Goal: Task Accomplishment & Management: Manage account settings

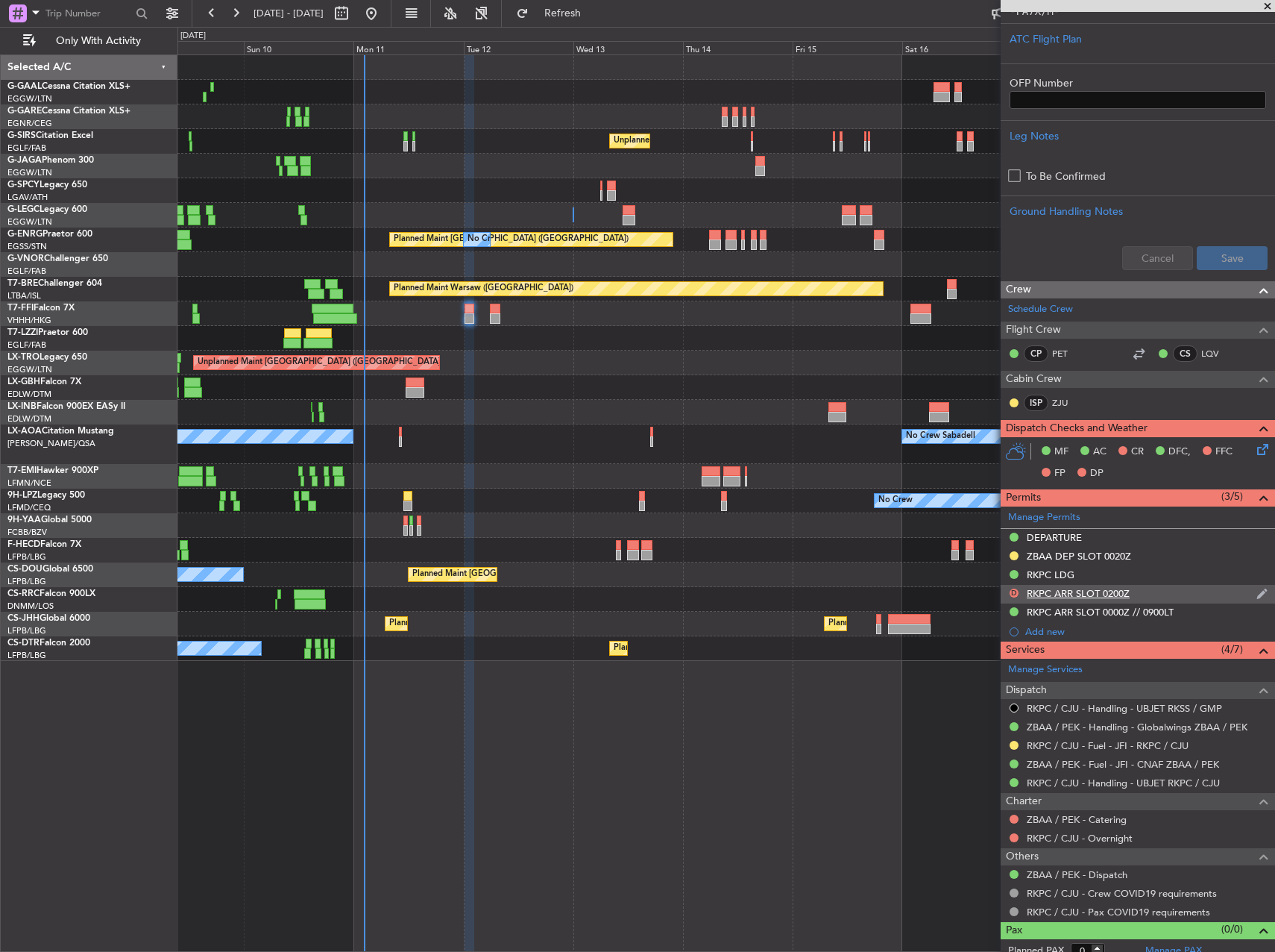
scroll to position [384, 0]
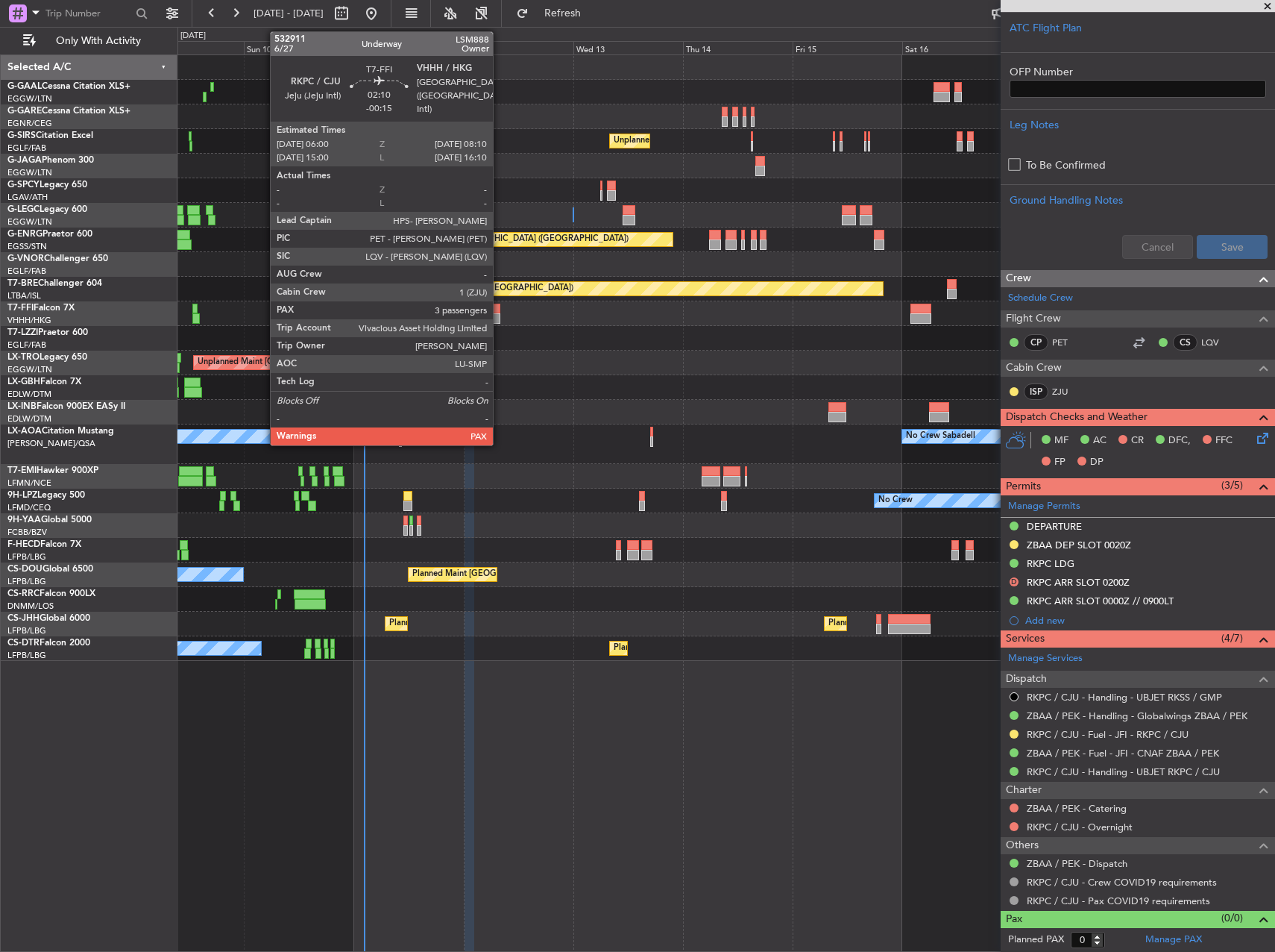
click at [499, 313] on div at bounding box center [495, 318] width 11 height 11
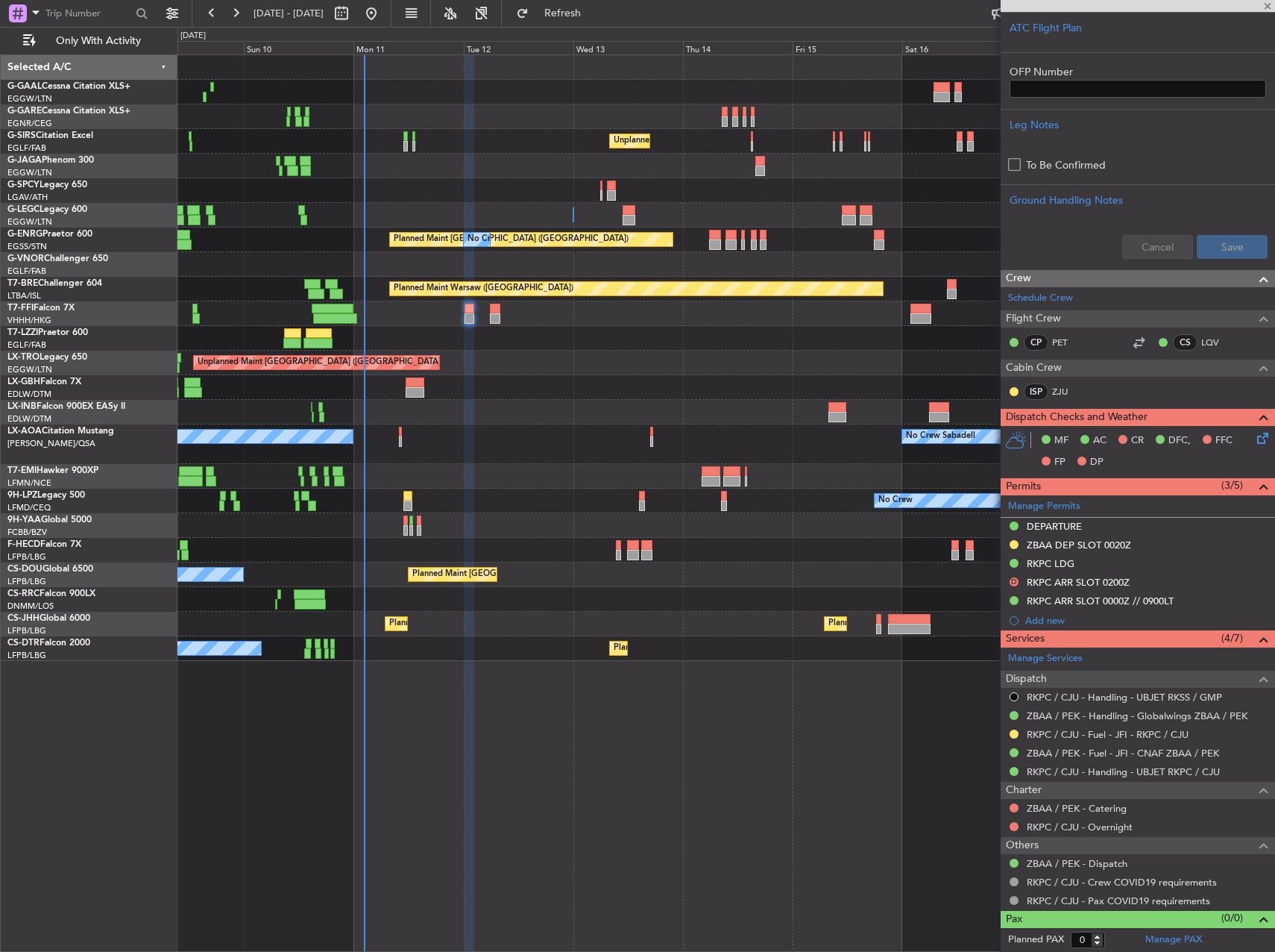
type input "-00:15"
type input "3"
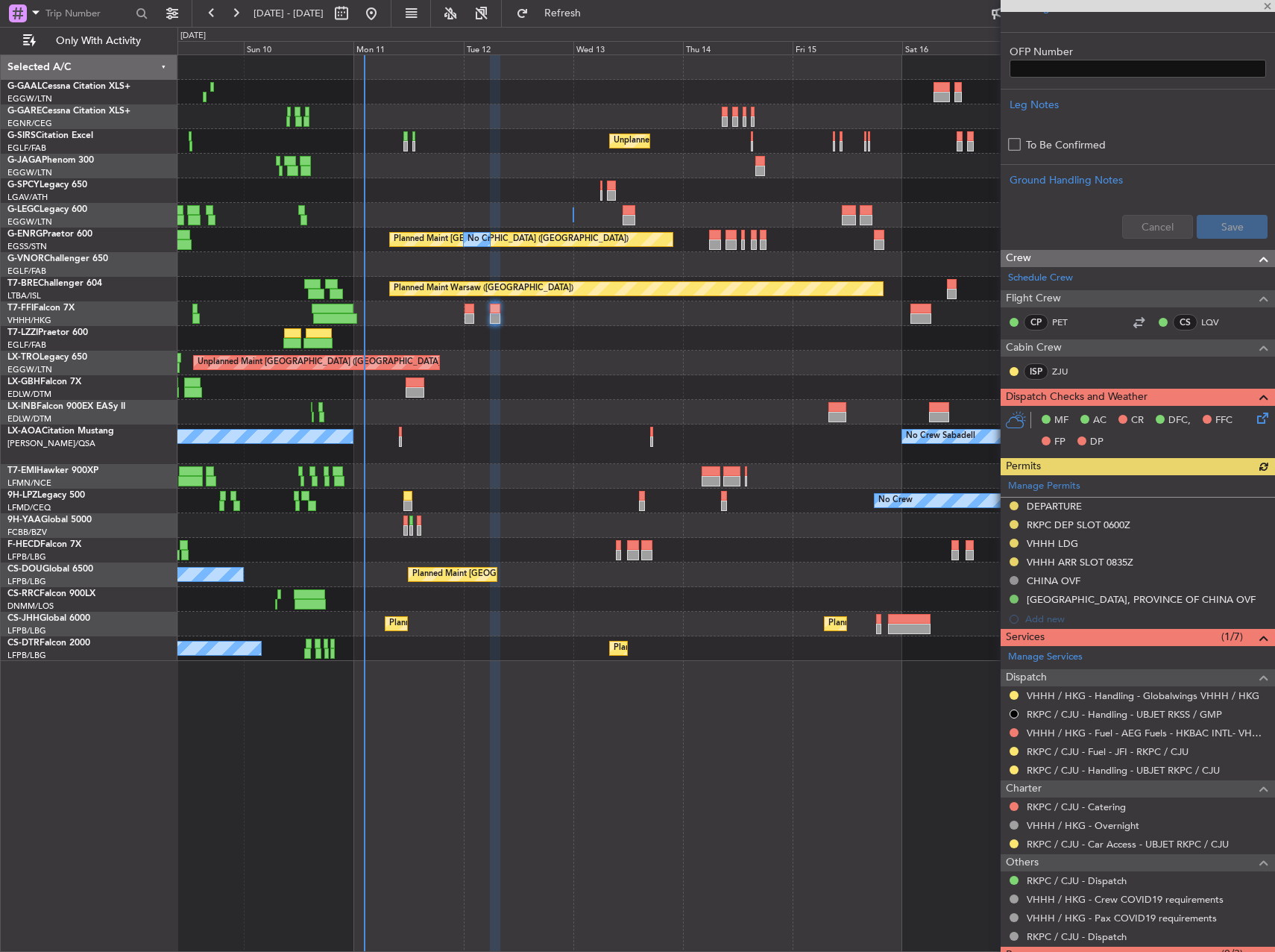
scroll to position [559, 0]
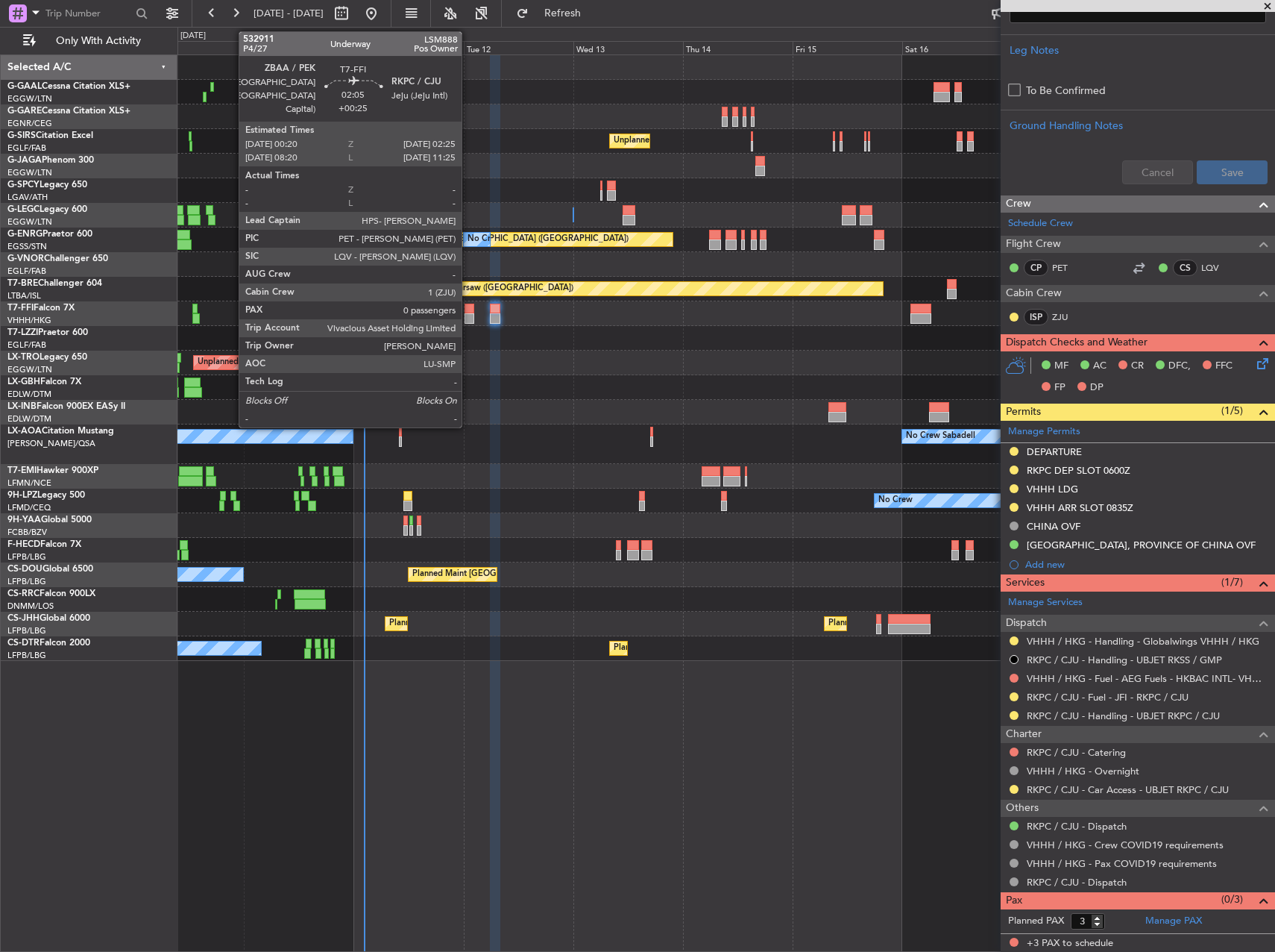
click at [468, 306] on div at bounding box center [469, 309] width 10 height 11
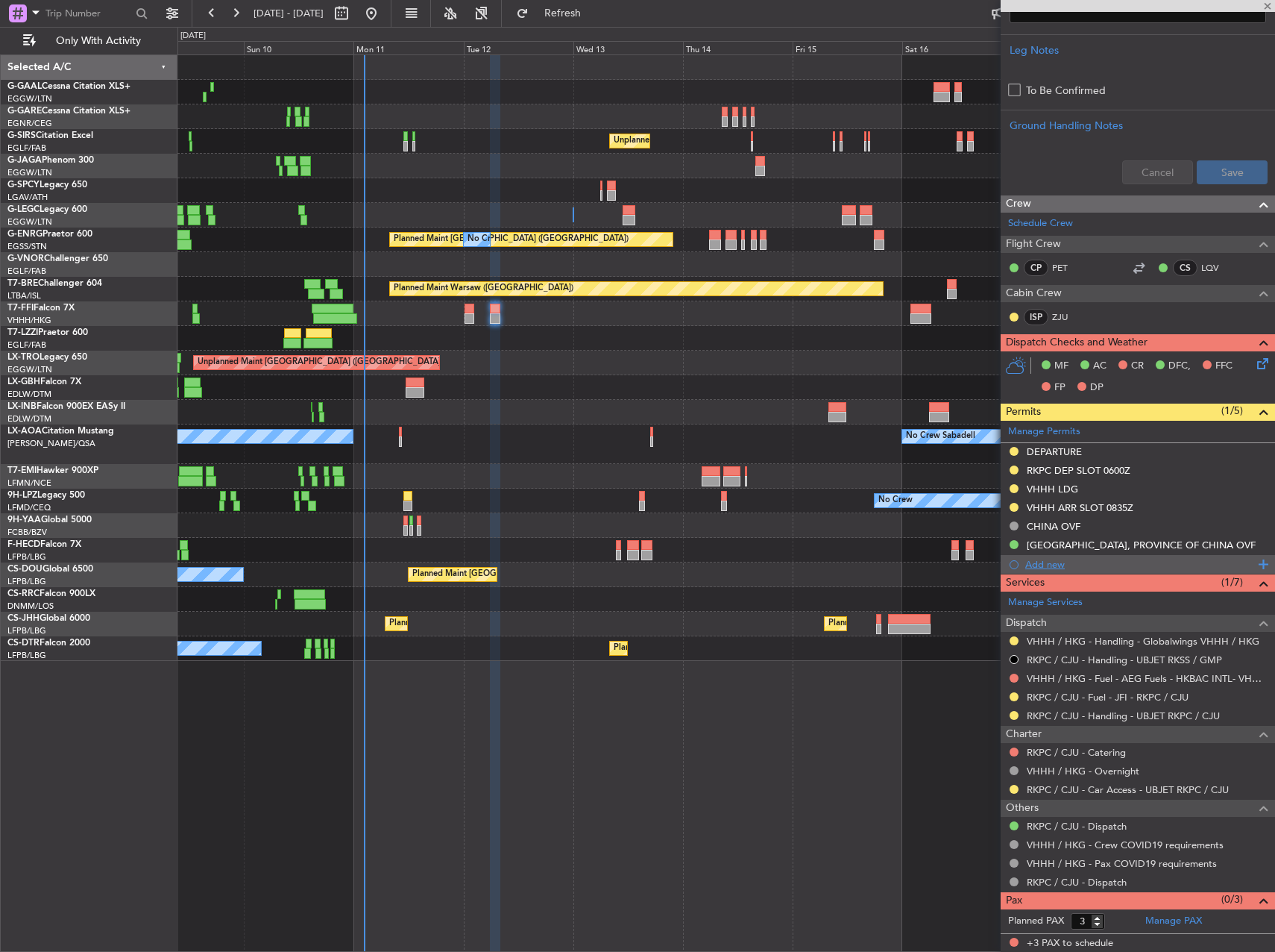
type input "+00:25"
type input "0"
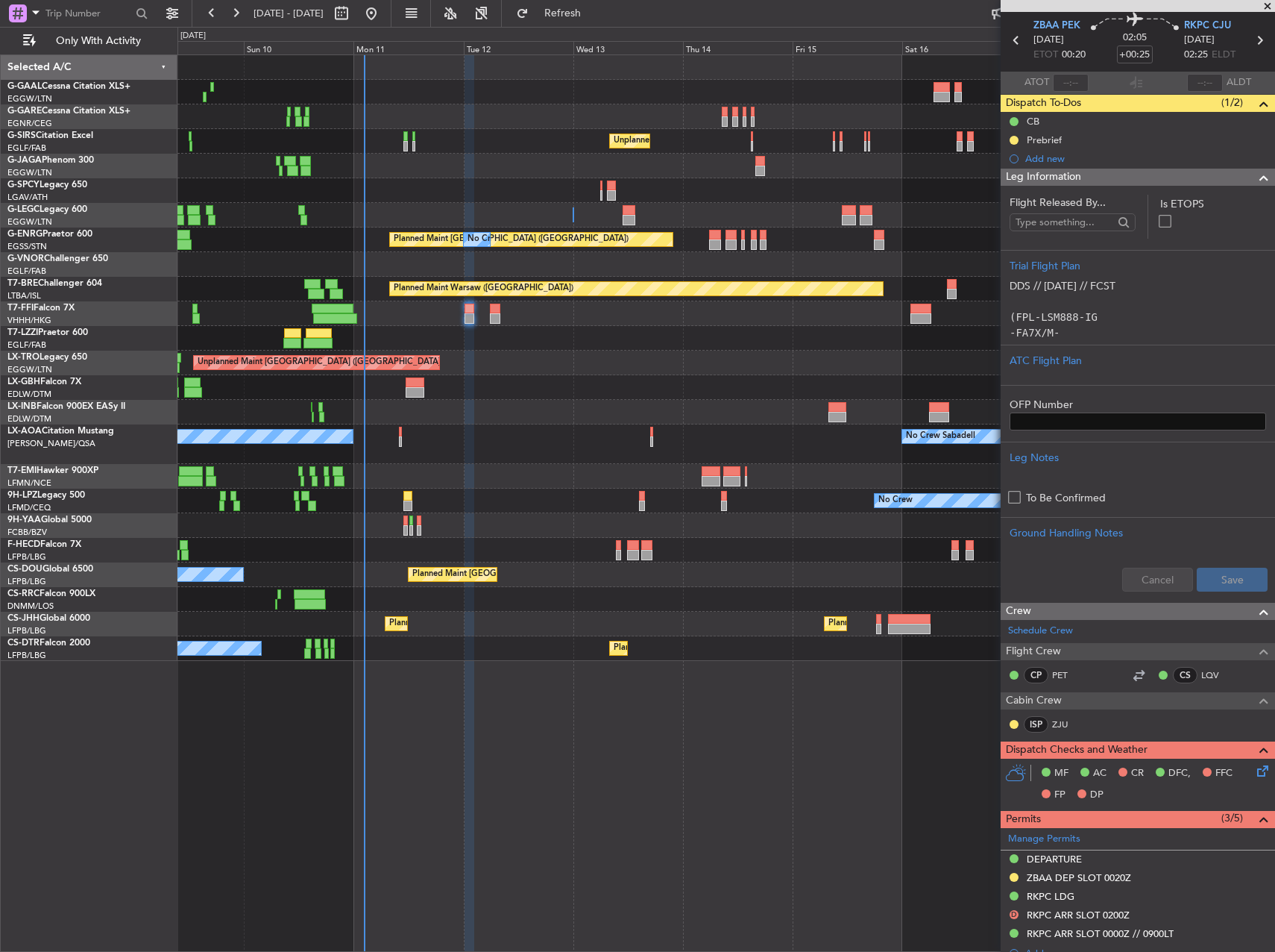
scroll to position [74, 0]
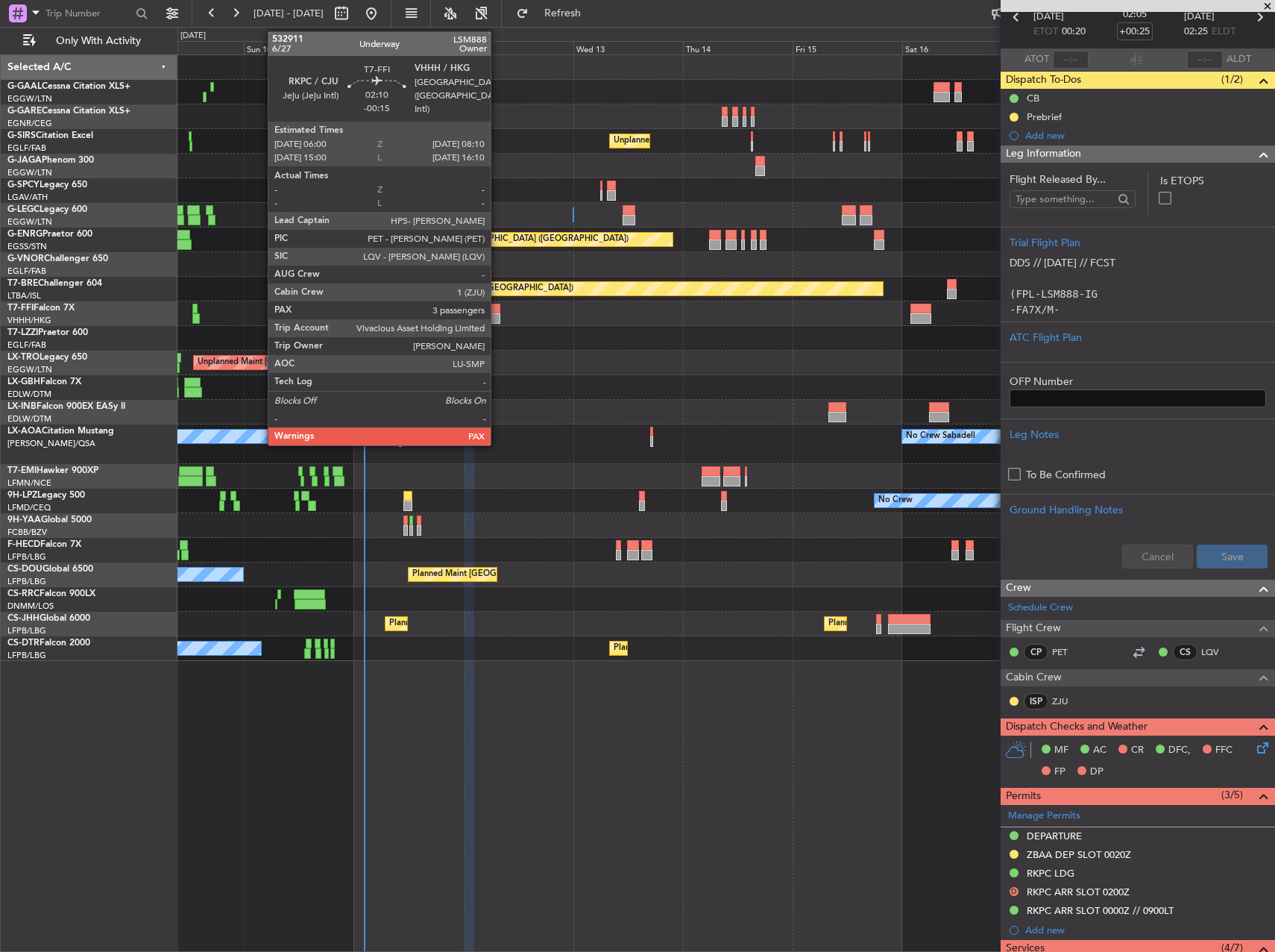
click at [497, 317] on div at bounding box center [495, 318] width 11 height 11
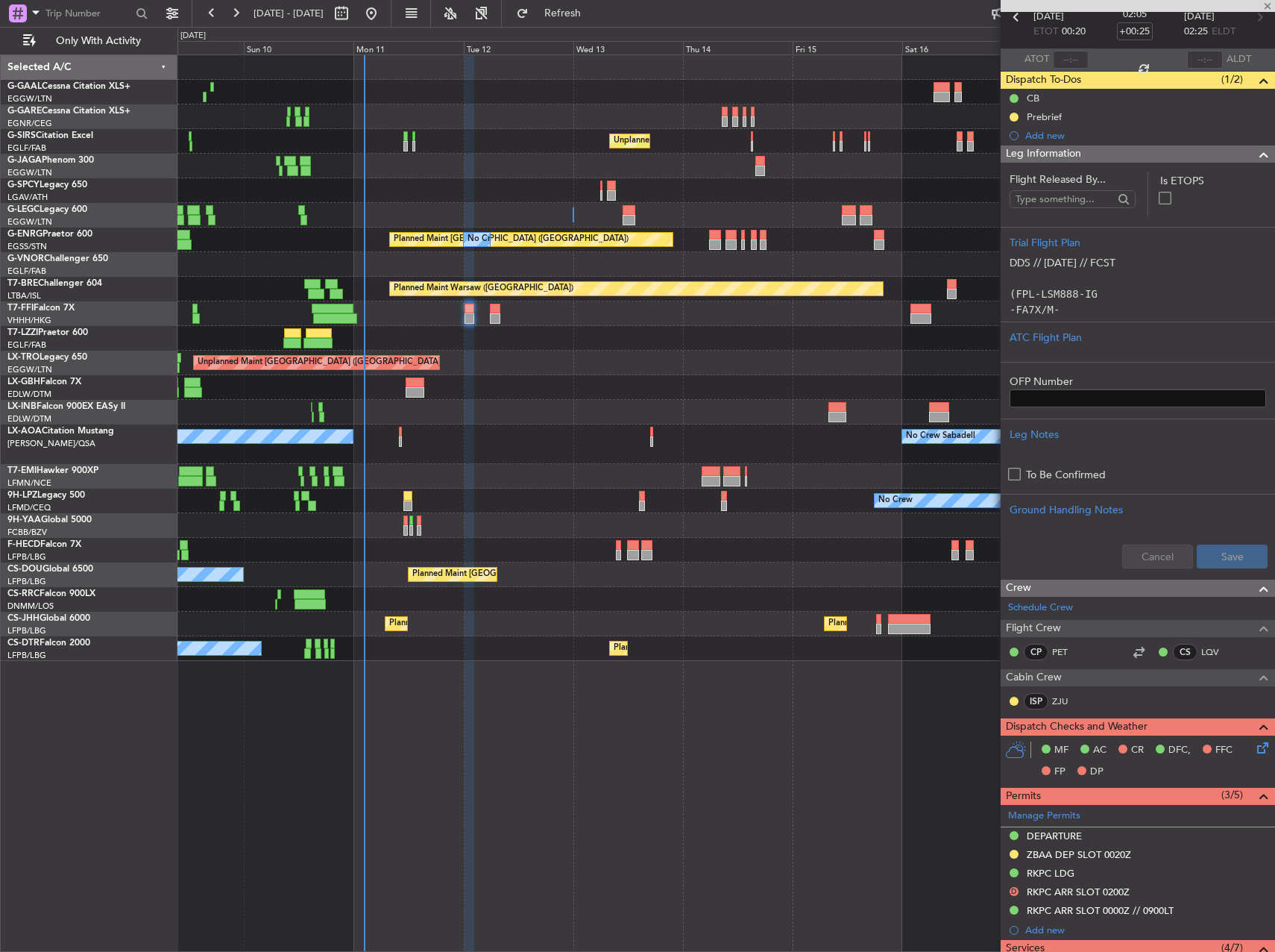
type input "-00:15"
type input "3"
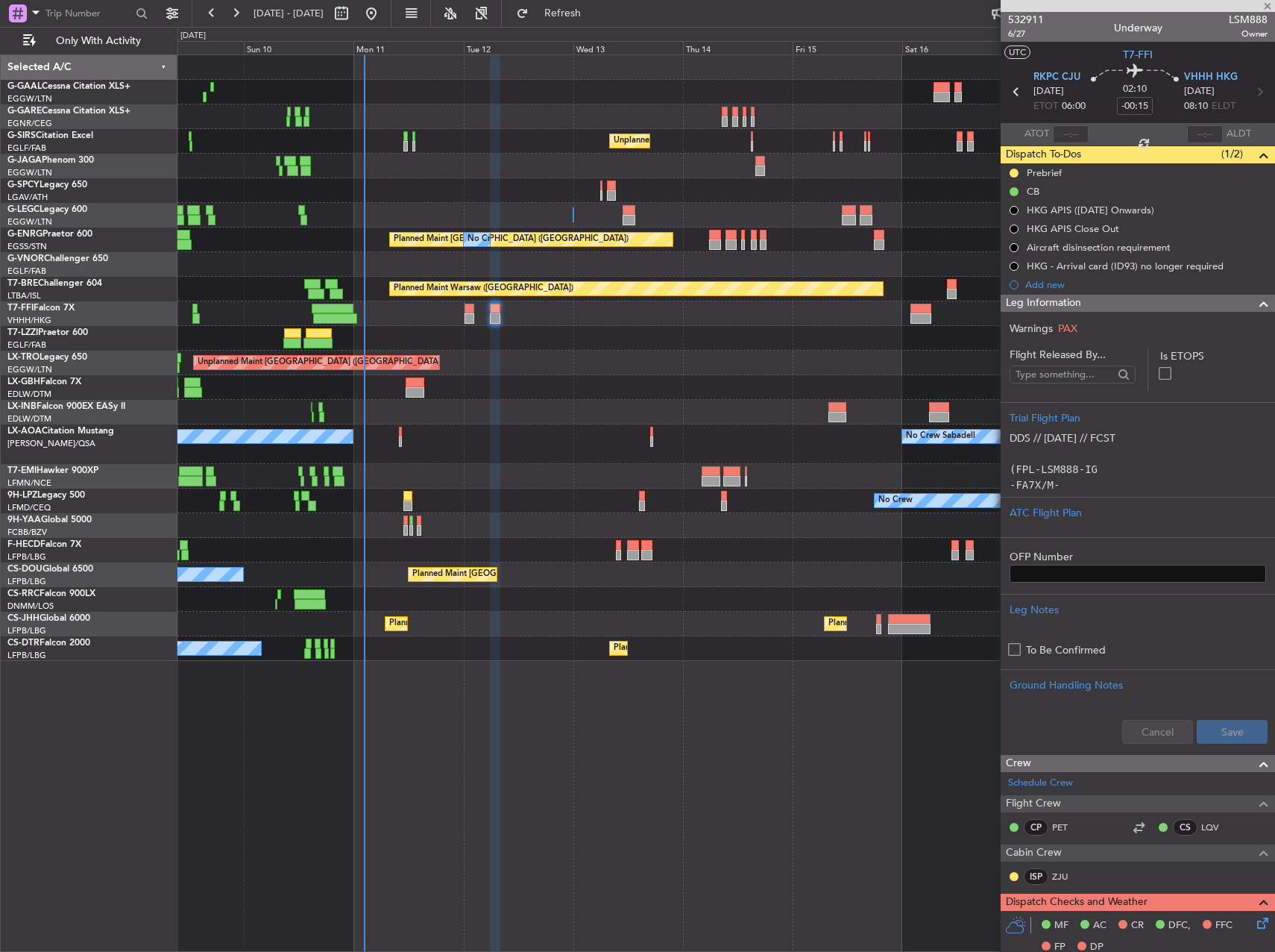
scroll to position [223, 0]
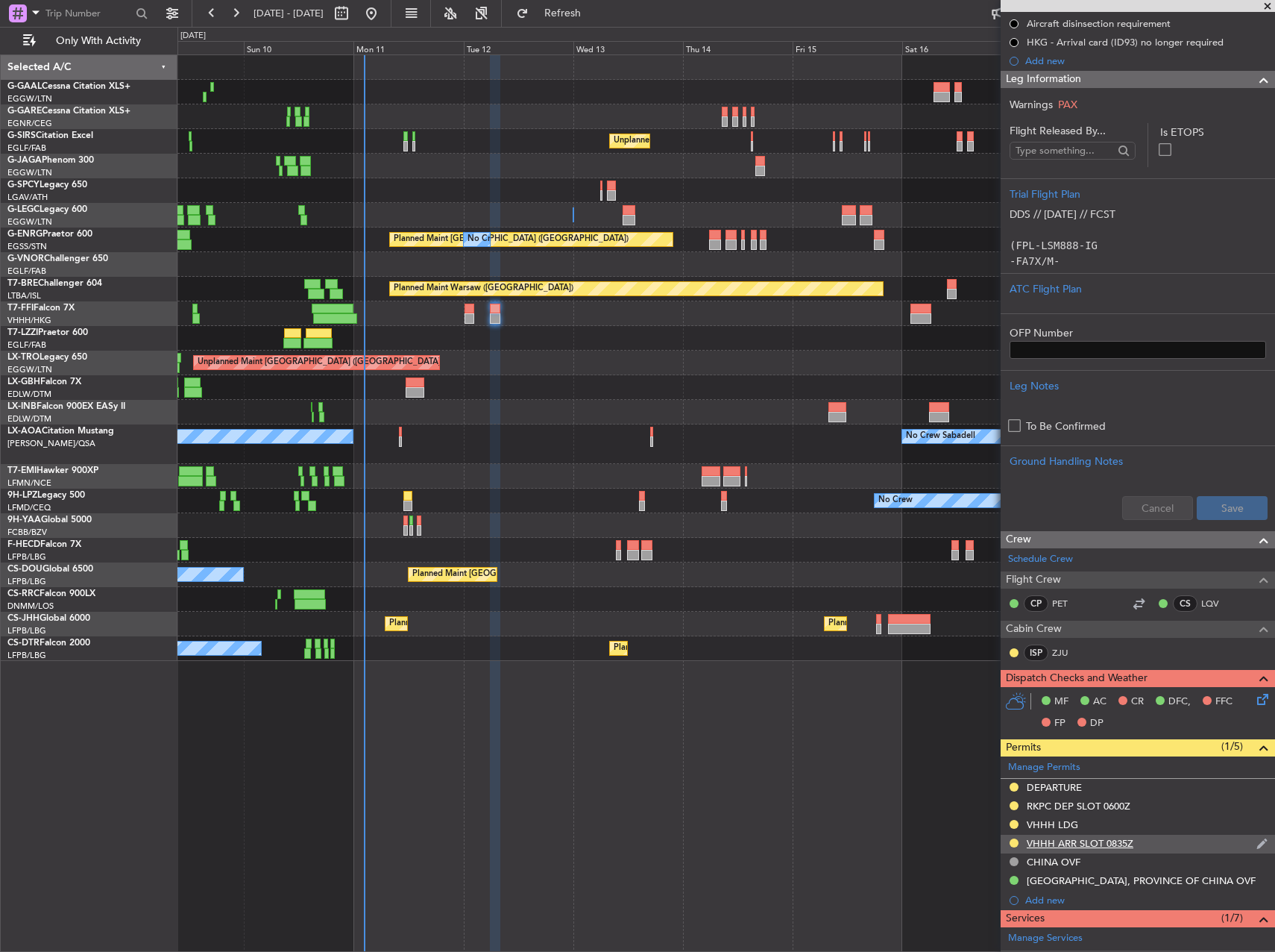
click at [1132, 842] on div "VHHH ARR SLOT 0835Z" at bounding box center [1079, 842] width 107 height 13
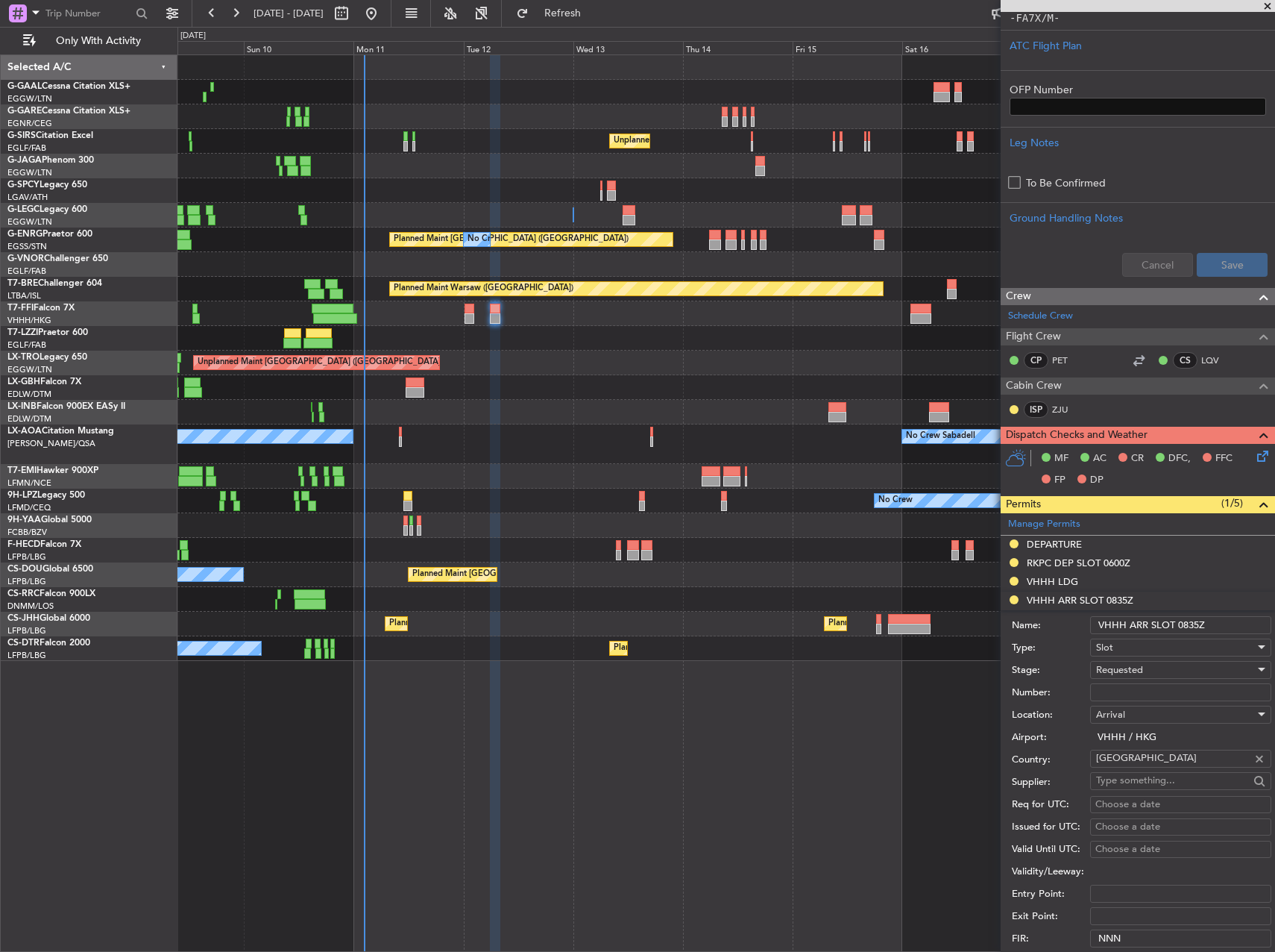
scroll to position [522, 0]
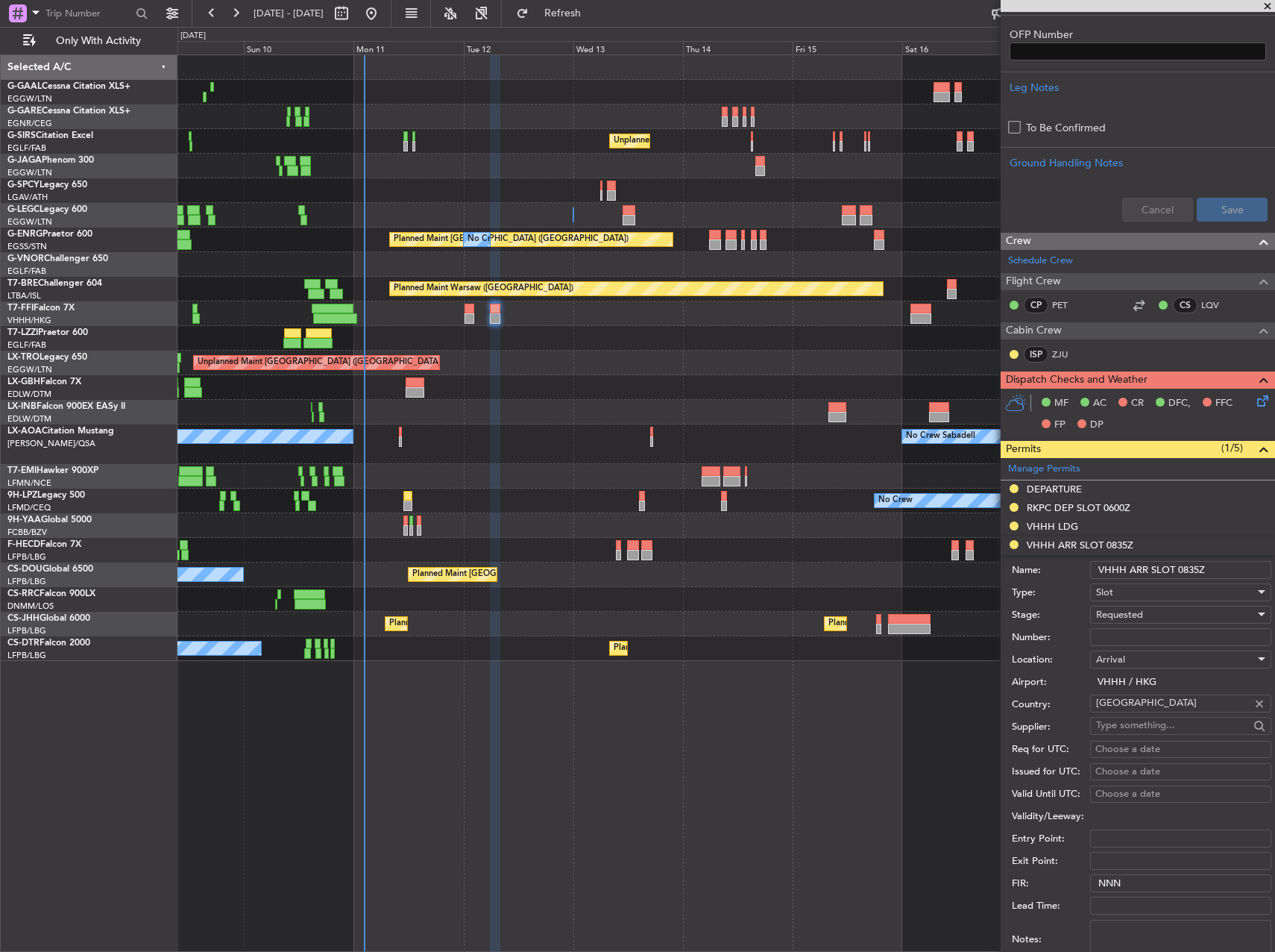
click at [1115, 633] on input "Number:" at bounding box center [1180, 637] width 181 height 18
paste input "VHHHAGN6691000"
type input "VHHHAGN6691000"
click at [1116, 614] on span "Requested" at bounding box center [1119, 615] width 47 height 14
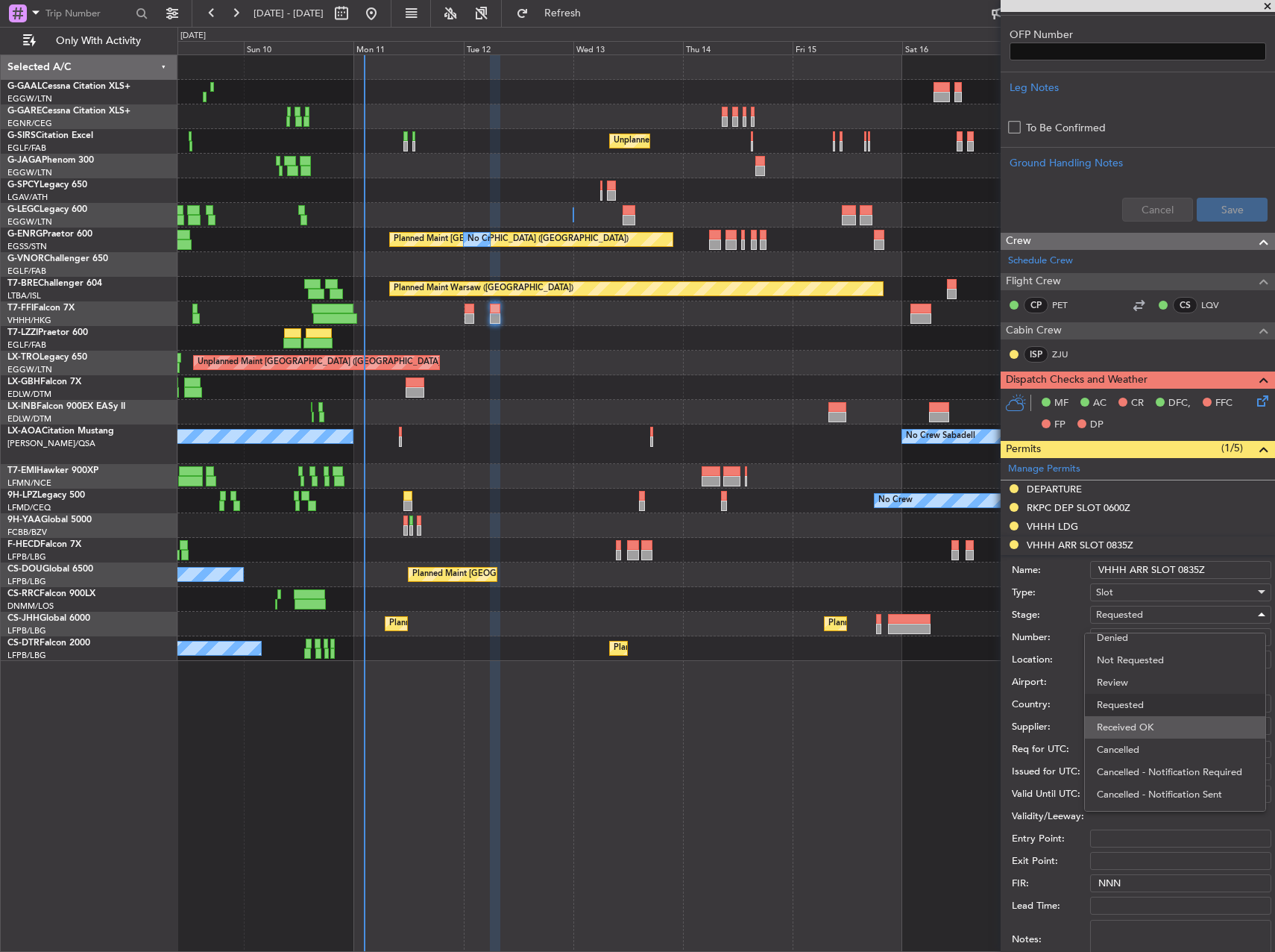
click at [1121, 720] on span "Received OK" at bounding box center [1175, 727] width 157 height 23
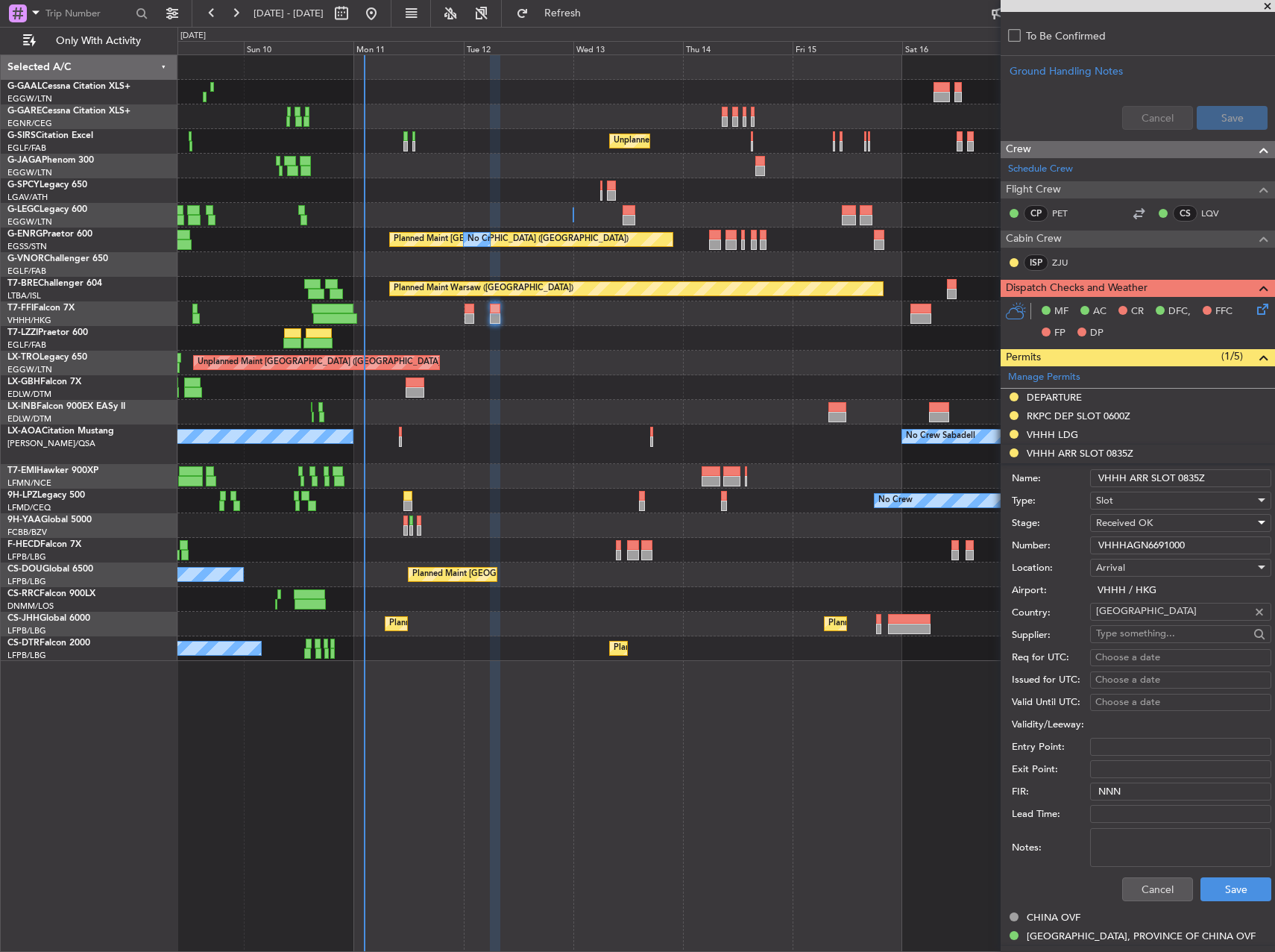
scroll to position [671, 0]
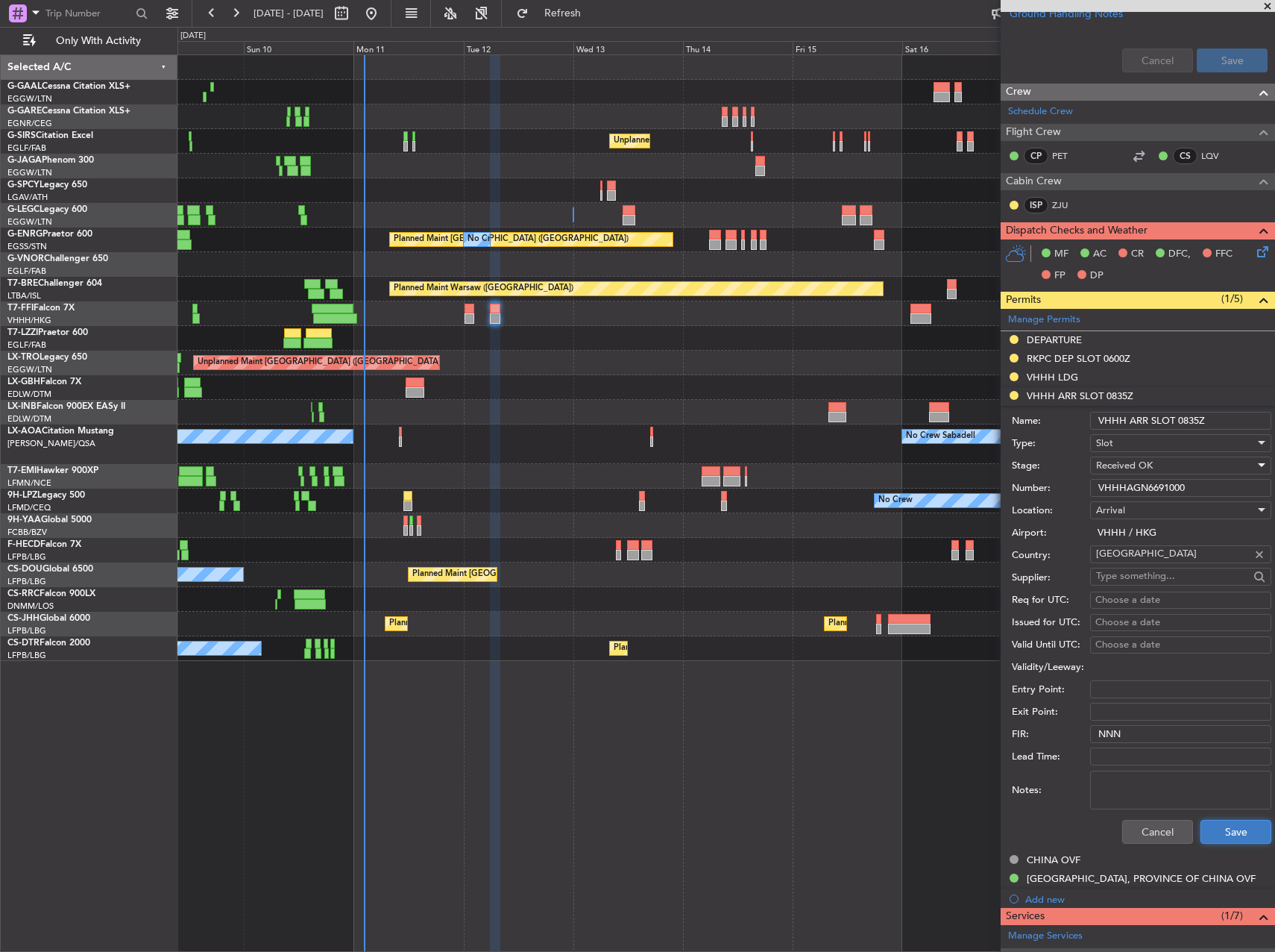
click at [1220, 831] on button "Save" at bounding box center [1236, 832] width 71 height 24
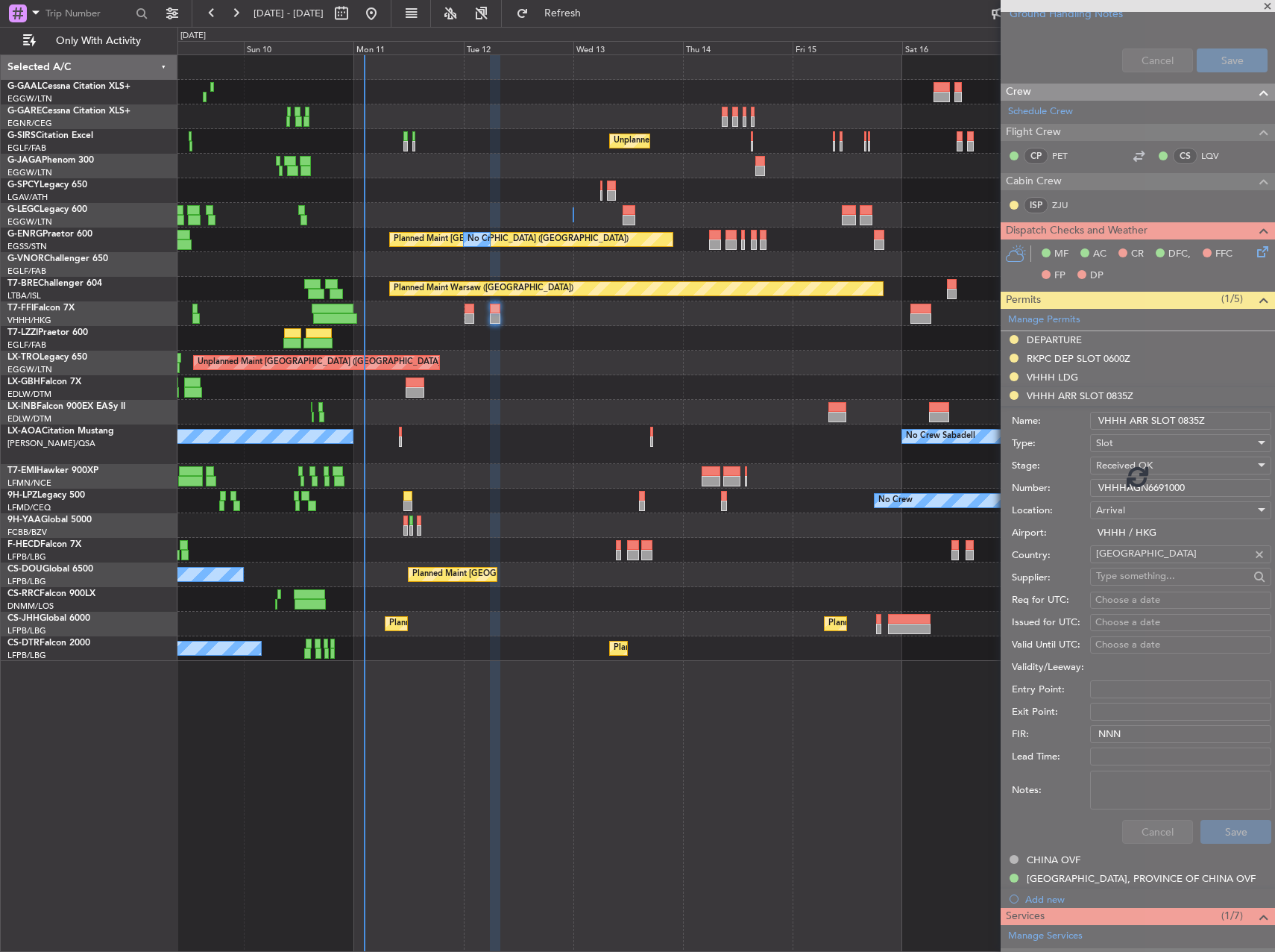
scroll to position [559, 0]
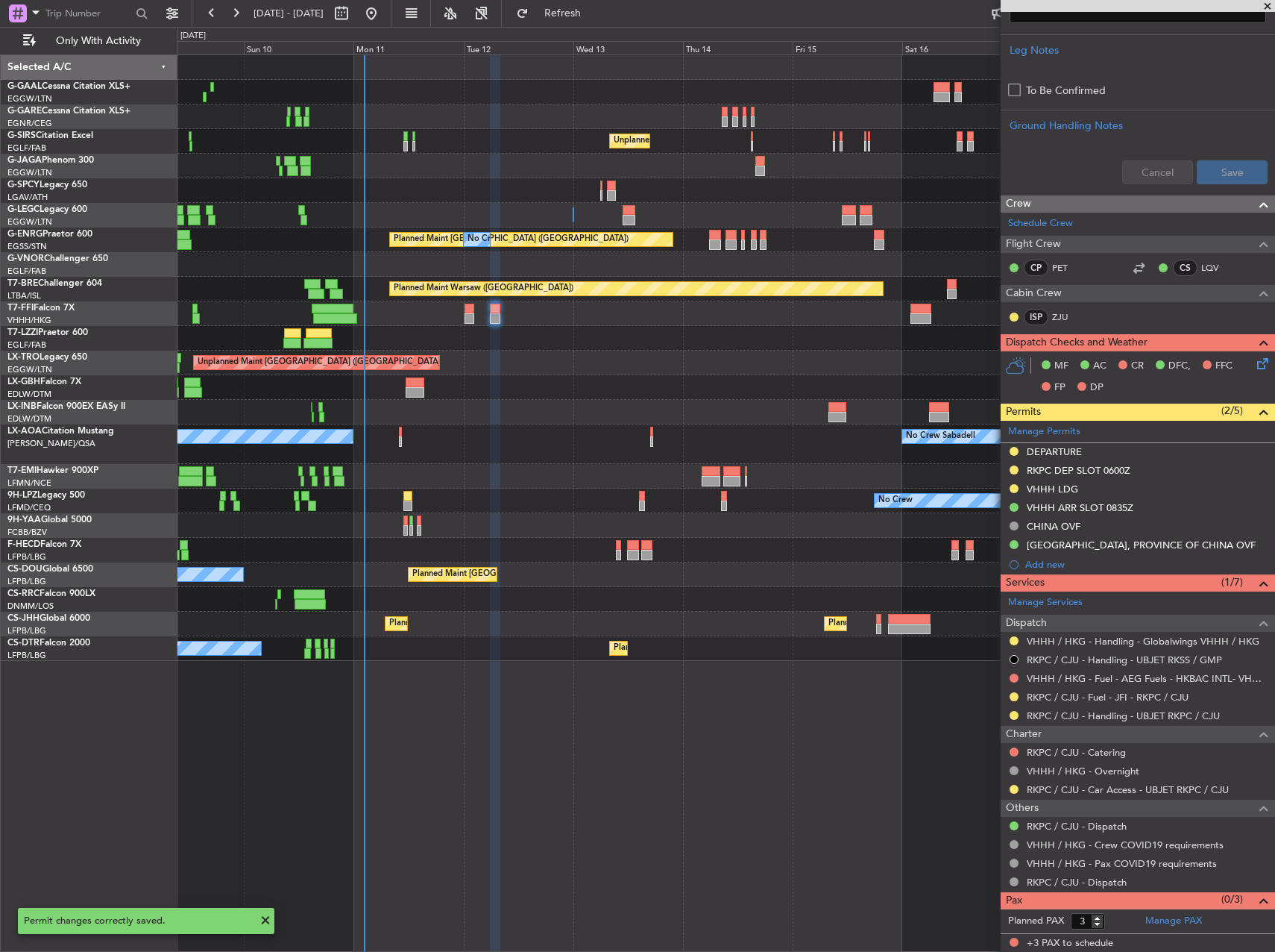
click at [1017, 636] on div at bounding box center [1014, 641] width 12 height 12
click at [1014, 643] on button at bounding box center [1014, 640] width 9 height 9
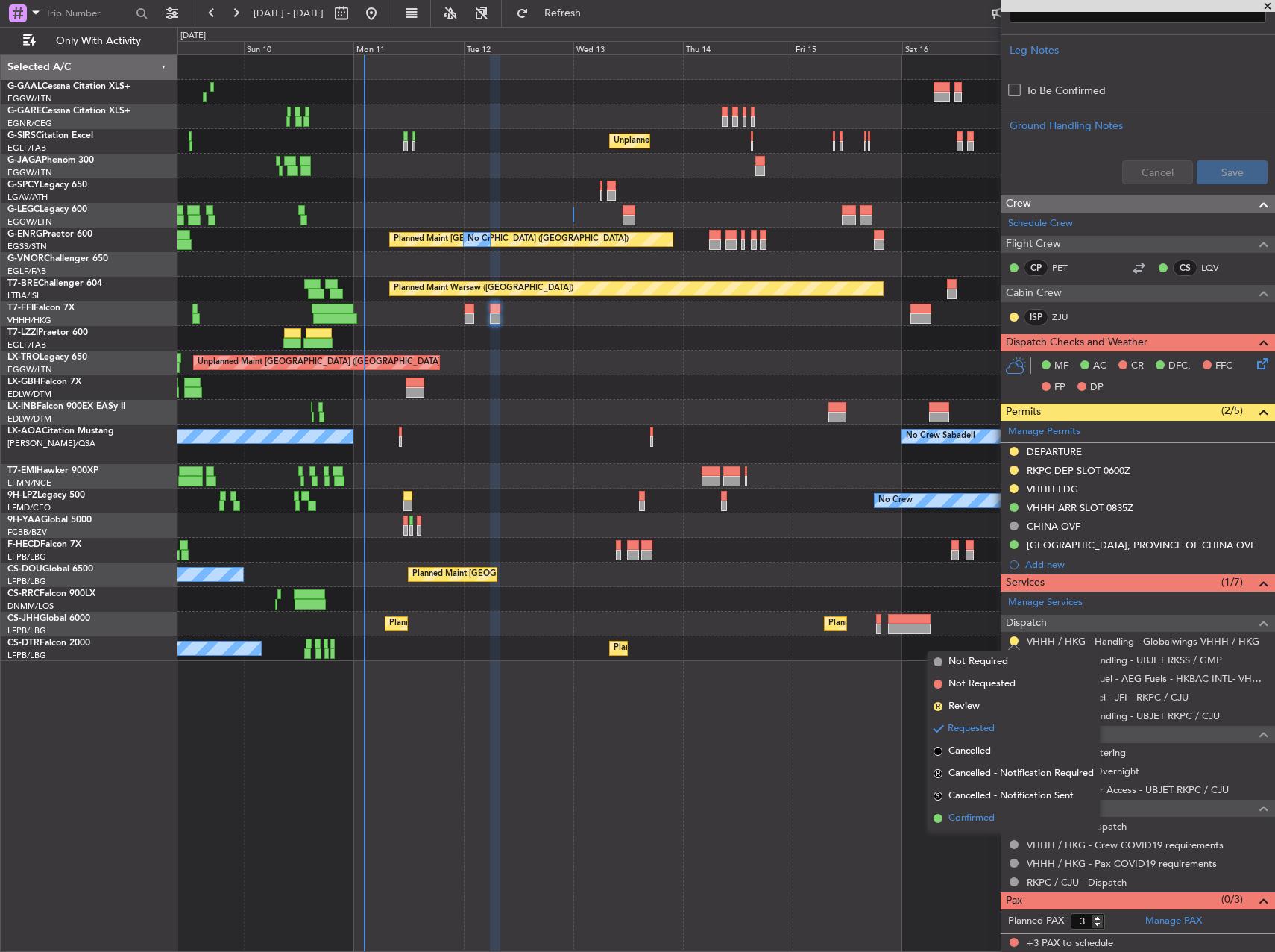
click at [973, 821] on span "Confirmed" at bounding box center [971, 818] width 46 height 15
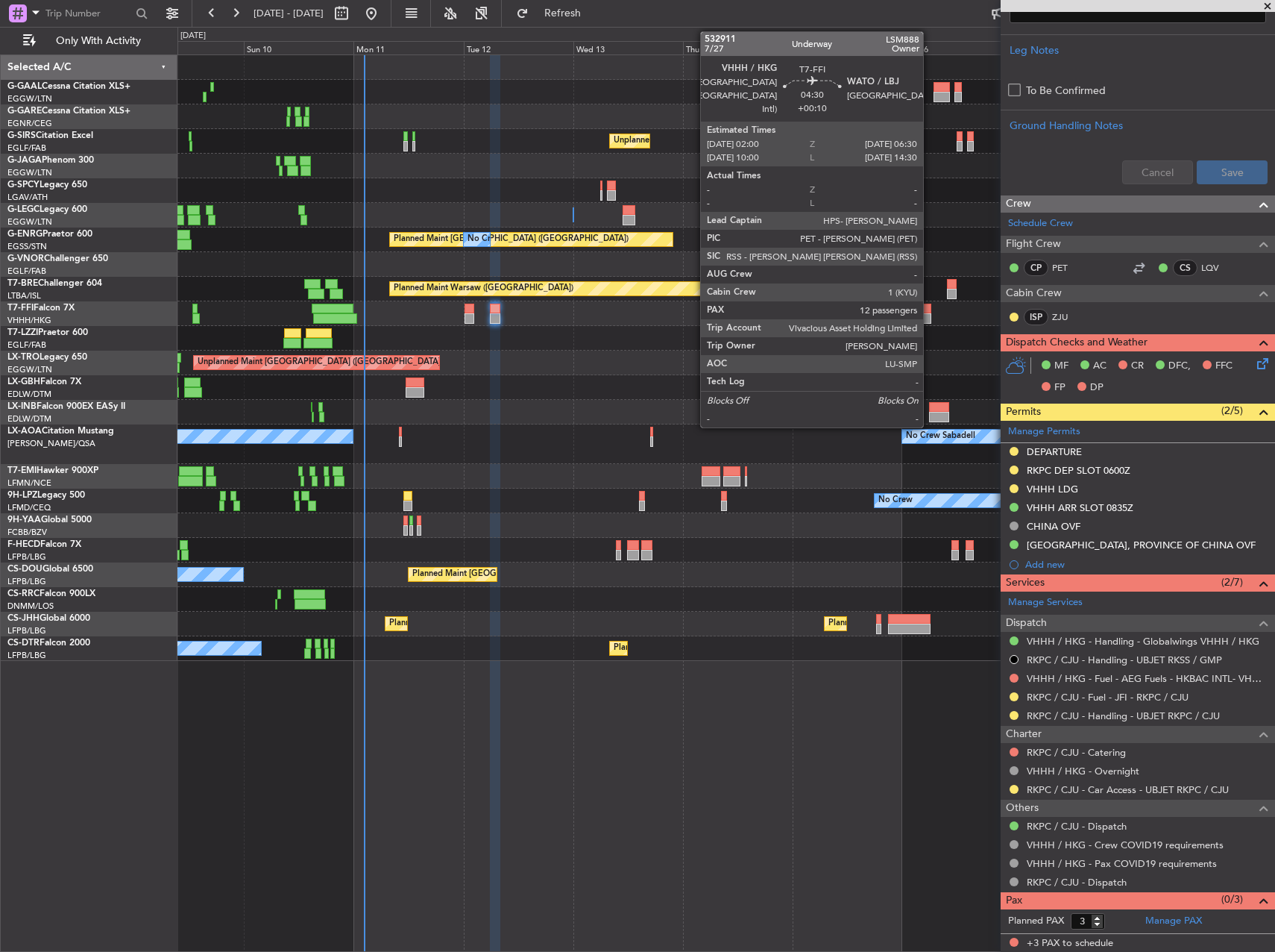
click at [929, 308] on div at bounding box center [921, 309] width 21 height 11
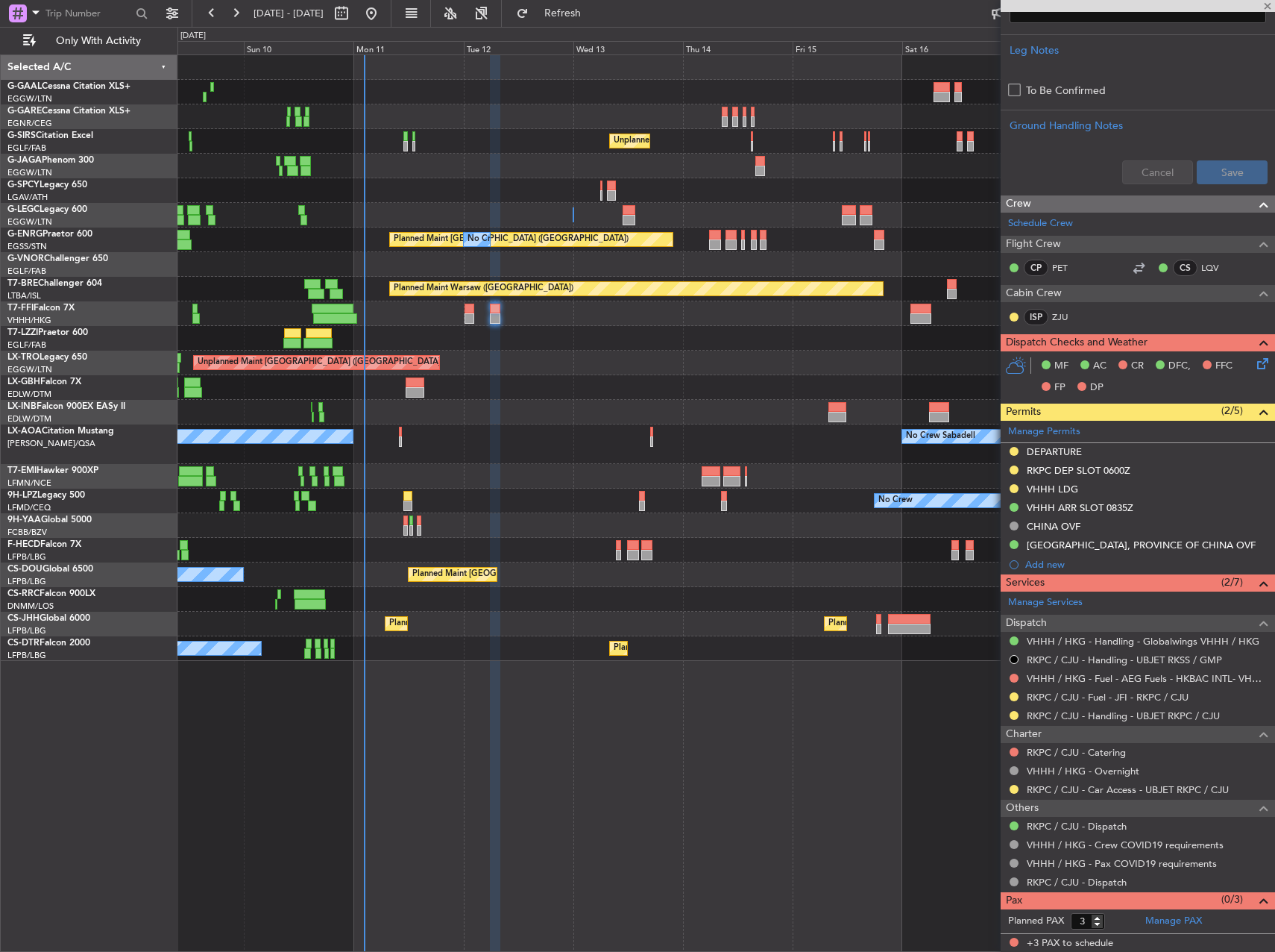
type input "+00:10"
type input "12"
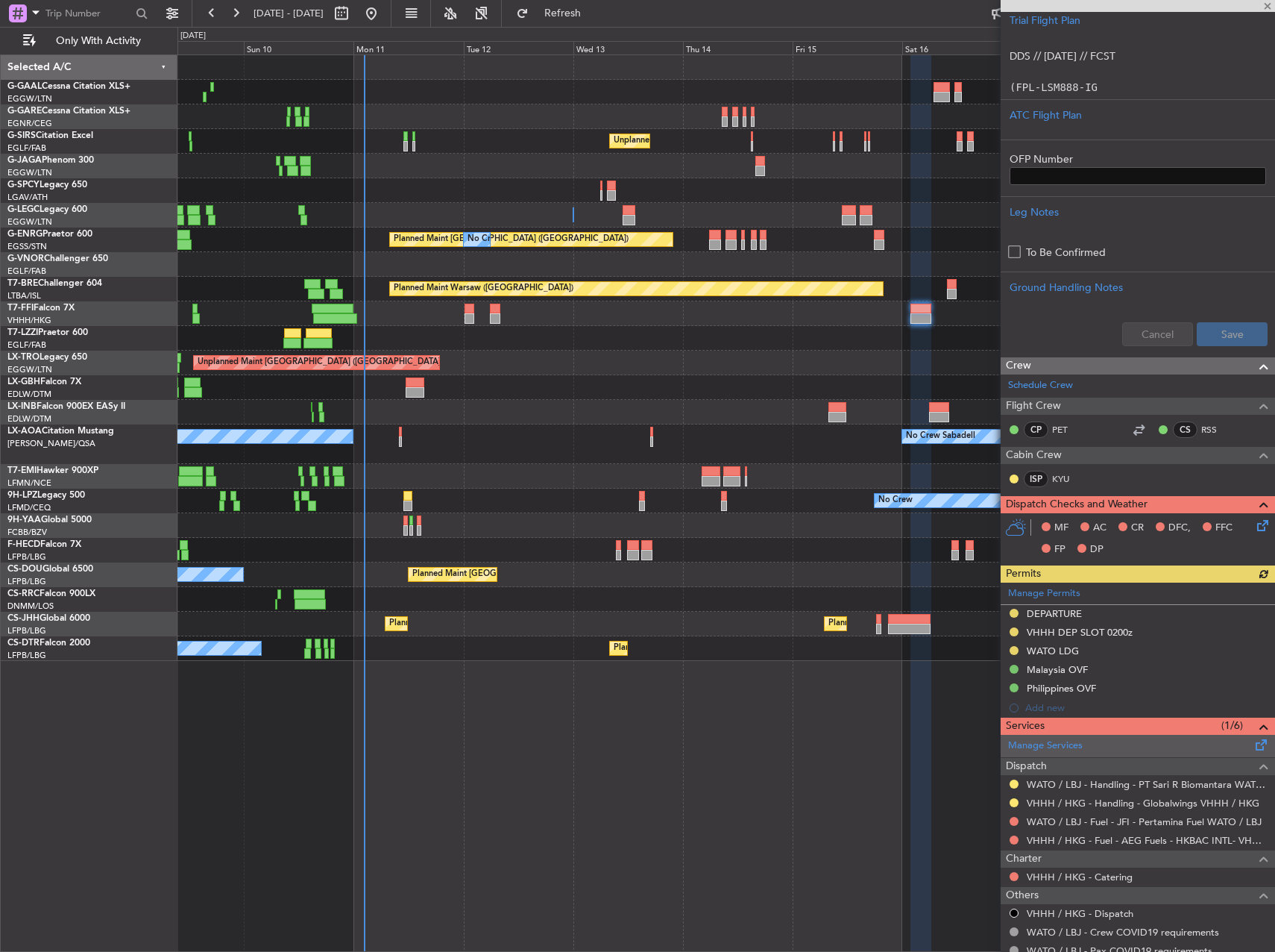
scroll to position [373, 0]
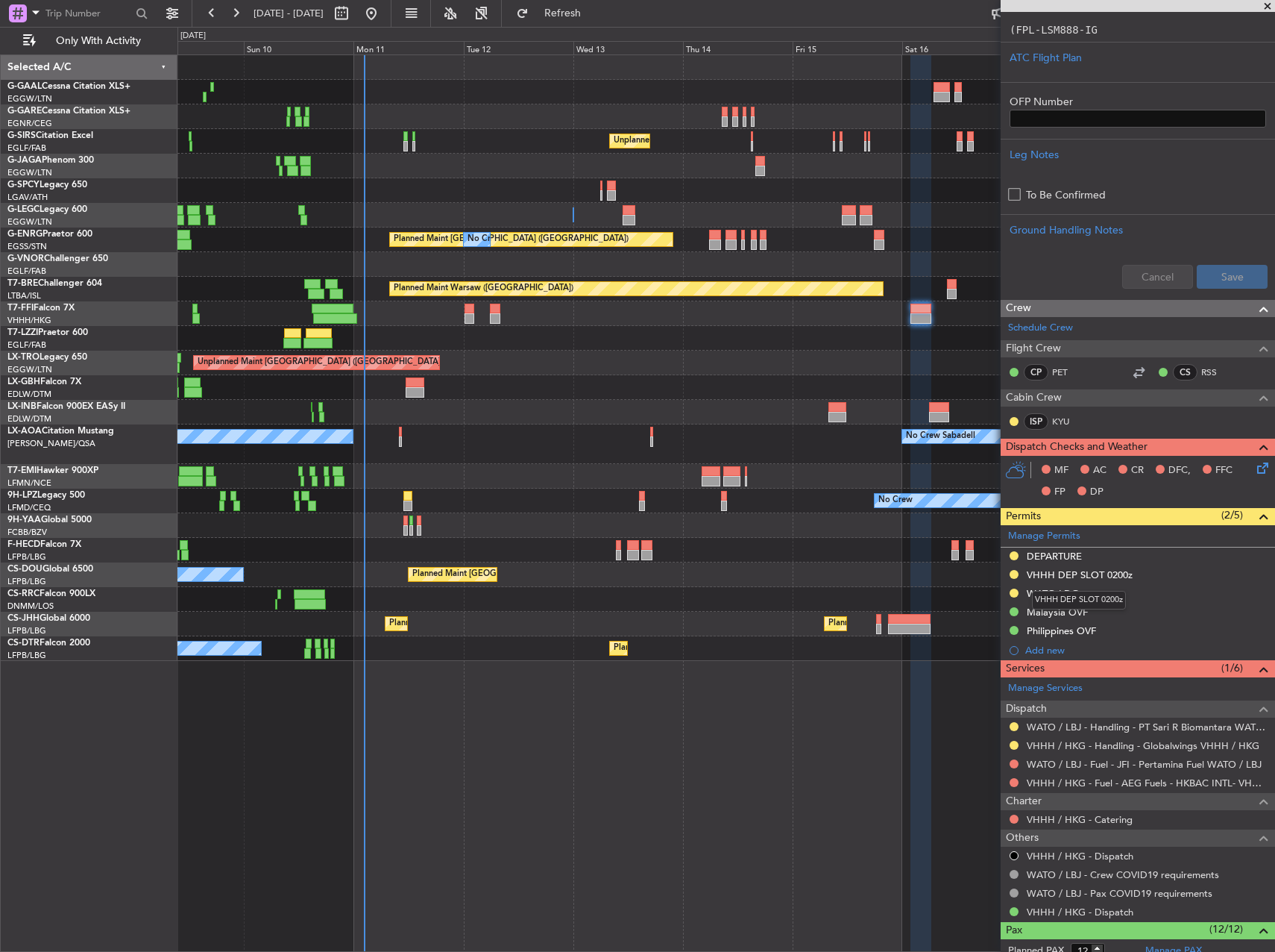
drag, startPoint x: 1106, startPoint y: 573, endPoint x: 1131, endPoint y: 606, distance: 41.4
click at [1106, 573] on div "VHHH DEP SLOT 0200z" at bounding box center [1079, 574] width 106 height 13
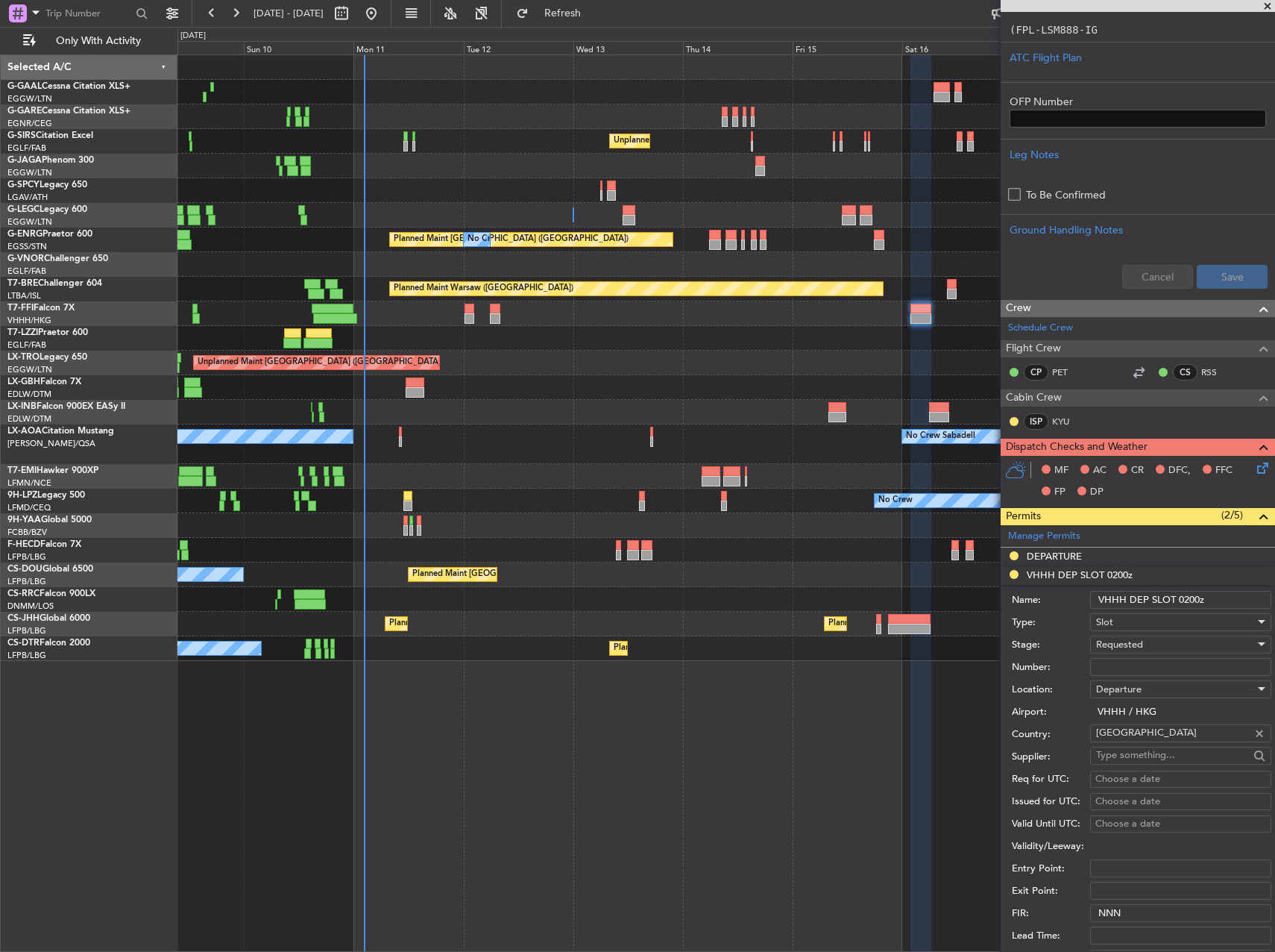
click at [1164, 664] on input "Number:" at bounding box center [1180, 667] width 181 height 18
paste input "VHHHDGN6693000"
type input "VHHHDGN6693000"
click at [1146, 646] on div "Requested" at bounding box center [1175, 643] width 159 height 23
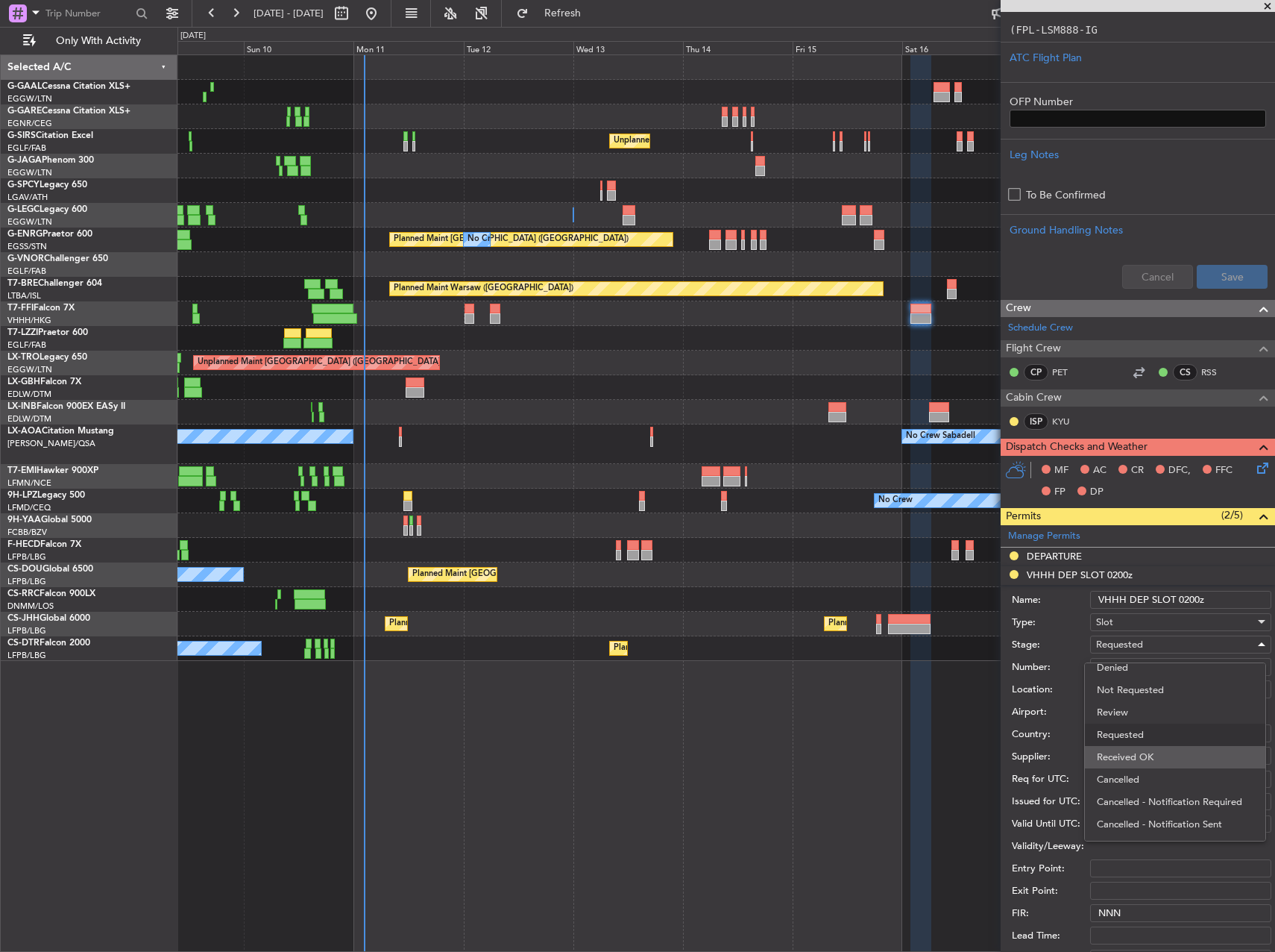
click at [1149, 762] on span "Received OK" at bounding box center [1175, 756] width 157 height 23
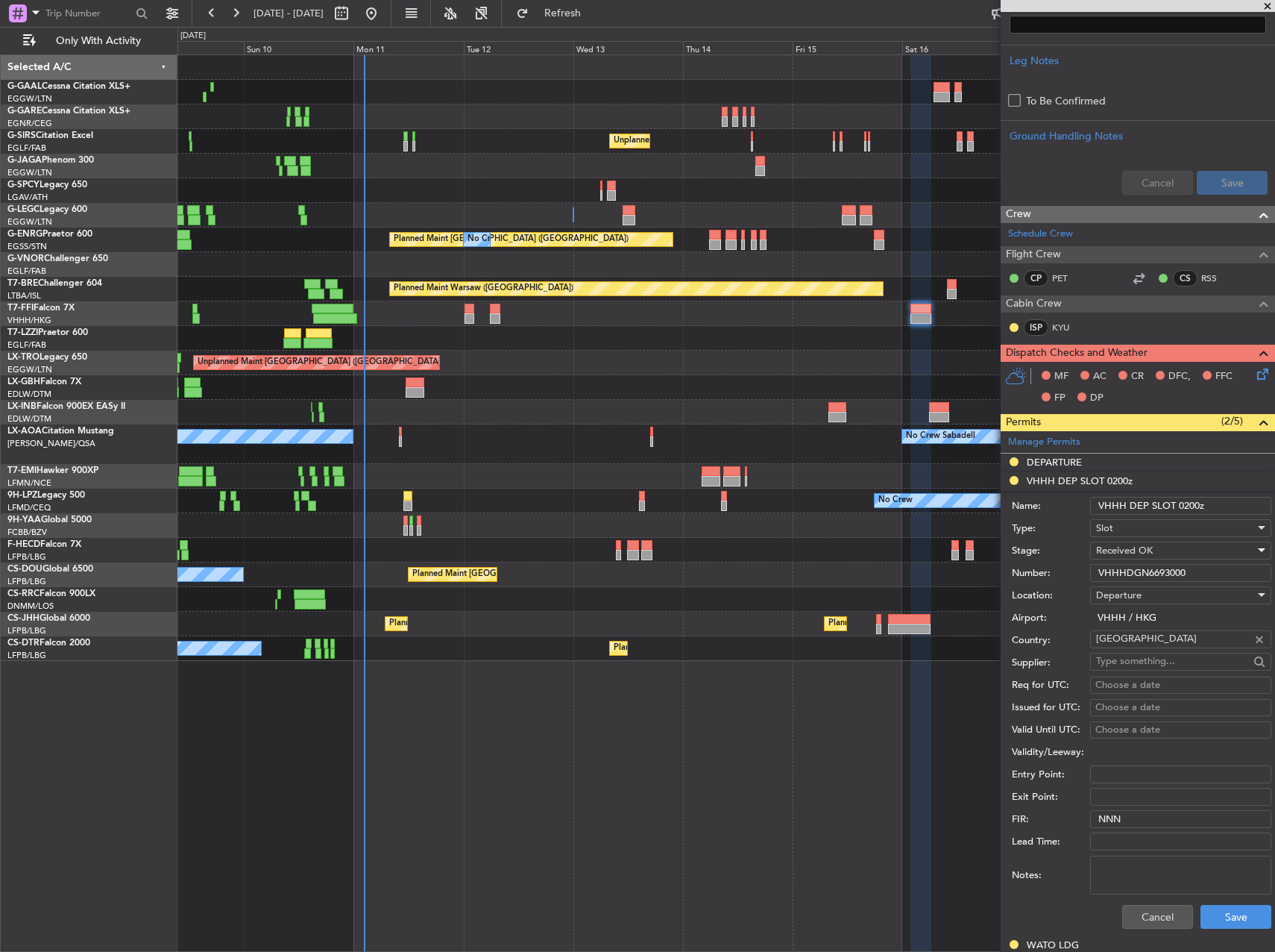
scroll to position [596, 0]
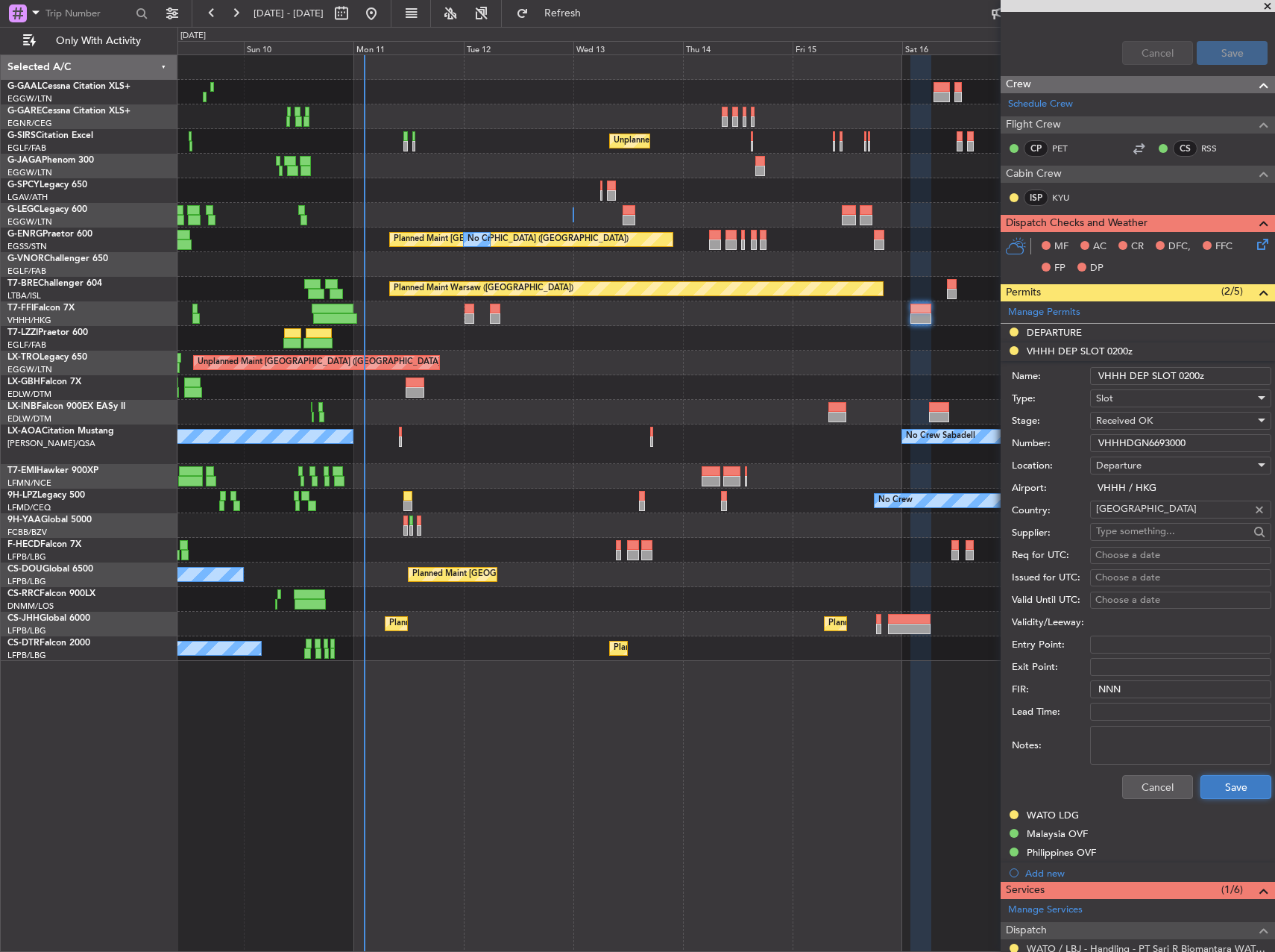
click at [1236, 795] on button "Save" at bounding box center [1236, 786] width 71 height 24
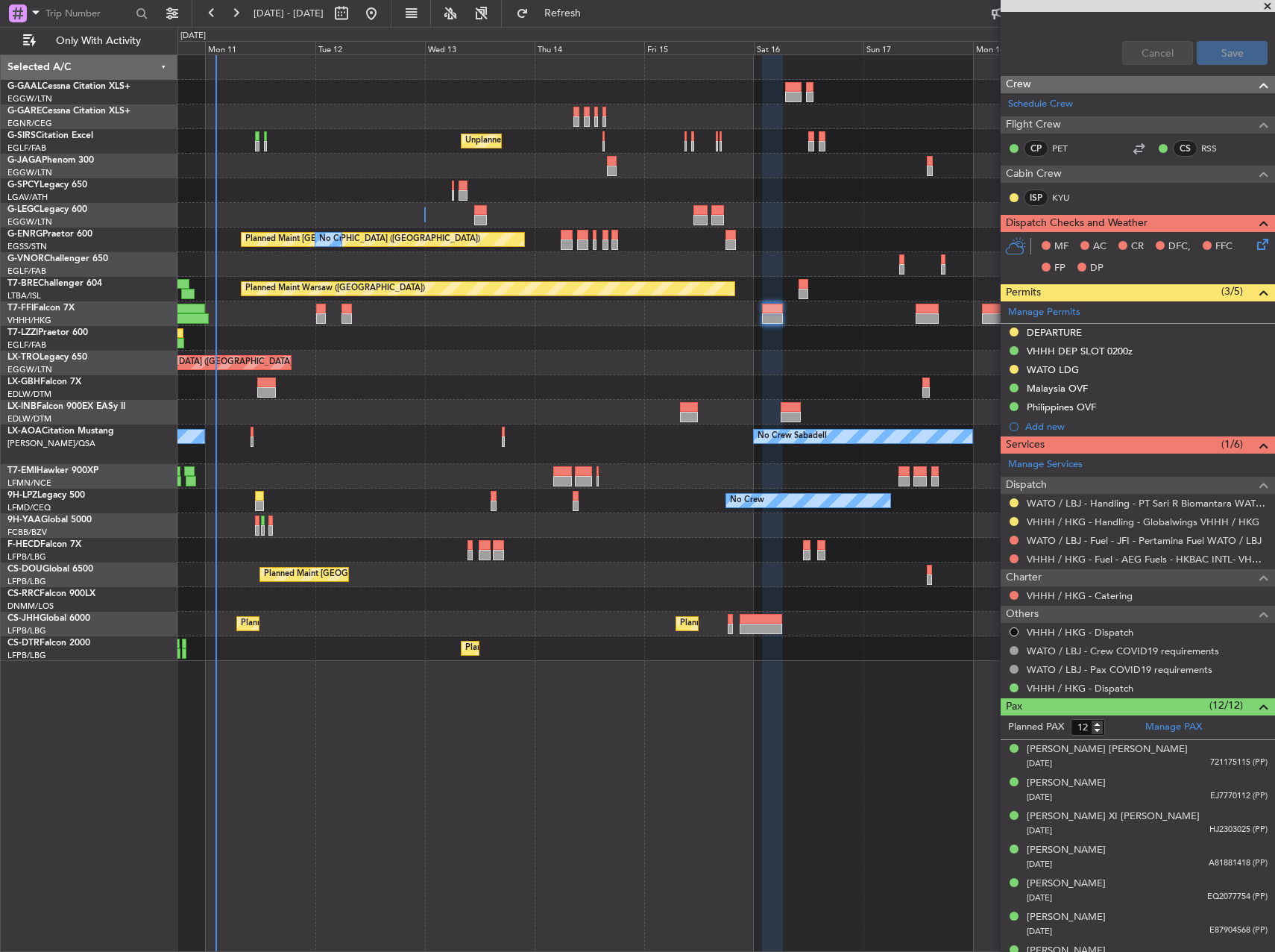
click at [494, 95] on div "No Crew Unplanned Maint London (Farnborough) A/C Unavailable London (Luton) A/C…" at bounding box center [726, 357] width 1097 height 605
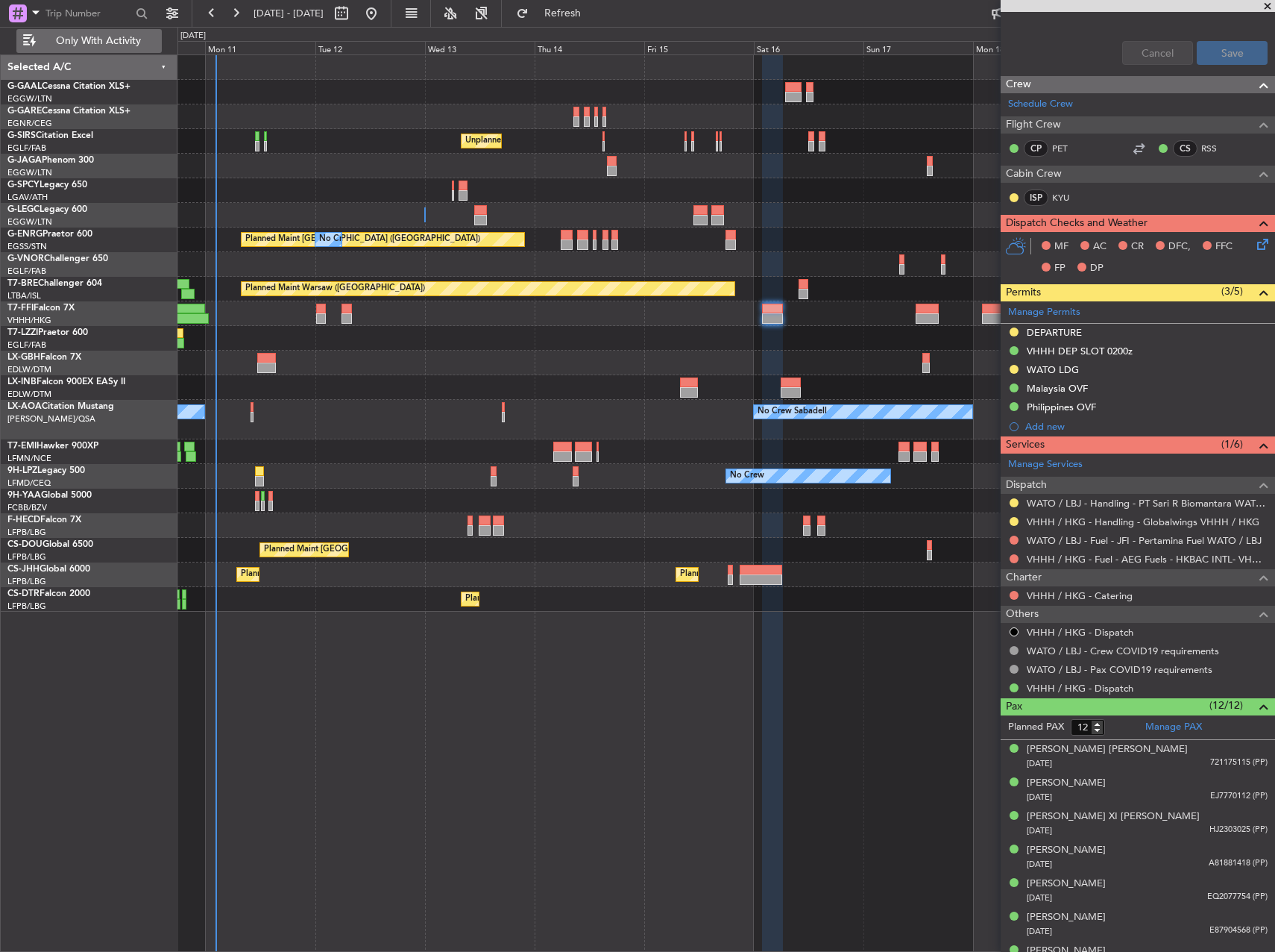
click at [129, 39] on span "Only With Activity" at bounding box center [98, 41] width 118 height 11
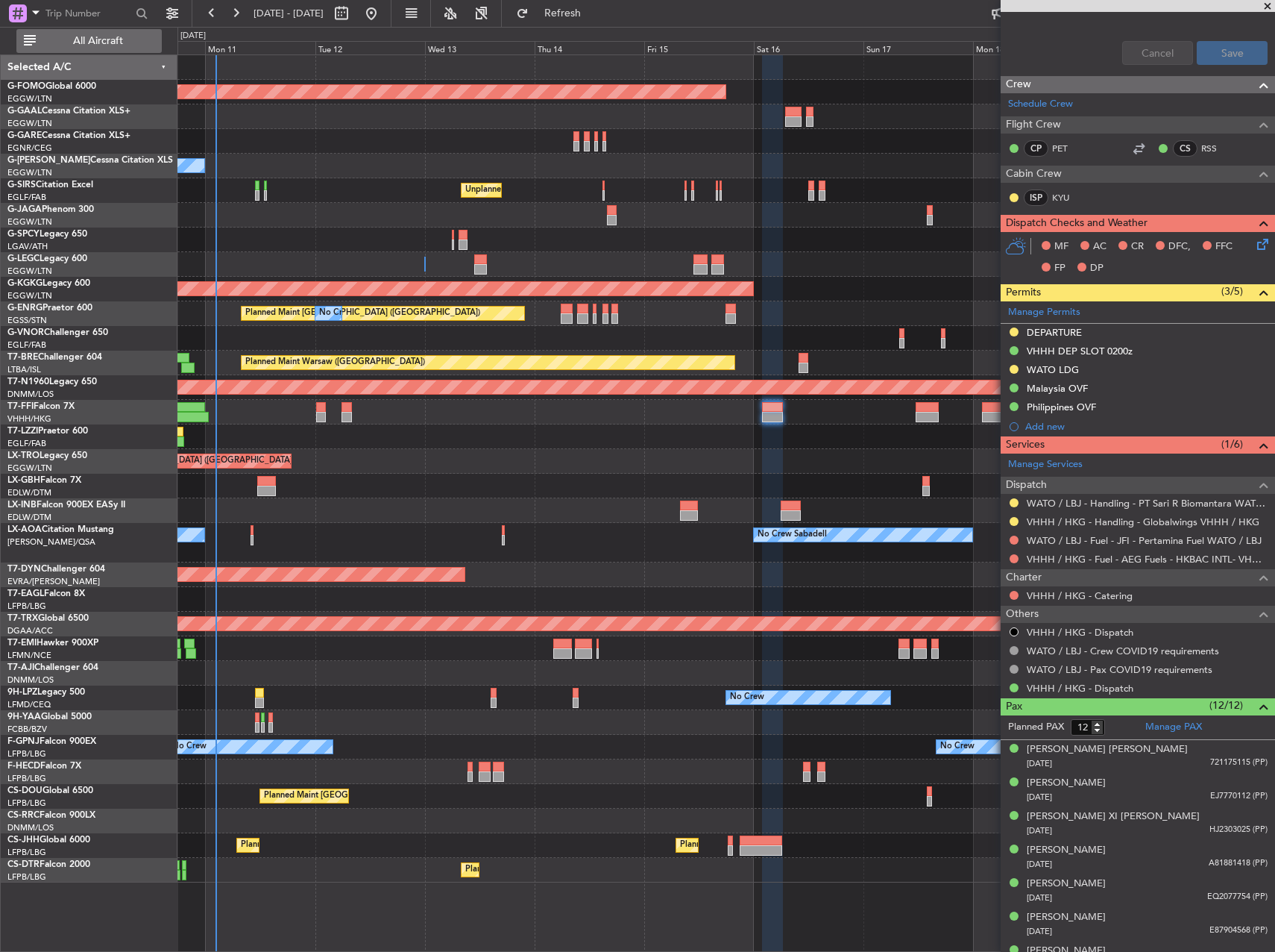
click at [129, 39] on span "All Aircraft" at bounding box center [98, 41] width 118 height 11
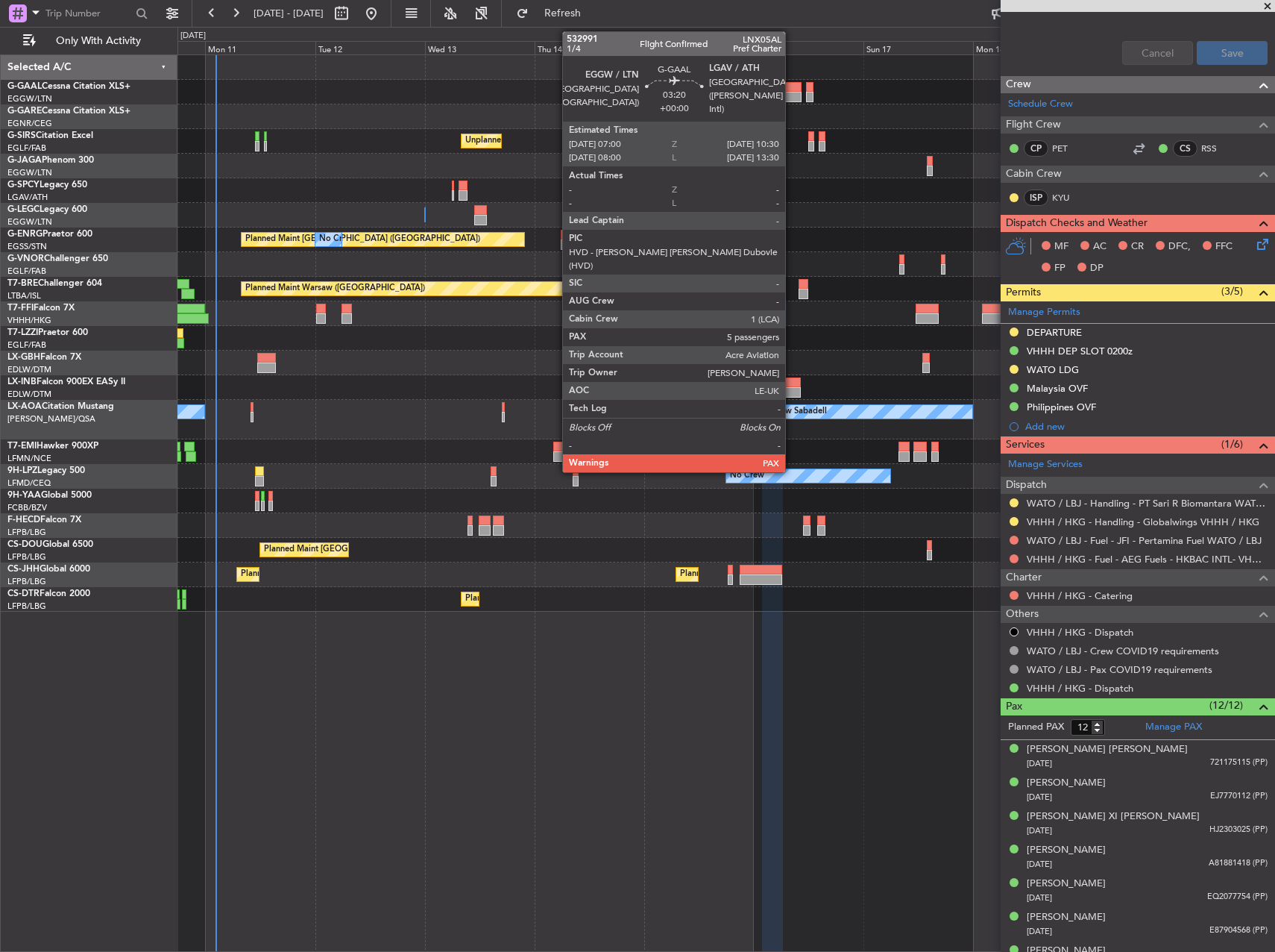
click at [792, 93] on div at bounding box center [793, 97] width 17 height 11
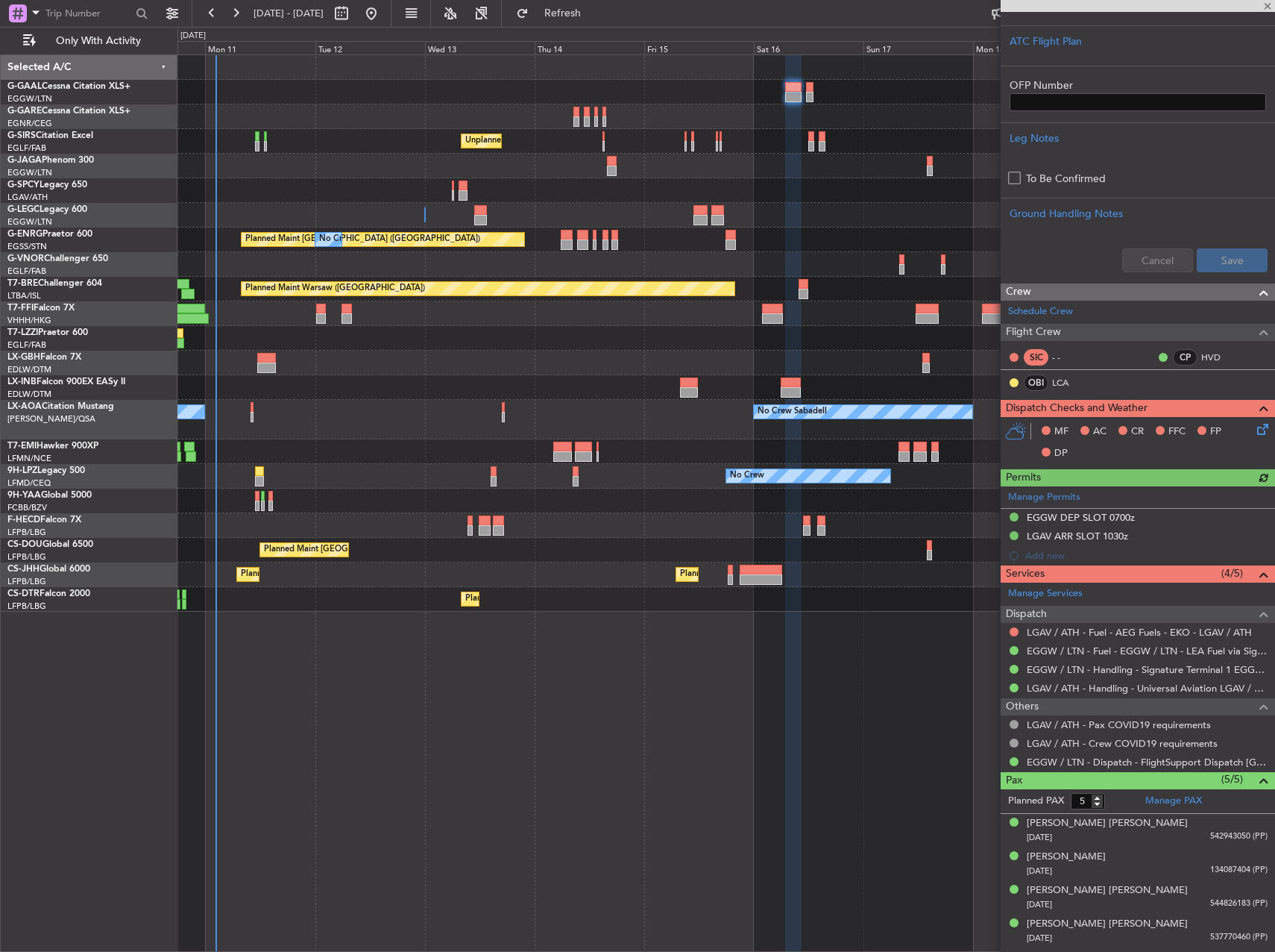
scroll to position [373, 0]
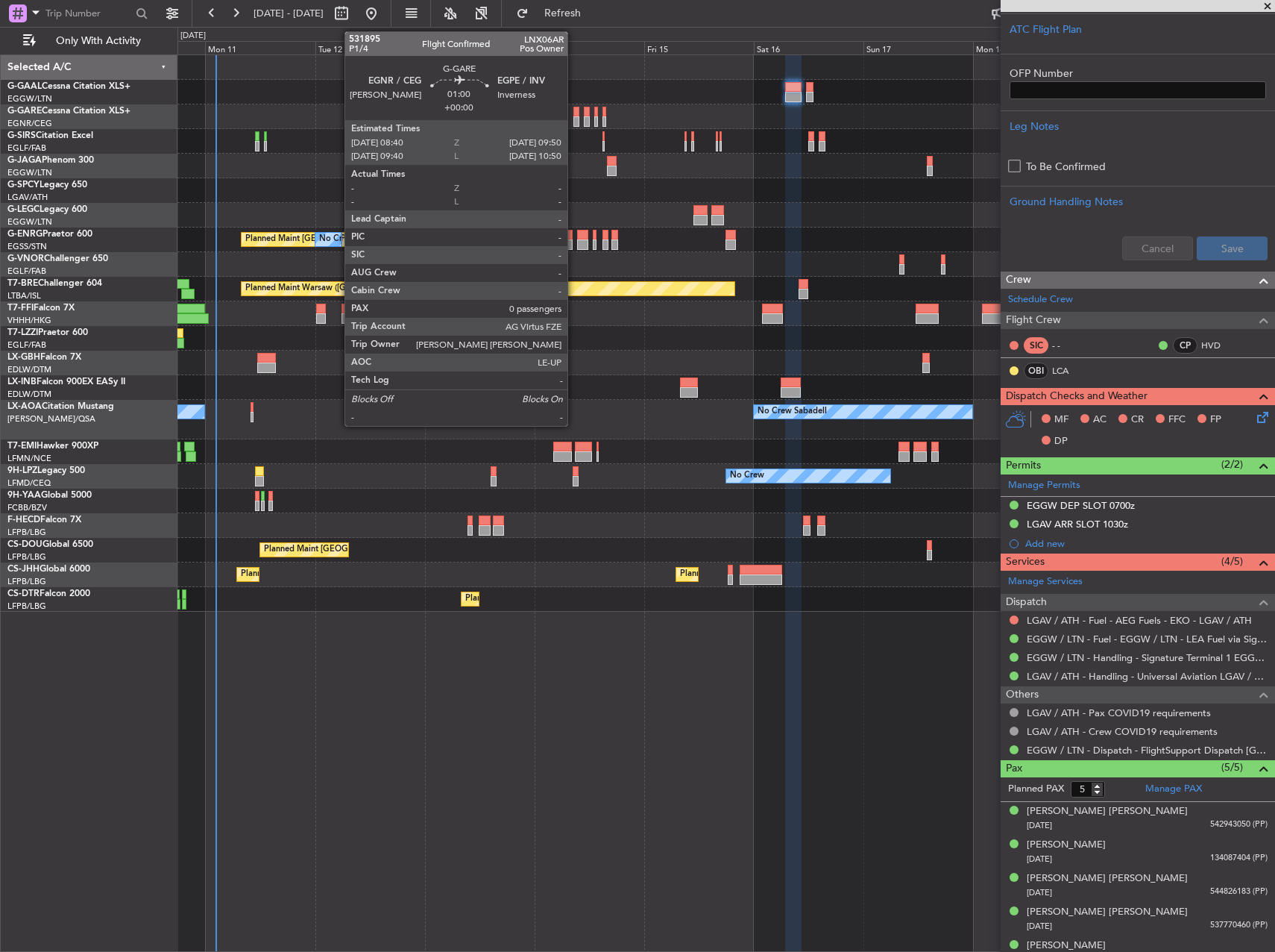
click at [574, 114] on div at bounding box center [577, 112] width 6 height 11
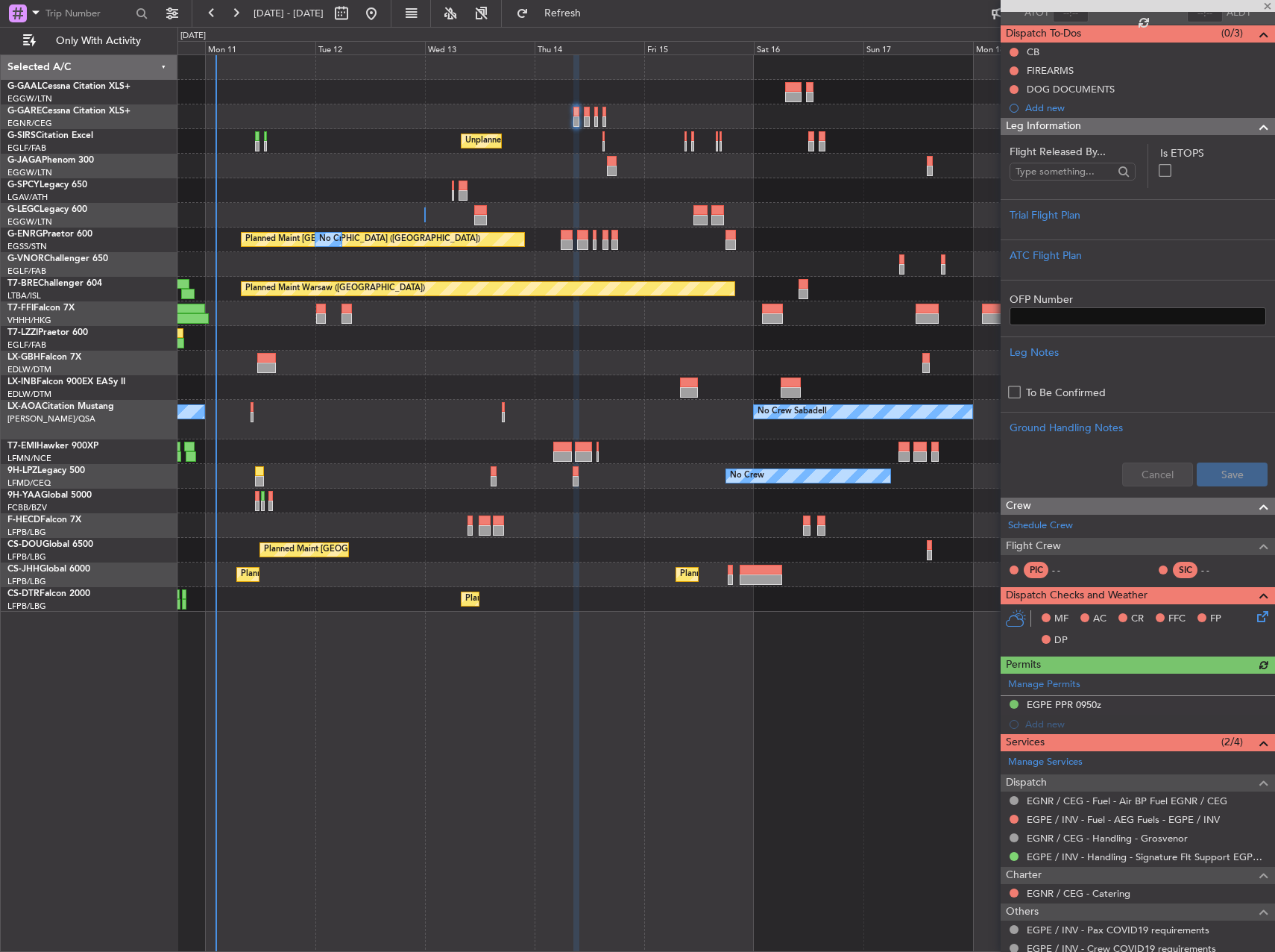
scroll to position [187, 0]
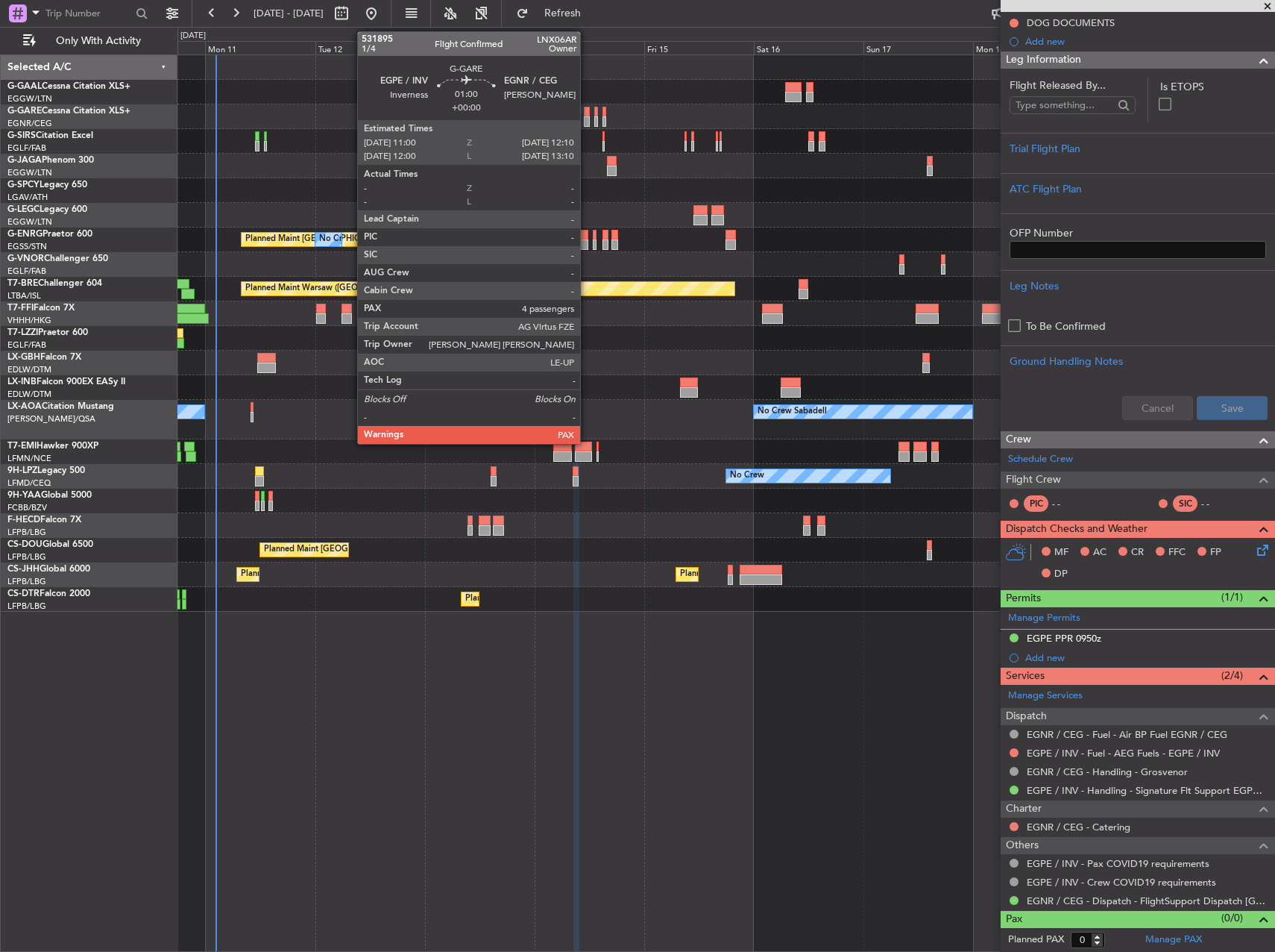
click at [587, 118] on div at bounding box center [587, 121] width 6 height 11
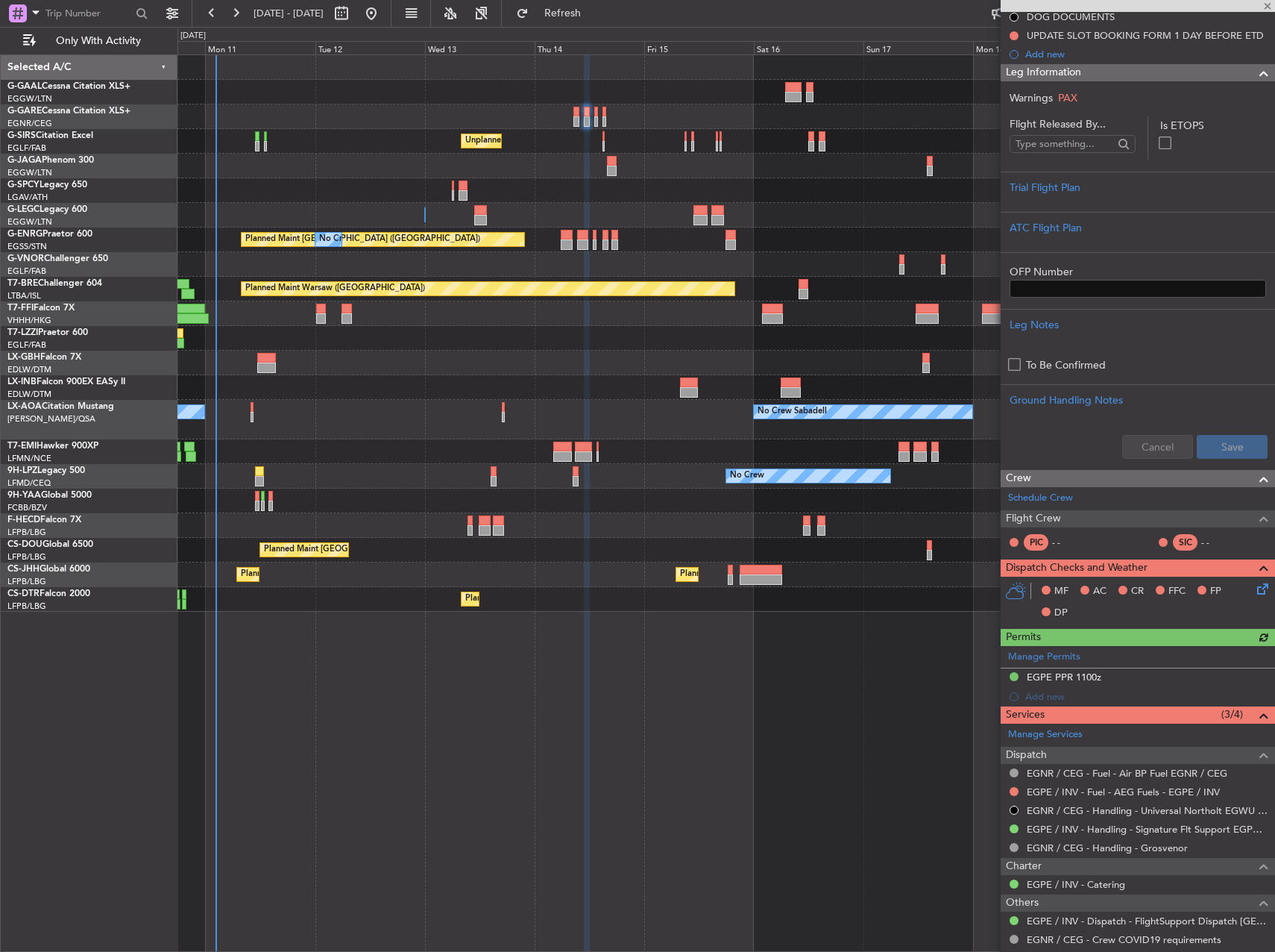
scroll to position [402, 0]
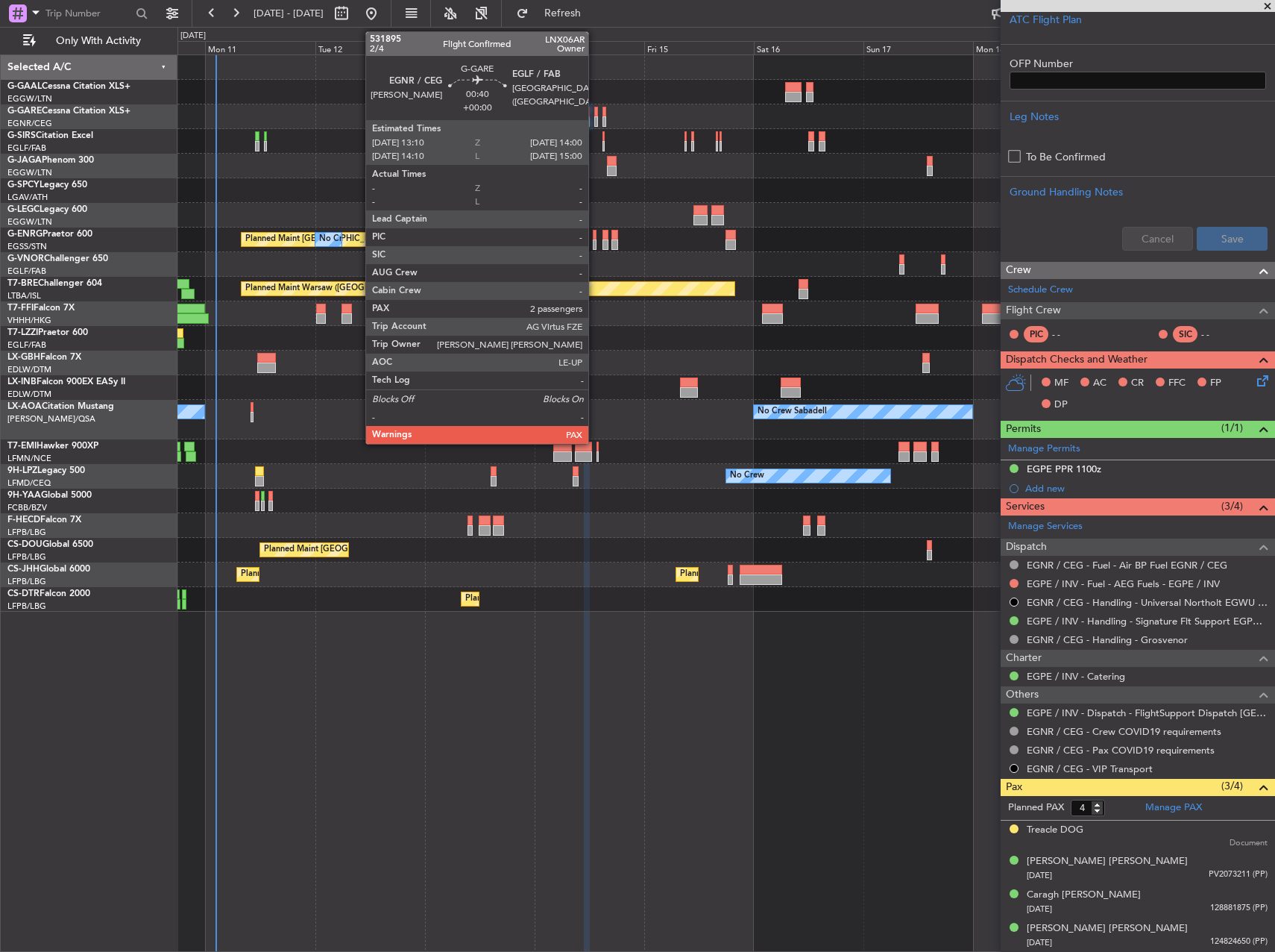
click at [595, 117] on div at bounding box center [596, 121] width 5 height 11
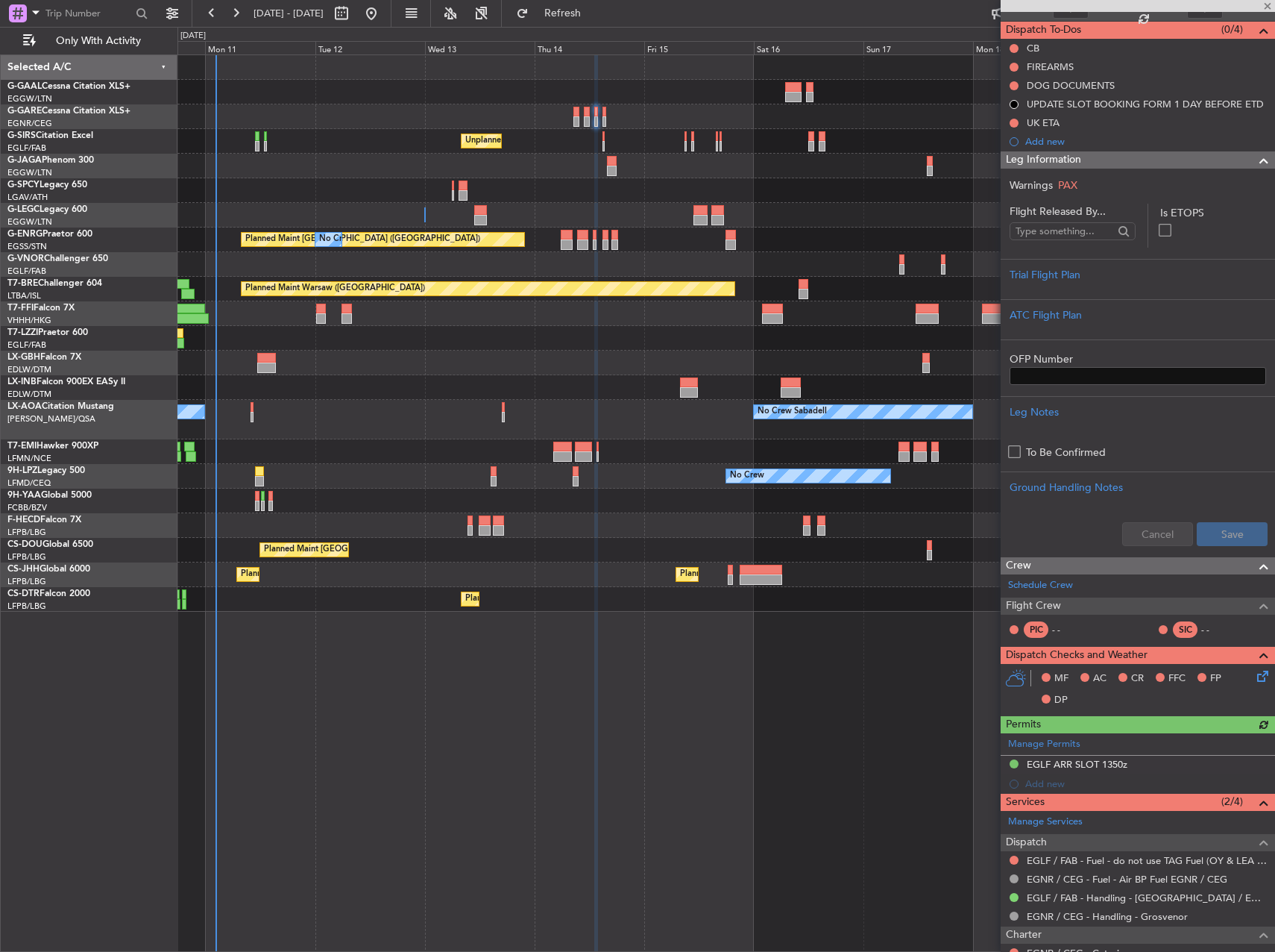
scroll to position [299, 0]
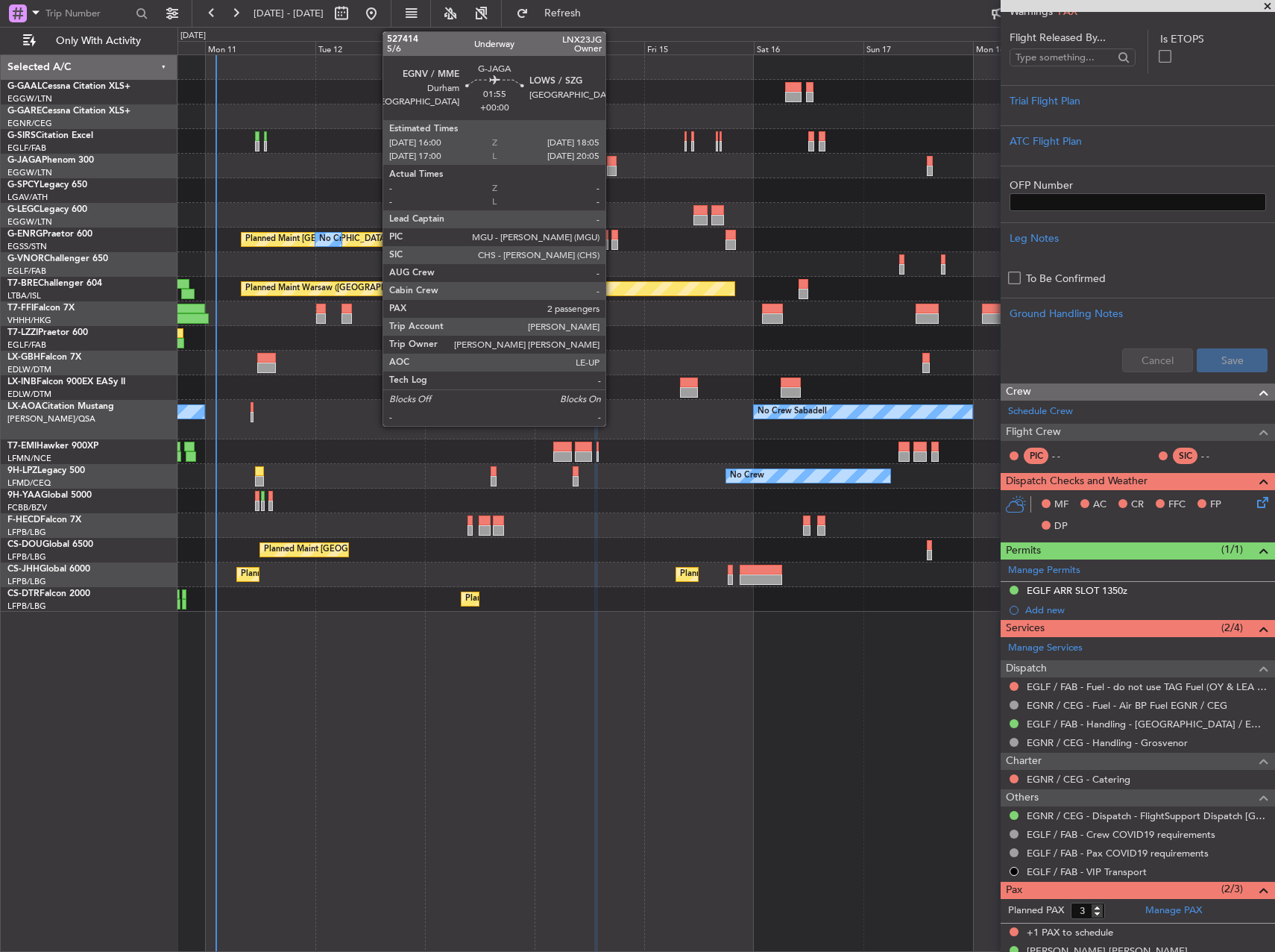
click at [612, 161] on div at bounding box center [612, 161] width 10 height 11
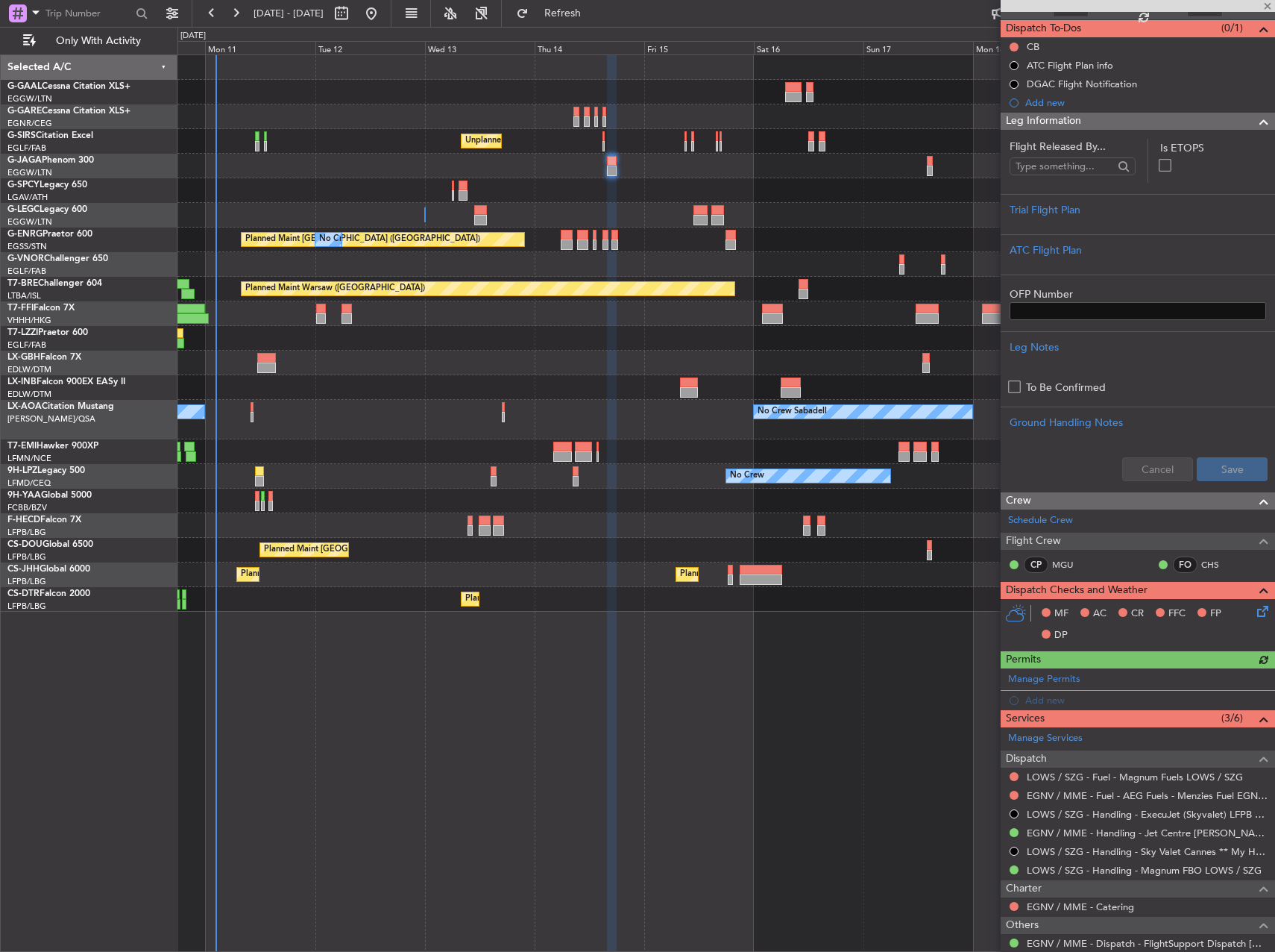
scroll to position [0, 0]
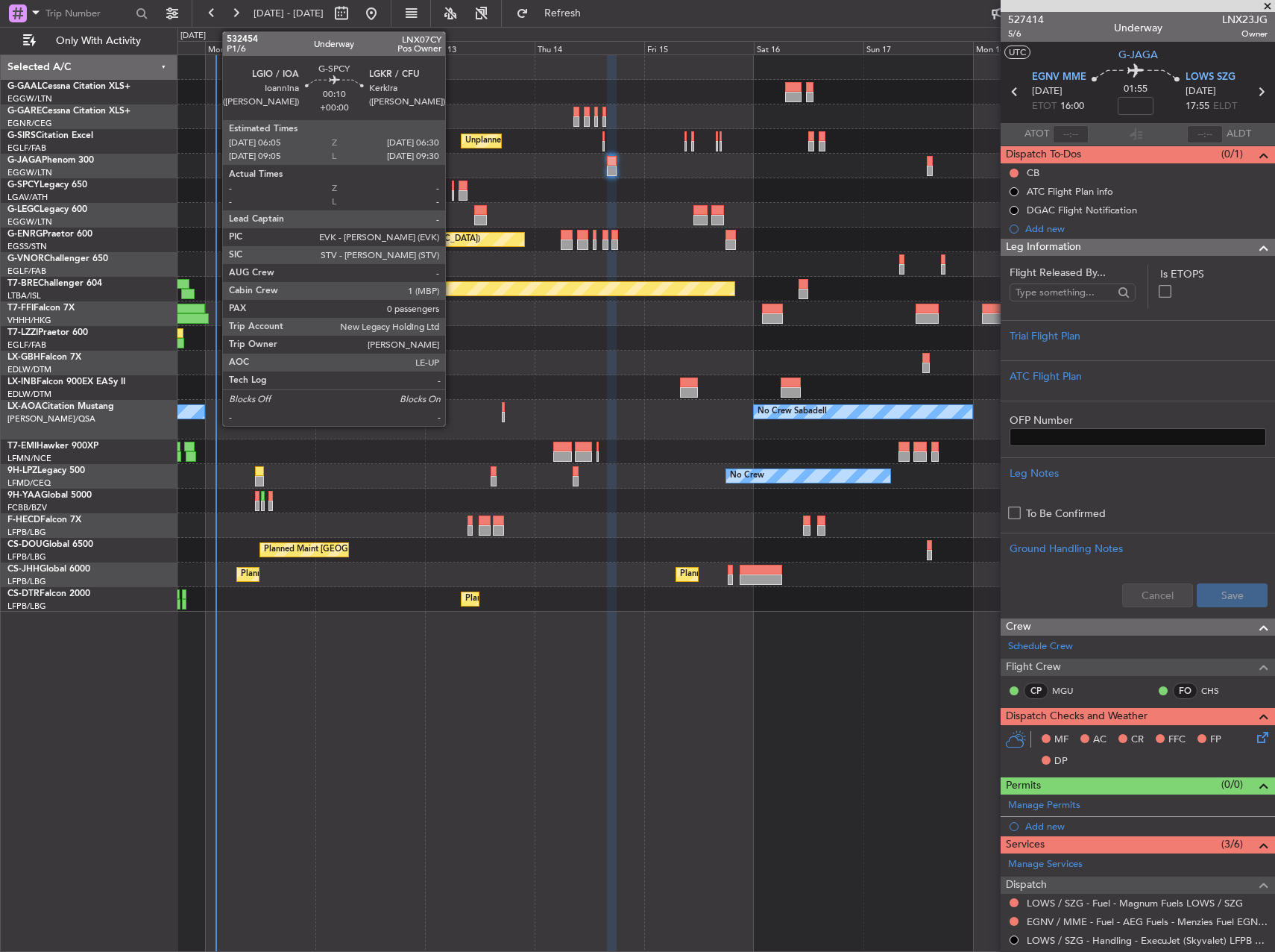
click at [451, 195] on div at bounding box center [452, 195] width 2 height 11
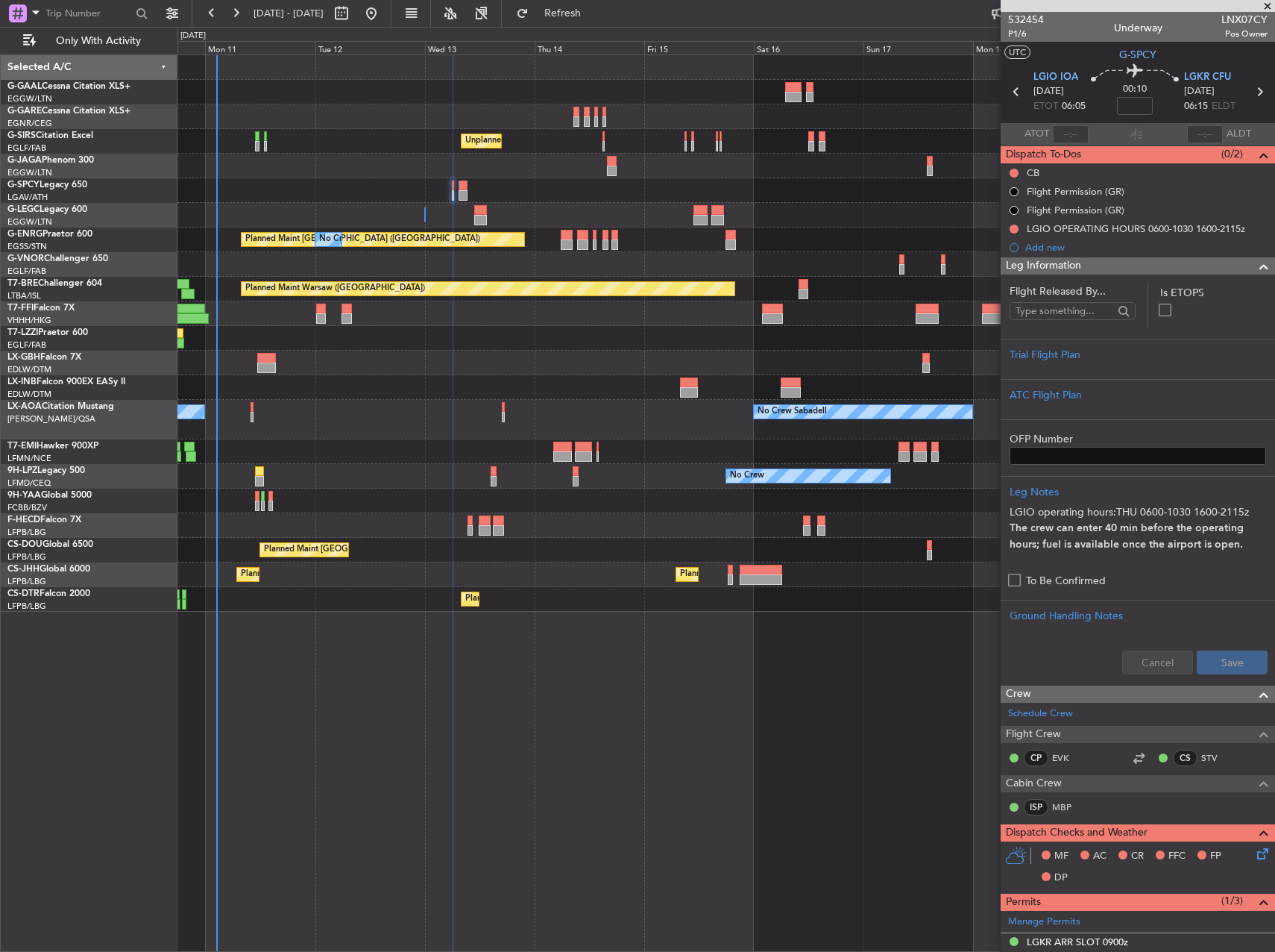
scroll to position [223, 0]
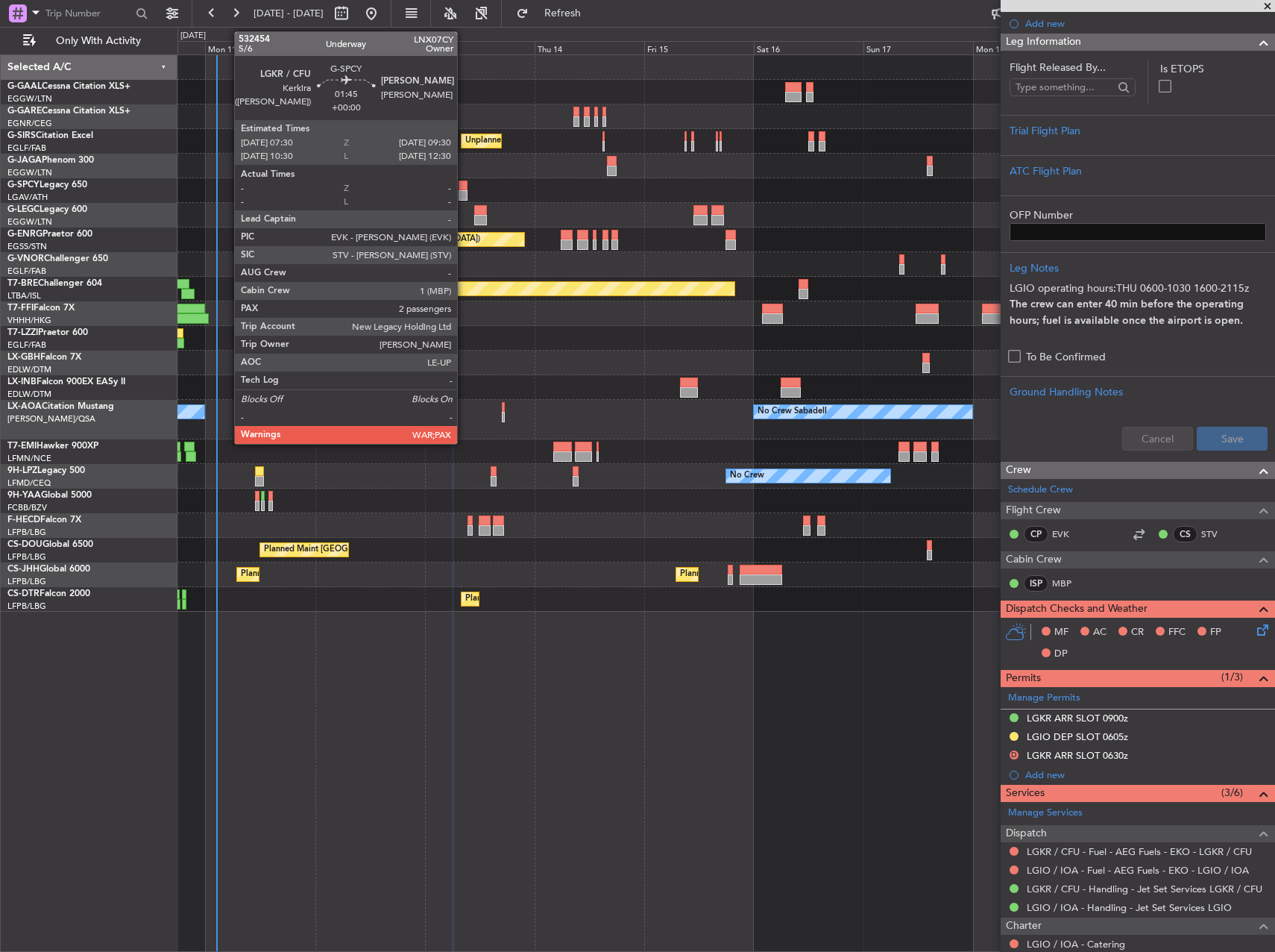
click at [464, 184] on div at bounding box center [463, 185] width 10 height 11
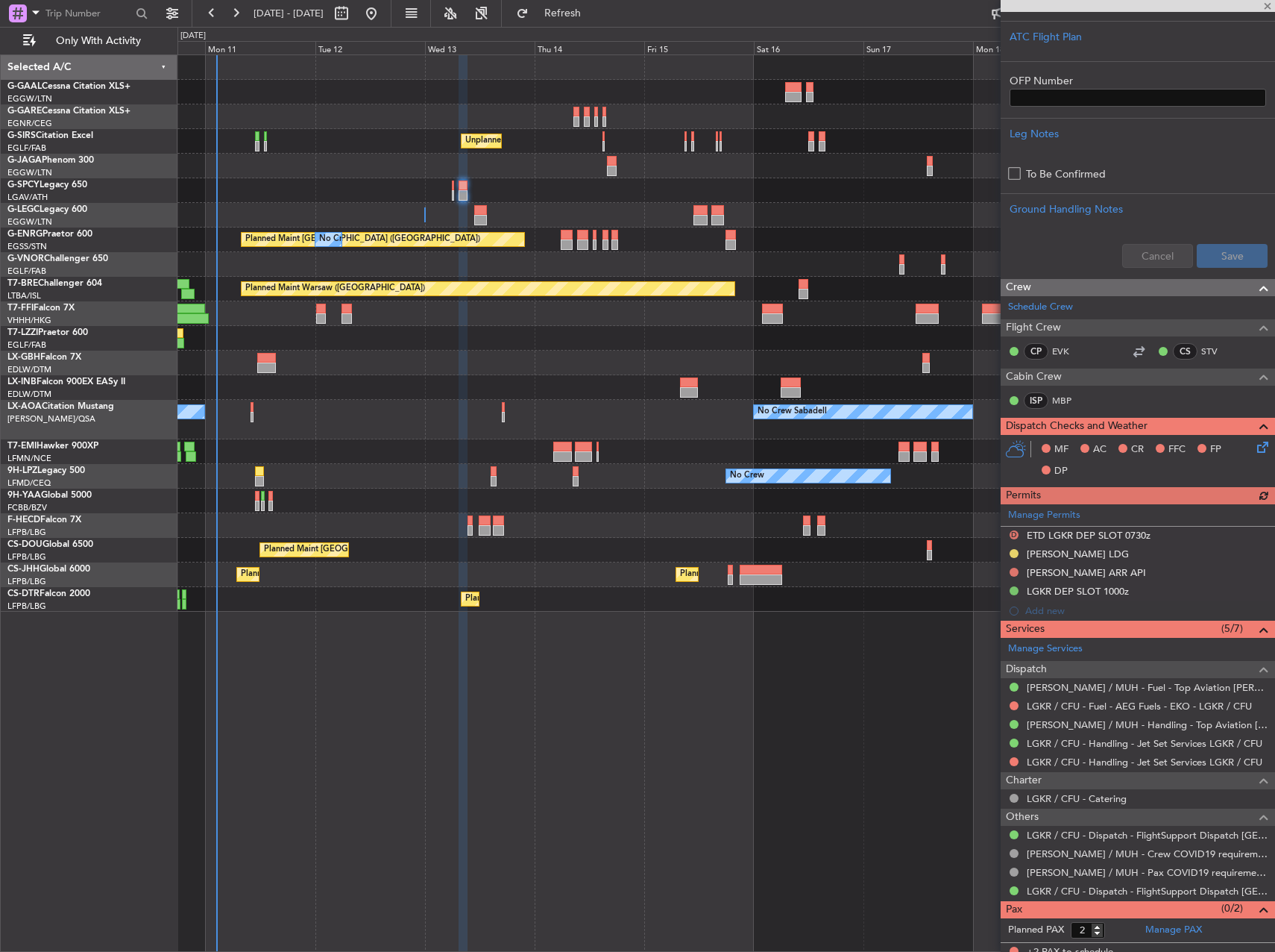
scroll to position [393, 0]
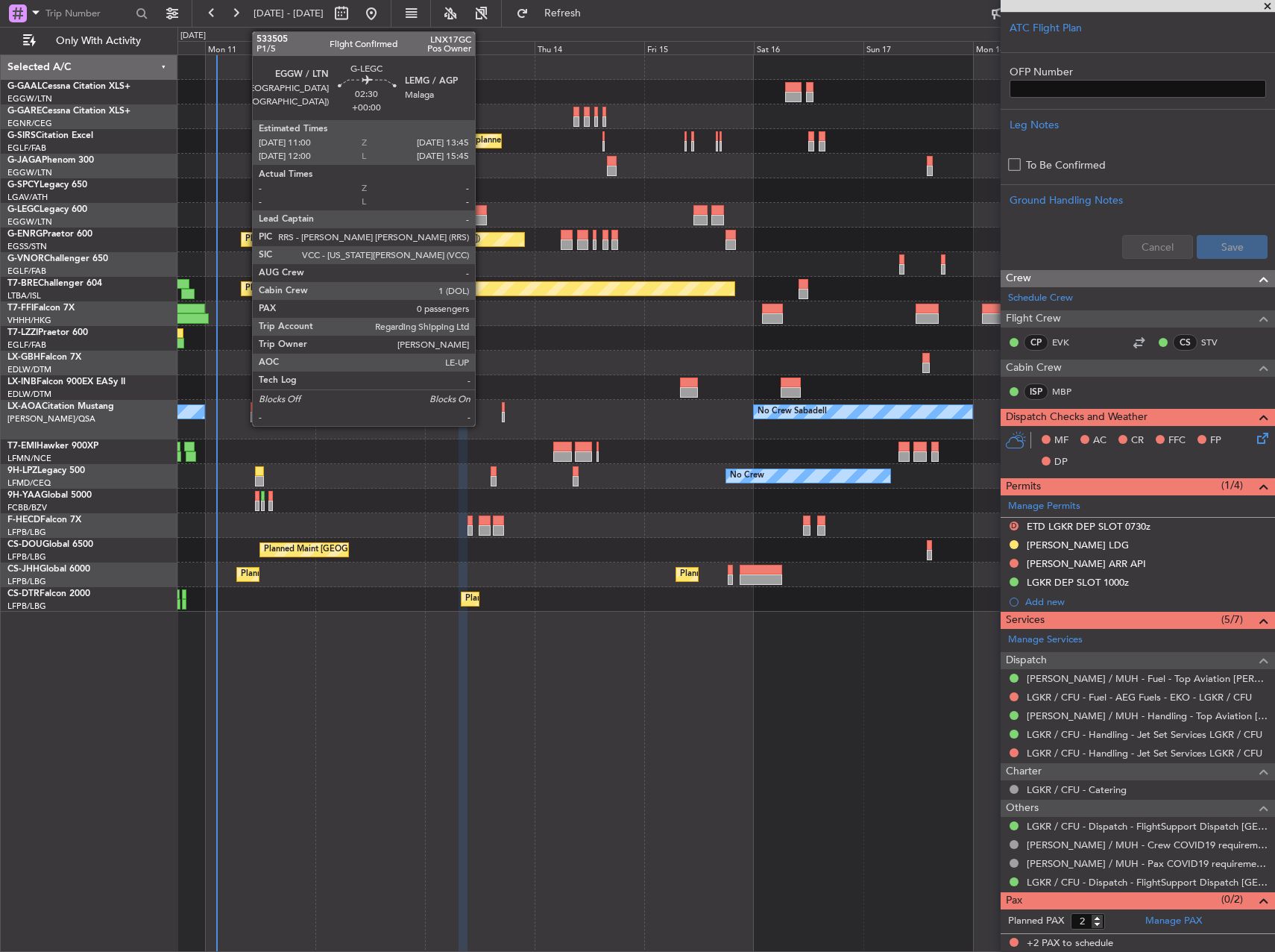
click at [482, 215] on div at bounding box center [480, 219] width 13 height 11
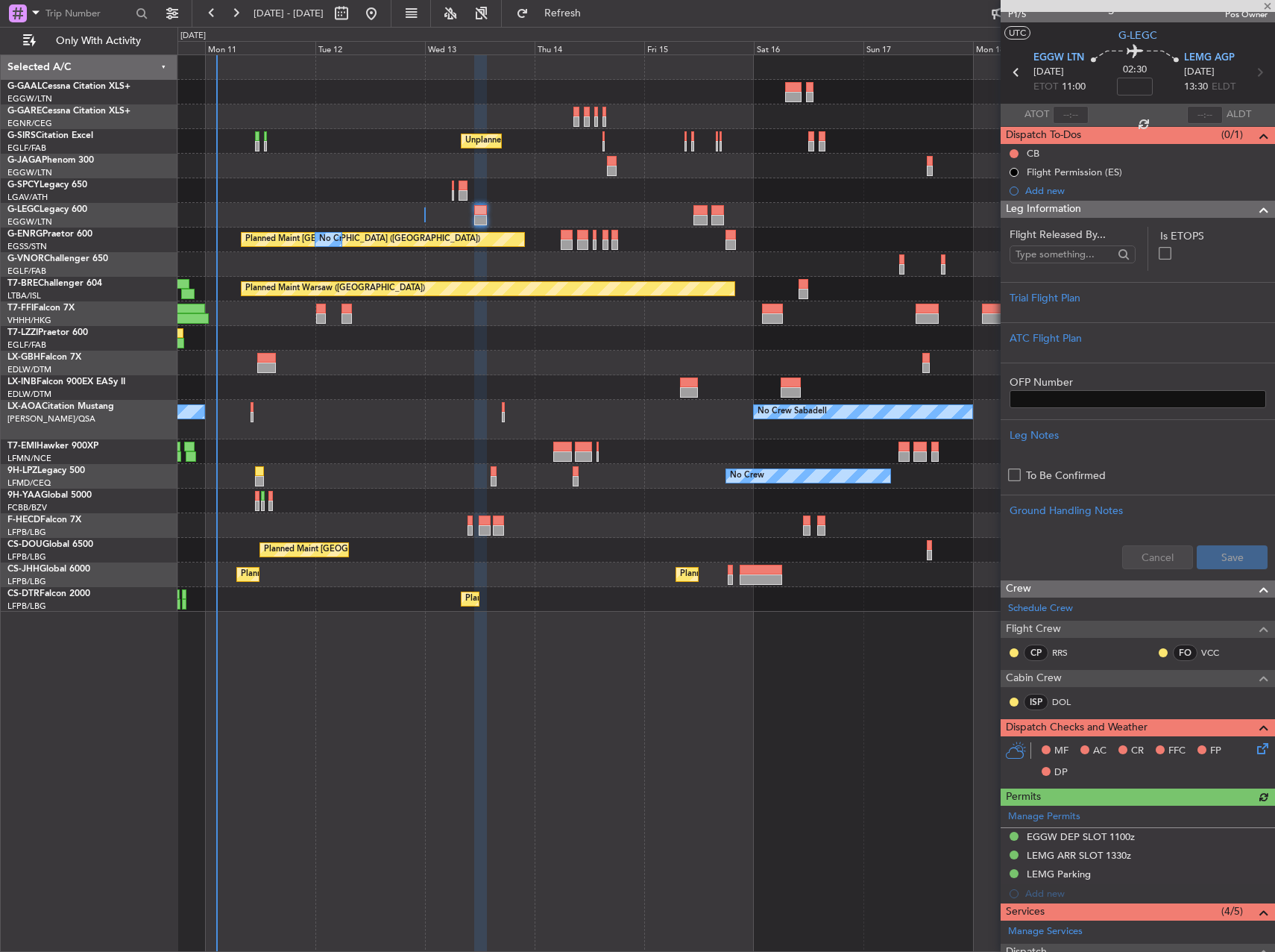
scroll to position [0, 0]
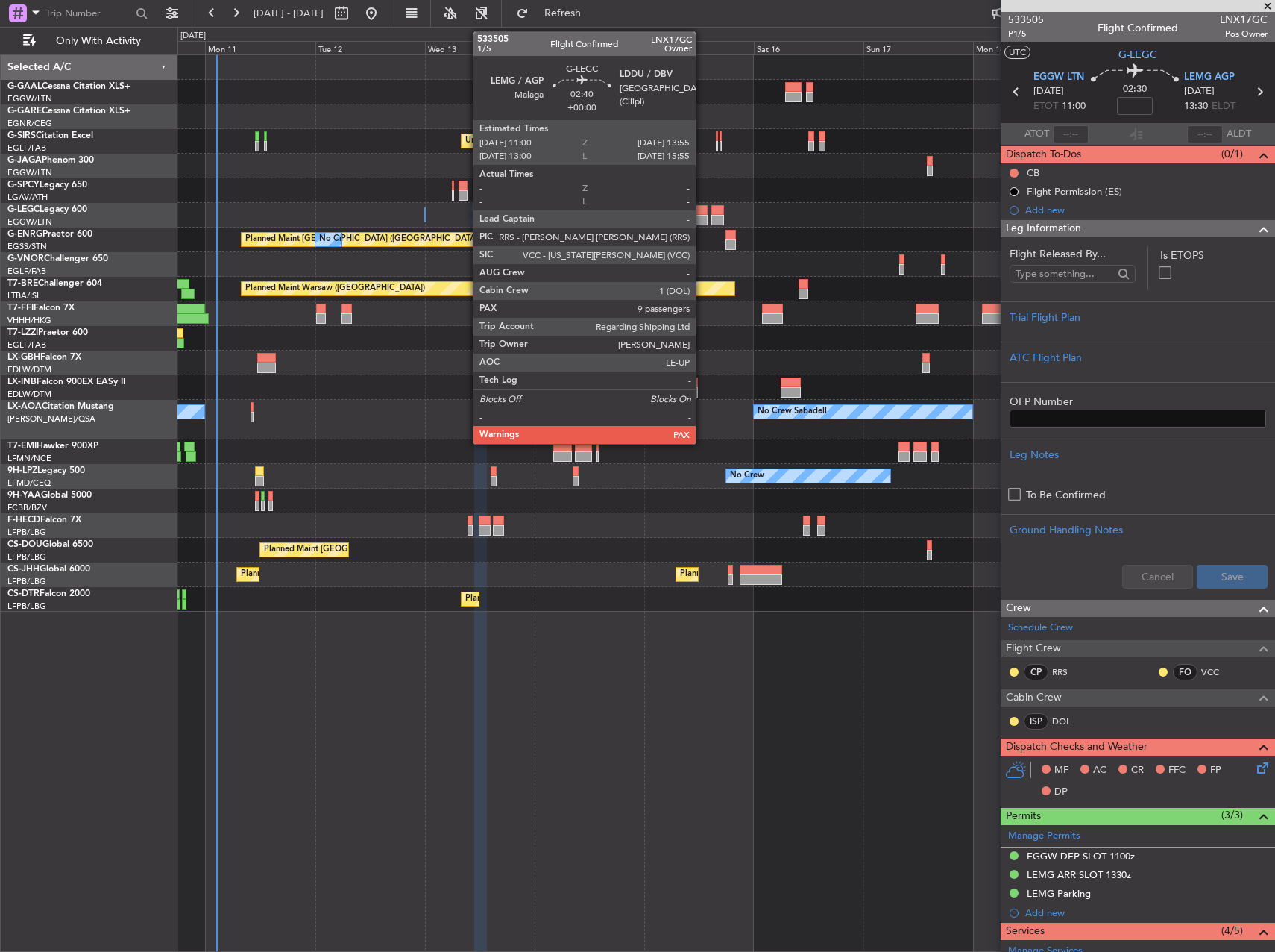
click at [702, 211] on div at bounding box center [700, 210] width 14 height 11
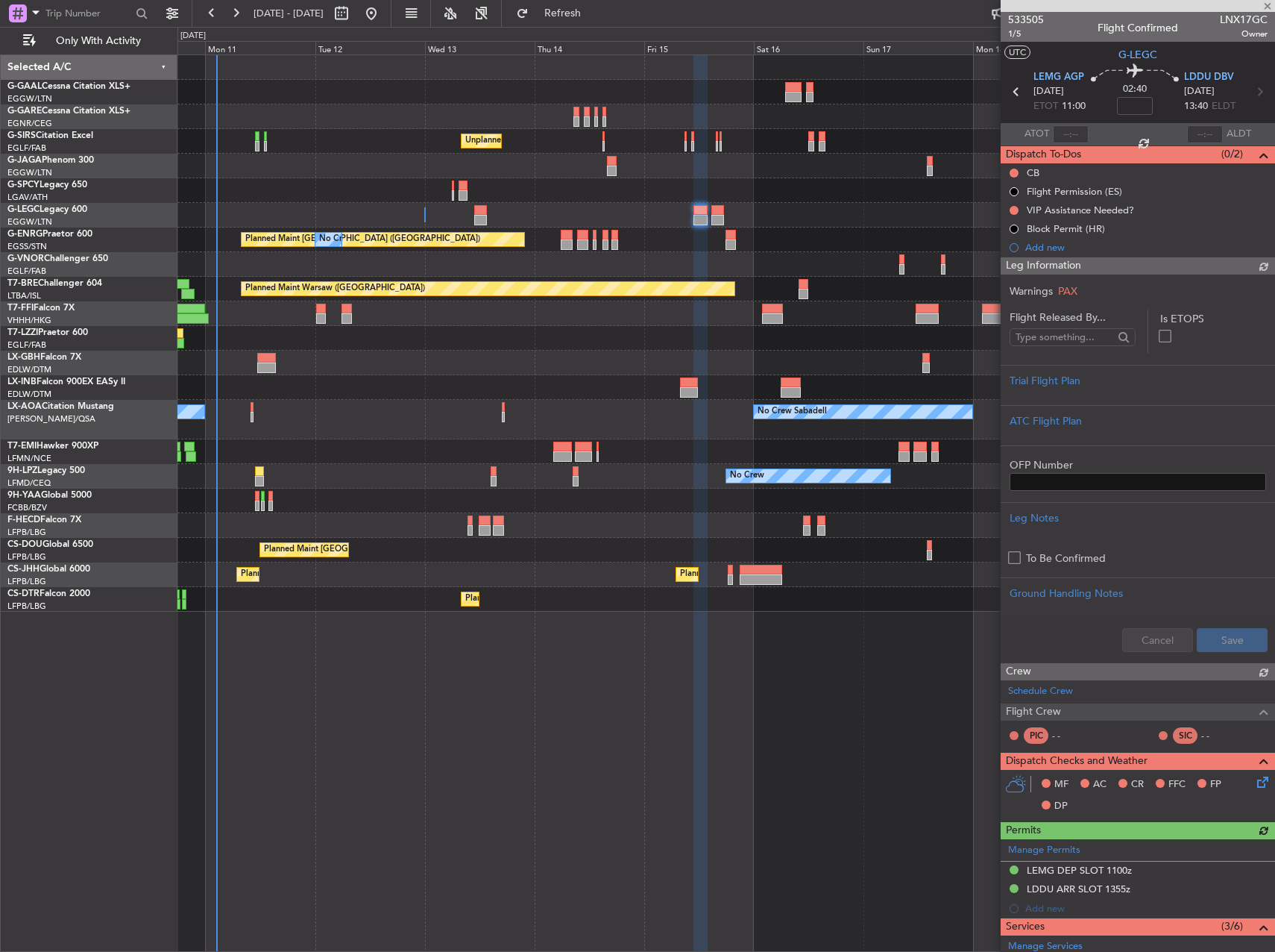
scroll to position [149, 0]
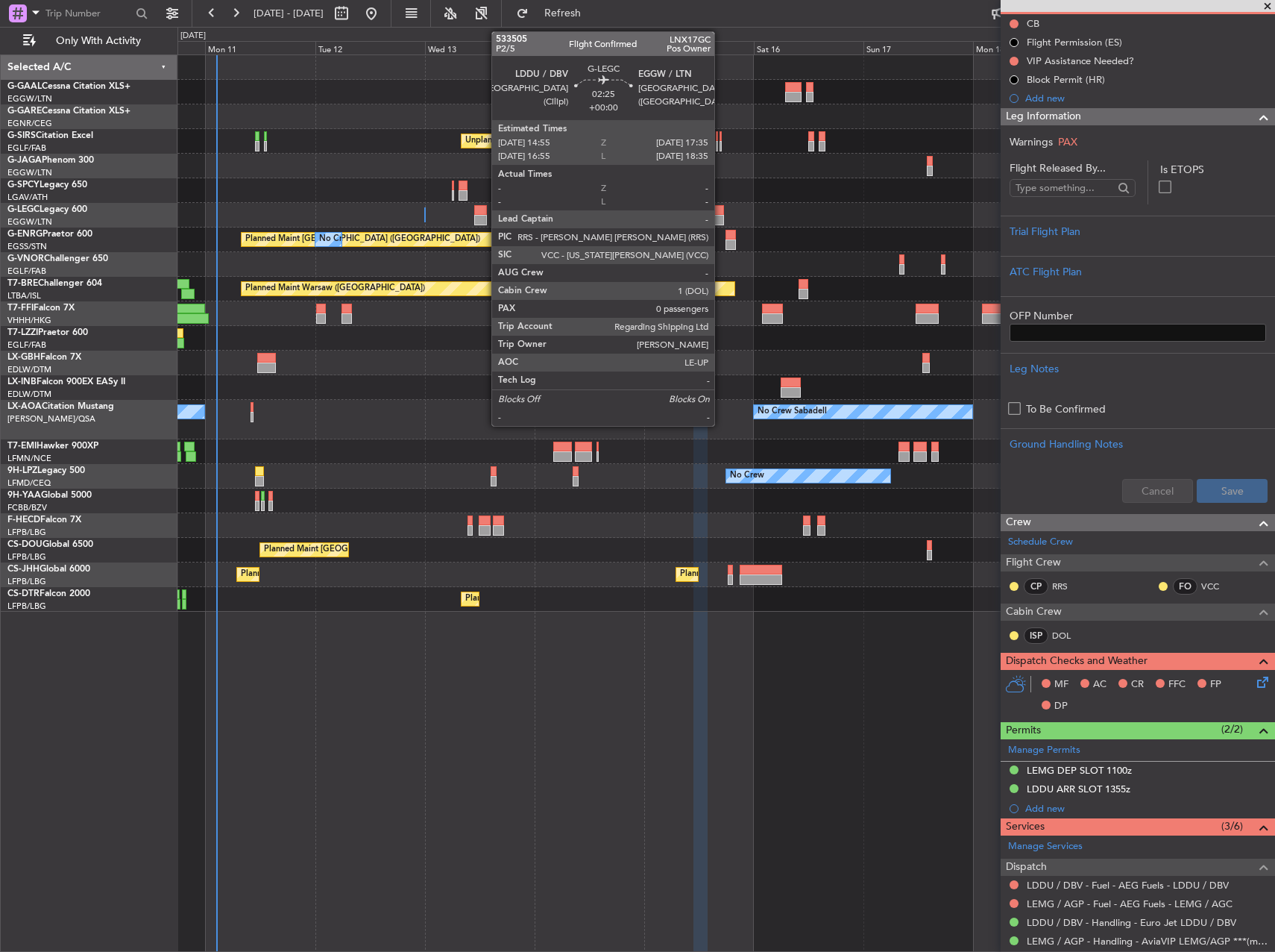
click at [721, 208] on div at bounding box center [717, 210] width 13 height 11
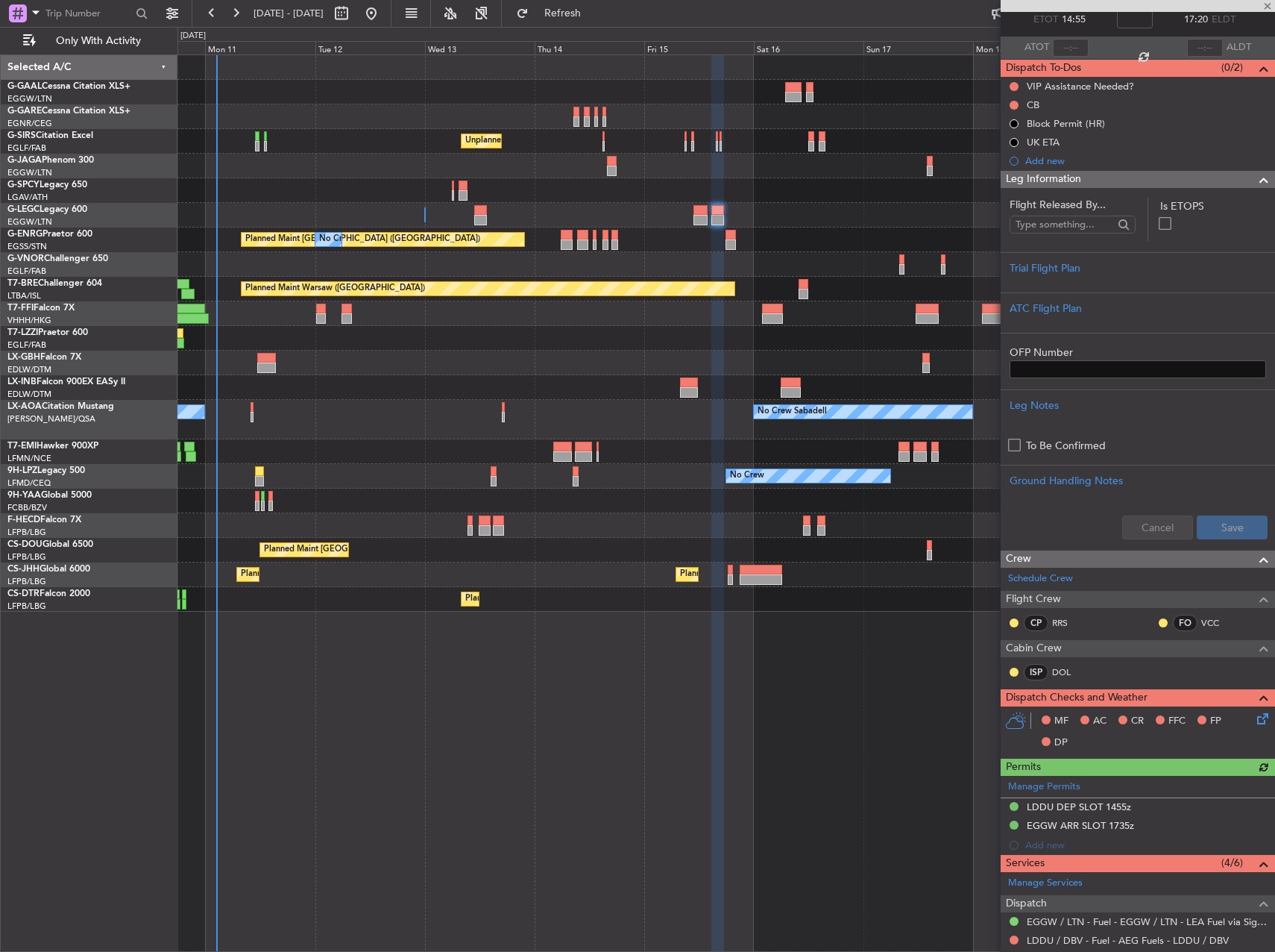
scroll to position [0, 0]
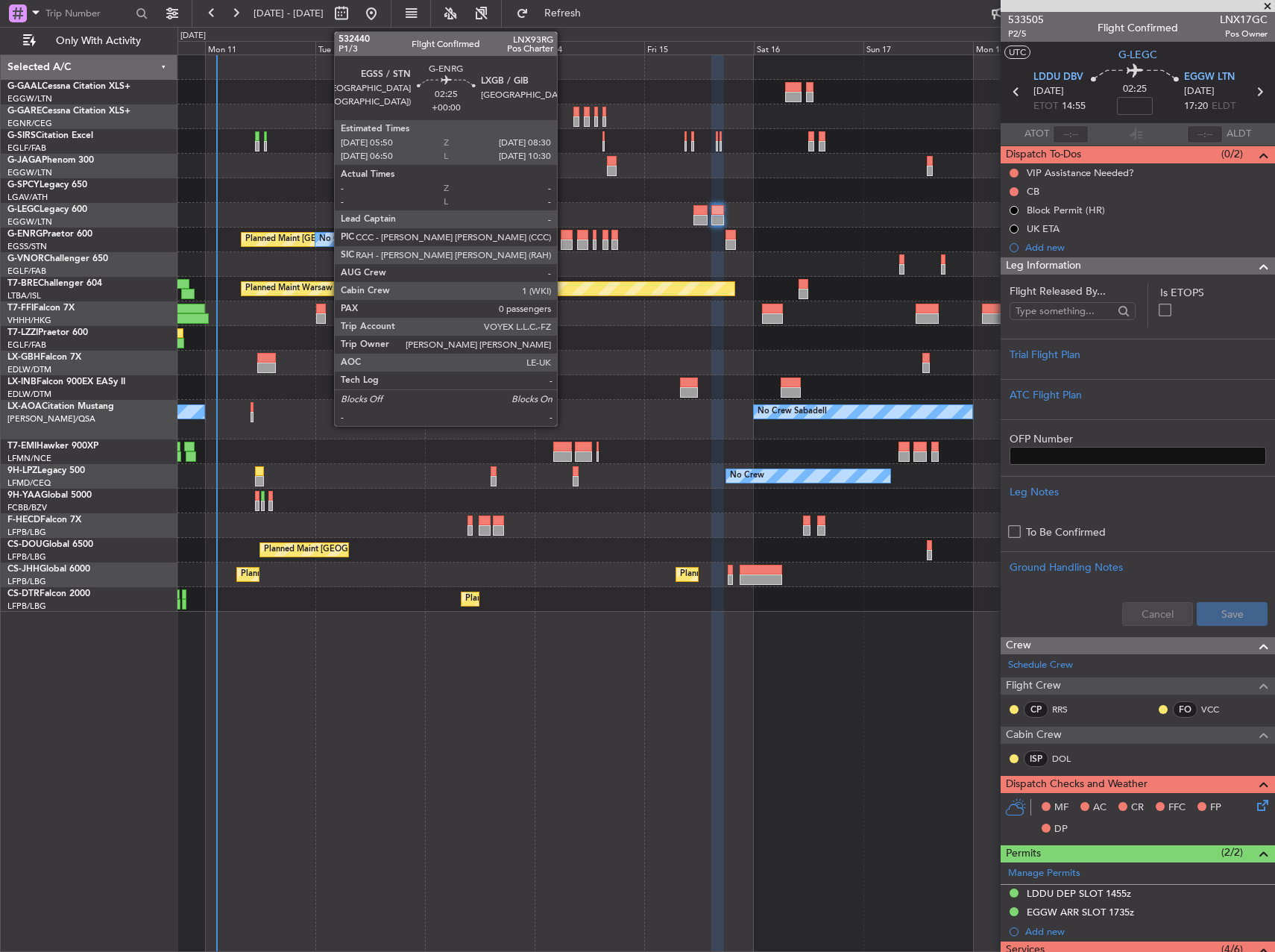
click at [564, 239] on div at bounding box center [567, 244] width 13 height 11
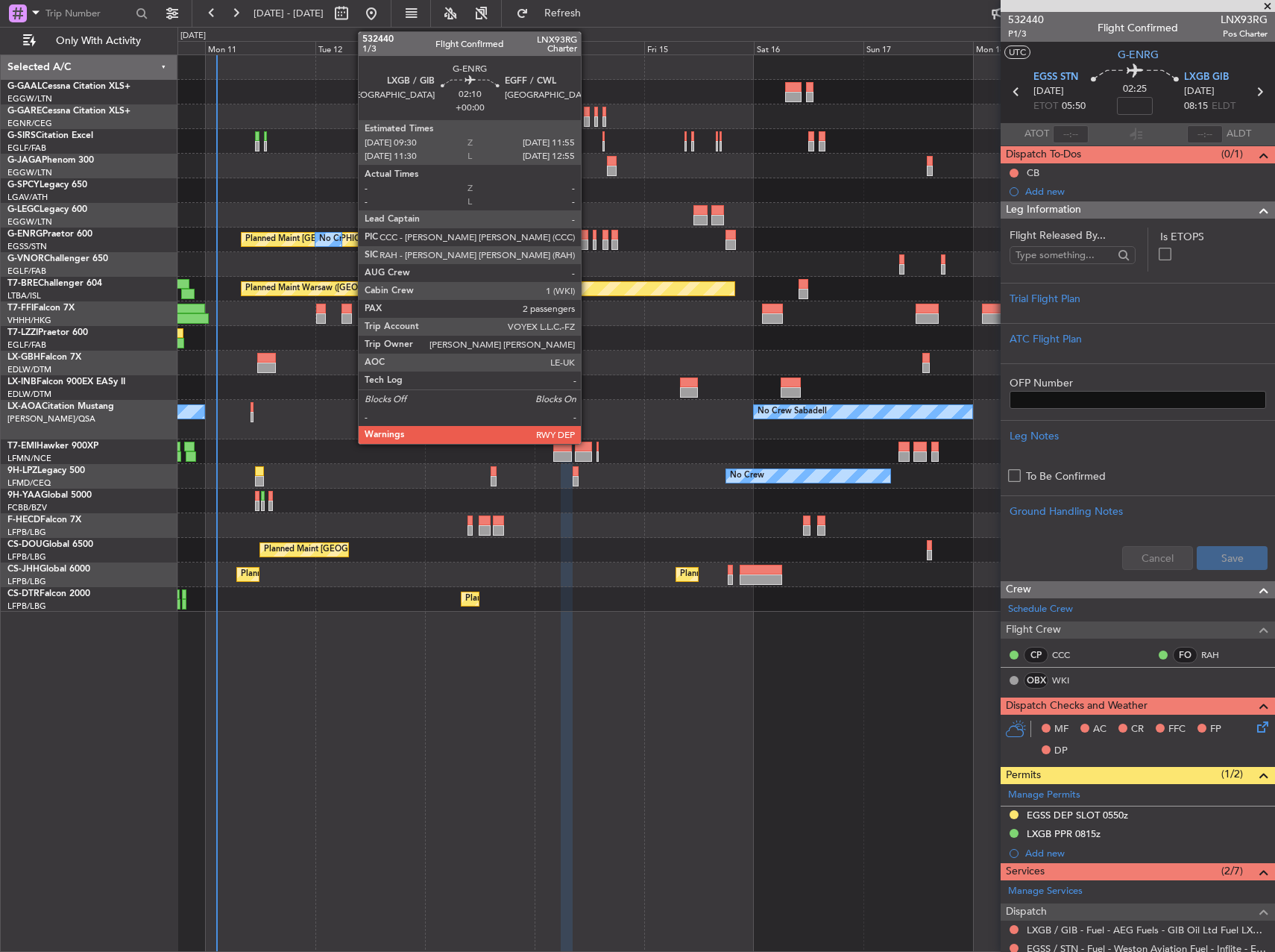
click at [586, 239] on div at bounding box center [582, 244] width 11 height 11
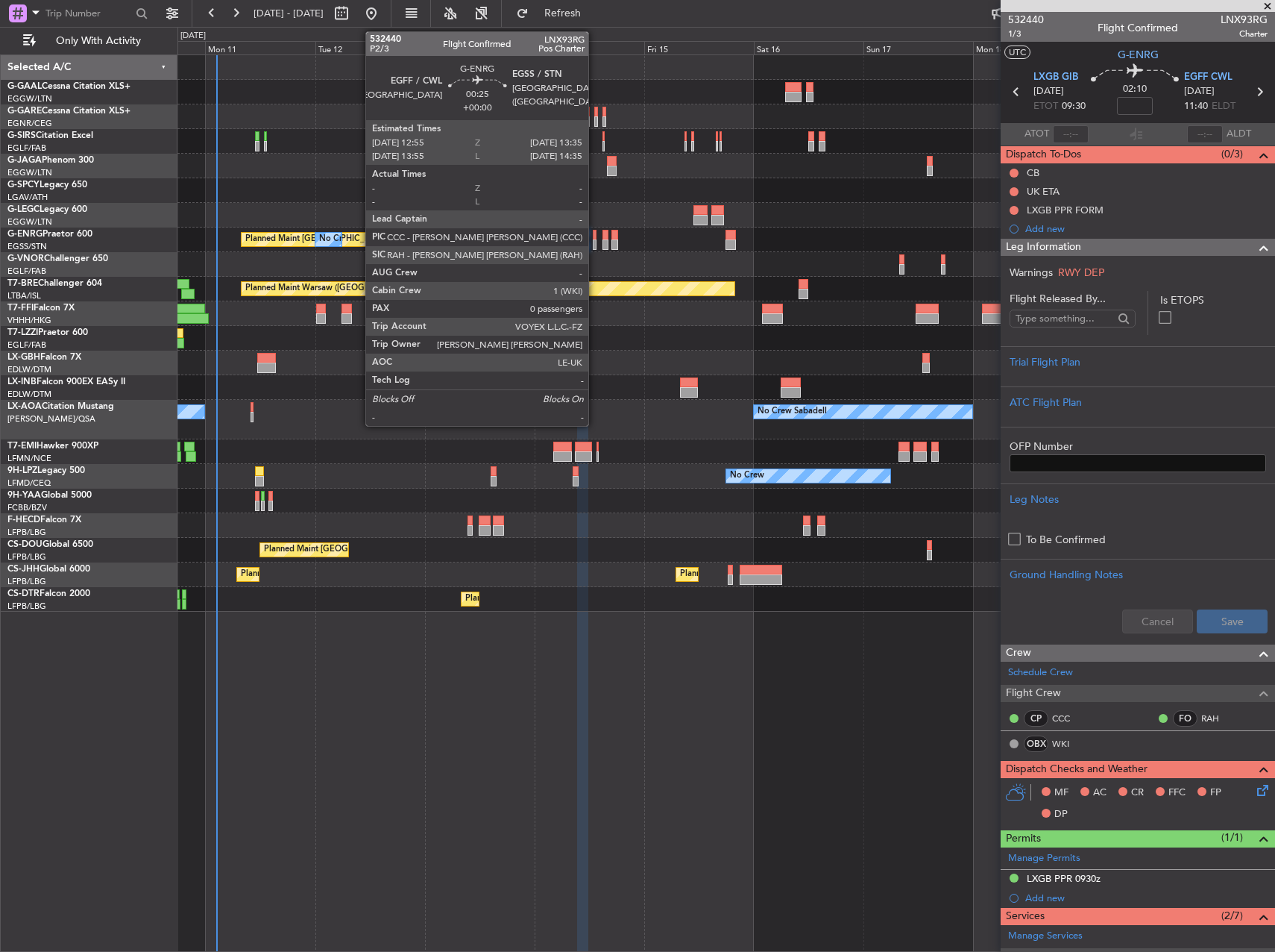
click at [595, 239] on div at bounding box center [594, 244] width 4 height 11
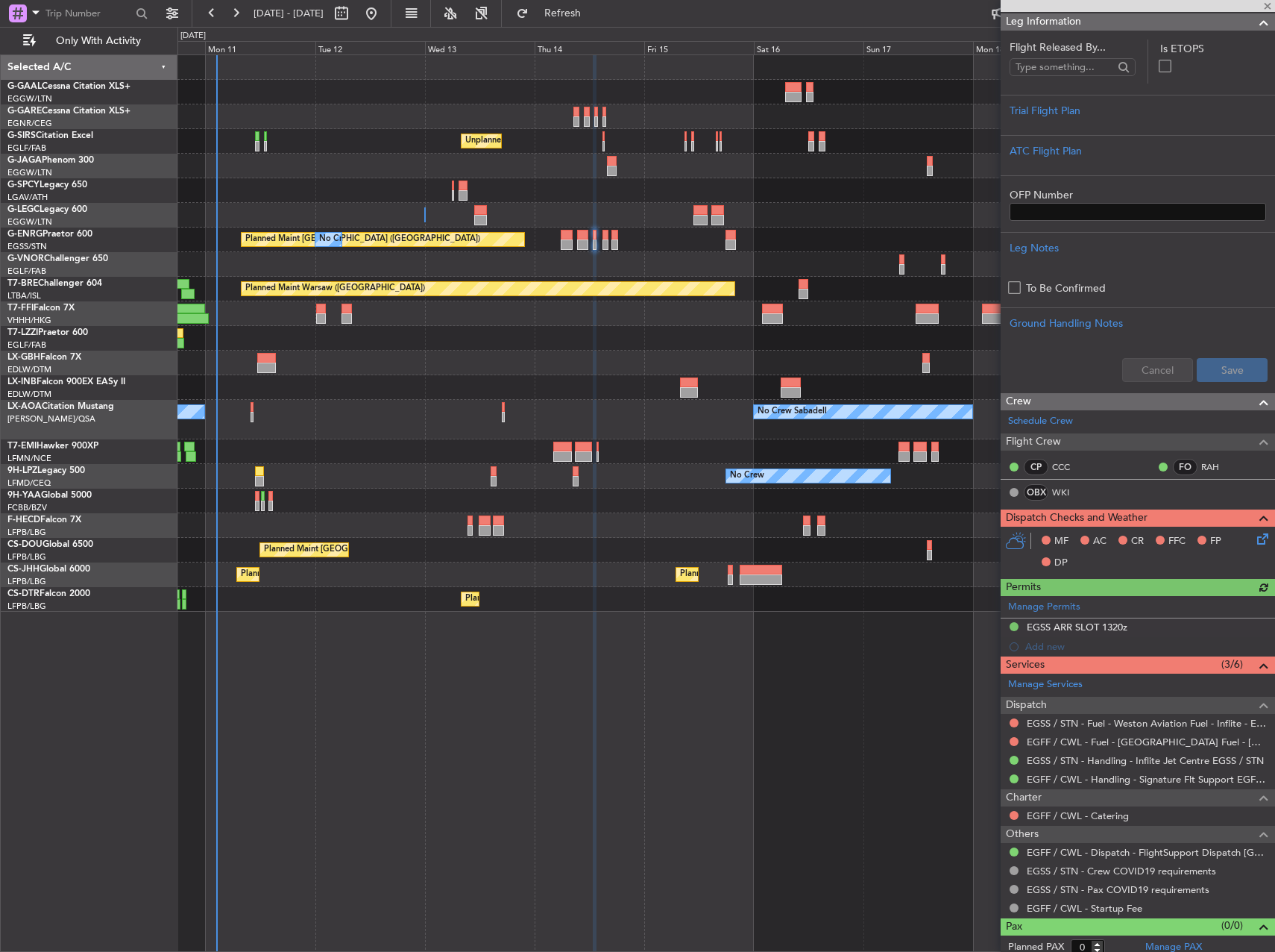
scroll to position [214, 0]
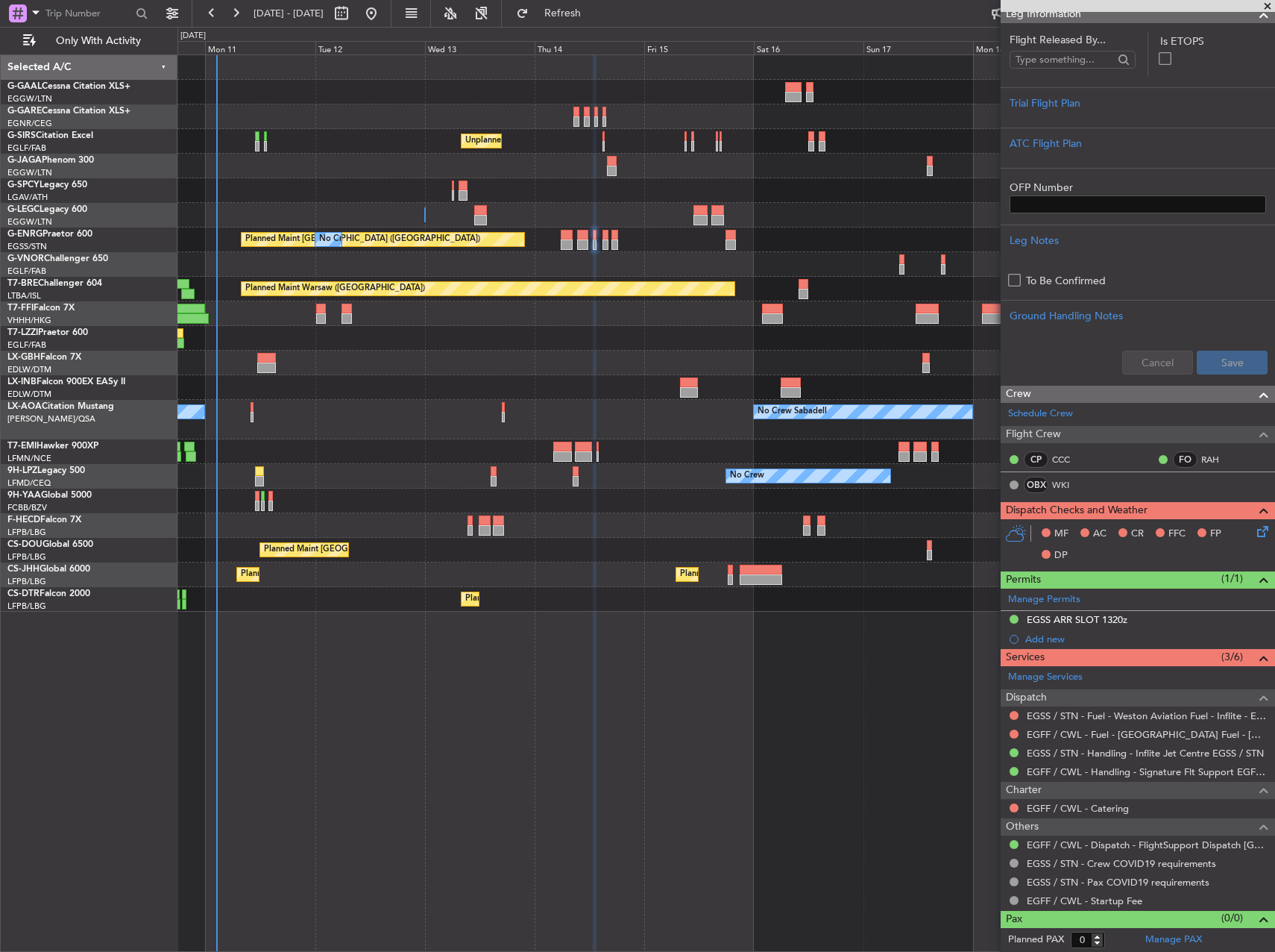
click at [608, 238] on div "Planned Maint London (Stansted) No Crew" at bounding box center [726, 239] width 1097 height 24
click at [737, 242] on div "Planned Maint London (Stansted) No Crew" at bounding box center [726, 239] width 1097 height 24
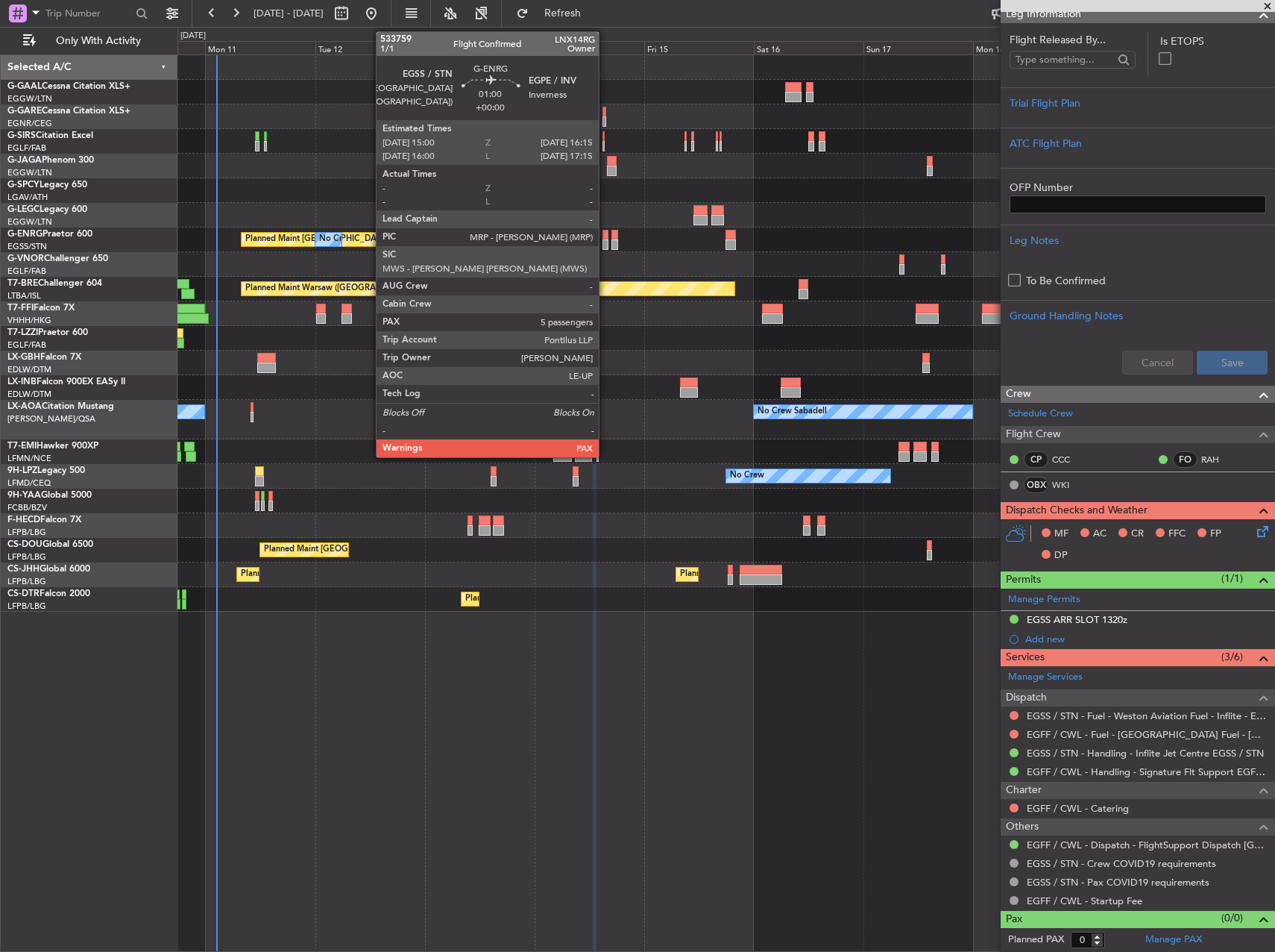
click at [605, 239] on div at bounding box center [605, 244] width 6 height 11
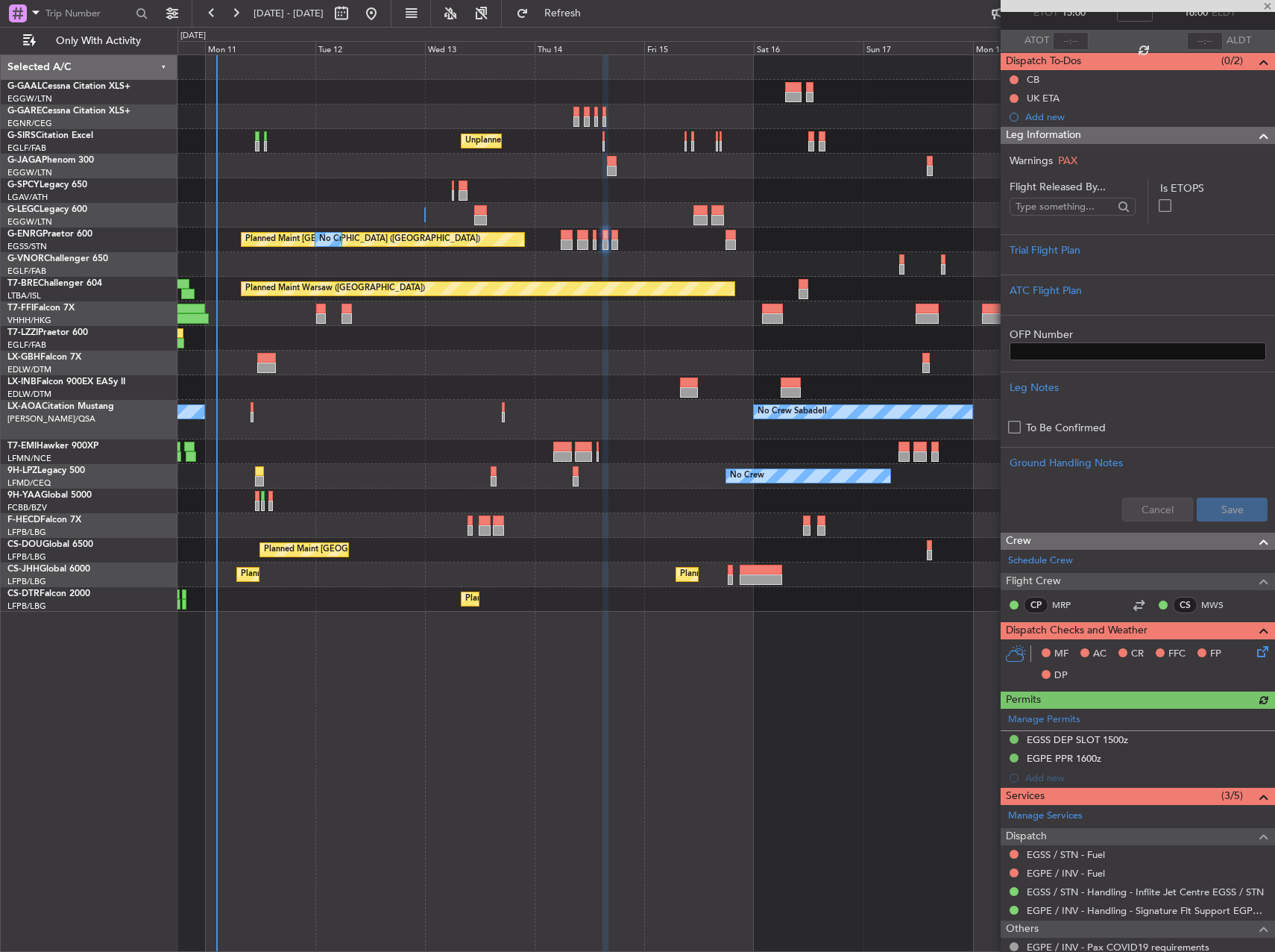
scroll to position [195, 0]
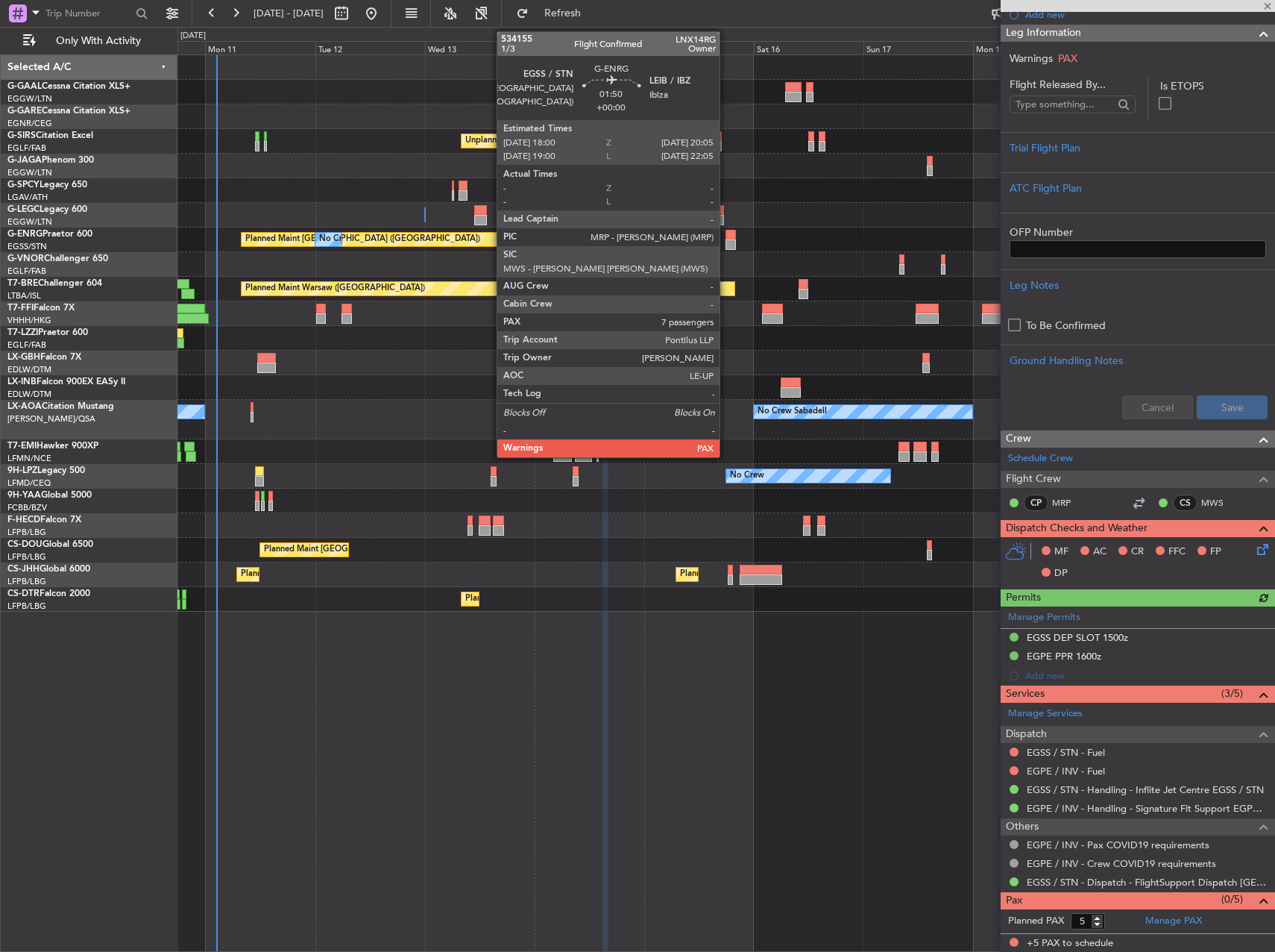
click at [727, 242] on div at bounding box center [731, 244] width 10 height 11
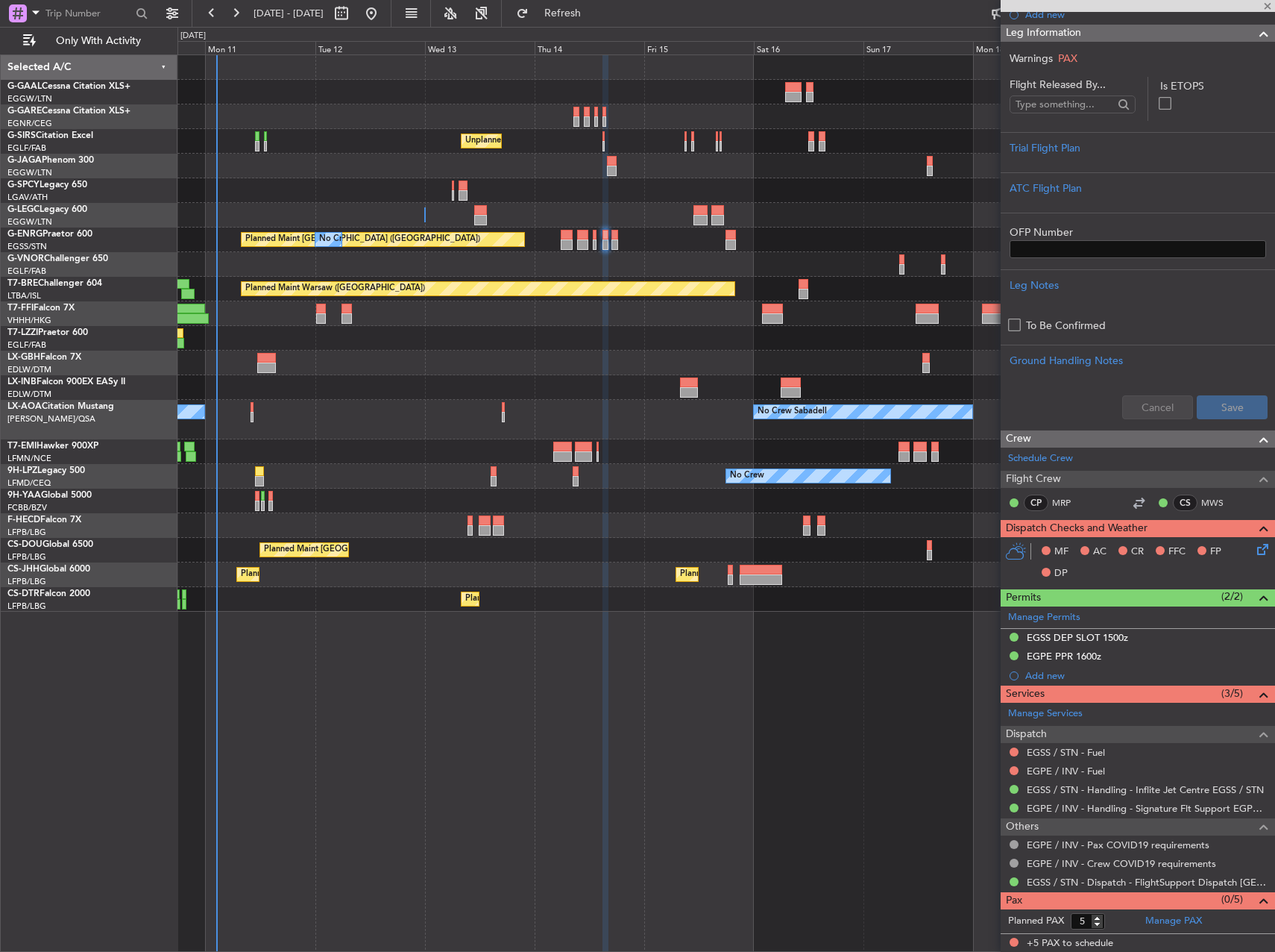
type input "7"
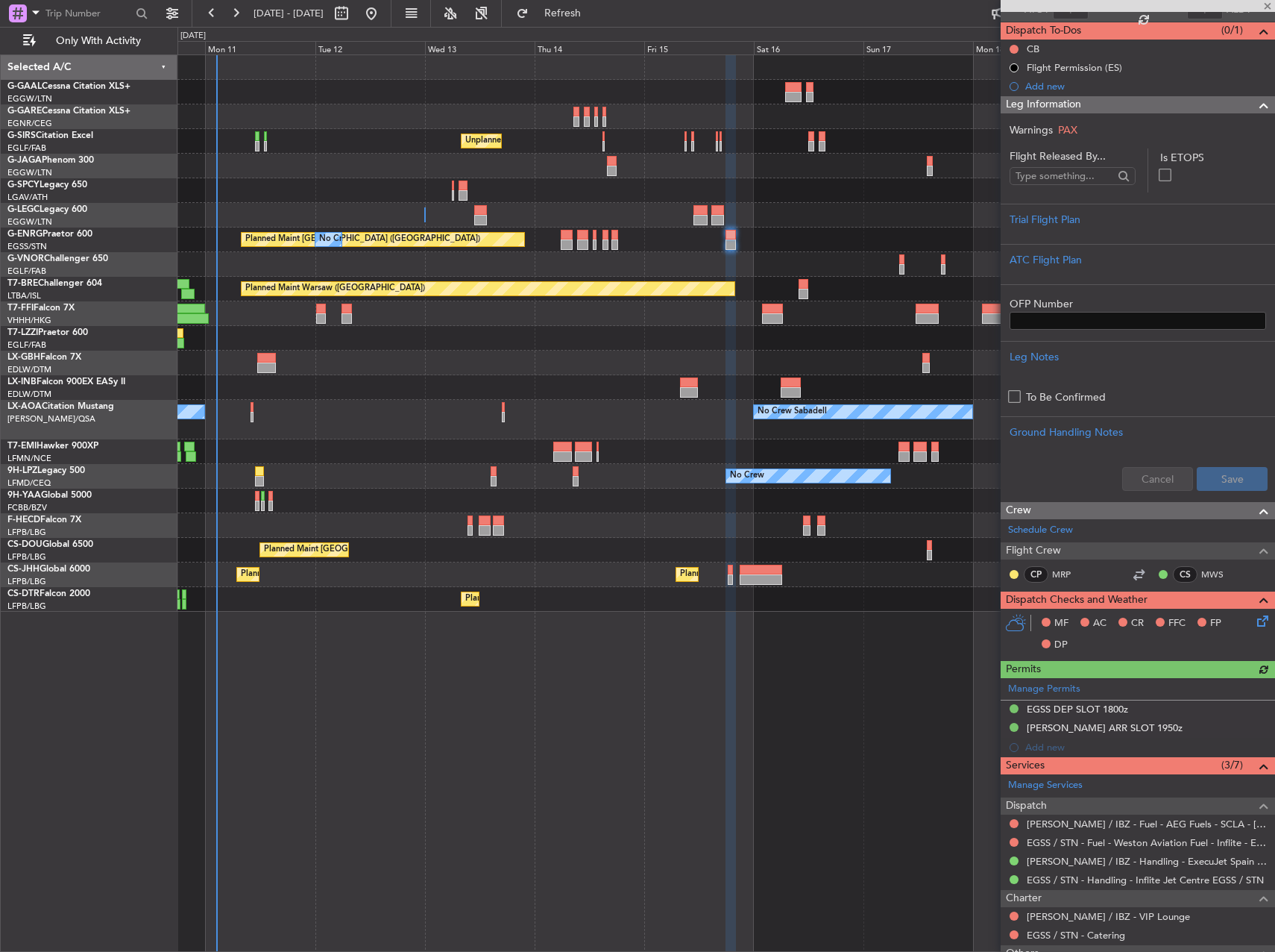
scroll to position [251, 0]
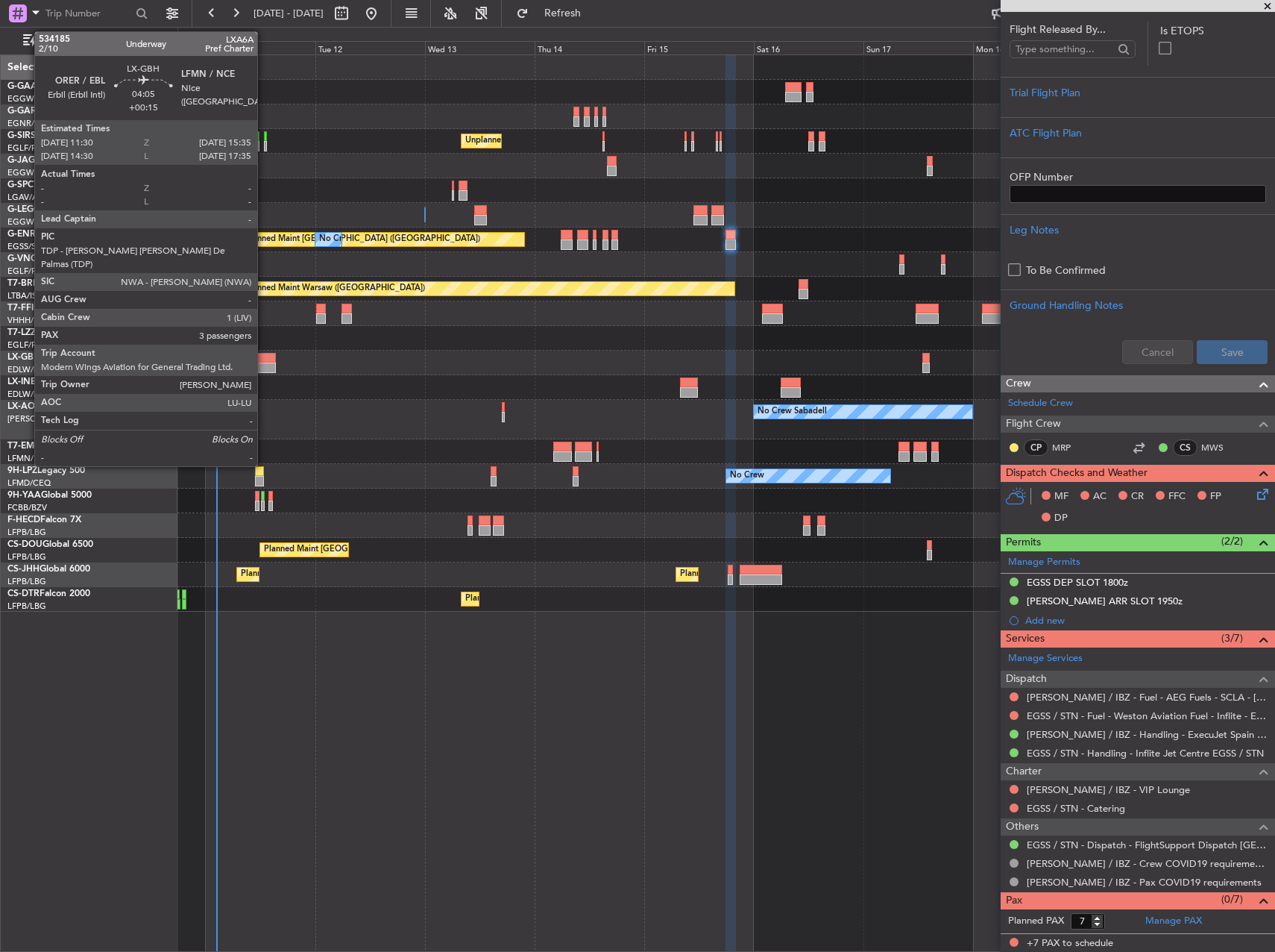
click at [264, 368] on div at bounding box center [267, 367] width 20 height 11
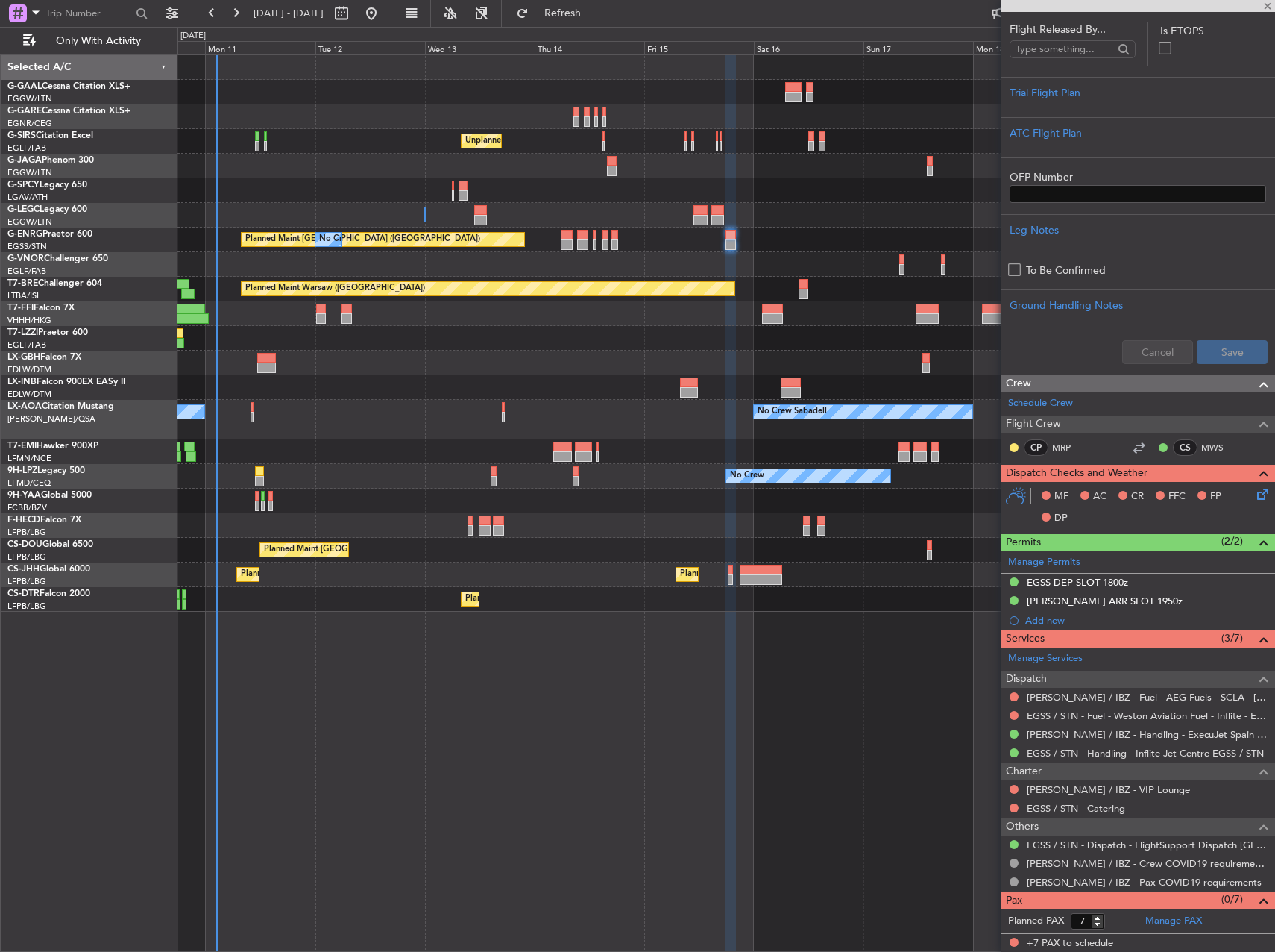
type input "+00:15"
type input "3"
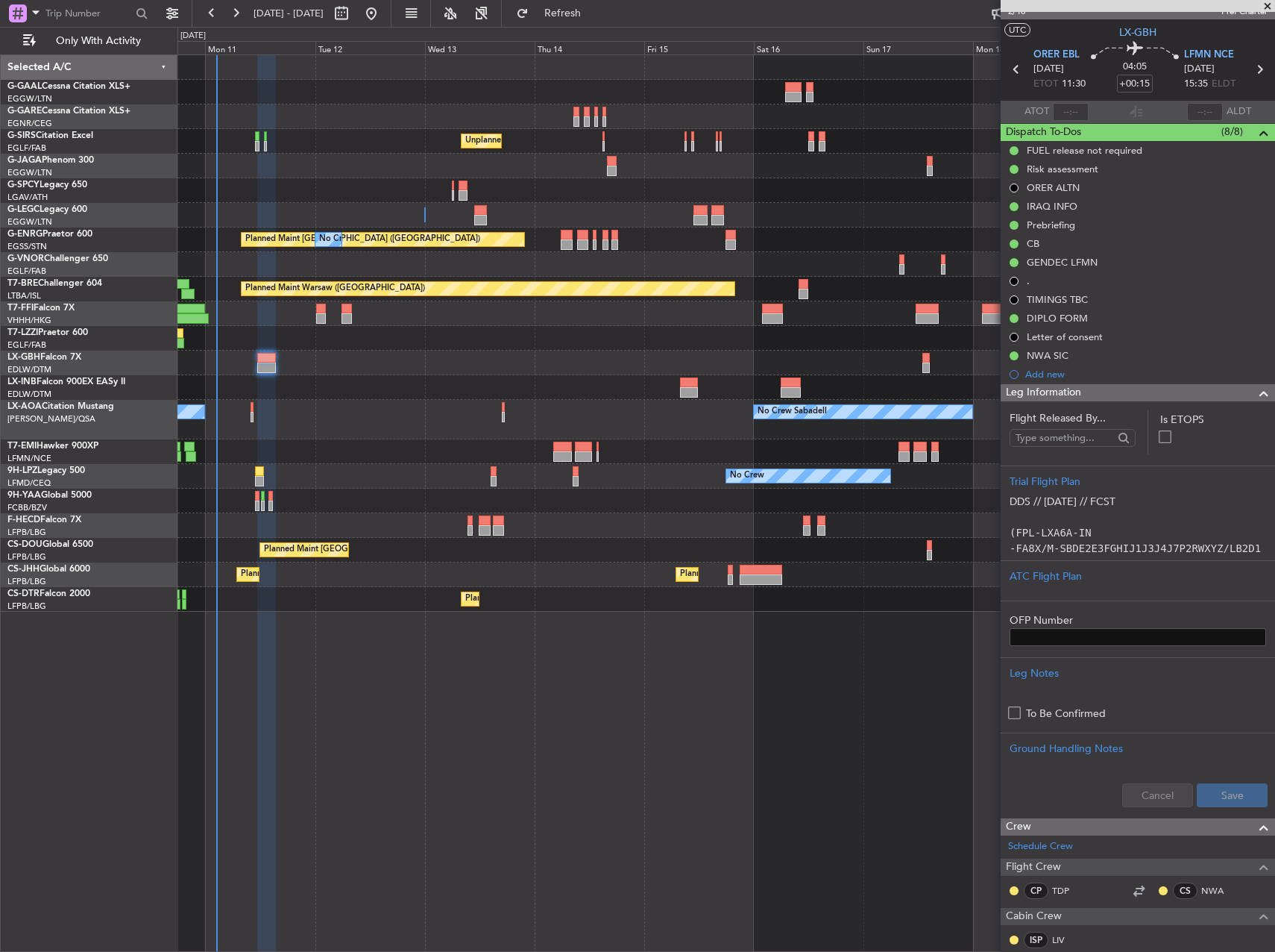
scroll to position [0, 0]
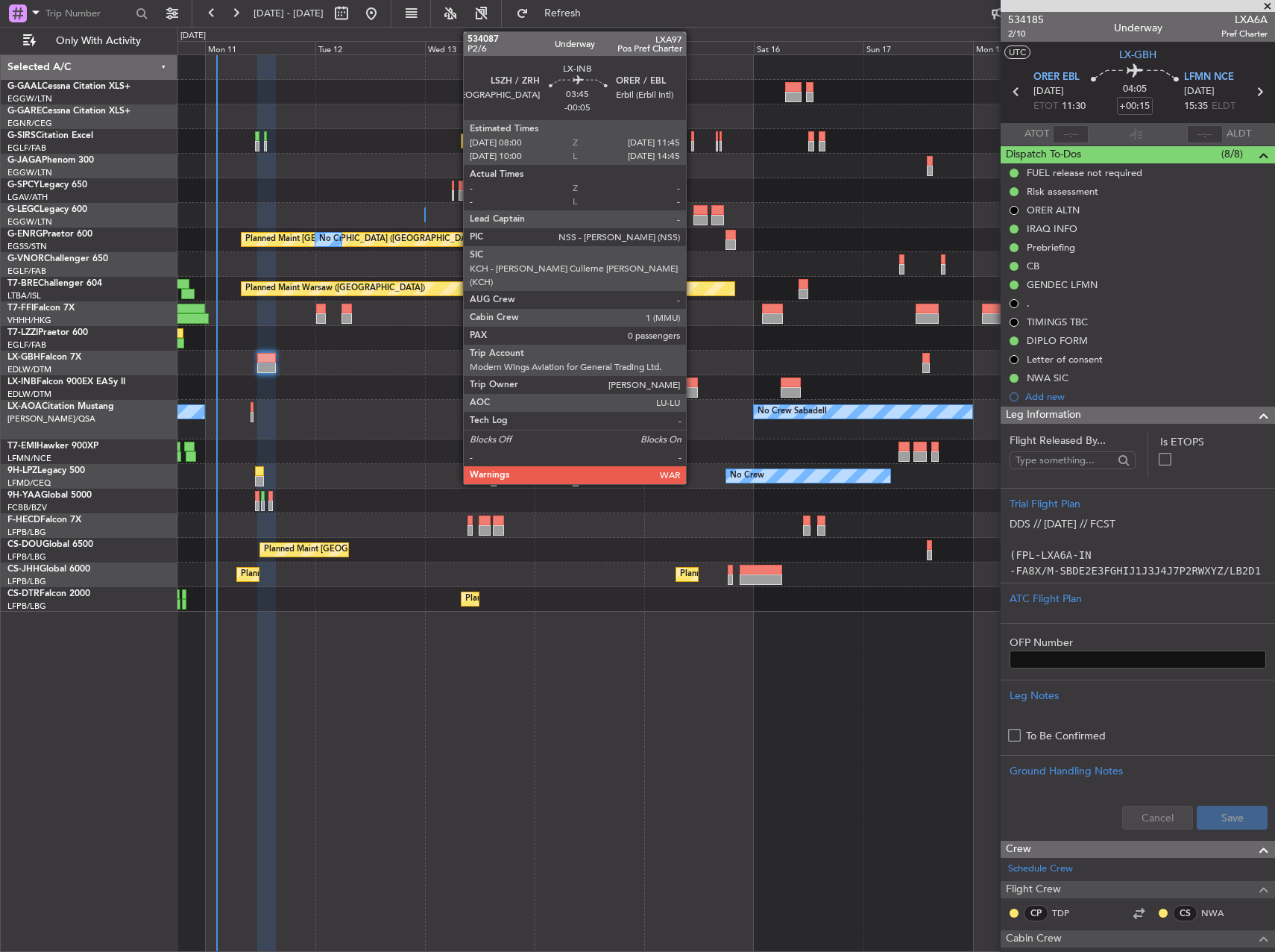
click at [692, 381] on div at bounding box center [688, 382] width 18 height 11
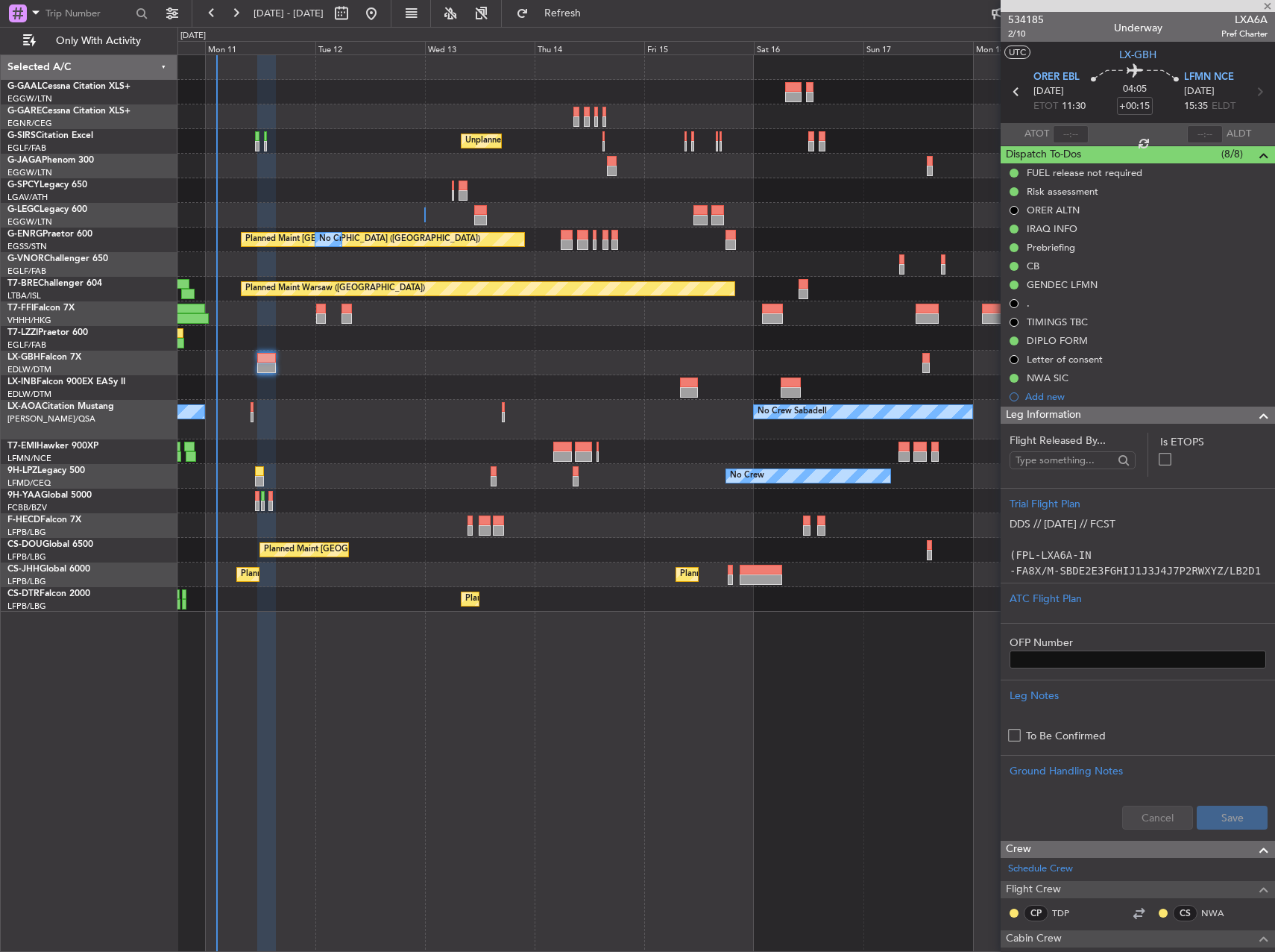
type input "-00:05"
type input "0"
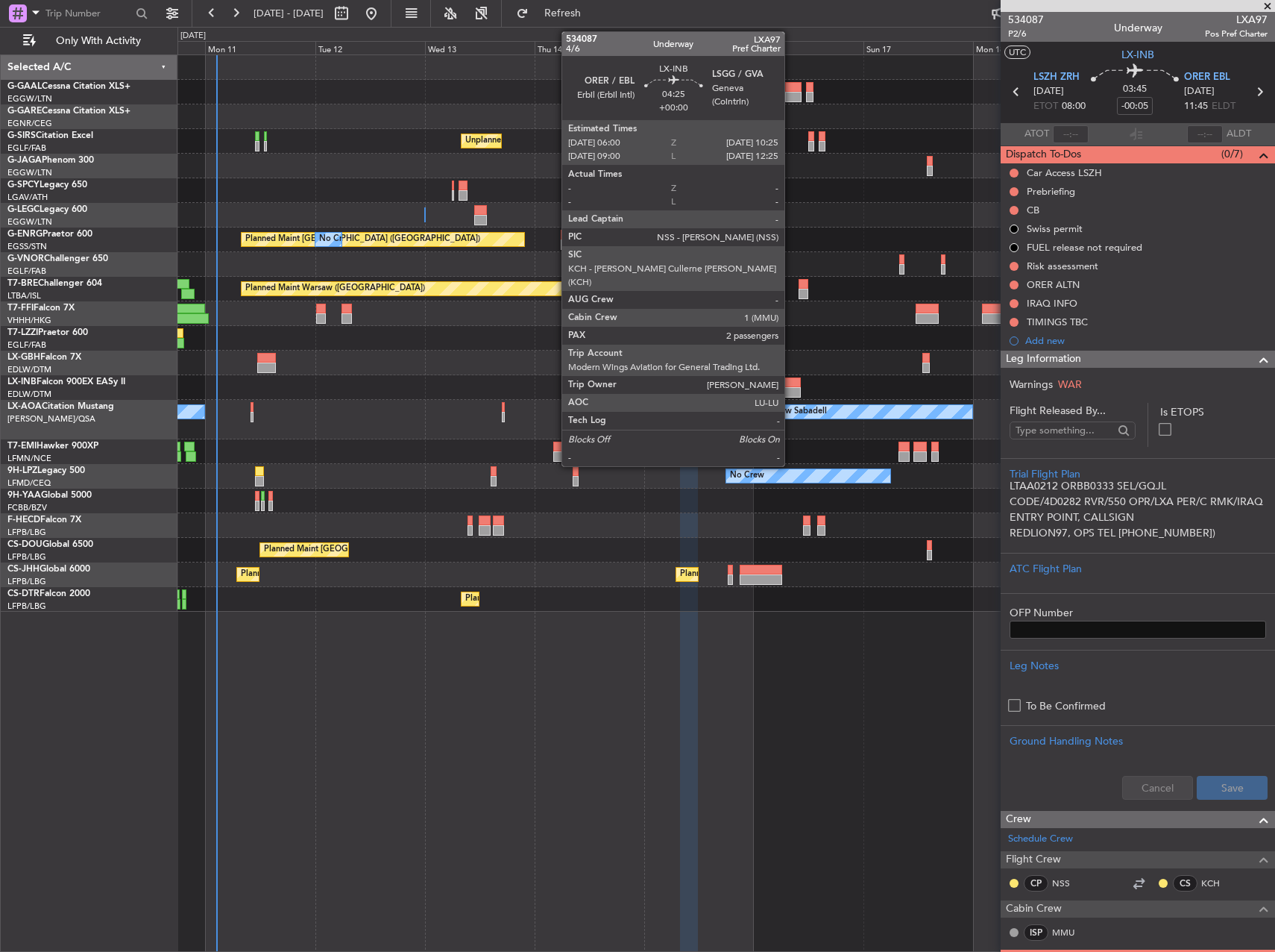
click at [791, 393] on div at bounding box center [790, 392] width 21 height 11
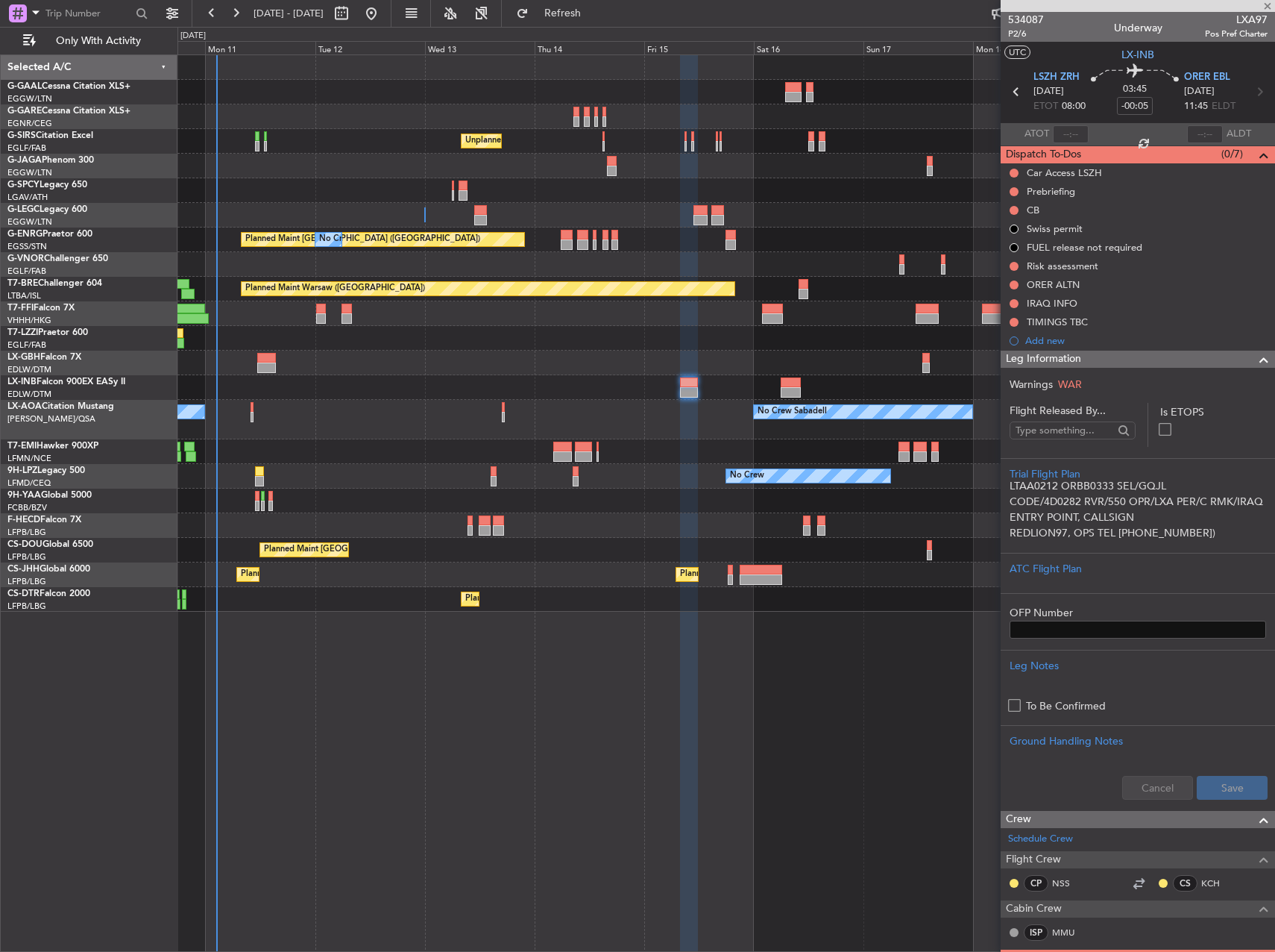
type input "2"
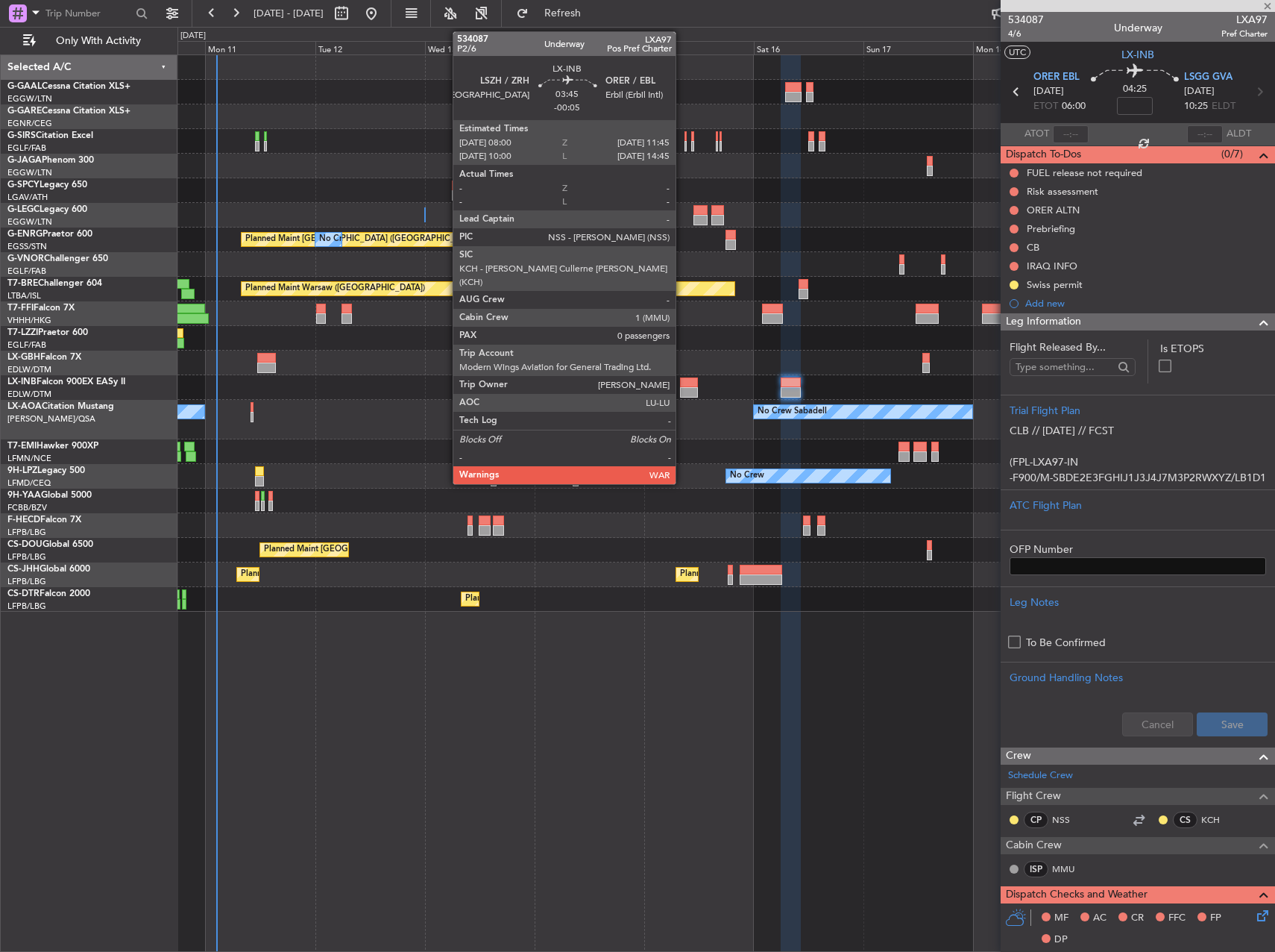
click at [683, 394] on div at bounding box center [688, 392] width 18 height 11
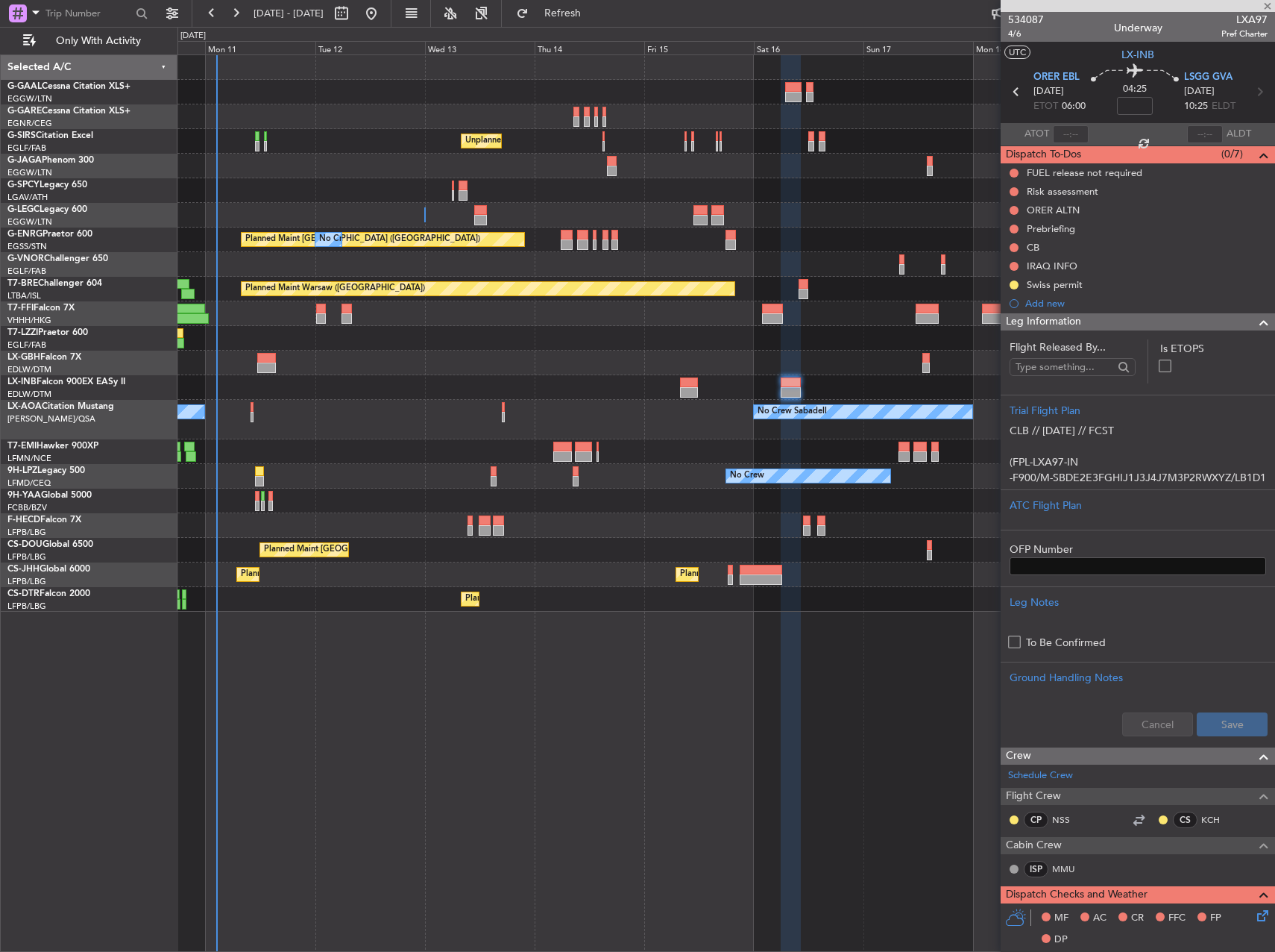
type input "-00:05"
type input "0"
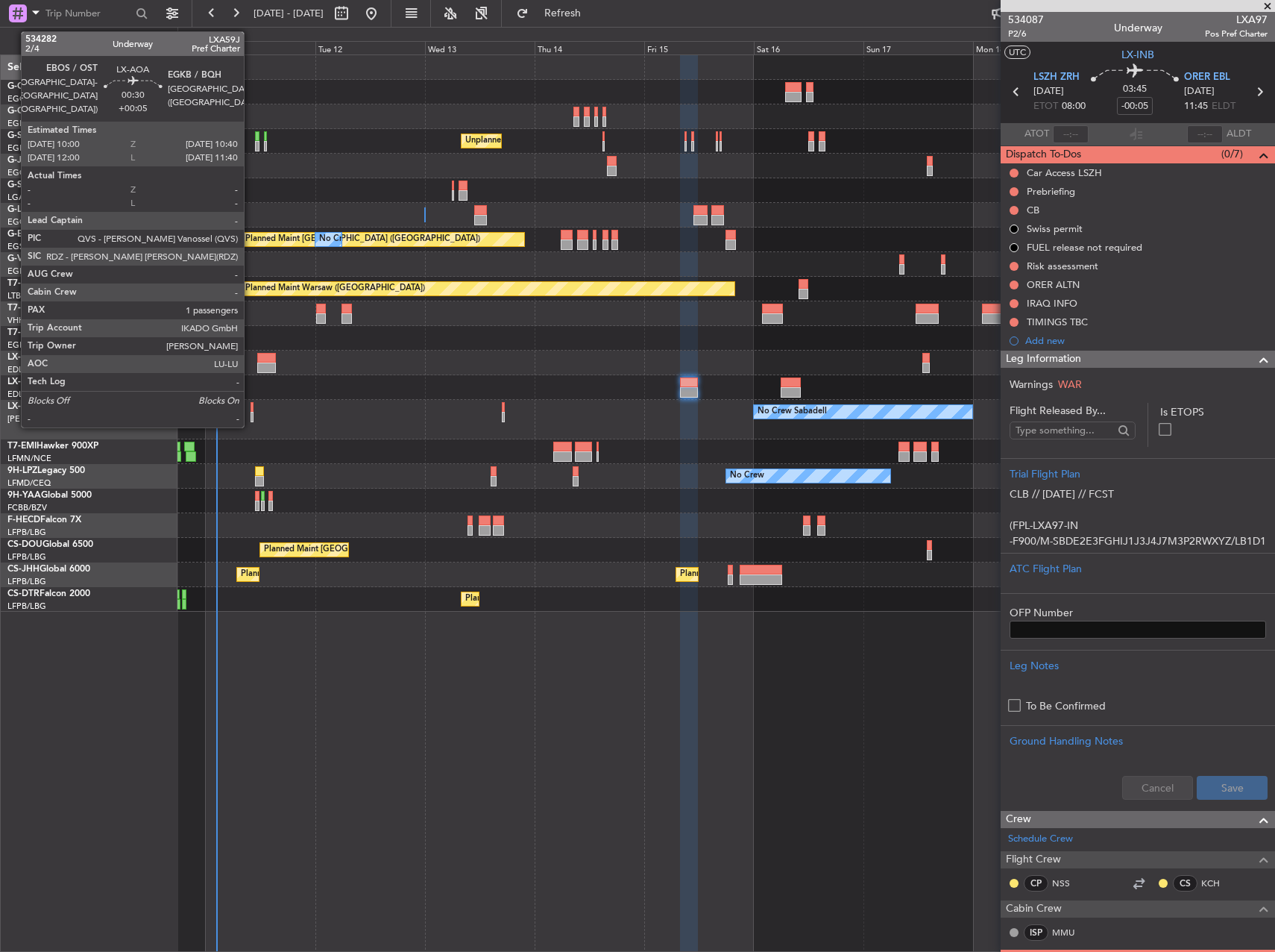
click at [251, 412] on div at bounding box center [253, 416] width 4 height 11
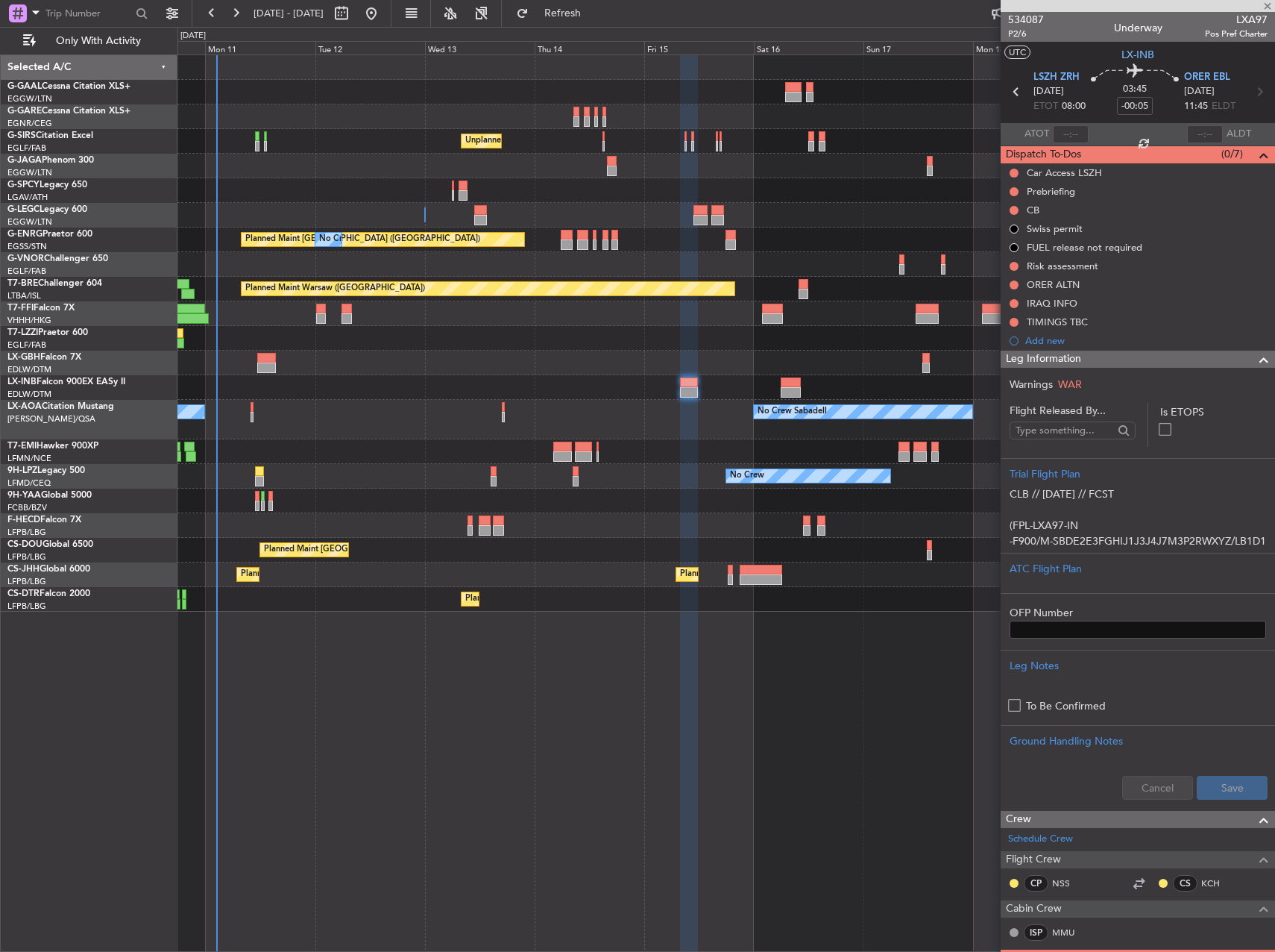
type input "+00:05"
type input "1"
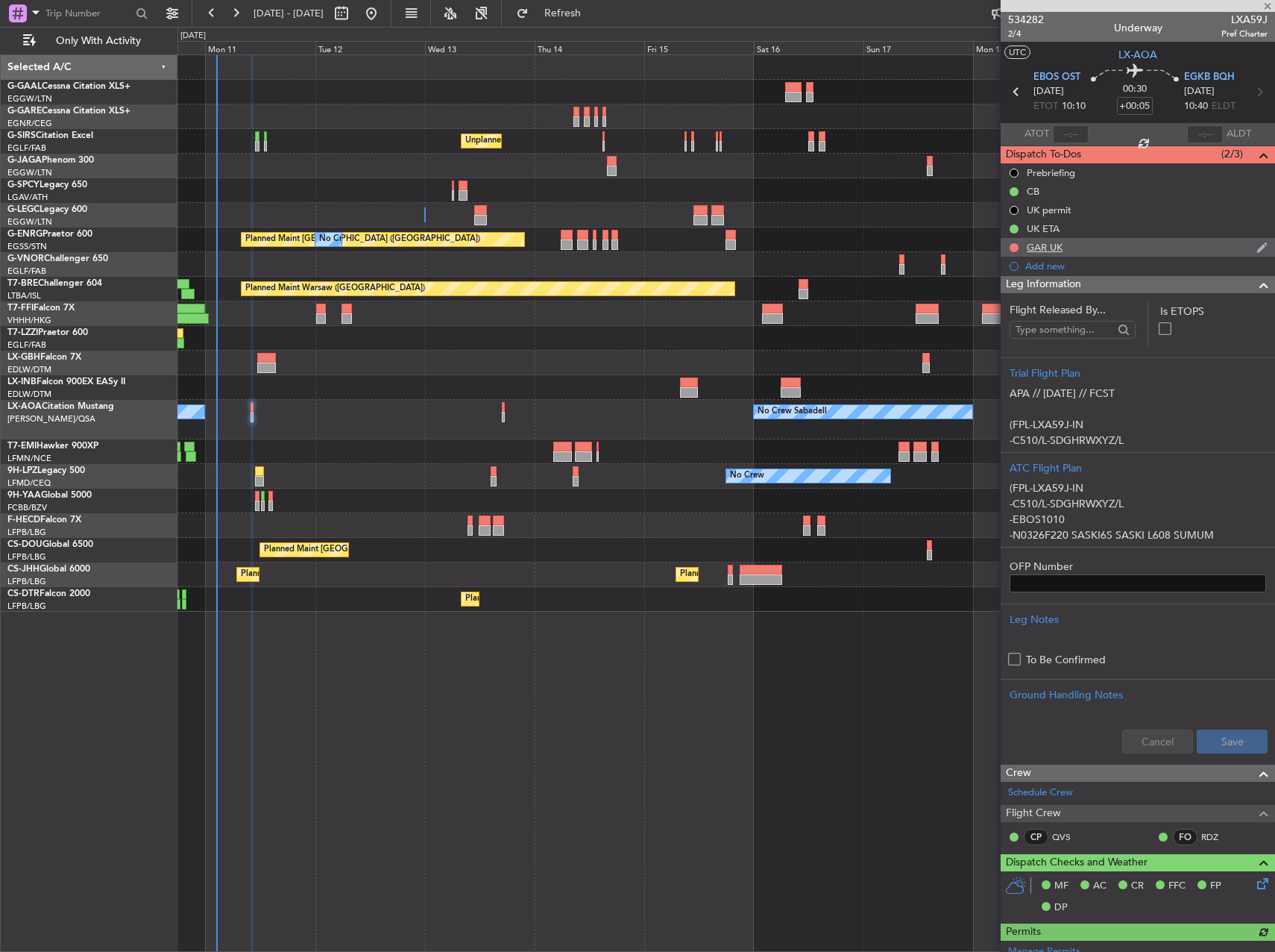
click at [1061, 247] on div "GAR UK" at bounding box center [1044, 247] width 36 height 13
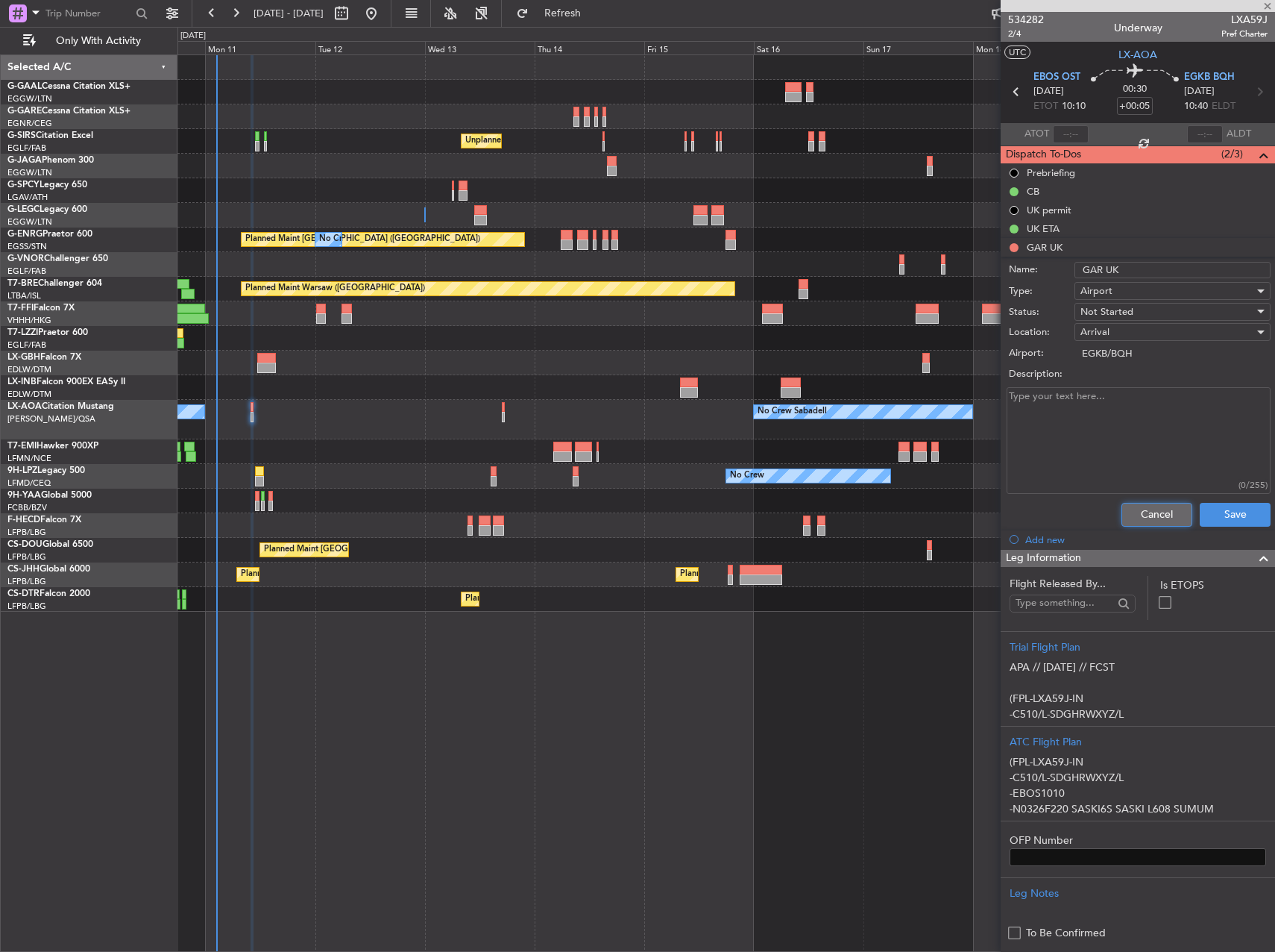
click at [1143, 511] on button "Cancel" at bounding box center [1157, 514] width 71 height 24
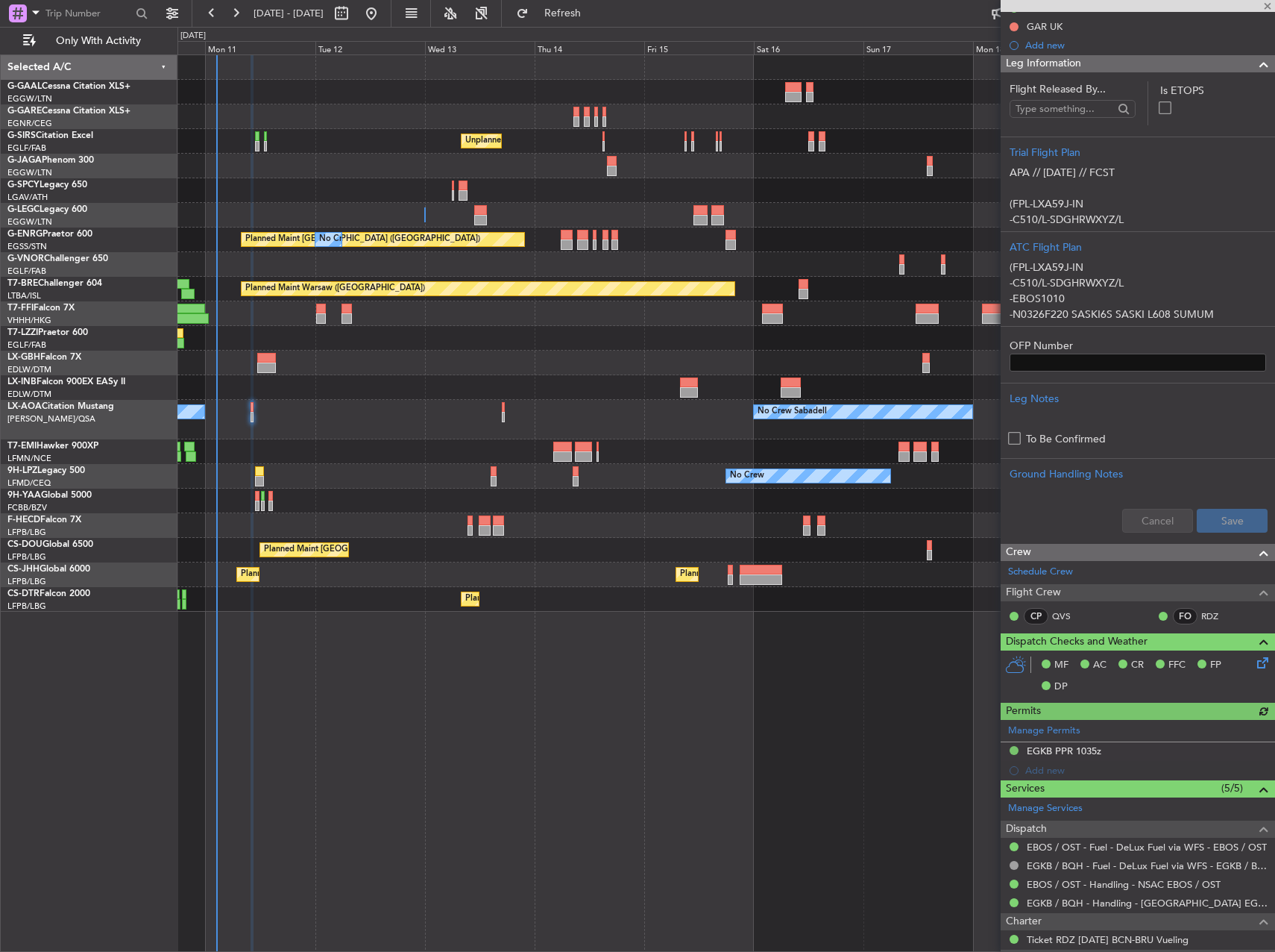
scroll to position [330, 0]
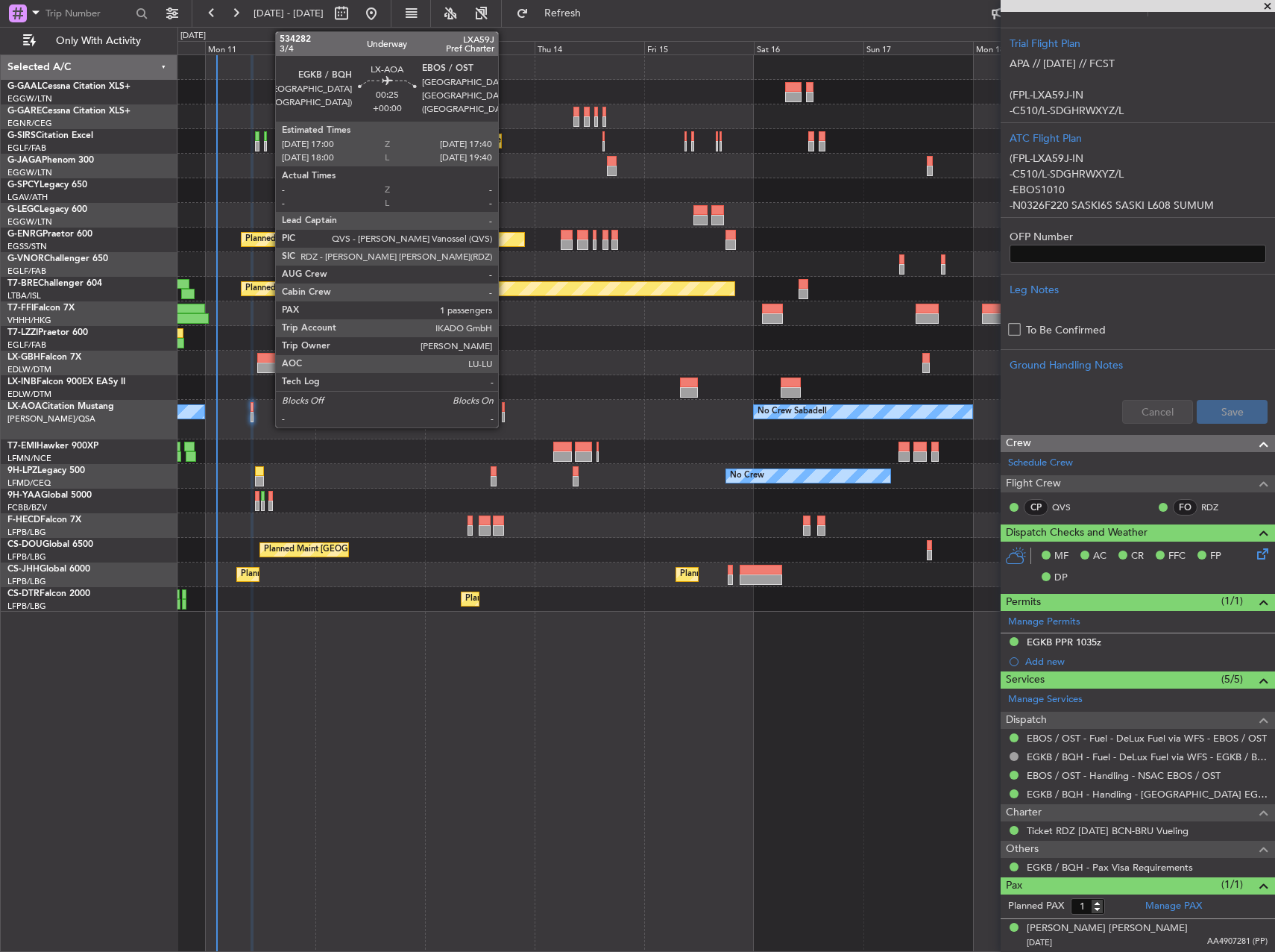
click at [504, 414] on div at bounding box center [503, 416] width 4 height 11
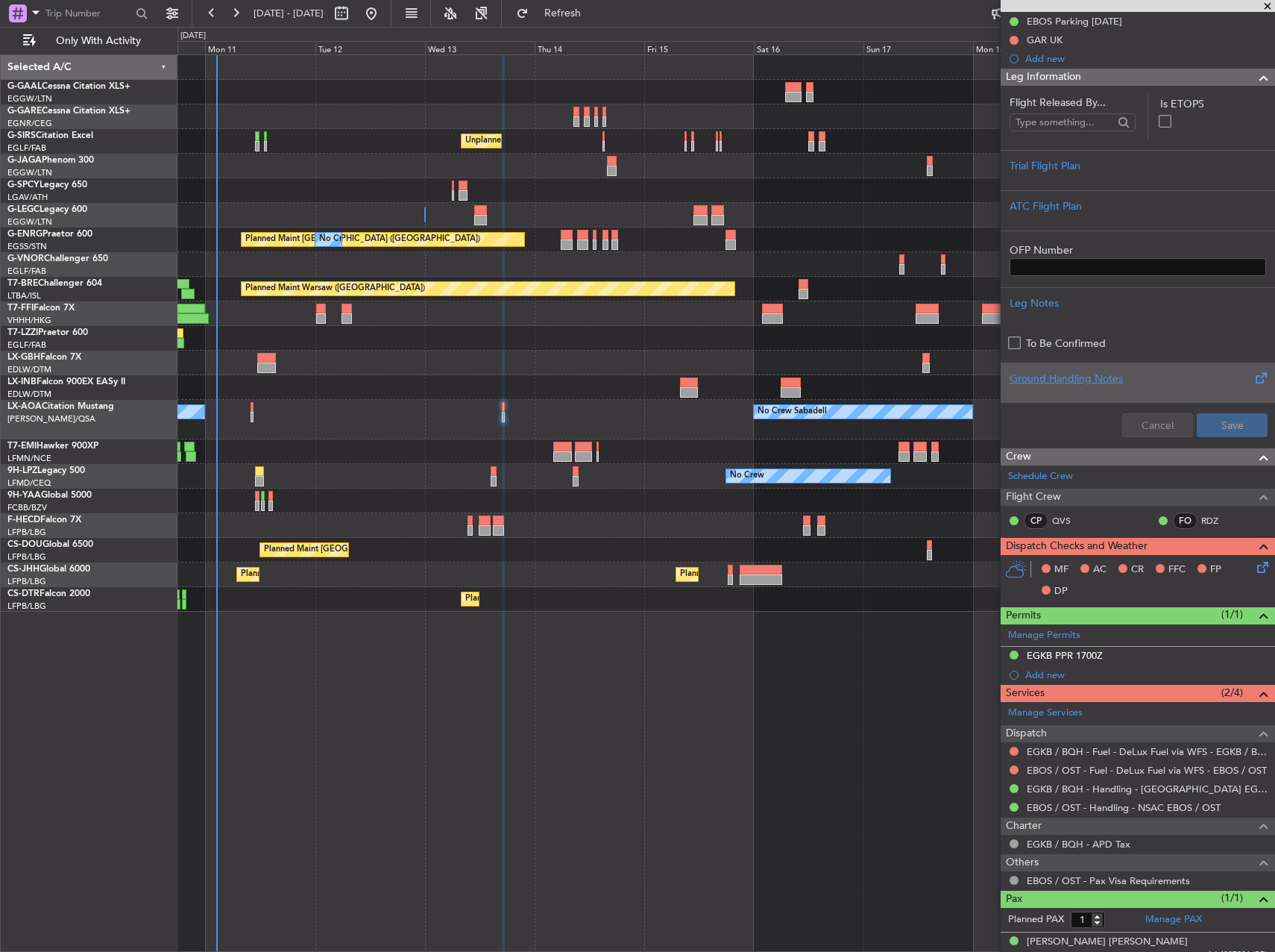
scroll to position [220, 0]
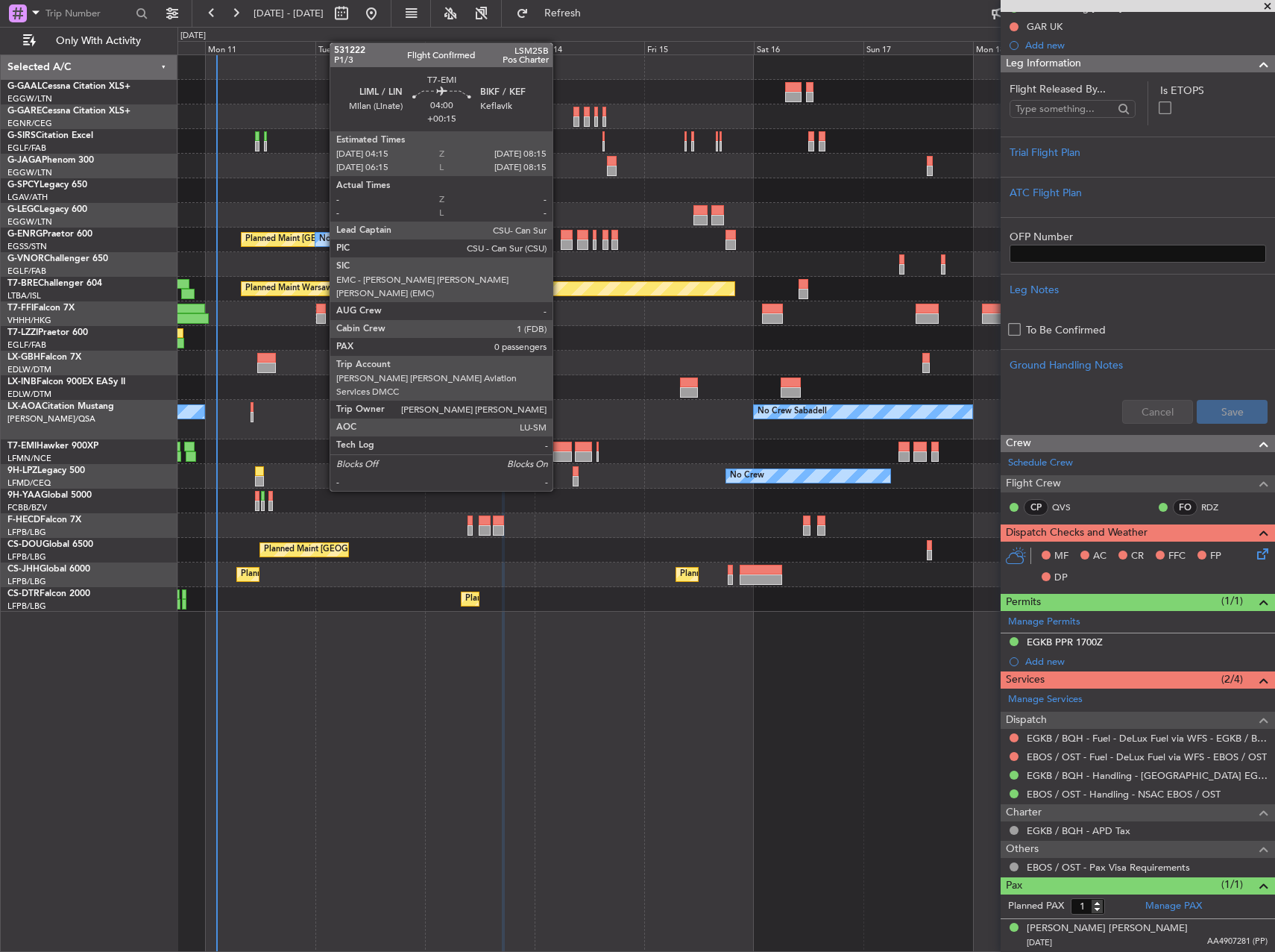
click at [559, 449] on div at bounding box center [562, 447] width 19 height 11
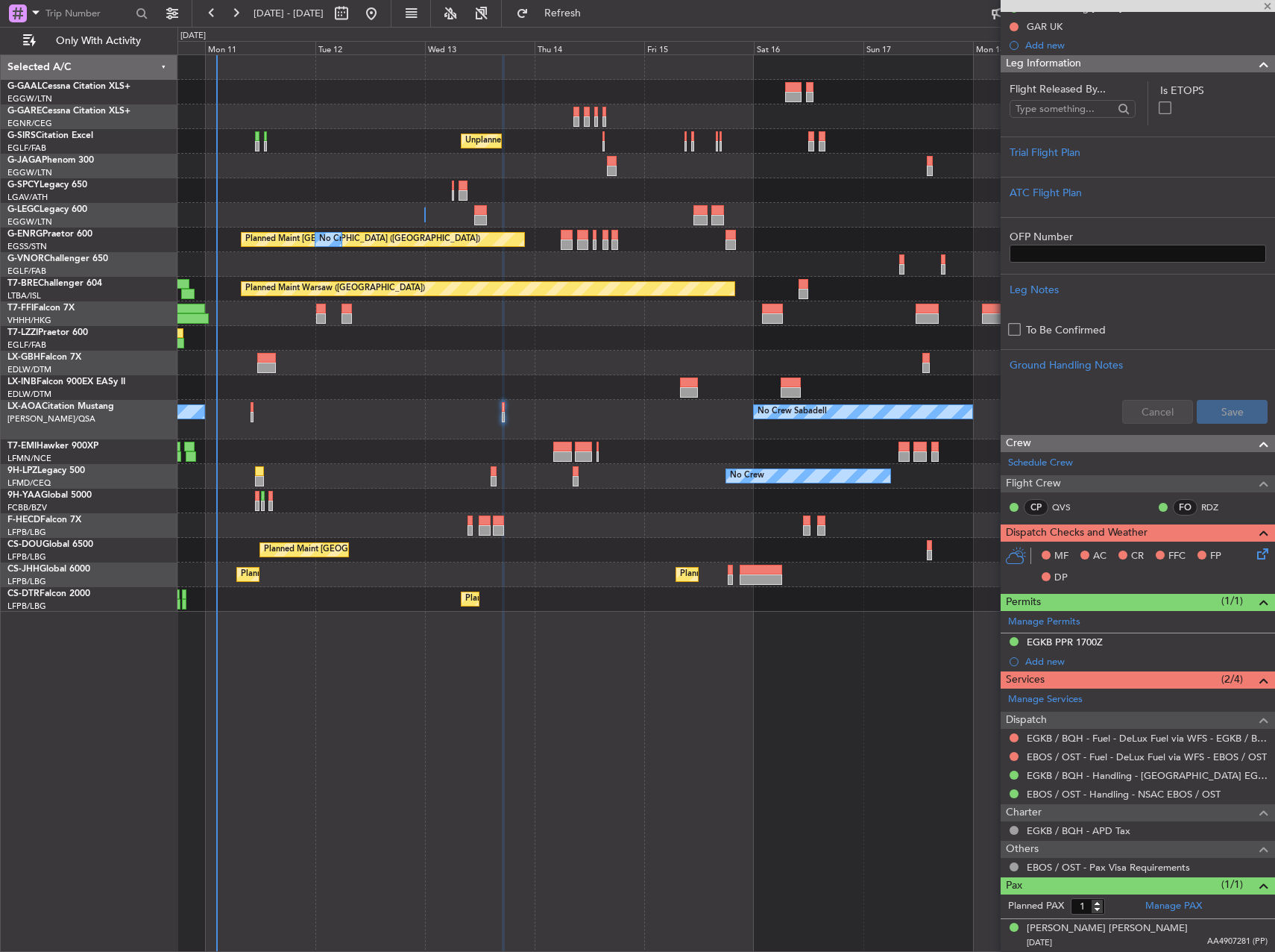
type input "+00:15"
type input "0"
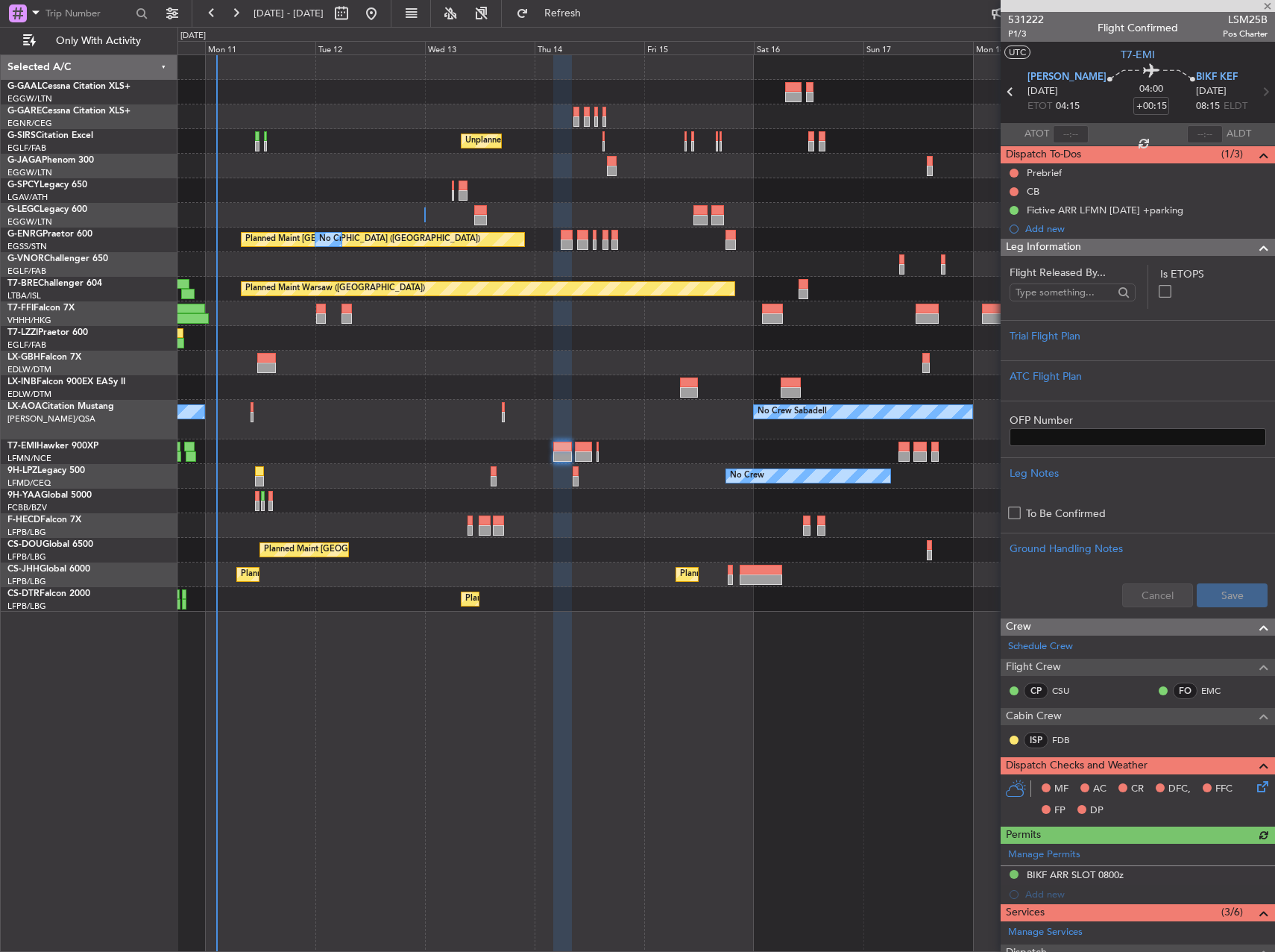
scroll to position [236, 0]
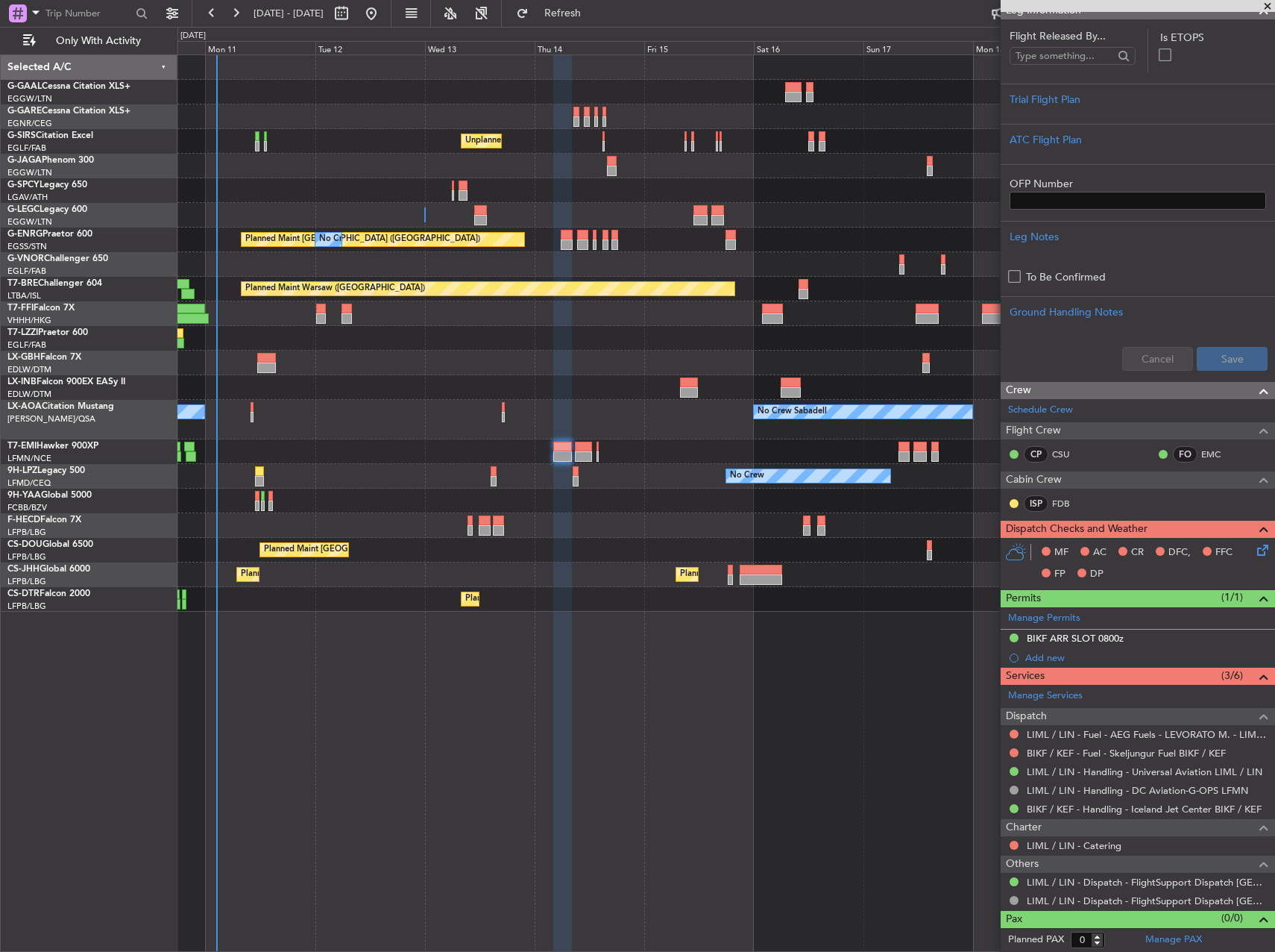
click at [575, 446] on div at bounding box center [584, 447] width 18 height 11
click at [586, 449] on div at bounding box center [584, 447] width 18 height 11
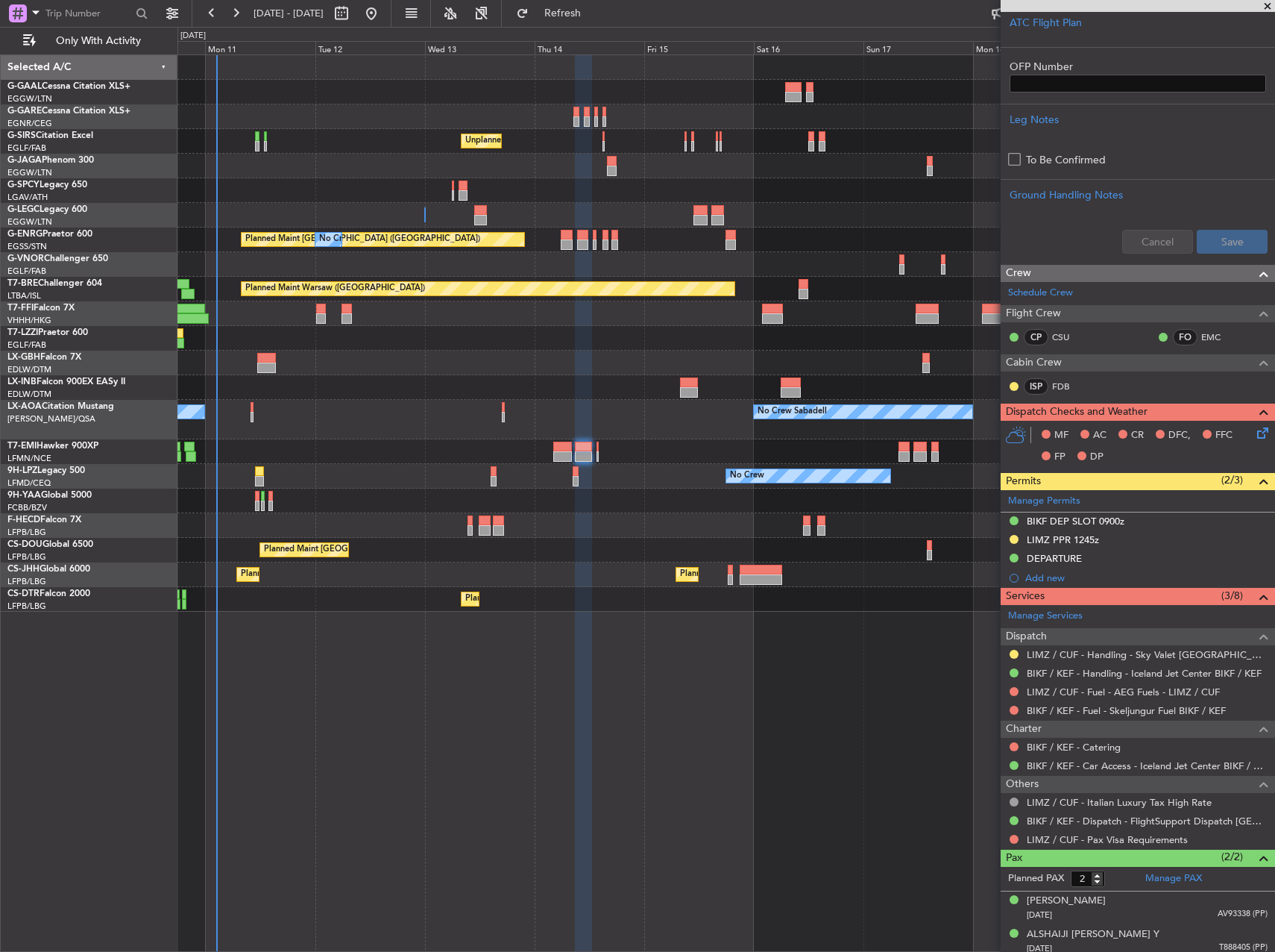
scroll to position [415, 0]
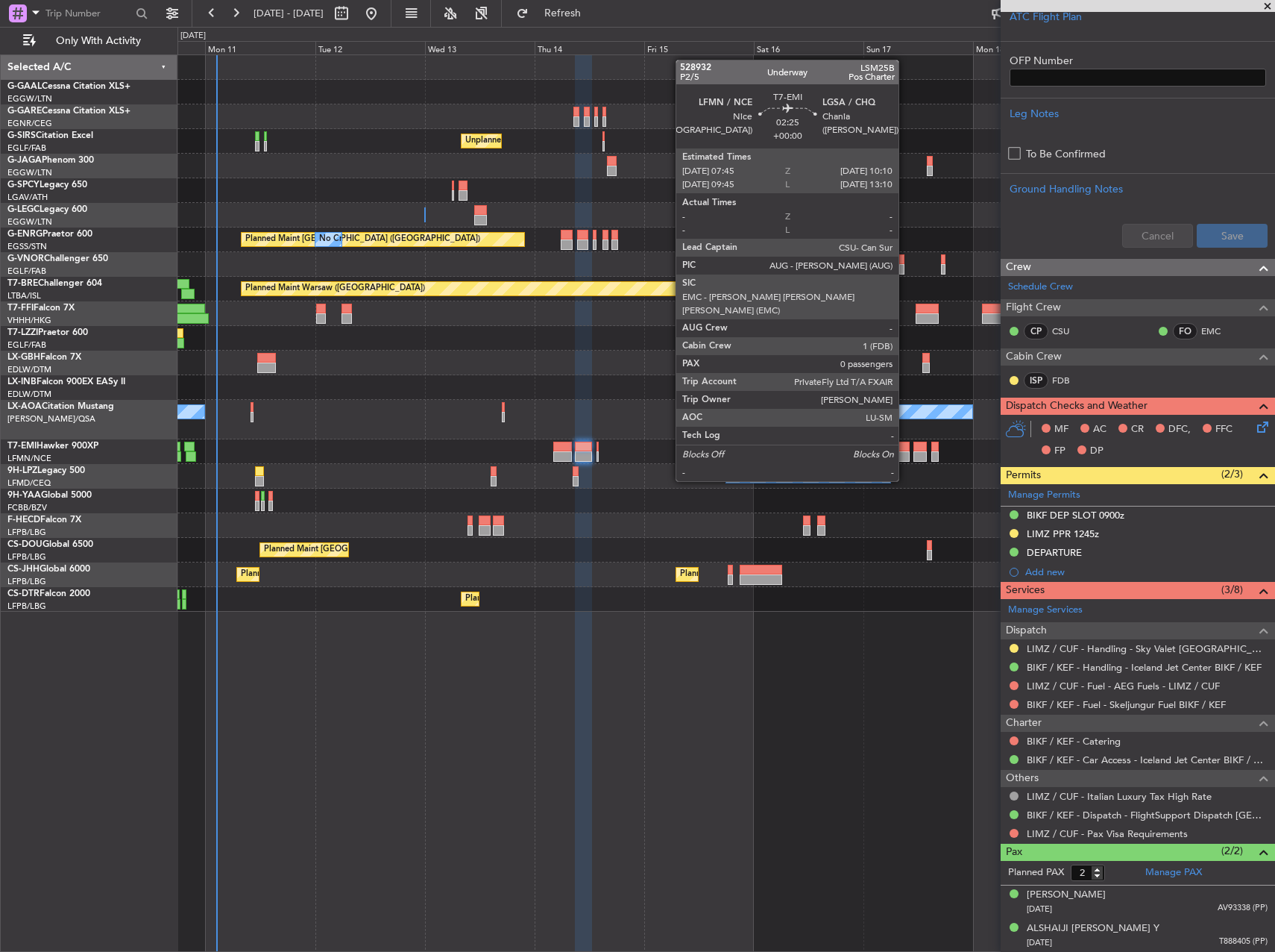
click at [905, 452] on div at bounding box center [904, 456] width 11 height 11
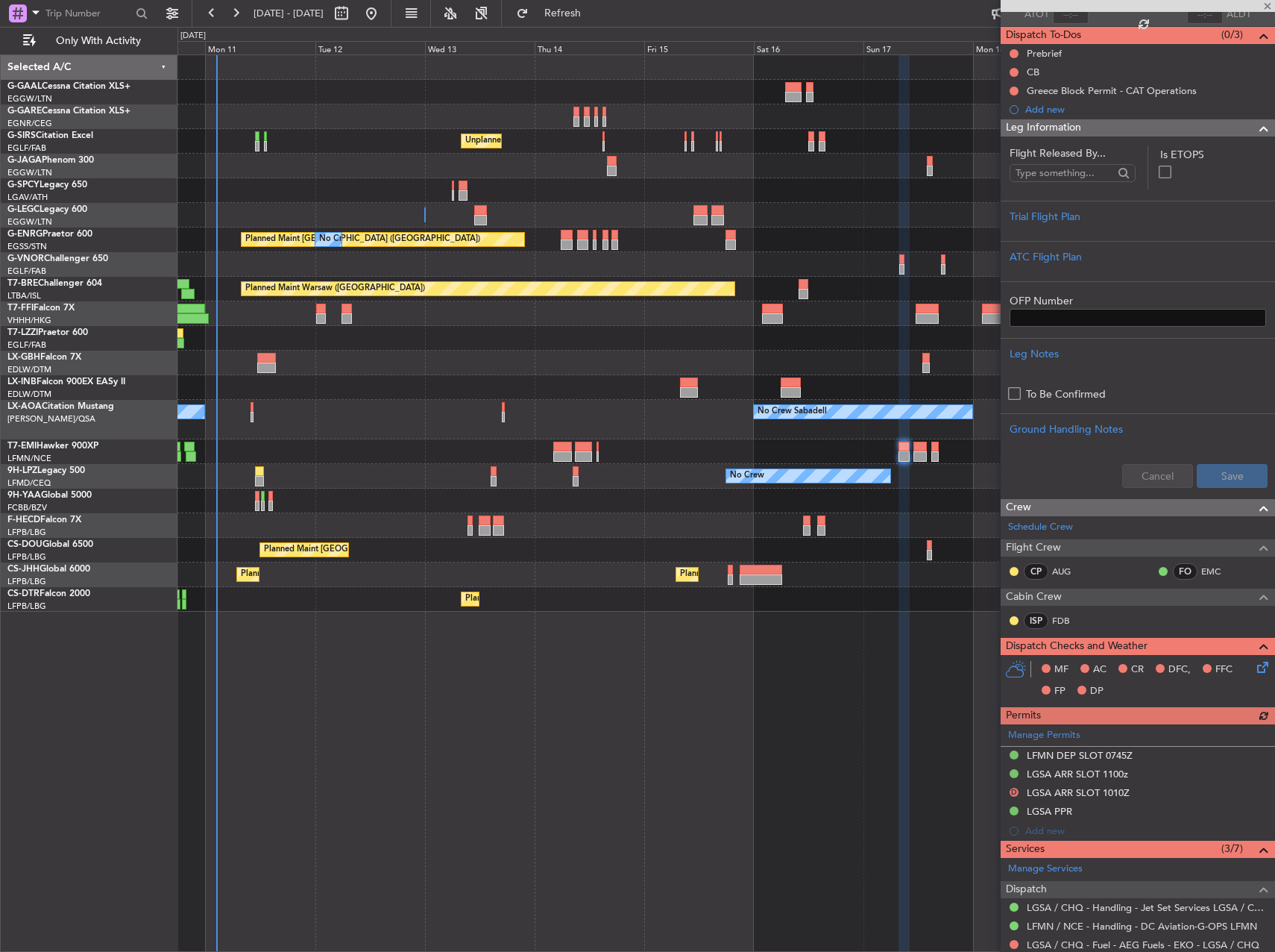
scroll to position [0, 0]
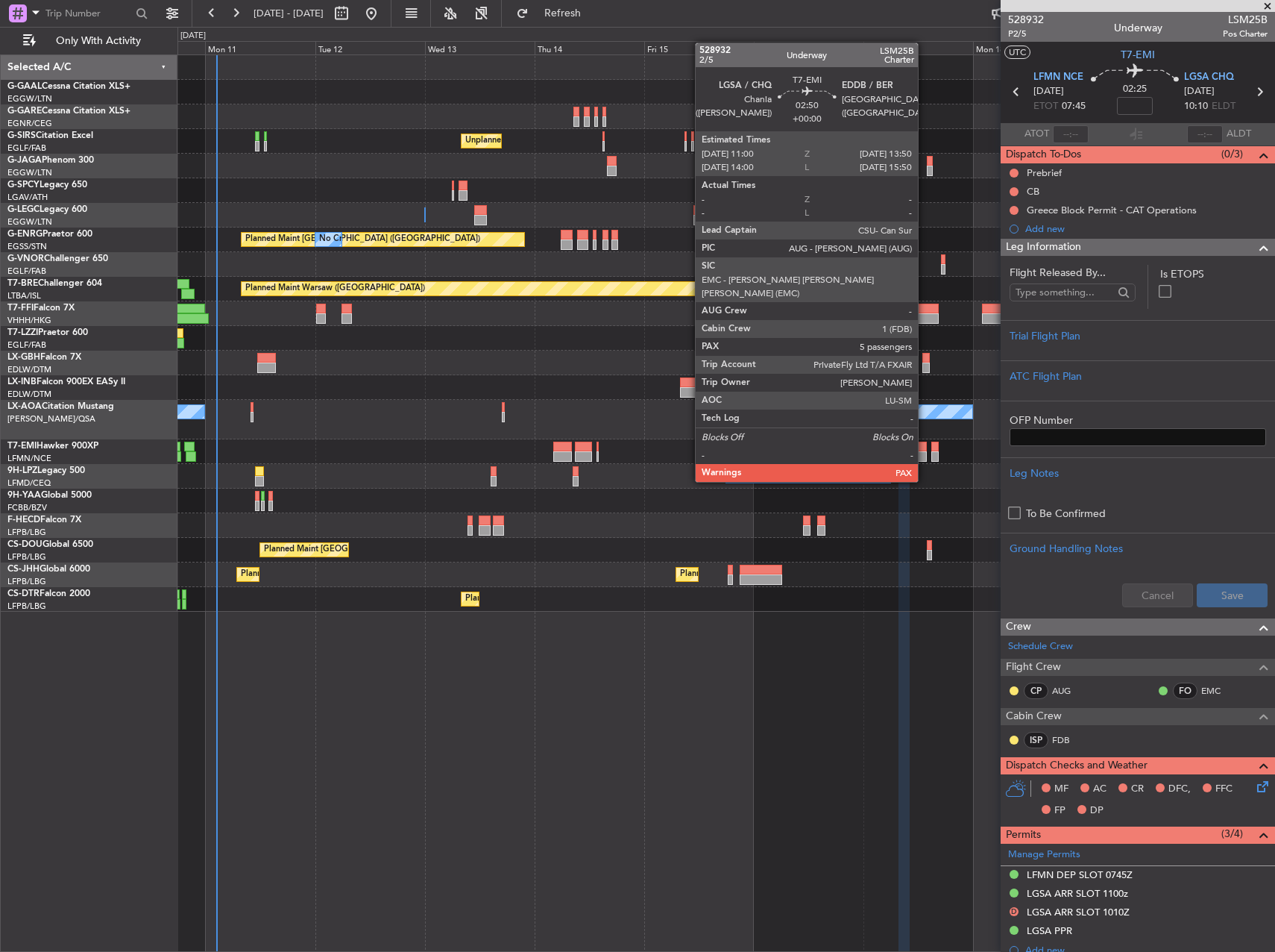
click at [924, 453] on div at bounding box center [921, 456] width 14 height 11
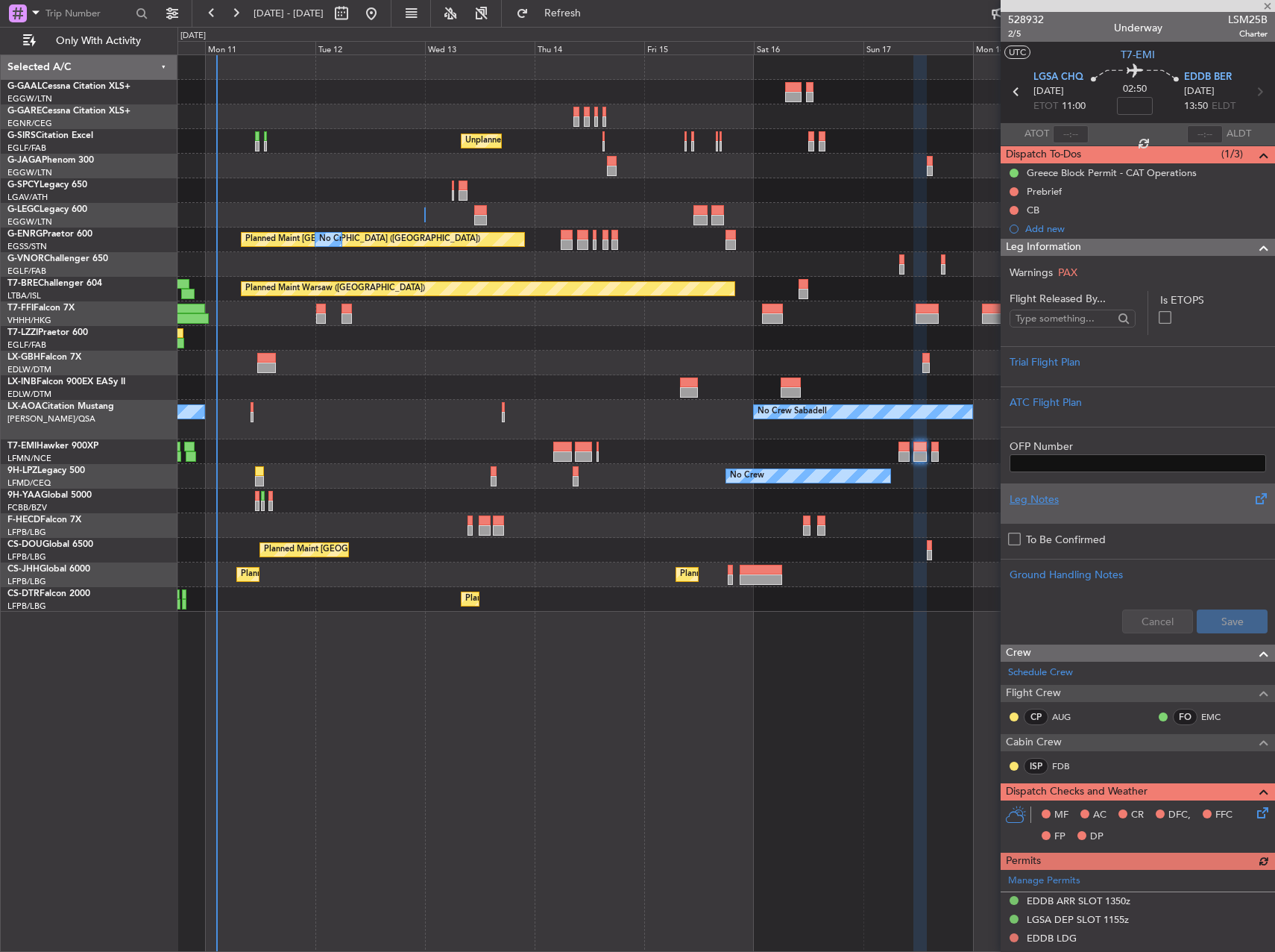
scroll to position [373, 0]
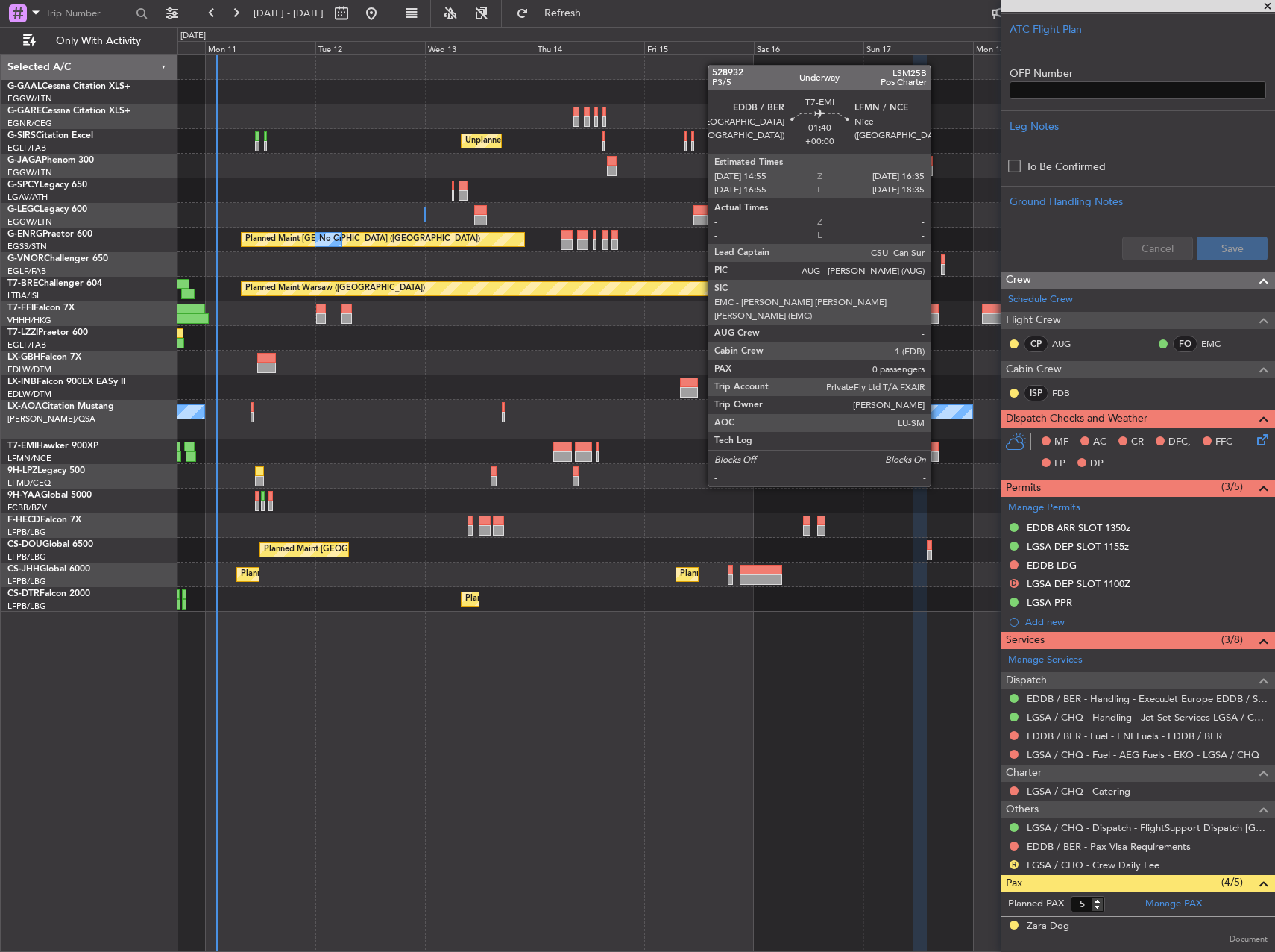
click at [937, 458] on div at bounding box center [935, 456] width 8 height 11
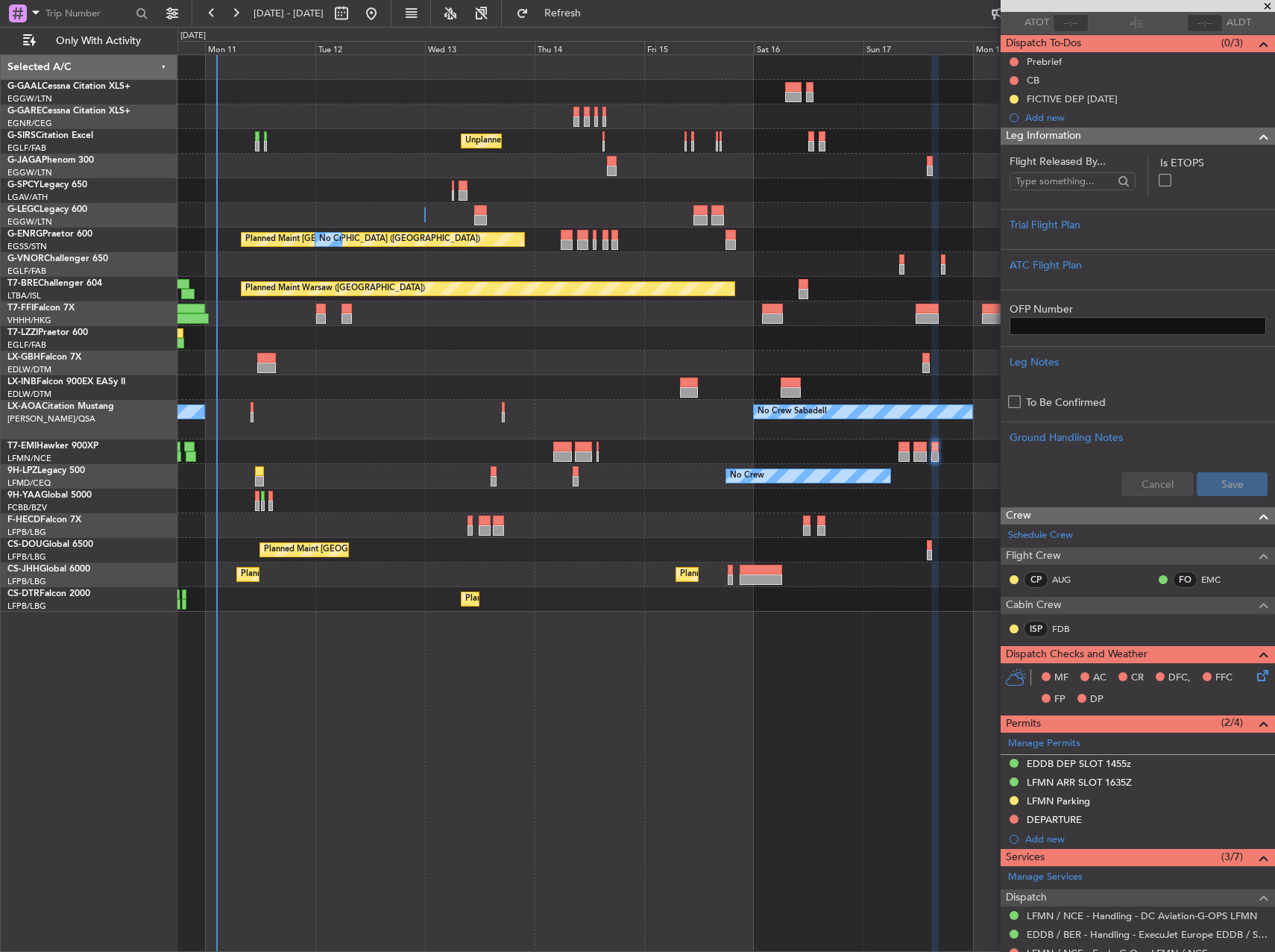
scroll to position [273, 0]
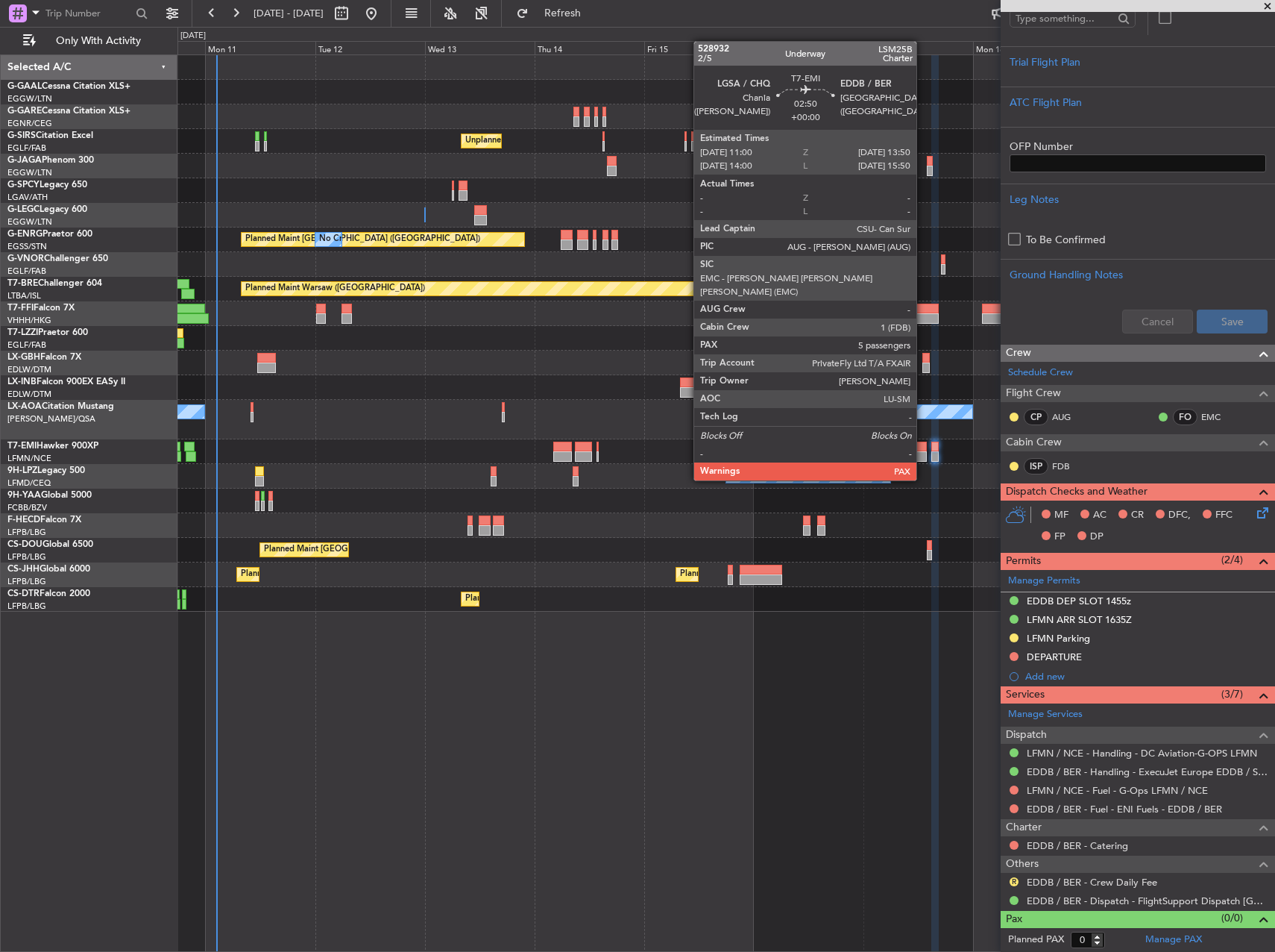
click at [923, 452] on div at bounding box center [921, 456] width 14 height 11
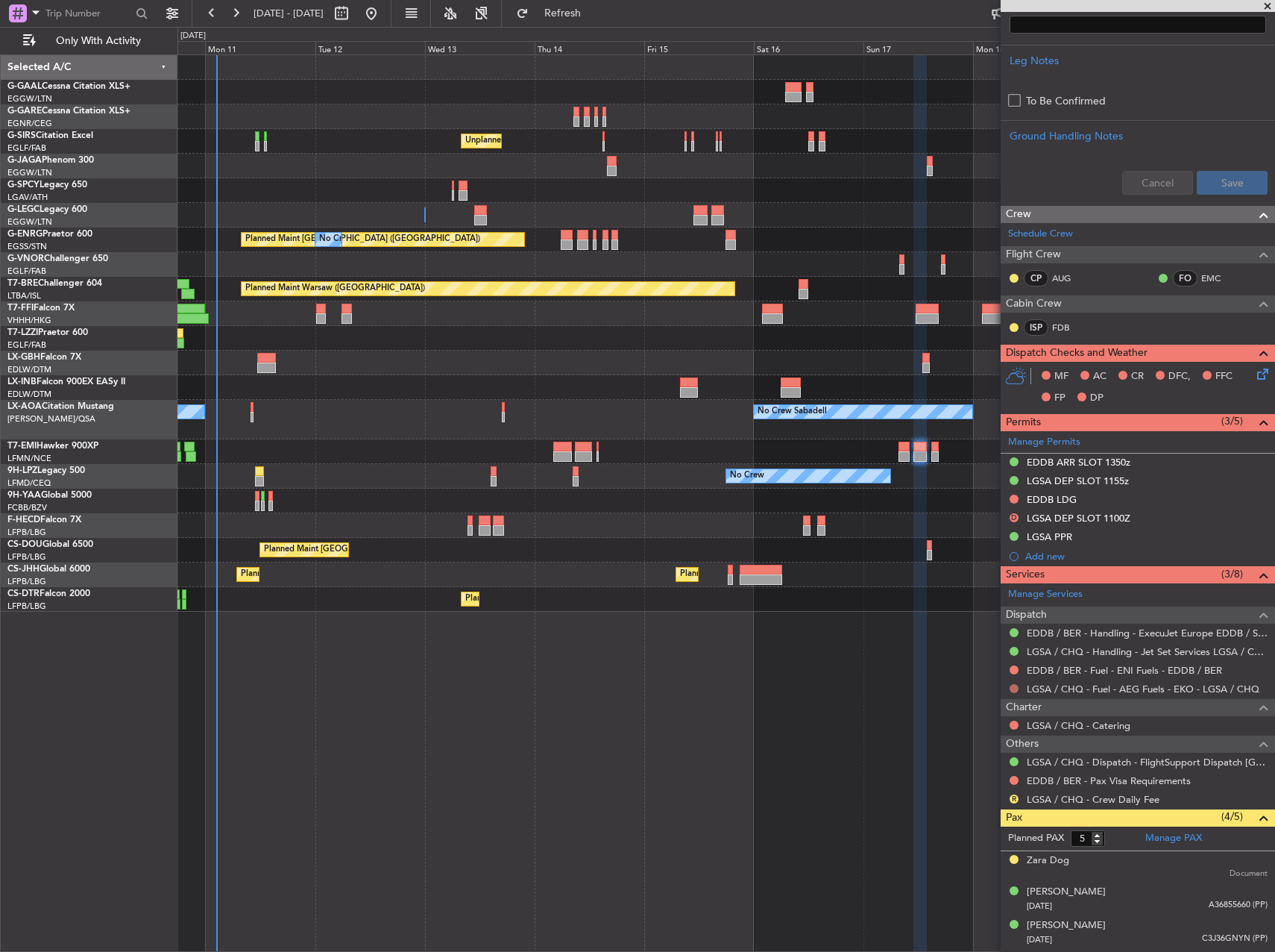
scroll to position [502, 0]
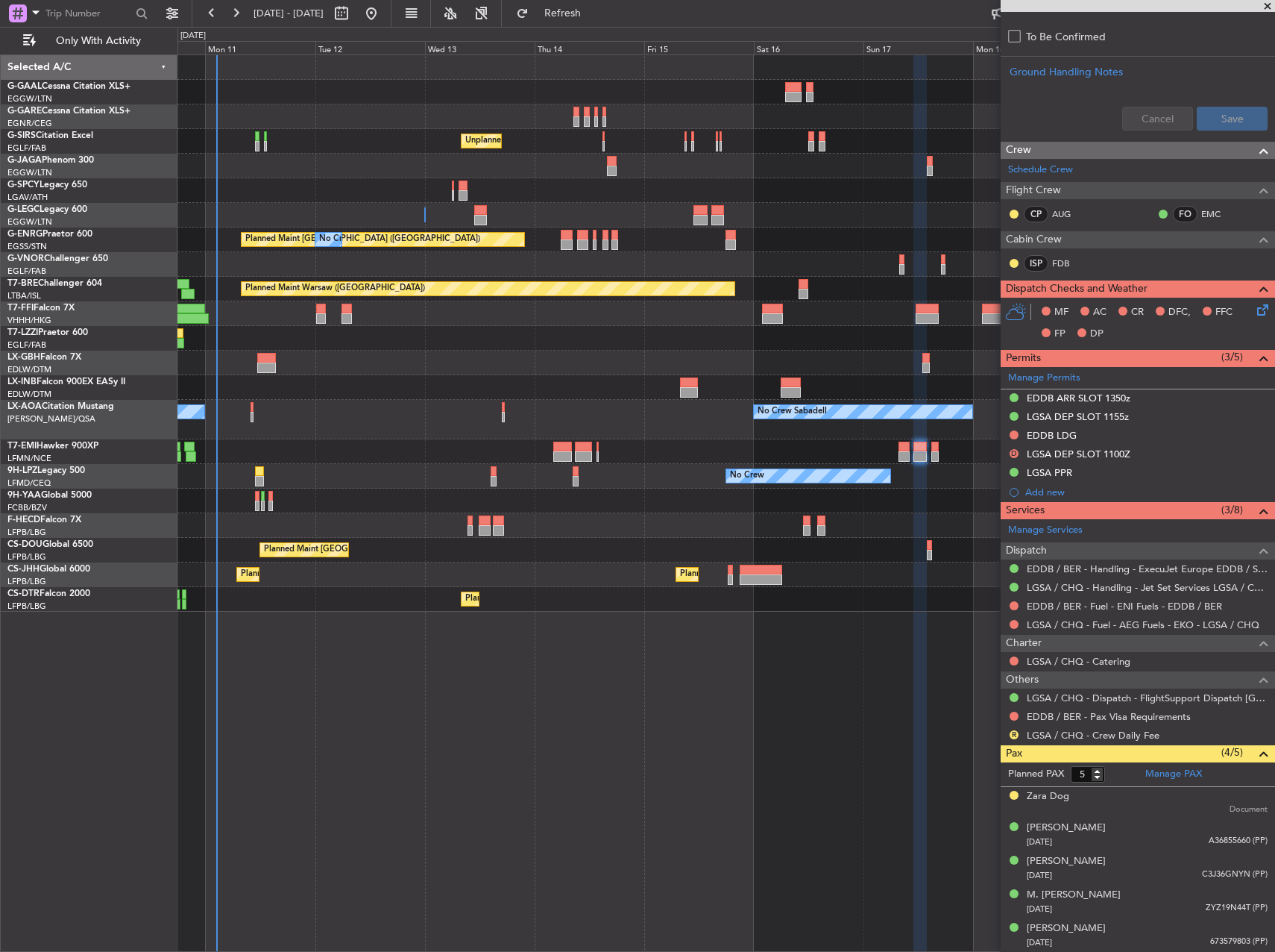
click at [487, 475] on div "No Crew No Crew" at bounding box center [726, 476] width 1097 height 24
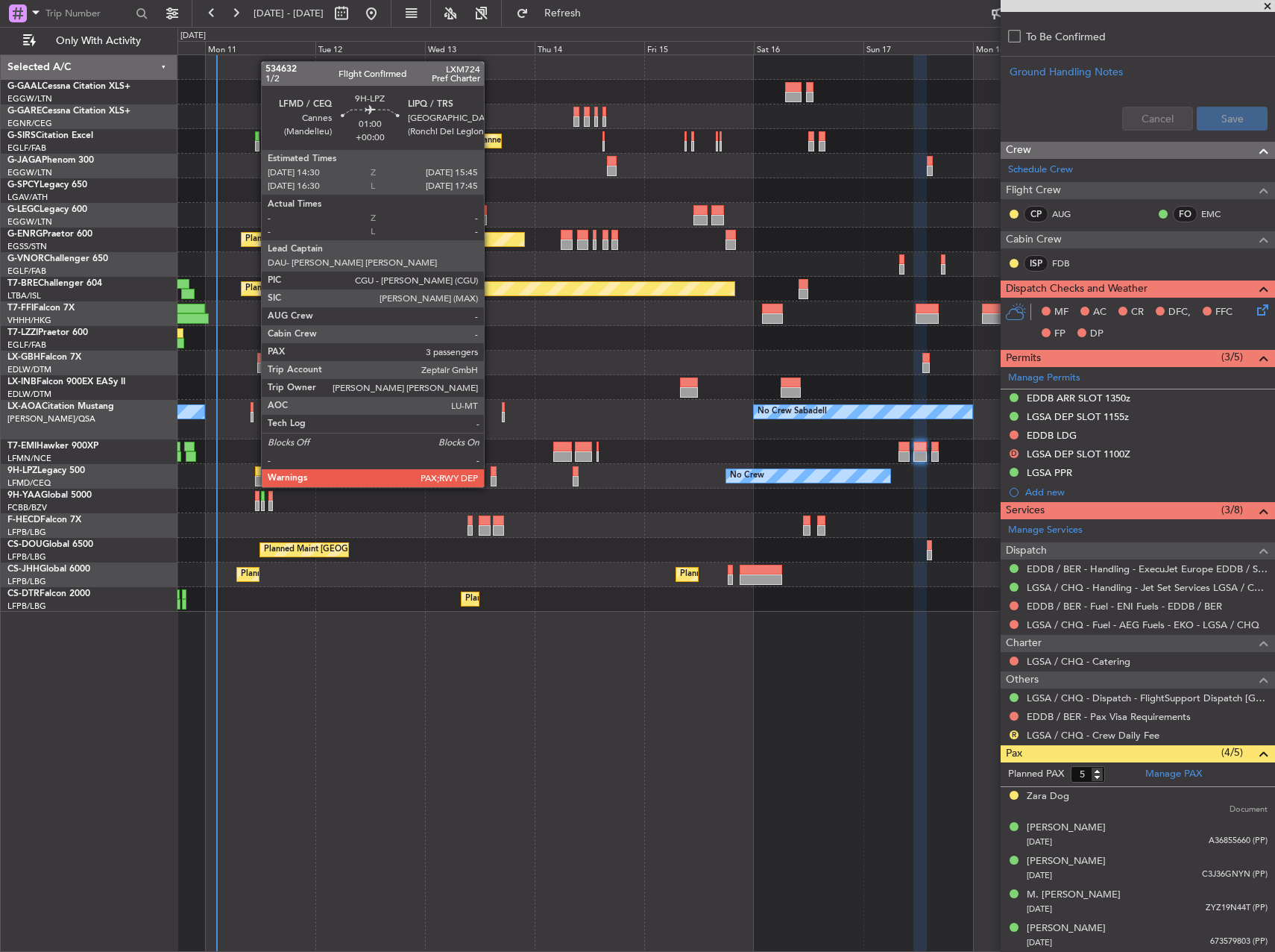
click at [491, 472] on div at bounding box center [494, 471] width 6 height 11
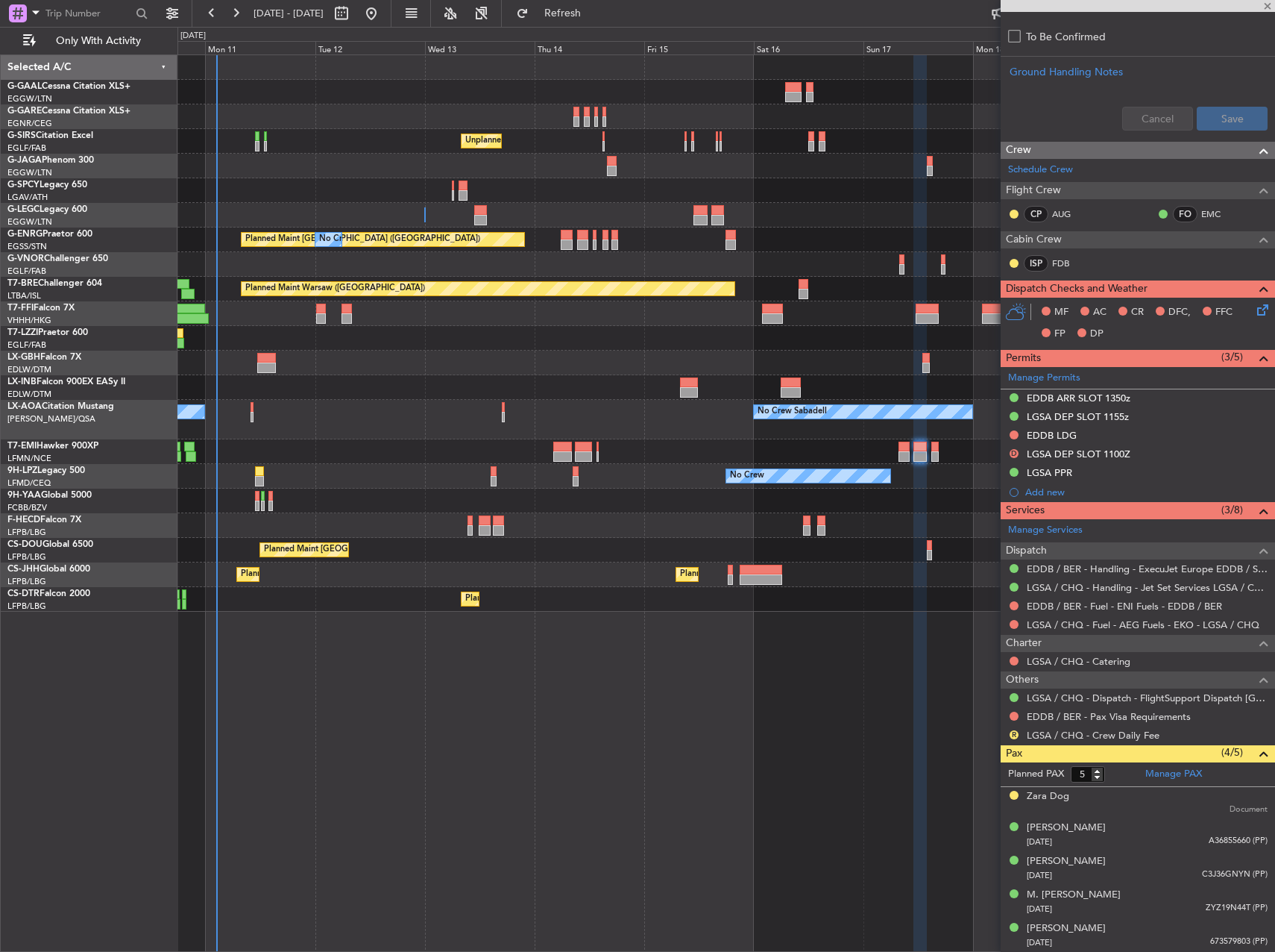
type input "3"
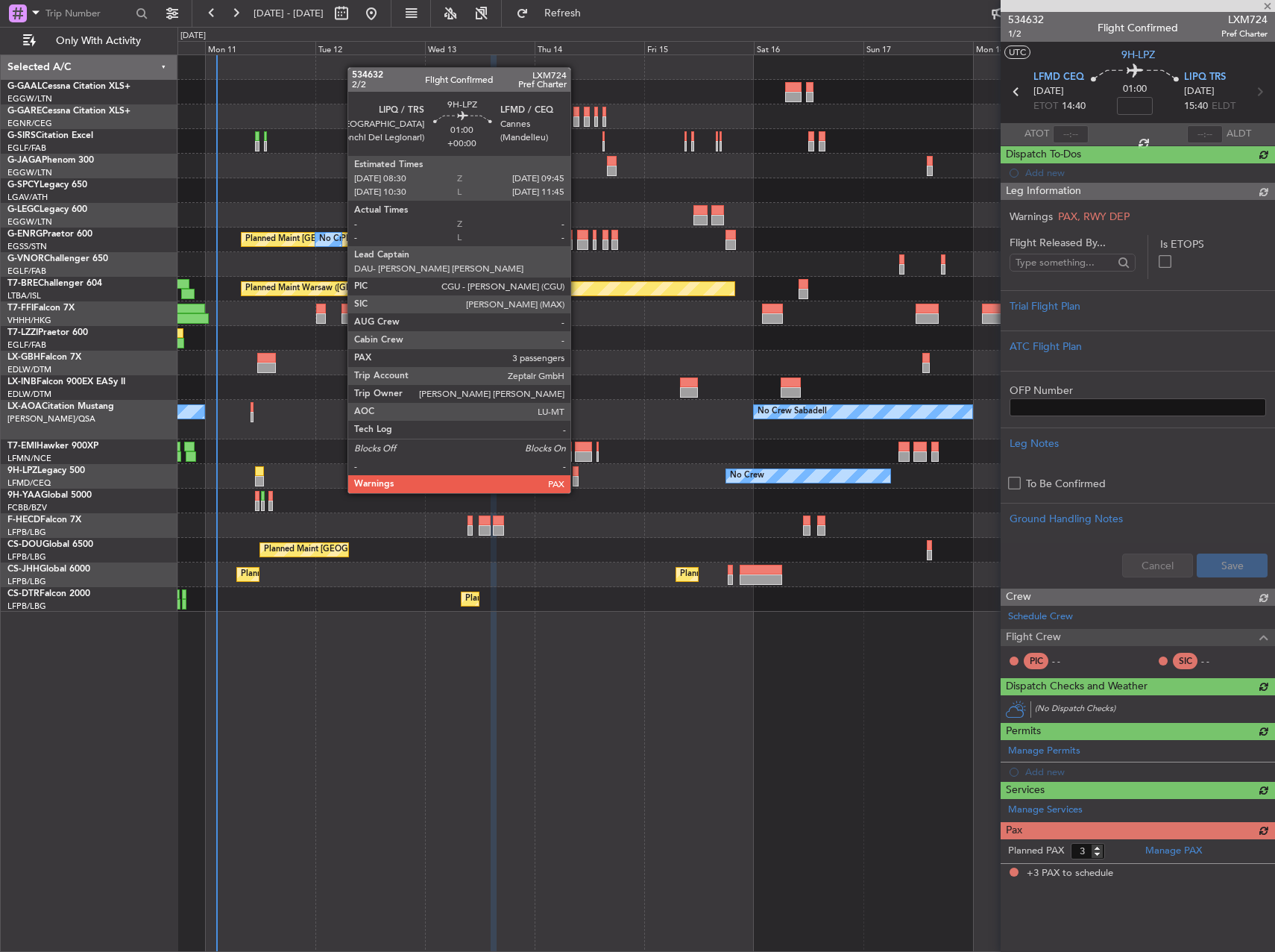
scroll to position [0, 0]
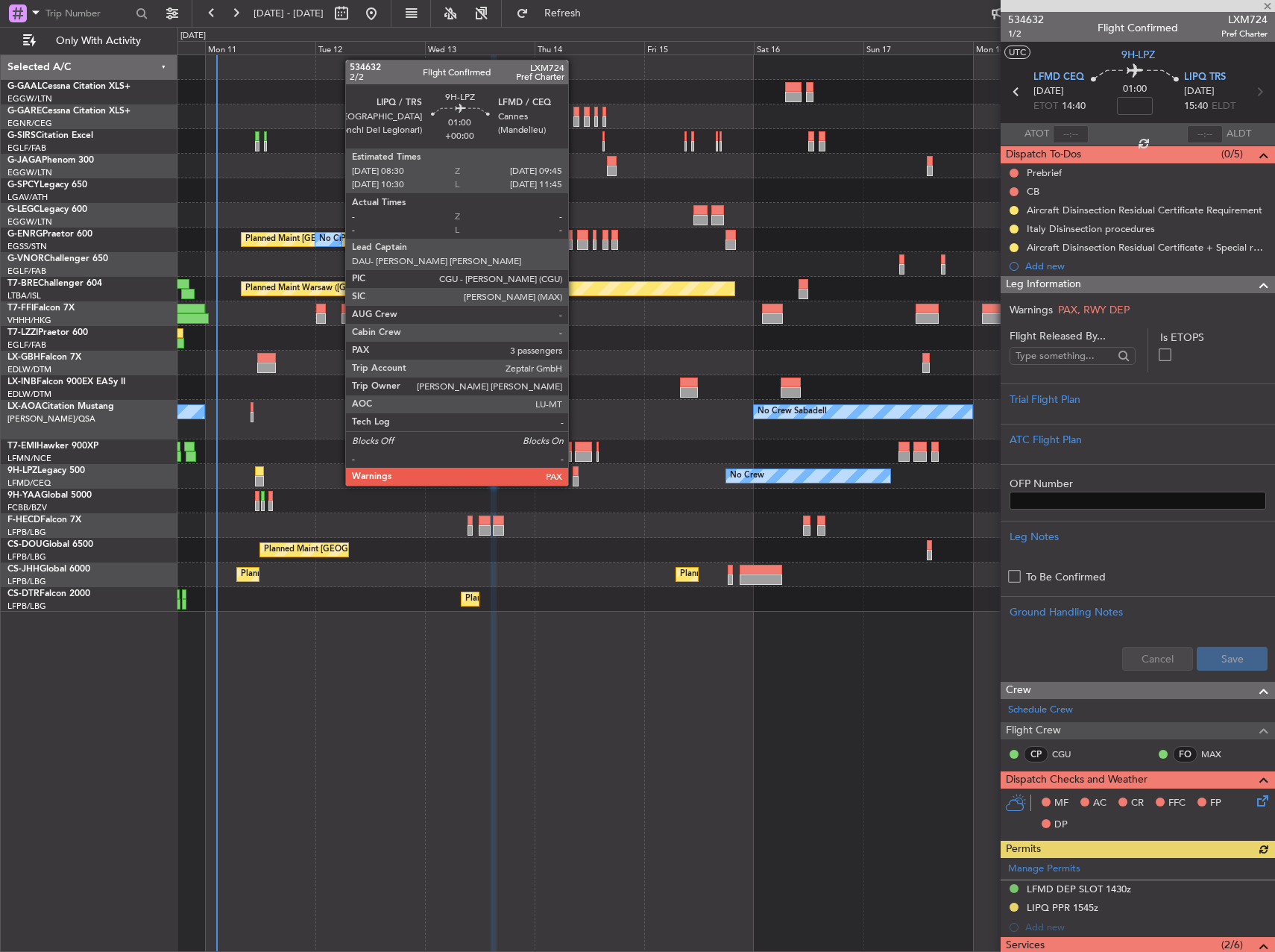
click at [575, 470] on div at bounding box center [576, 471] width 6 height 11
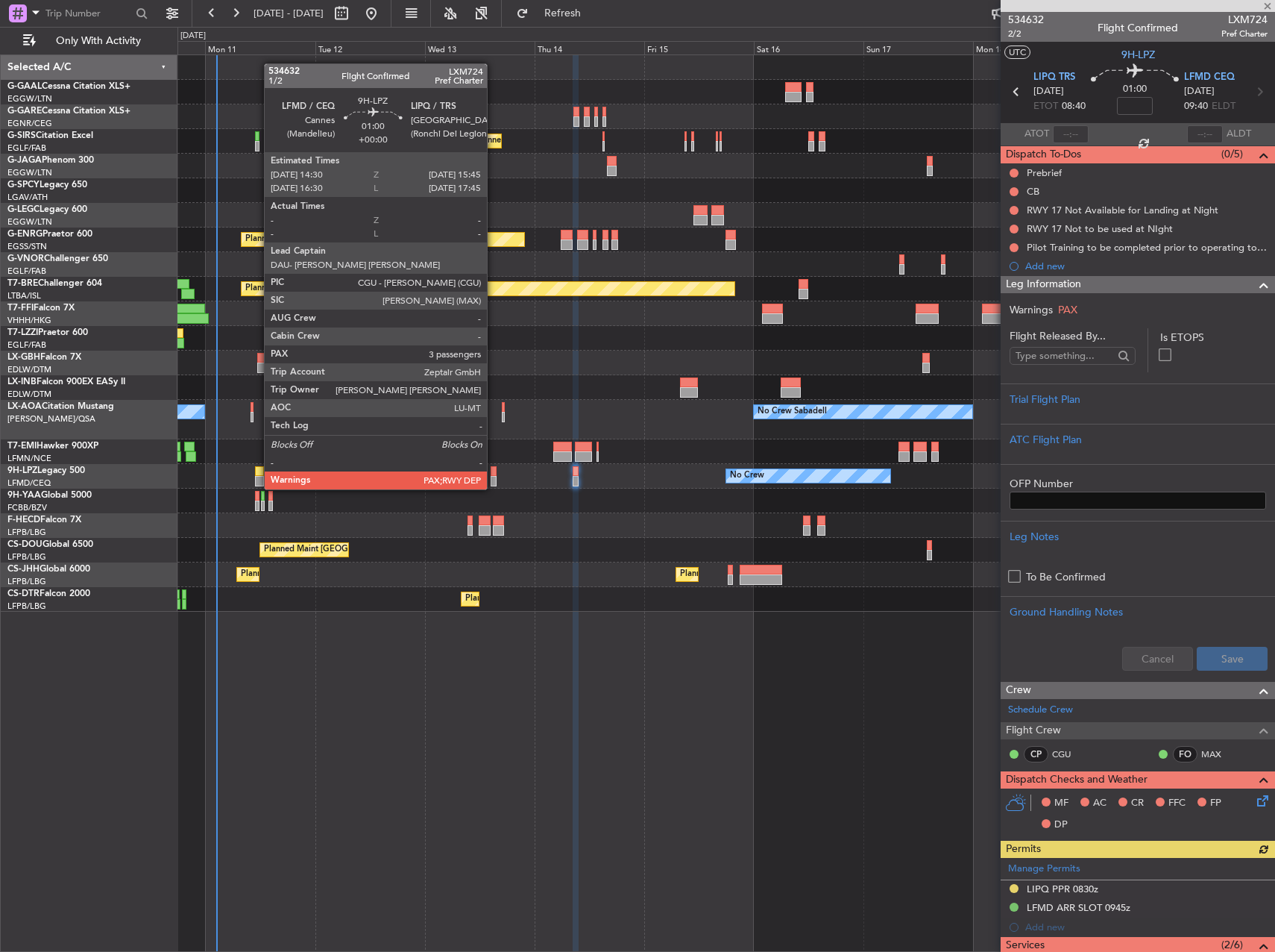
click at [494, 474] on div at bounding box center [494, 471] width 6 height 11
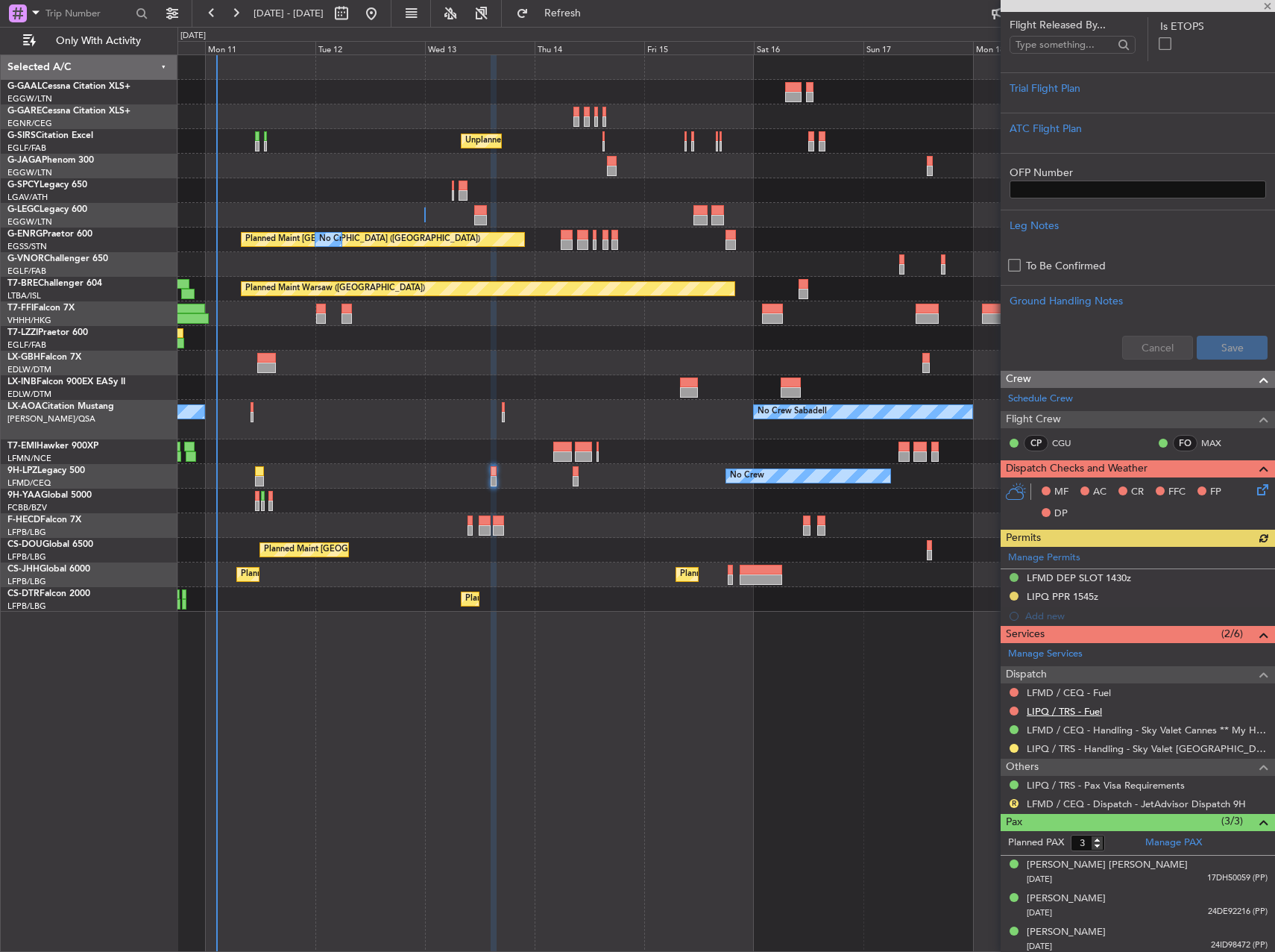
scroll to position [314, 0]
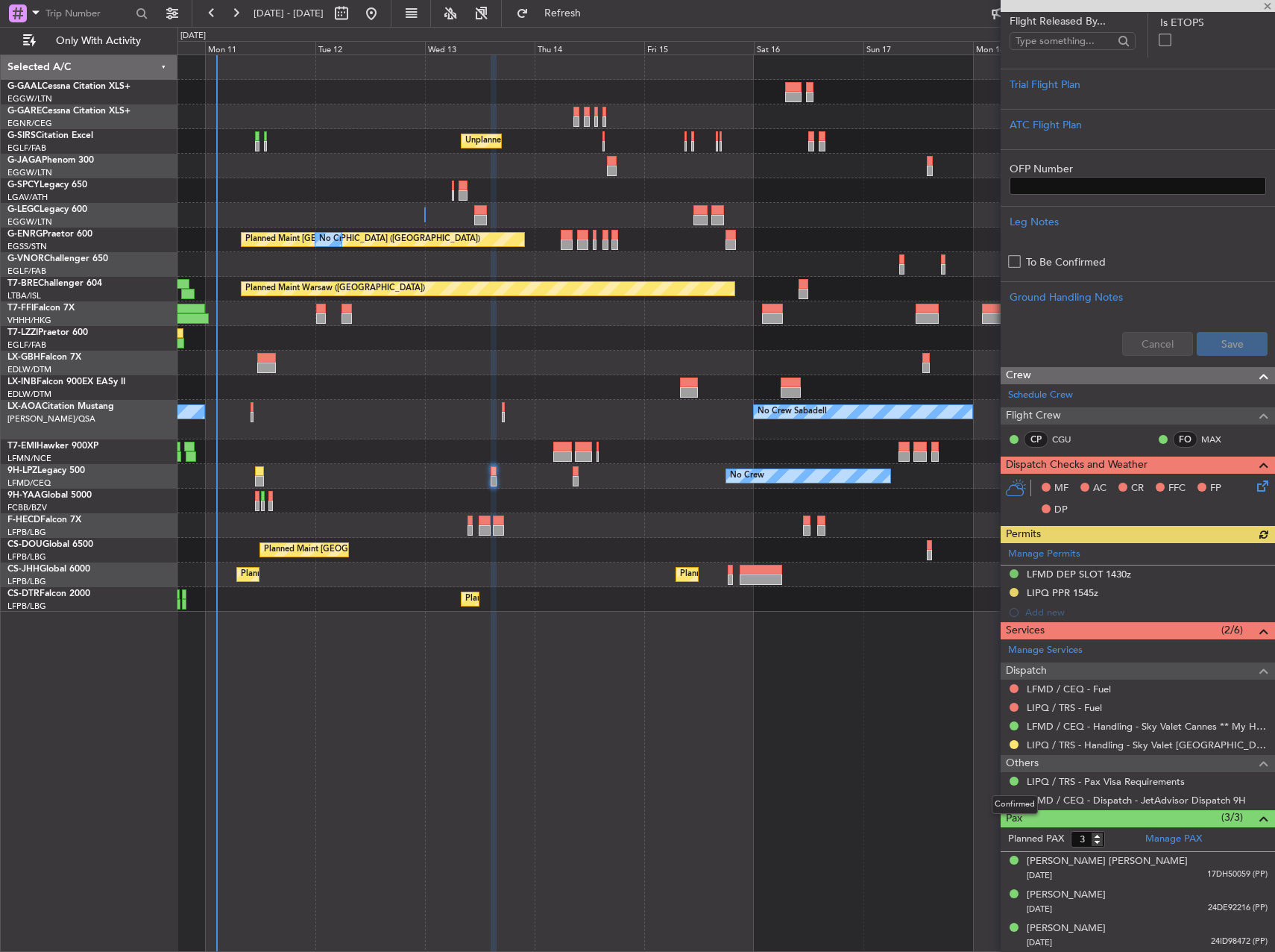
click at [1012, 798] on div "Confirmed" at bounding box center [1015, 804] width 46 height 19
click at [1008, 797] on div "R" at bounding box center [1014, 799] width 12 height 12
click at [1013, 796] on button "R" at bounding box center [1014, 799] width 9 height 9
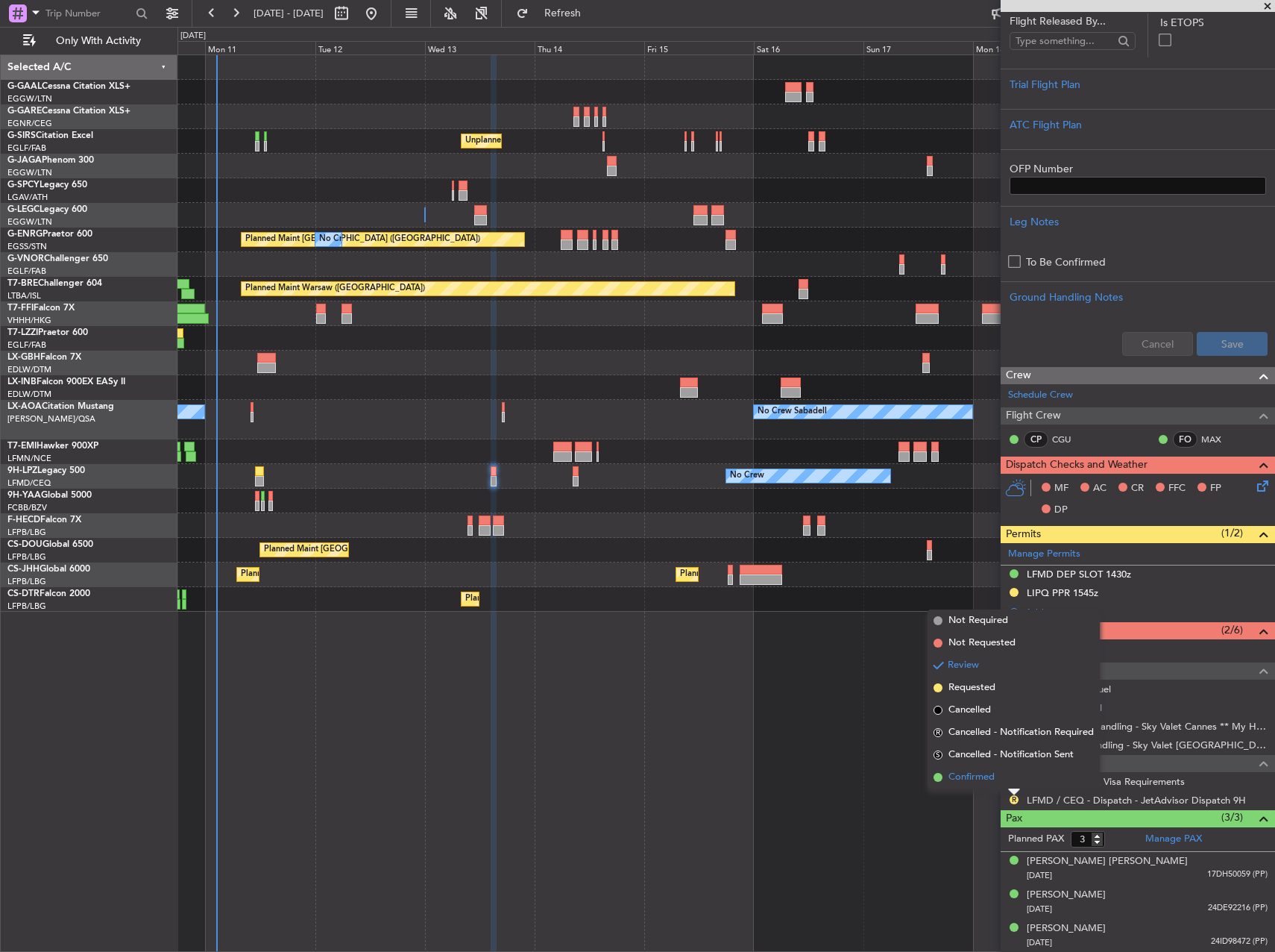
click at [965, 787] on li "Confirmed" at bounding box center [1014, 777] width 172 height 23
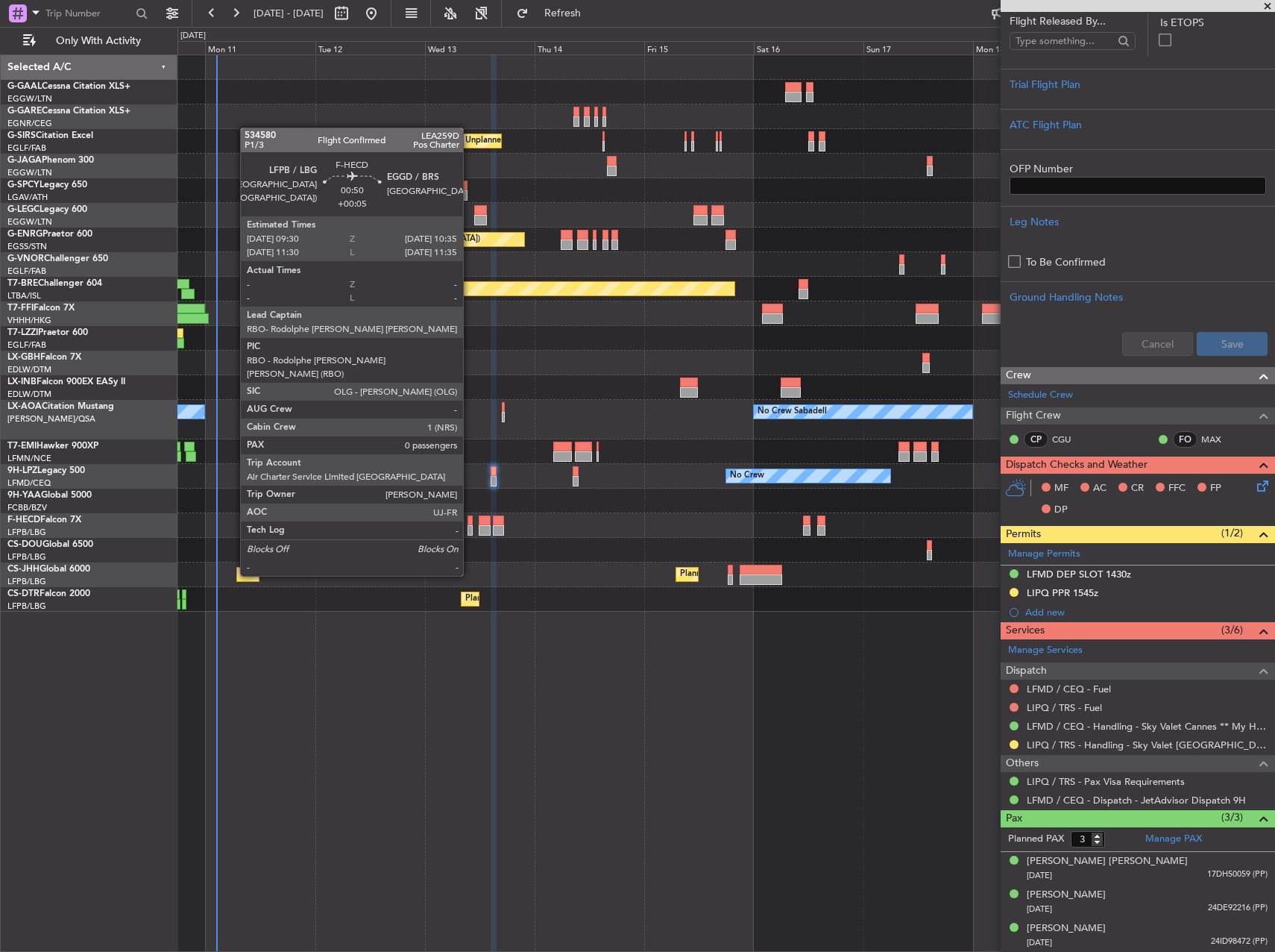
click at [470, 520] on div at bounding box center [469, 520] width 5 height 11
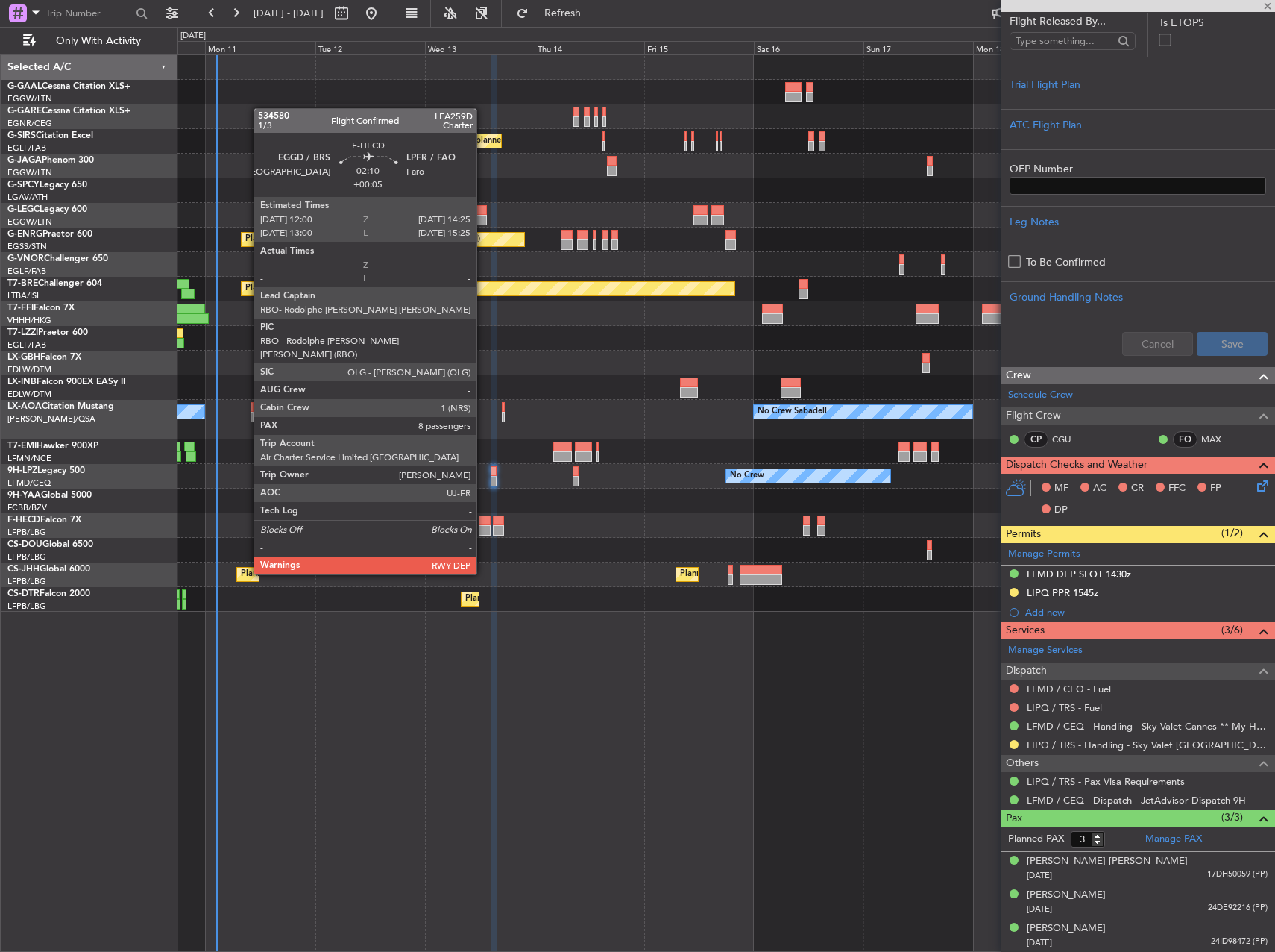
type input "+00:05"
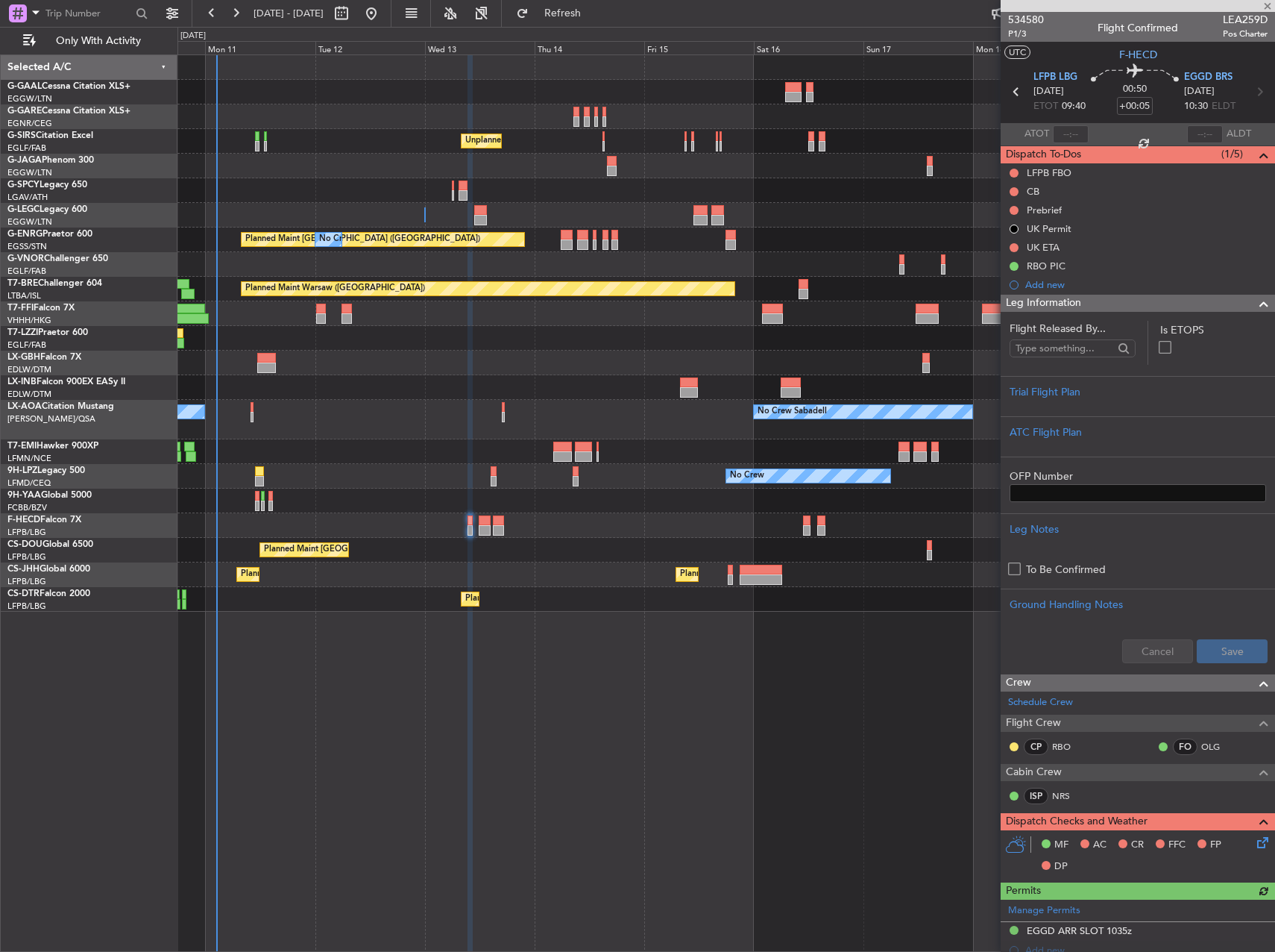
scroll to position [292, 0]
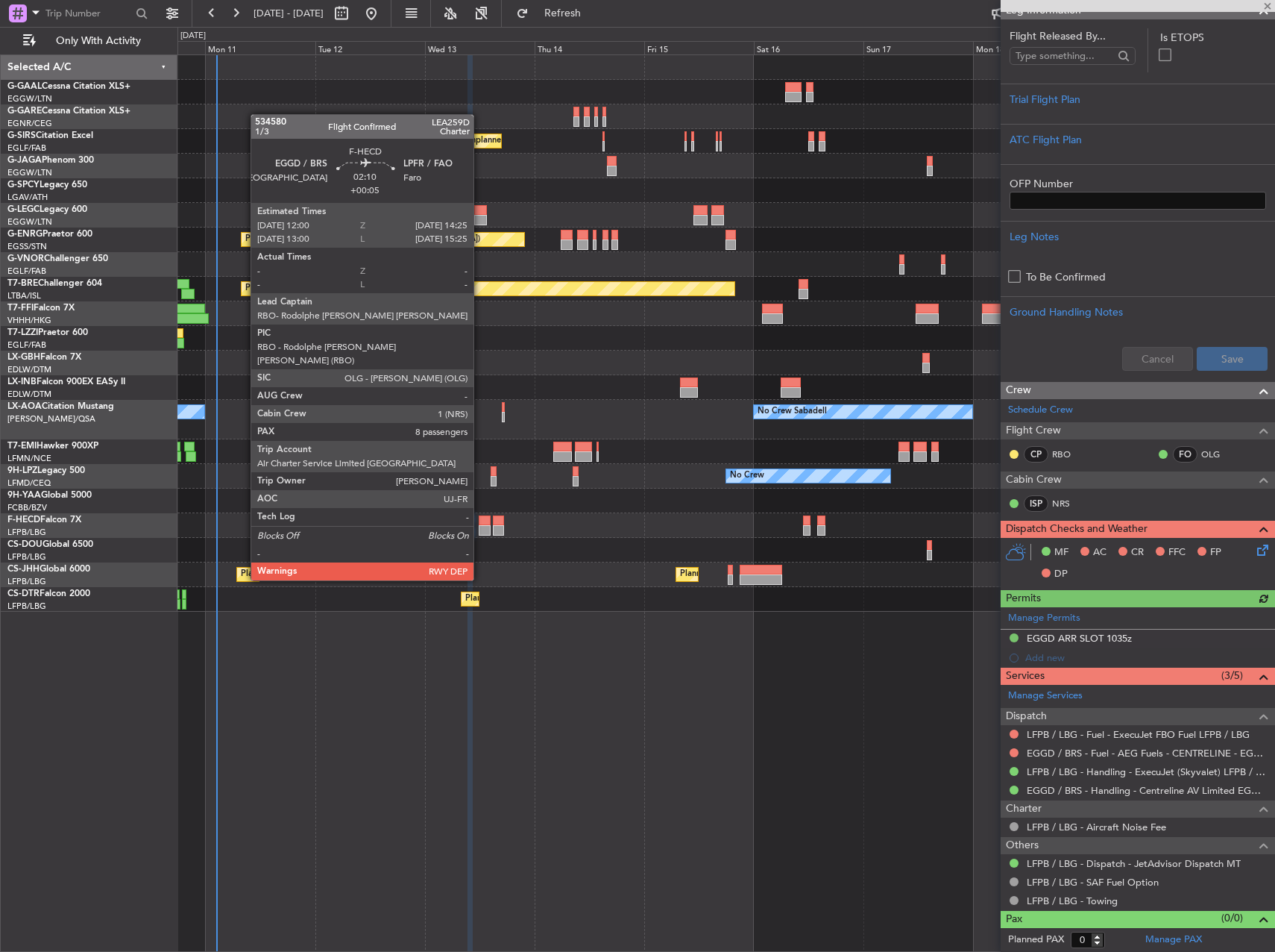
click at [480, 525] on div at bounding box center [484, 530] width 11 height 11
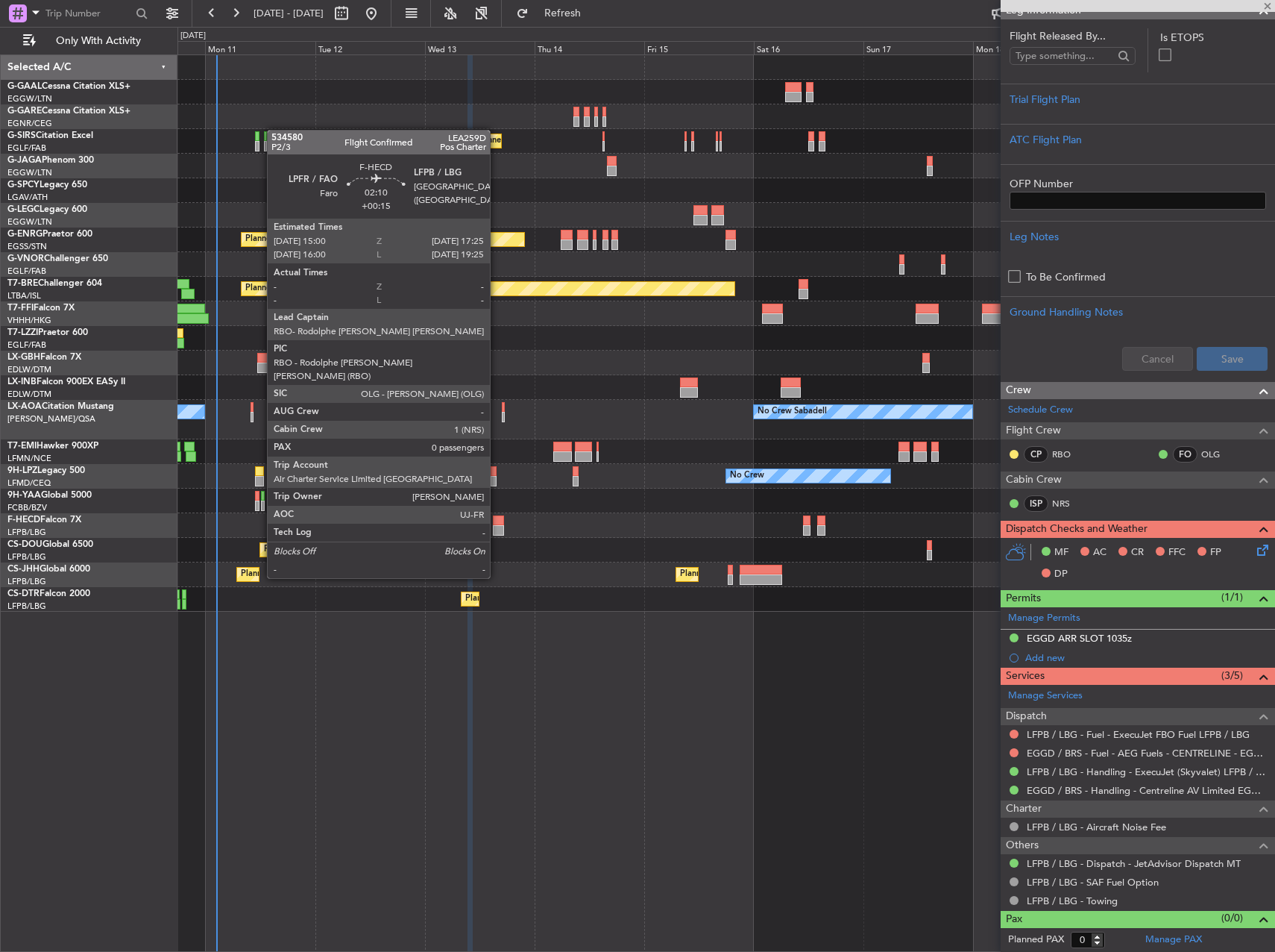
type input "8"
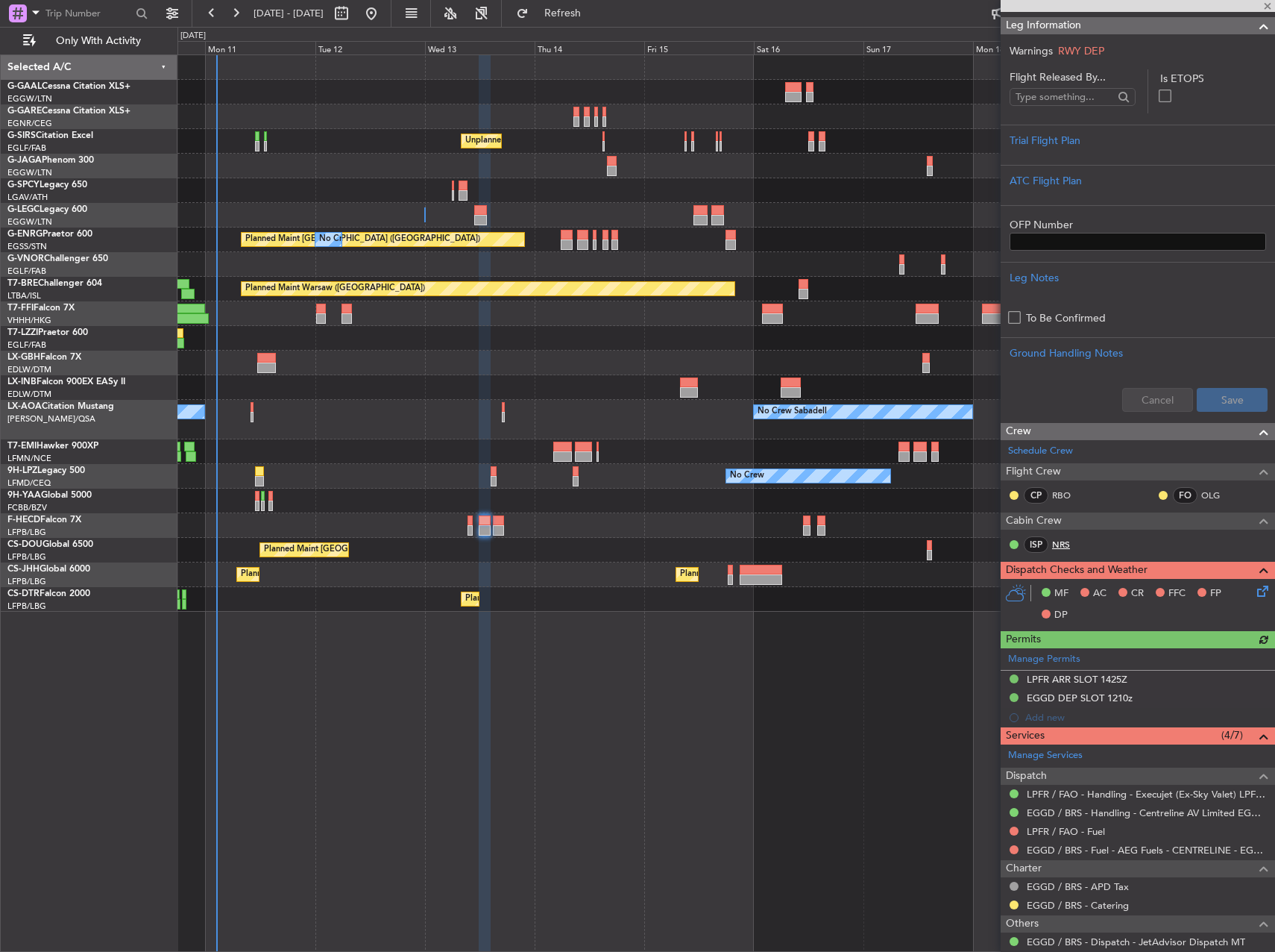
scroll to position [522, 0]
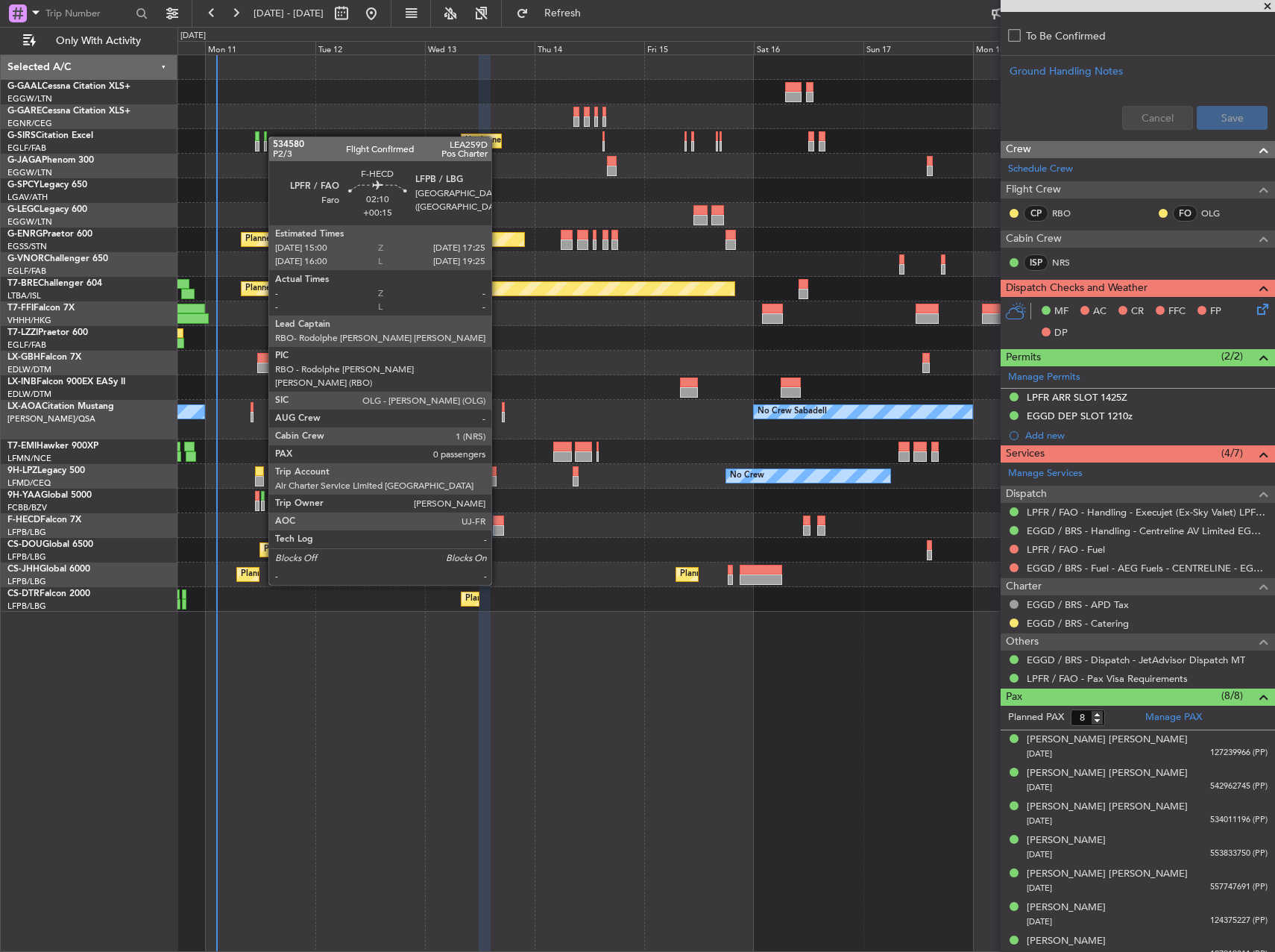
click at [498, 530] on div at bounding box center [497, 530] width 11 height 11
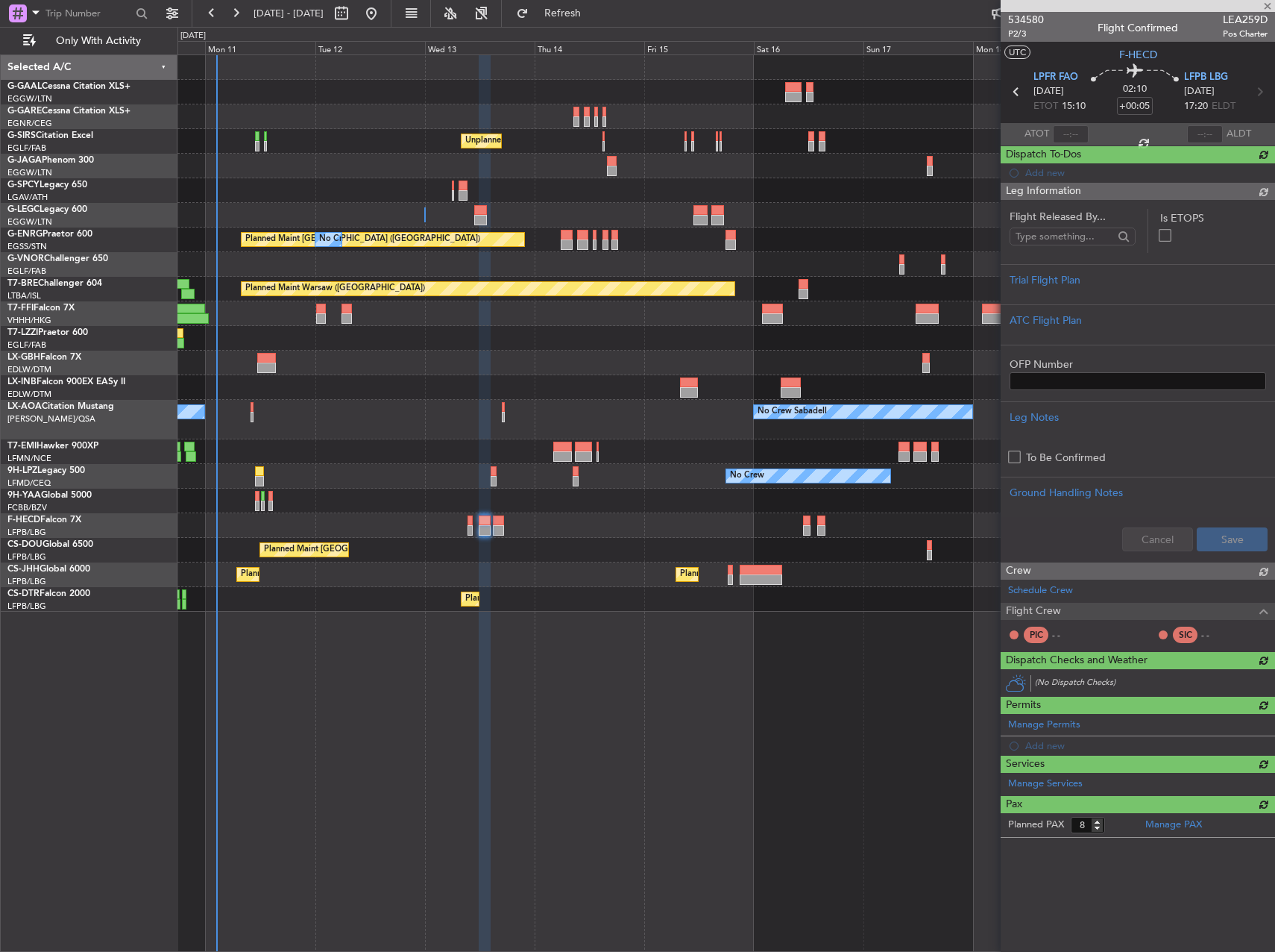
type input "+00:15"
type input "0"
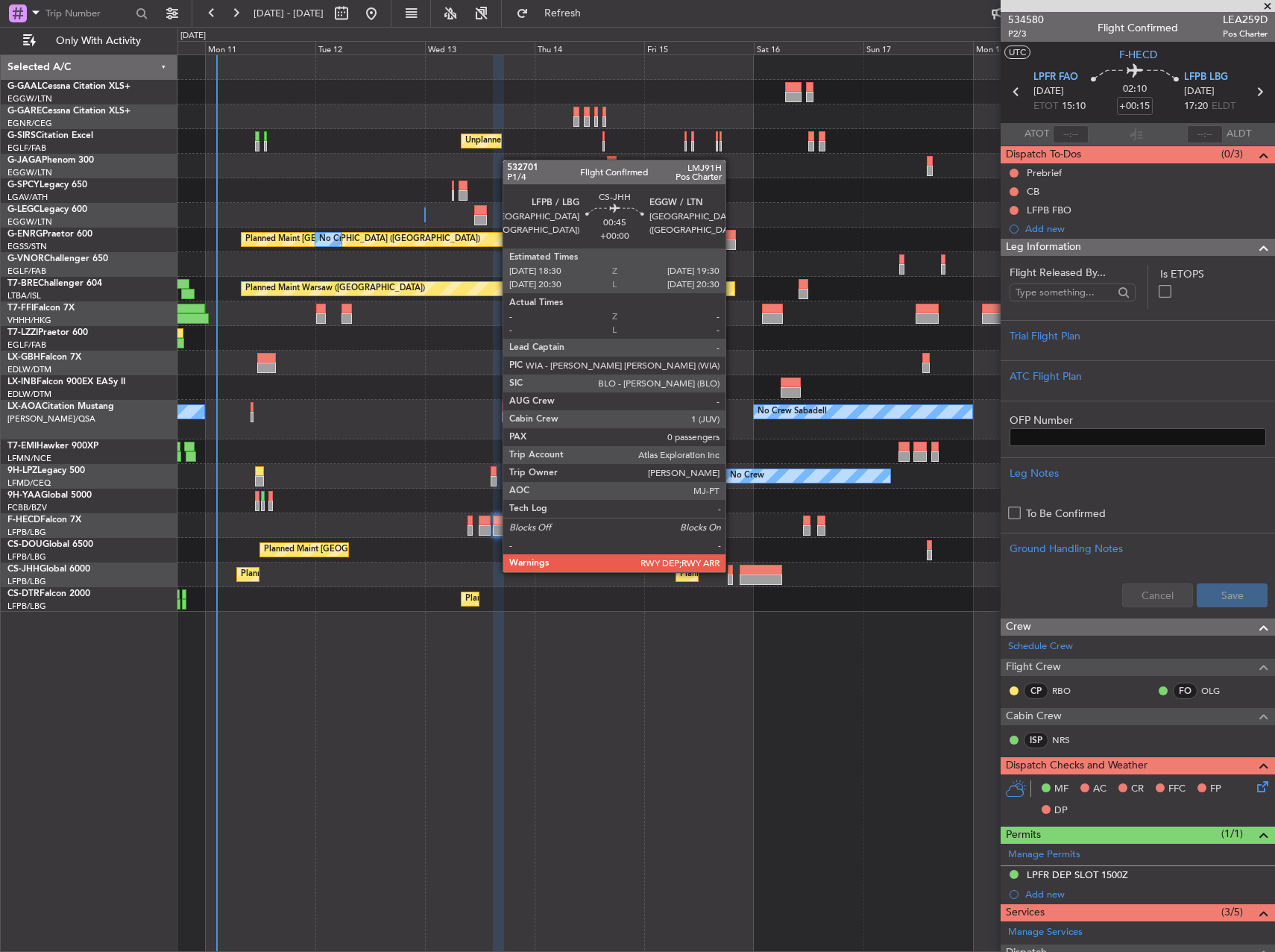
click at [732, 570] on div at bounding box center [730, 569] width 5 height 11
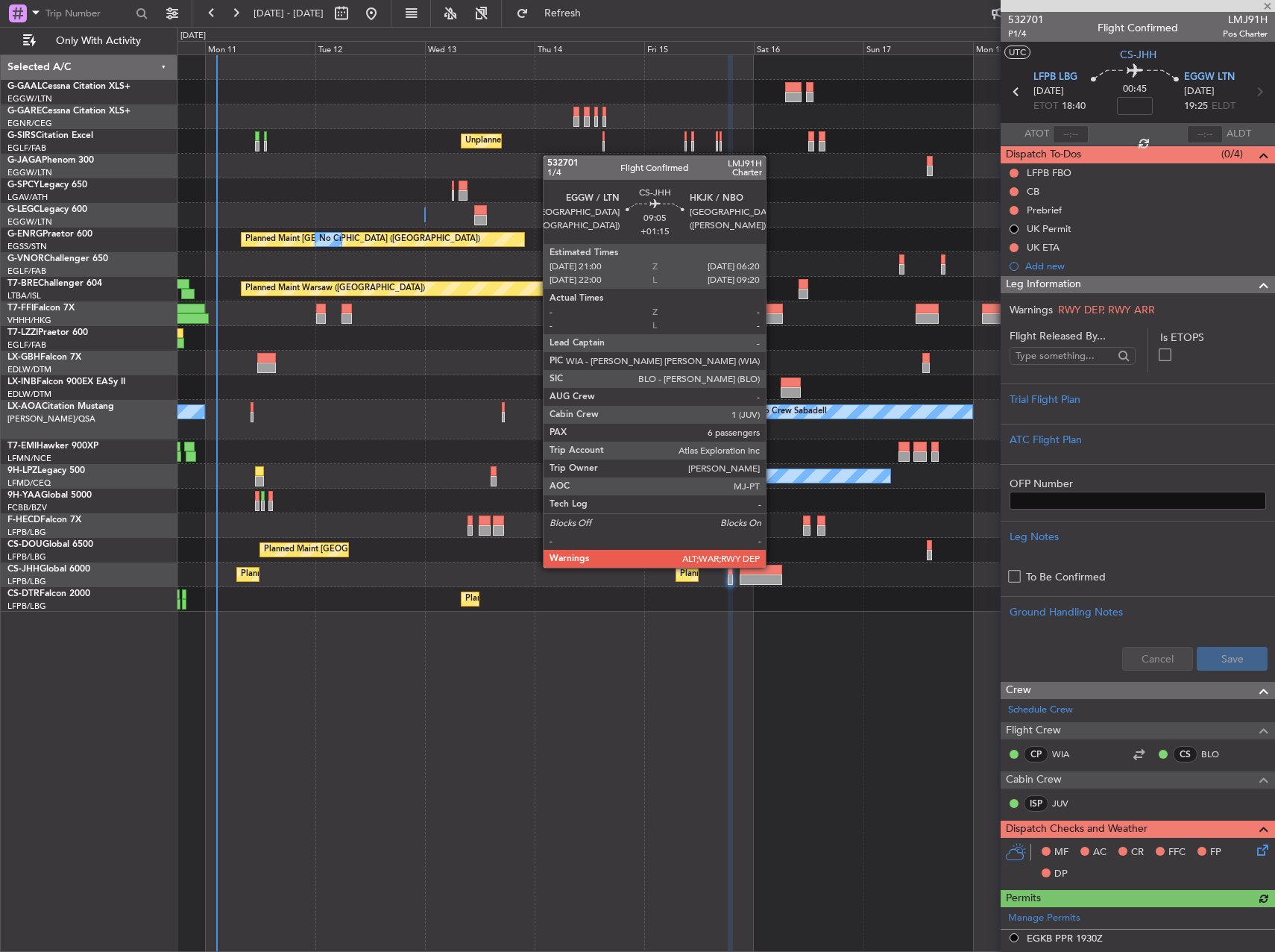
click at [773, 566] on div at bounding box center [761, 569] width 43 height 11
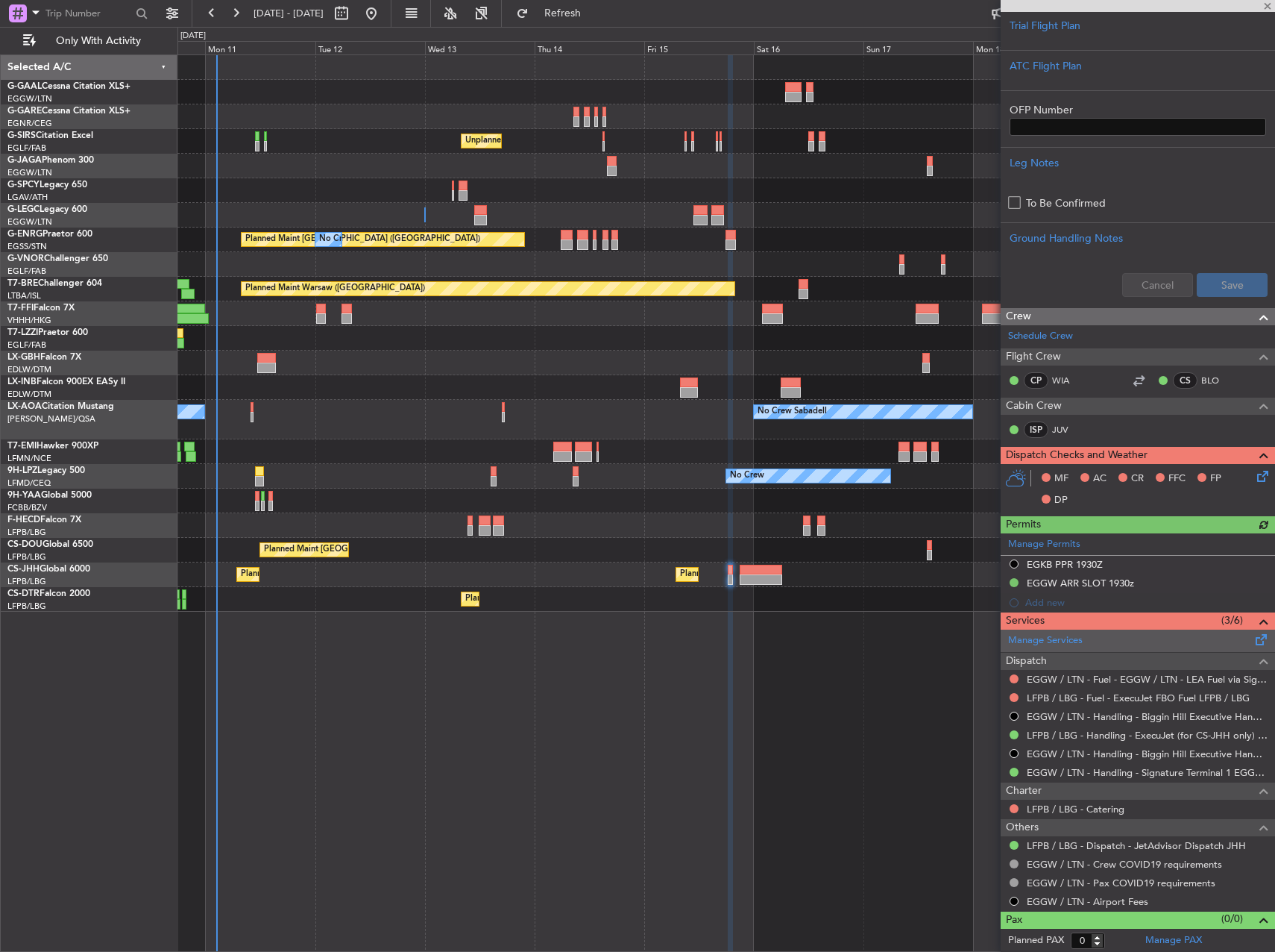
scroll to position [374, 0]
type input "+01:15"
type input "6"
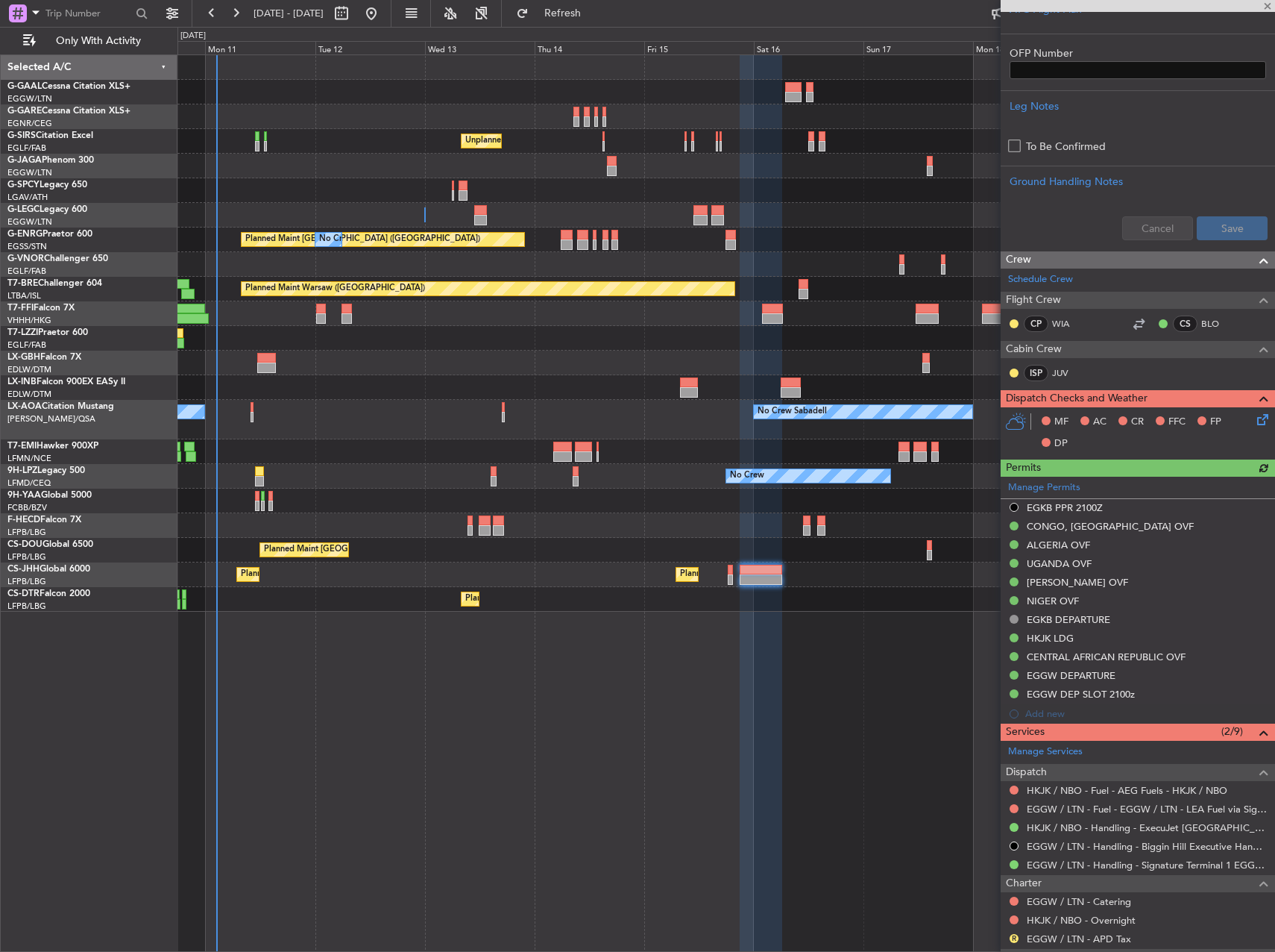
scroll to position [671, 0]
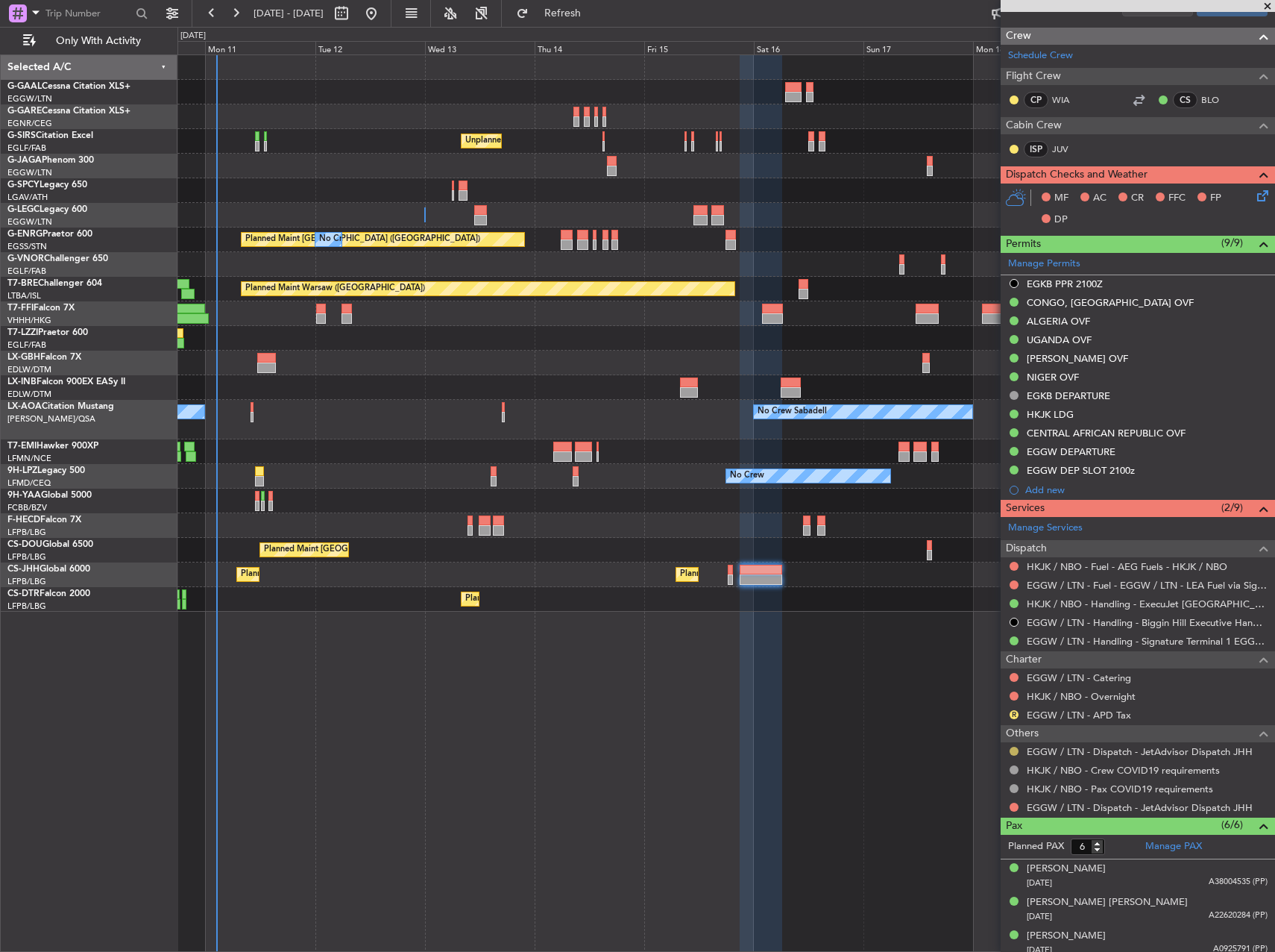
click at [1013, 748] on button at bounding box center [1014, 750] width 9 height 9
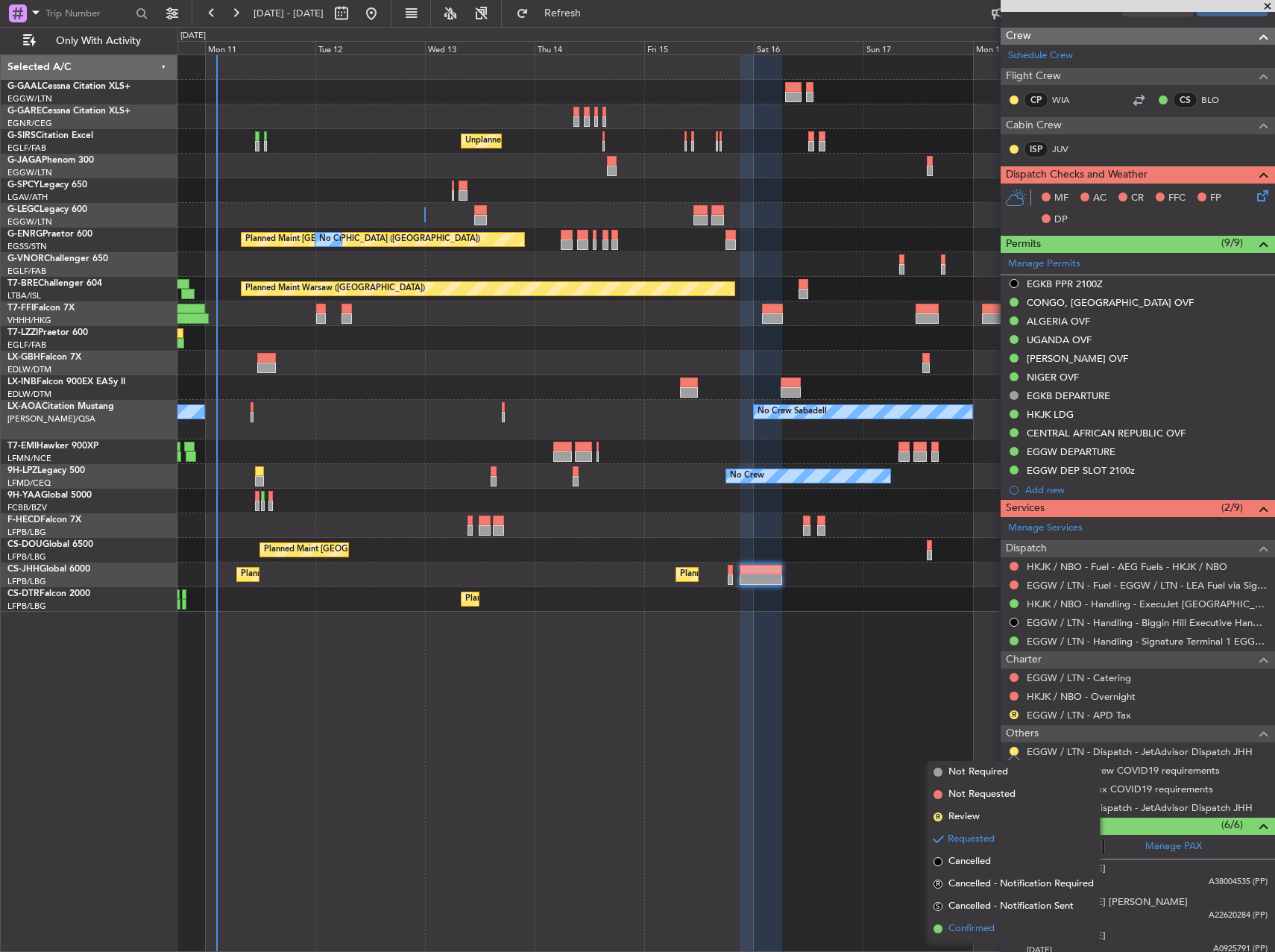
click at [974, 928] on span "Confirmed" at bounding box center [971, 928] width 46 height 15
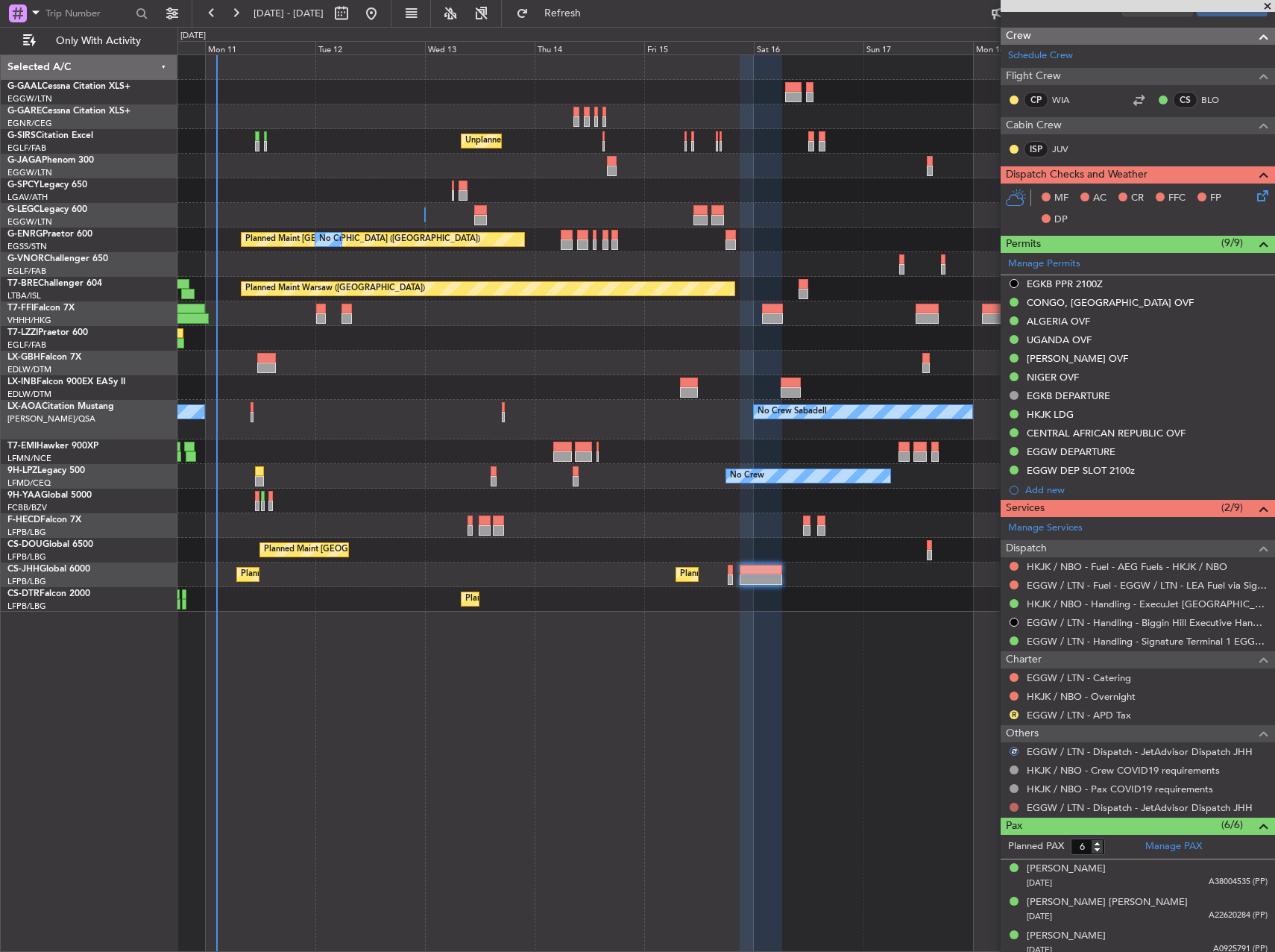
click at [1015, 807] on button at bounding box center [1014, 806] width 9 height 9
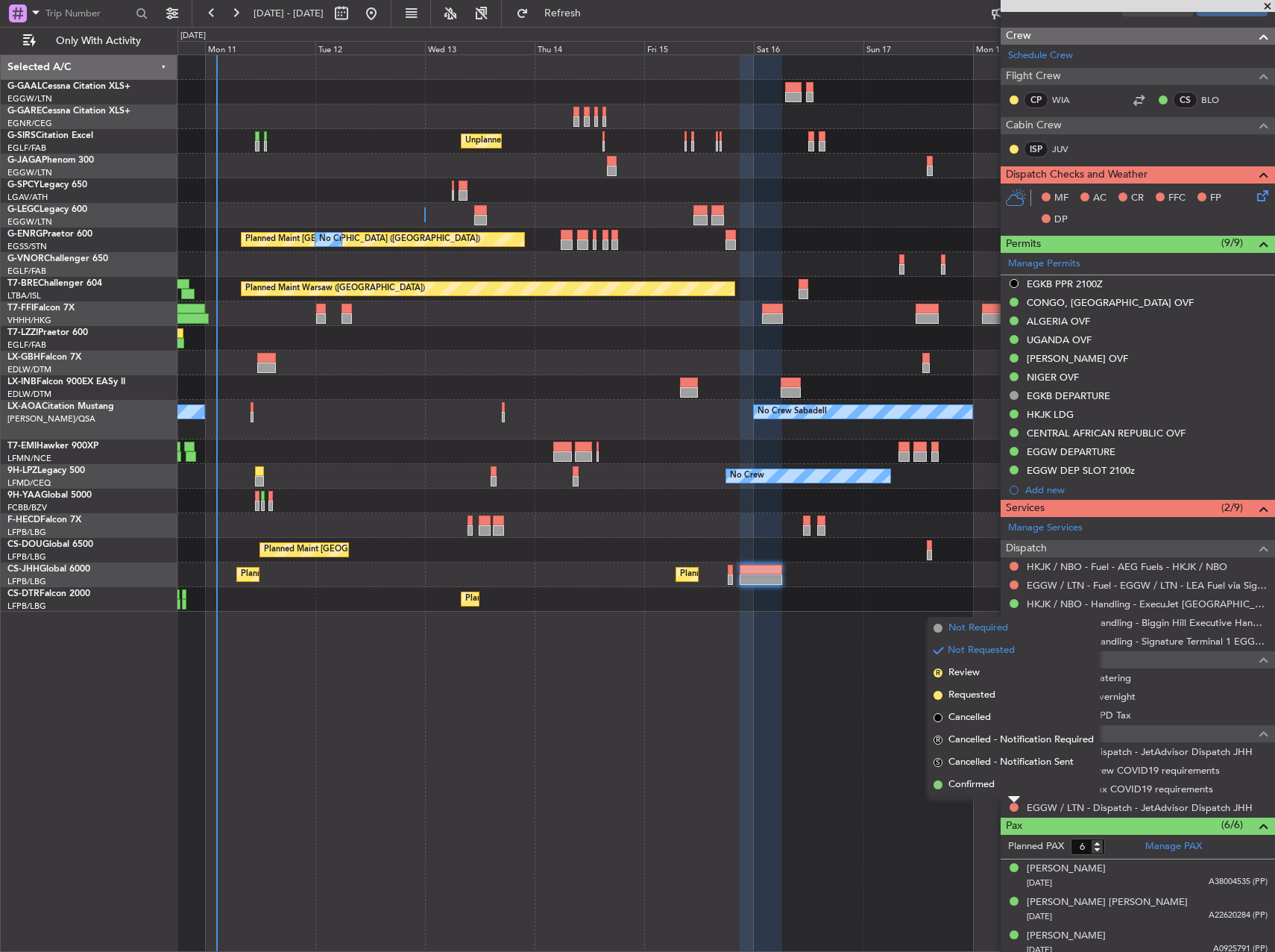
click at [991, 629] on span "Not Required" at bounding box center [978, 627] width 60 height 15
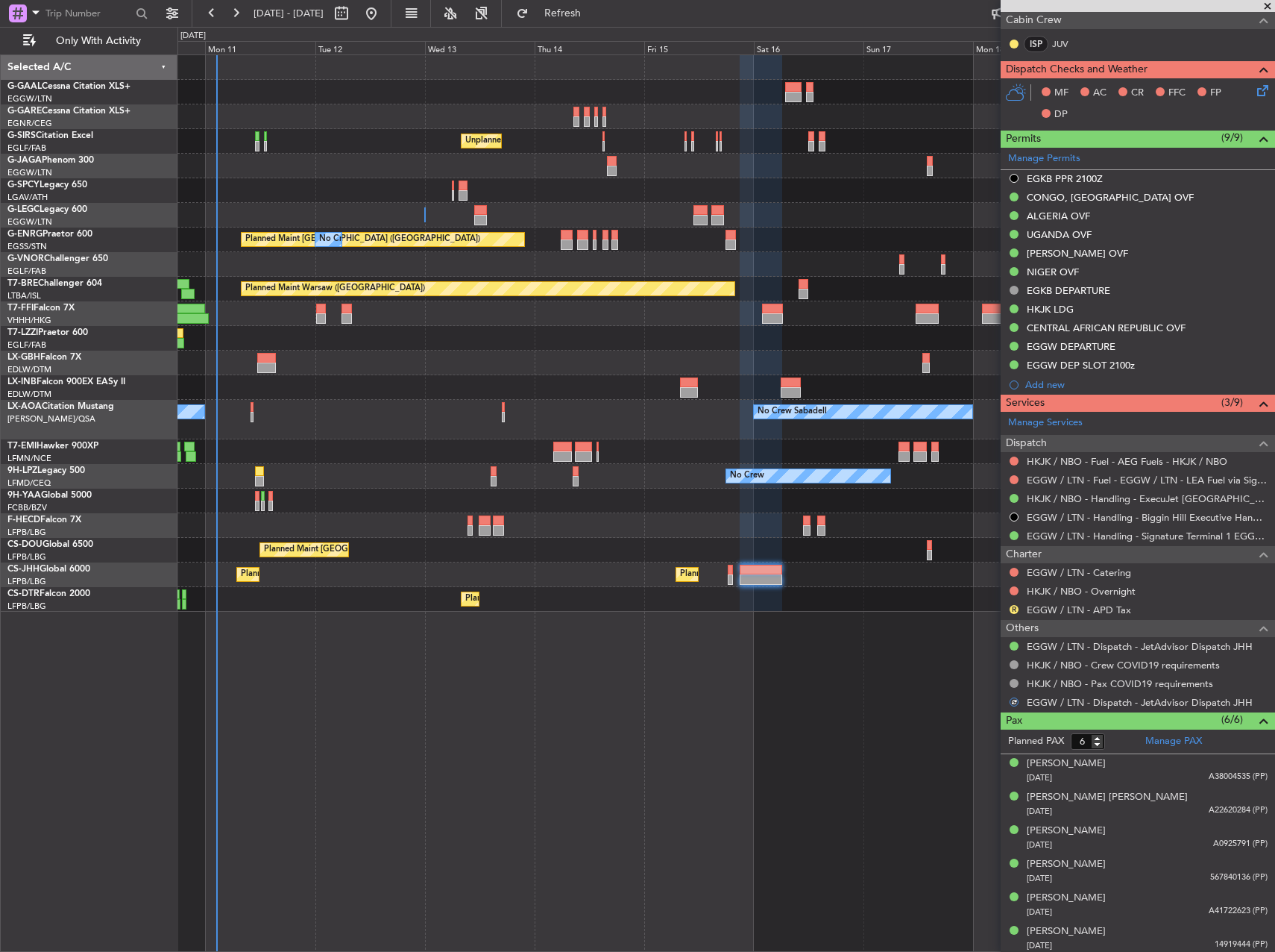
scroll to position [780, 0]
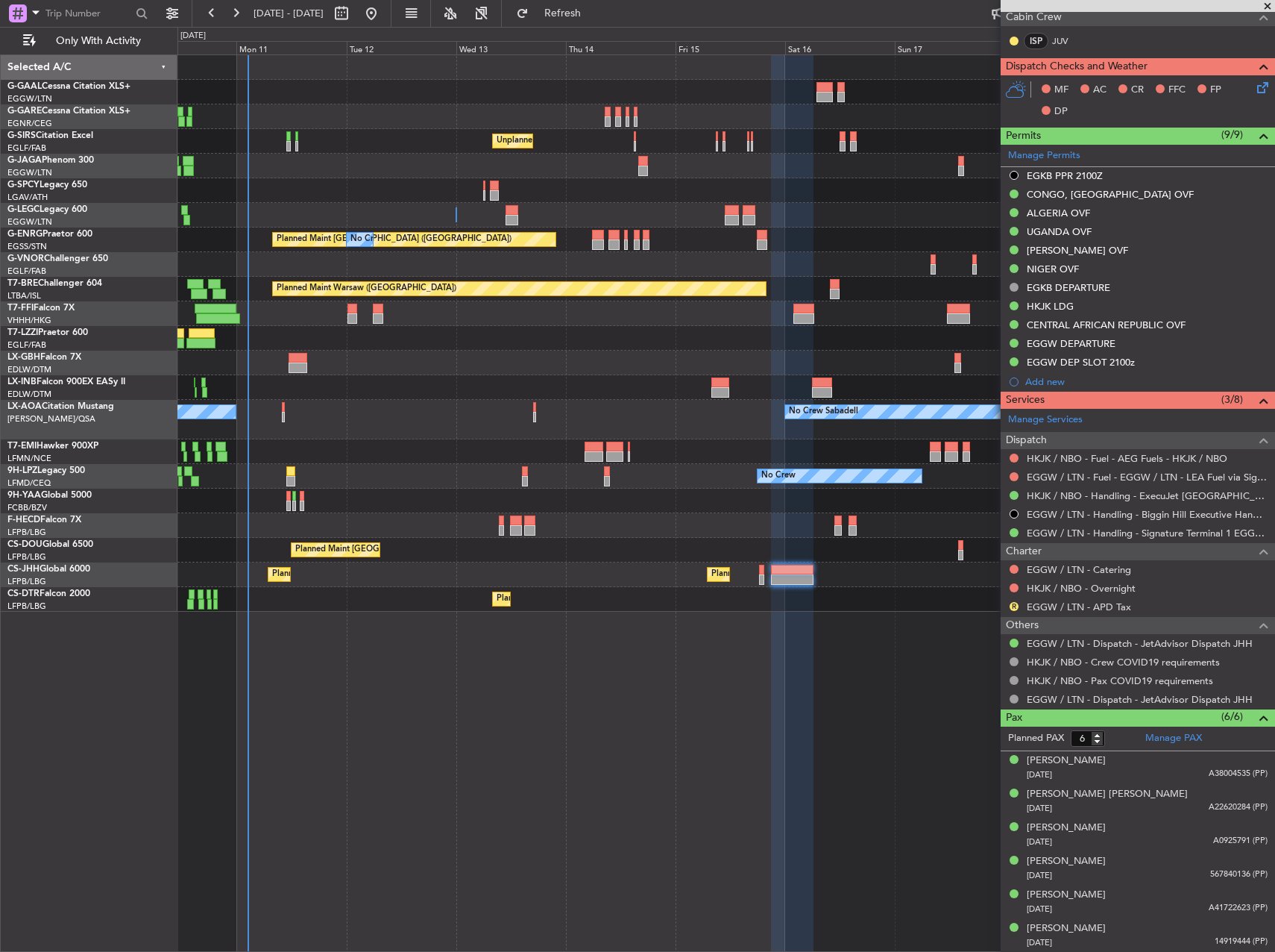
click at [883, 601] on div "No Crew Unplanned Maint London (Farnborough) A/C Unavailable London (Luton) Pla…" at bounding box center [726, 503] width 1098 height 897
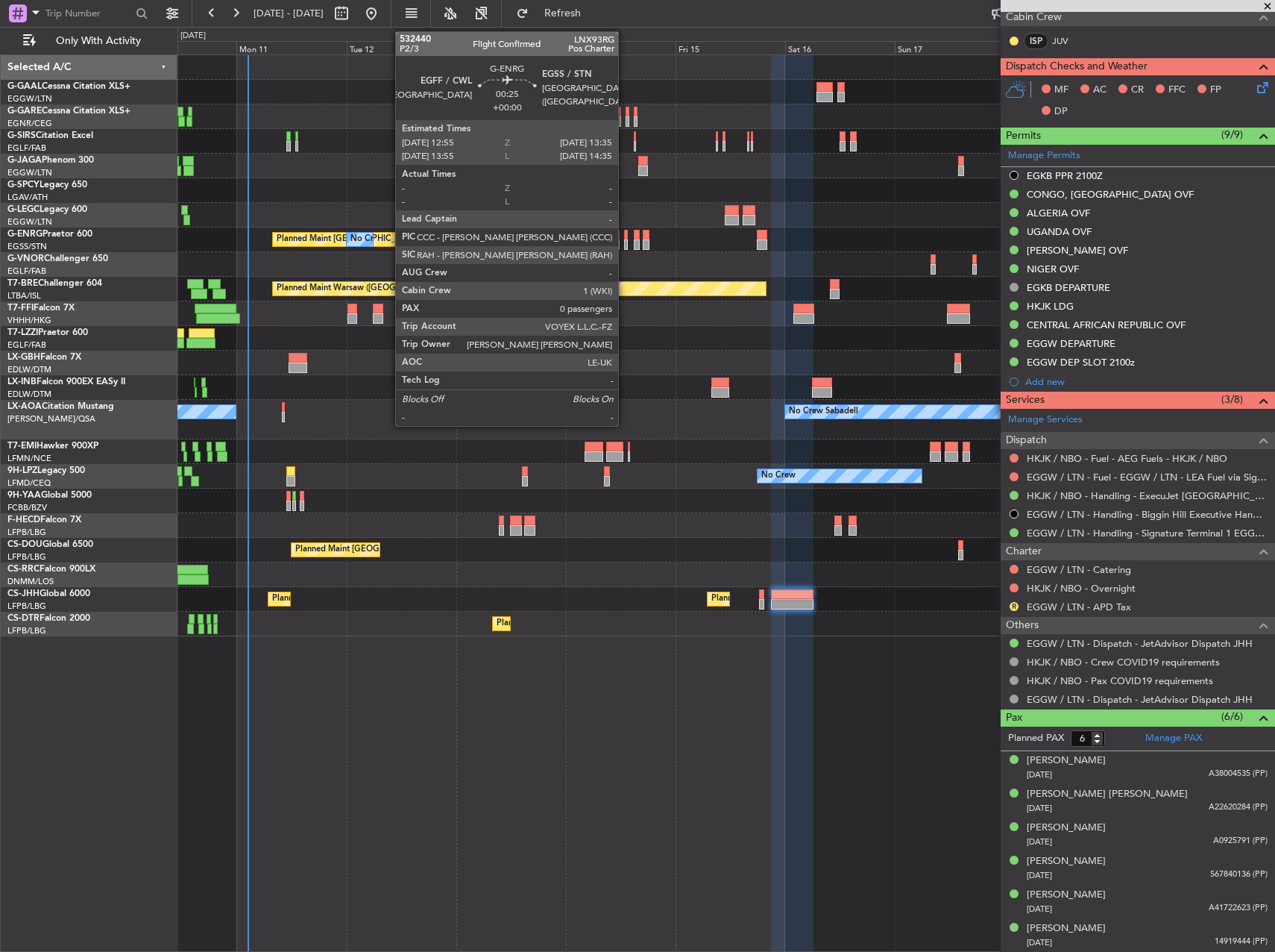
click at [625, 236] on div at bounding box center [626, 235] width 4 height 11
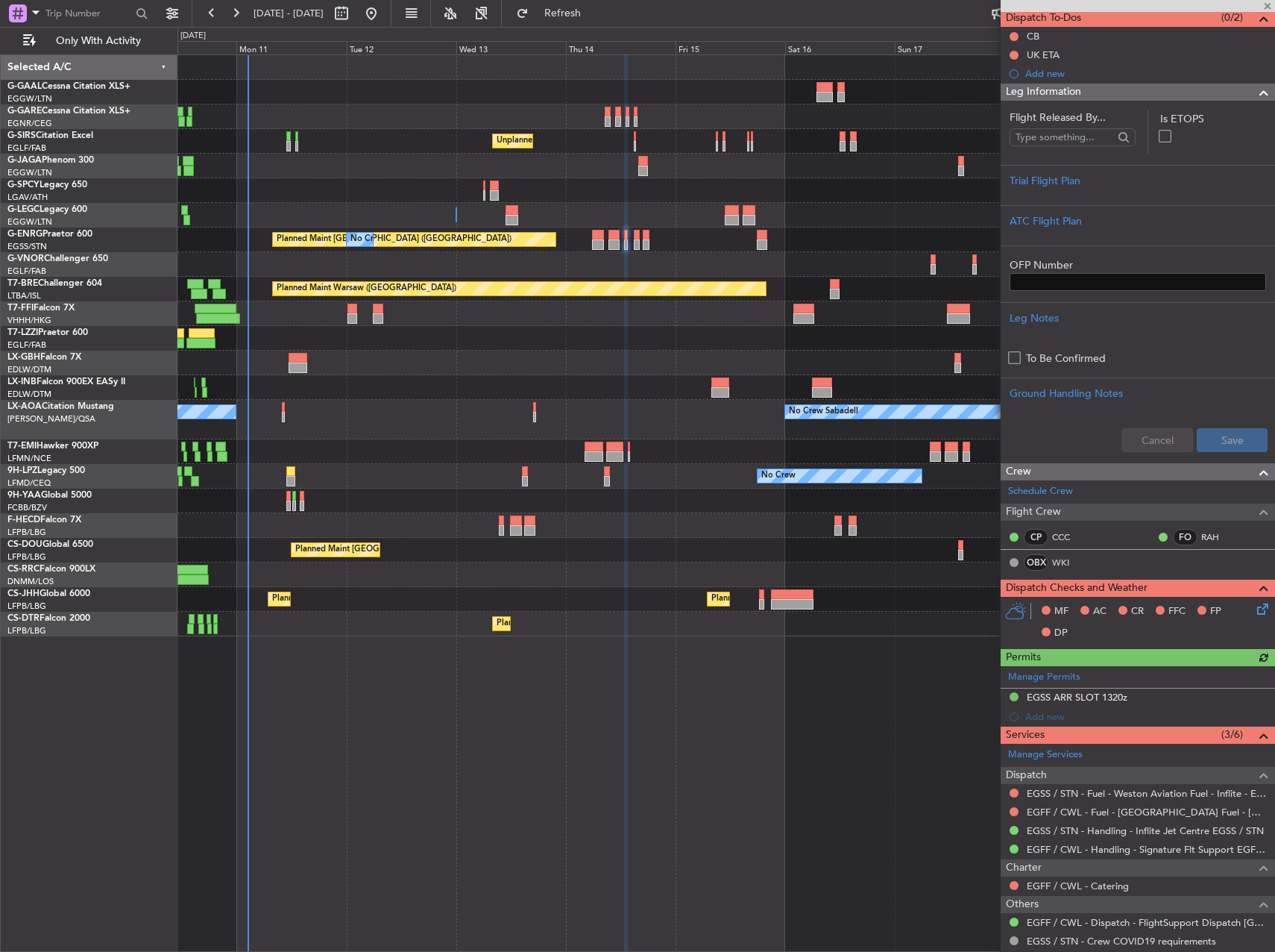
scroll to position [214, 0]
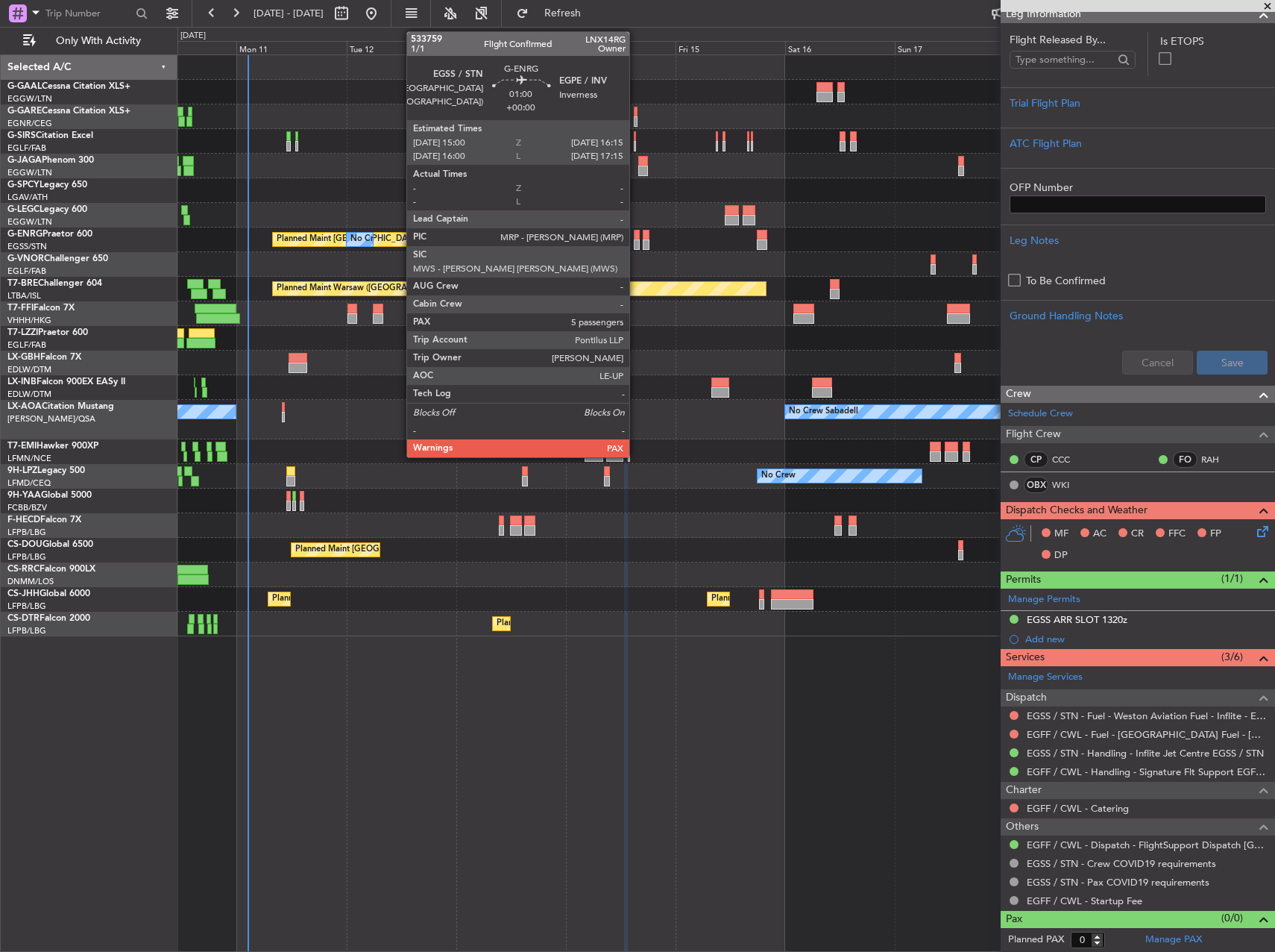
click at [636, 233] on div at bounding box center [637, 235] width 6 height 11
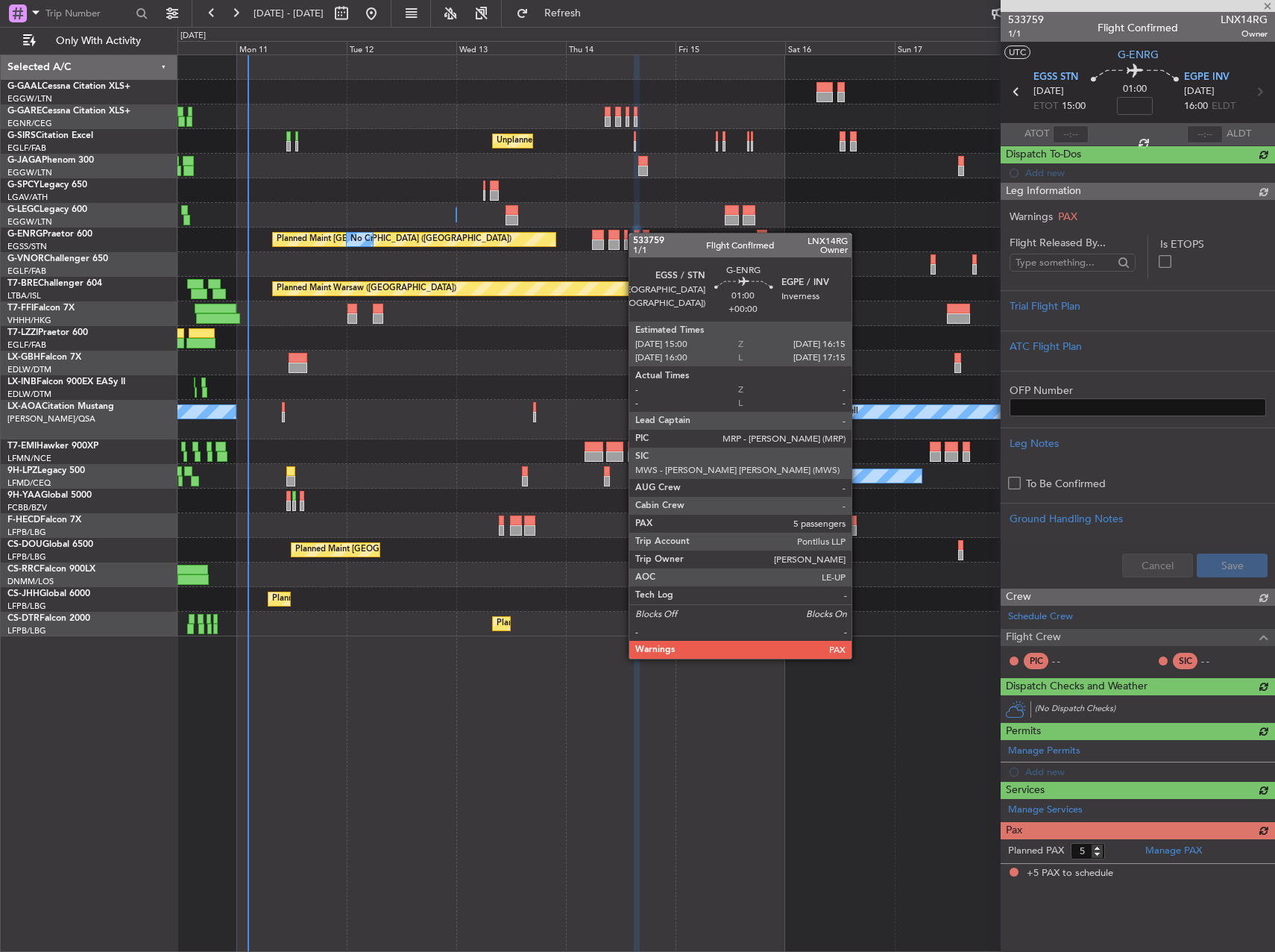
scroll to position [0, 0]
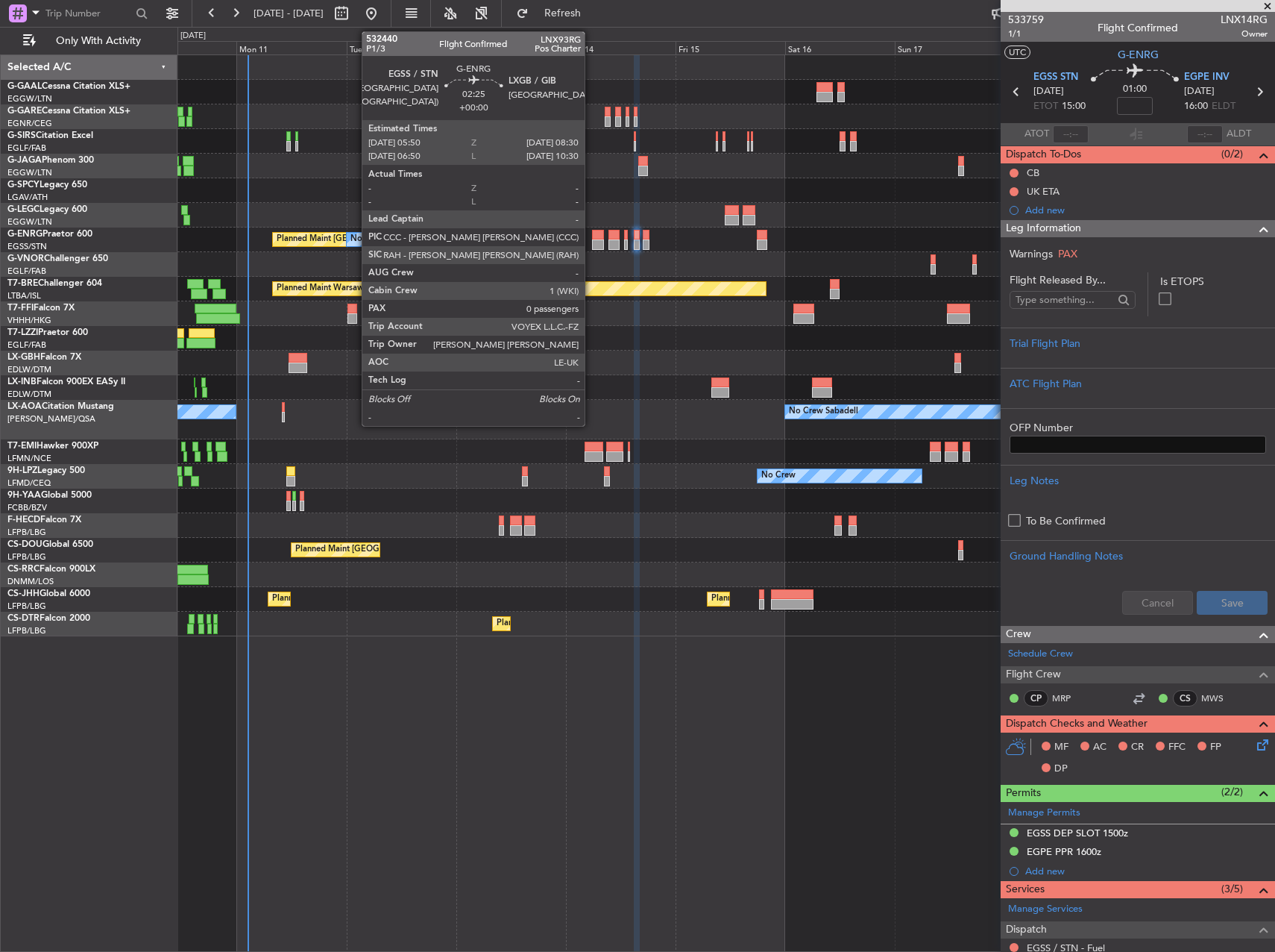
click at [592, 239] on div at bounding box center [598, 244] width 13 height 11
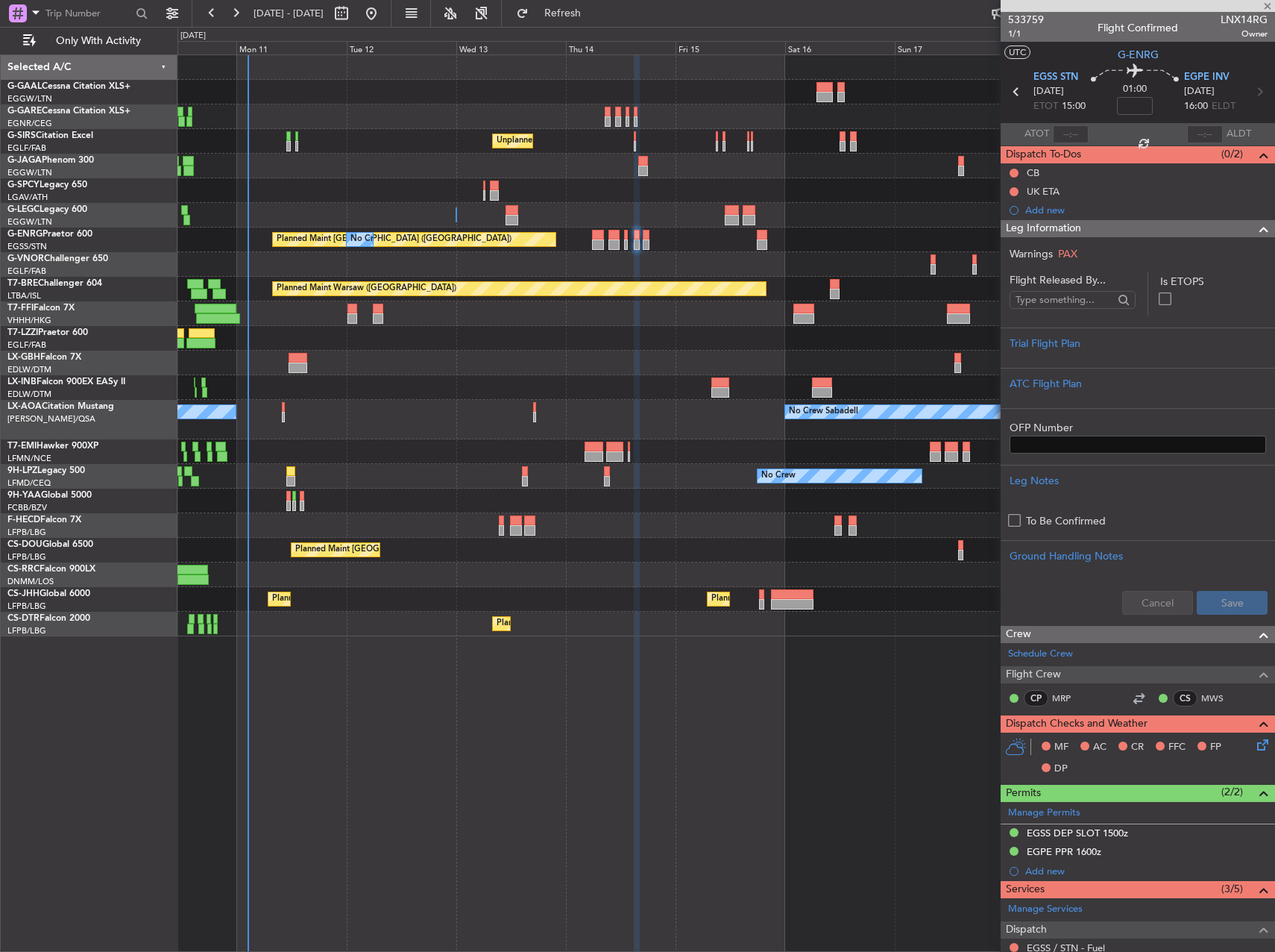
type input "0"
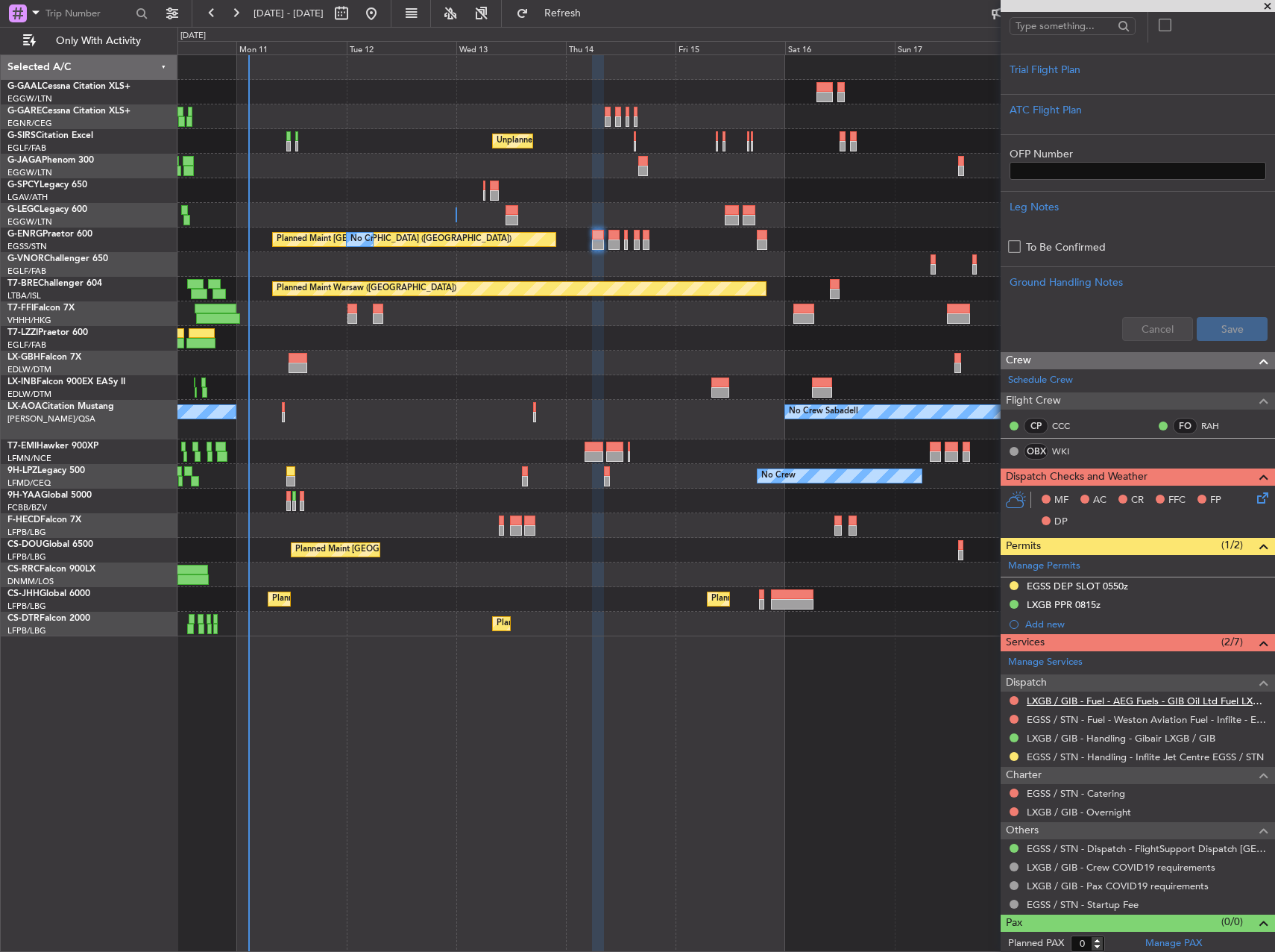
scroll to position [233, 0]
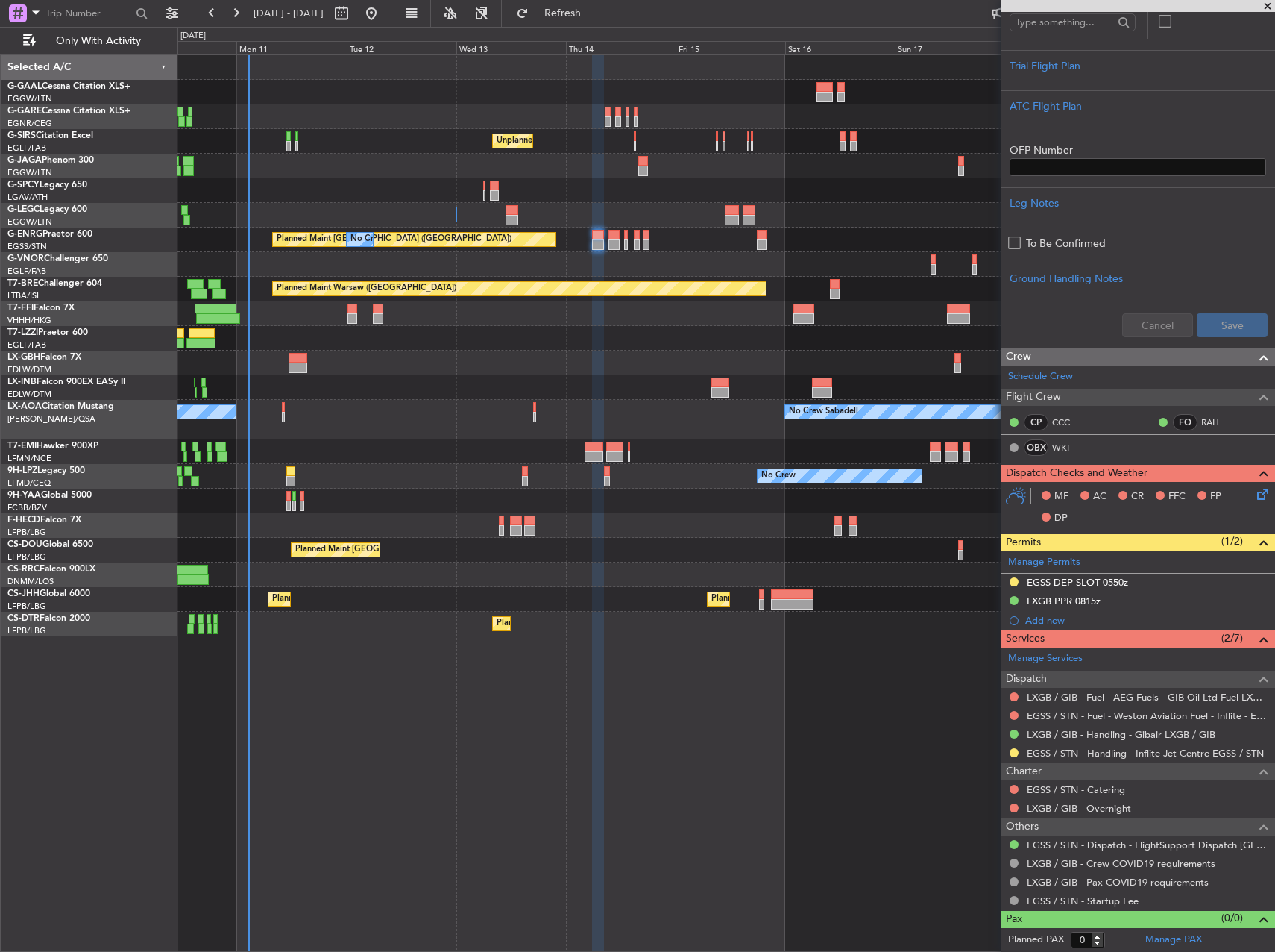
click at [1008, 751] on div "EGSS / STN - Handling - Inflite Jet Centre EGSS / STN" at bounding box center [1138, 752] width 274 height 19
drag, startPoint x: 1008, startPoint y: 750, endPoint x: 1015, endPoint y: 745, distance: 8.6
click at [1009, 750] on div "EGSS / STN - Handling - Inflite Jet Centre EGSS / STN" at bounding box center [1138, 752] width 274 height 19
click at [1015, 746] on div at bounding box center [1014, 752] width 12 height 12
click at [1015, 749] on button at bounding box center [1014, 752] width 9 height 9
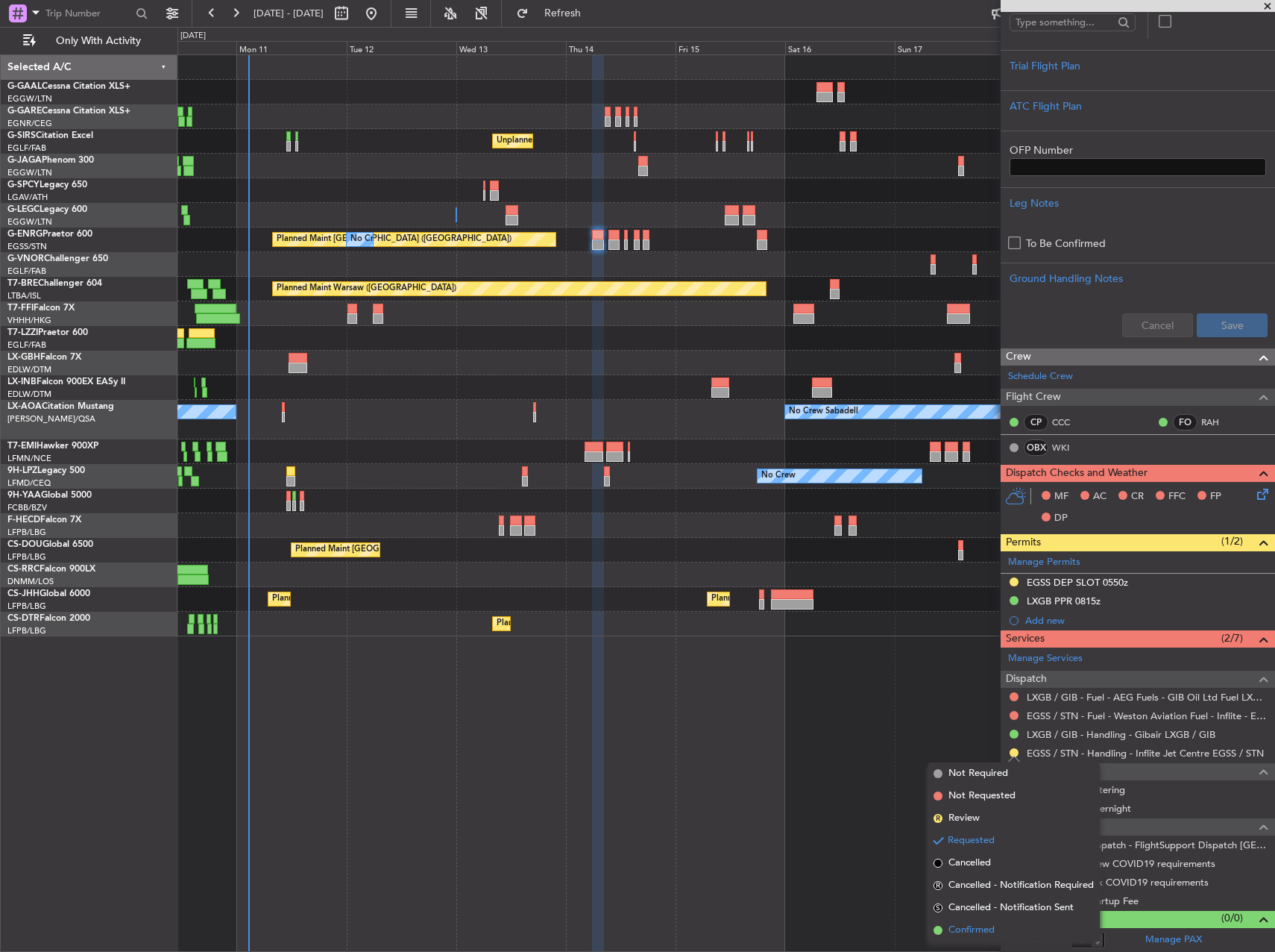
drag, startPoint x: 950, startPoint y: 924, endPoint x: 951, endPoint y: 914, distance: 10.0
click at [951, 922] on li "Confirmed" at bounding box center [1014, 929] width 172 height 23
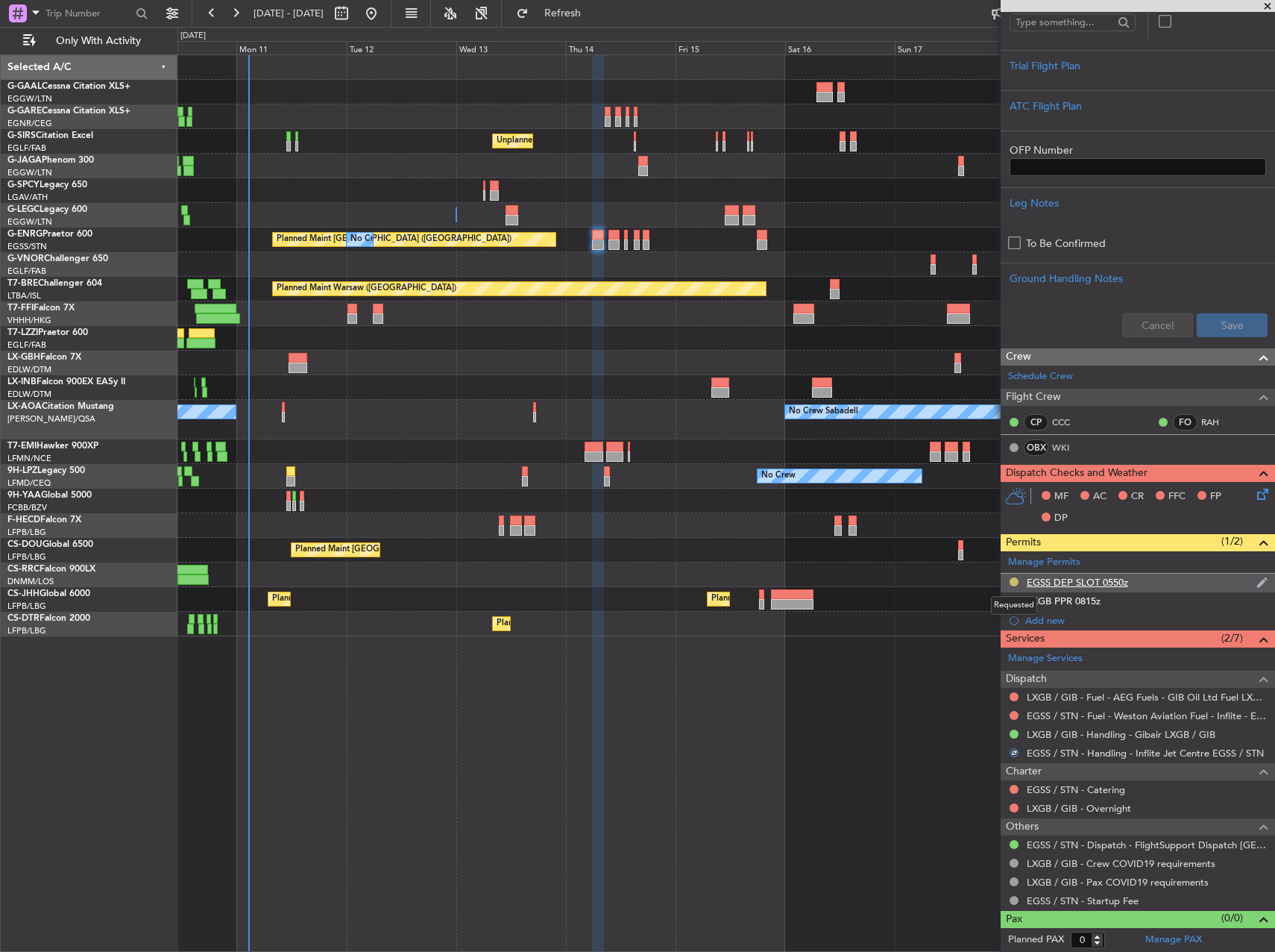
click at [1015, 580] on button at bounding box center [1014, 581] width 9 height 9
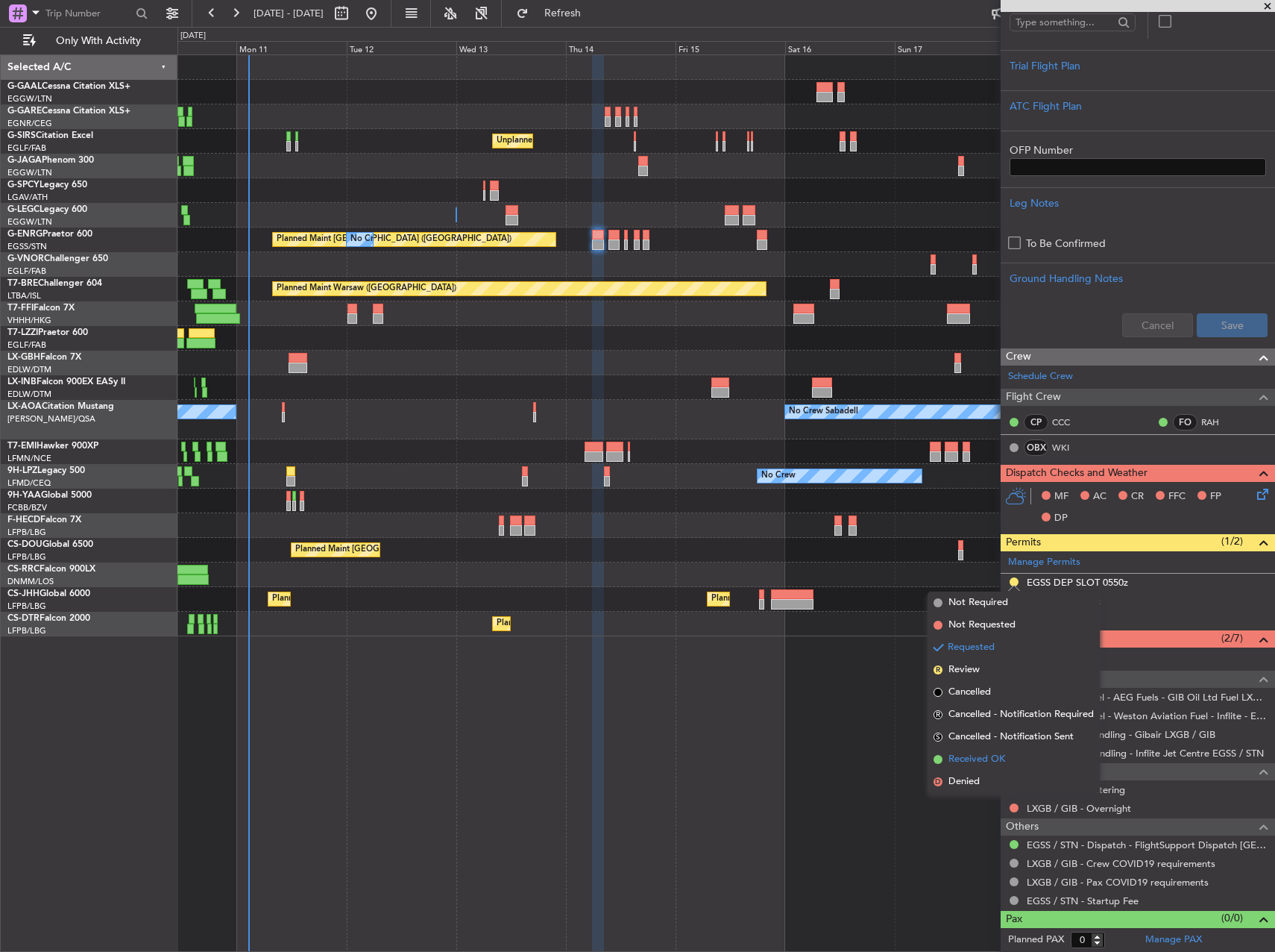
click at [1016, 757] on li "Received OK" at bounding box center [1014, 759] width 172 height 23
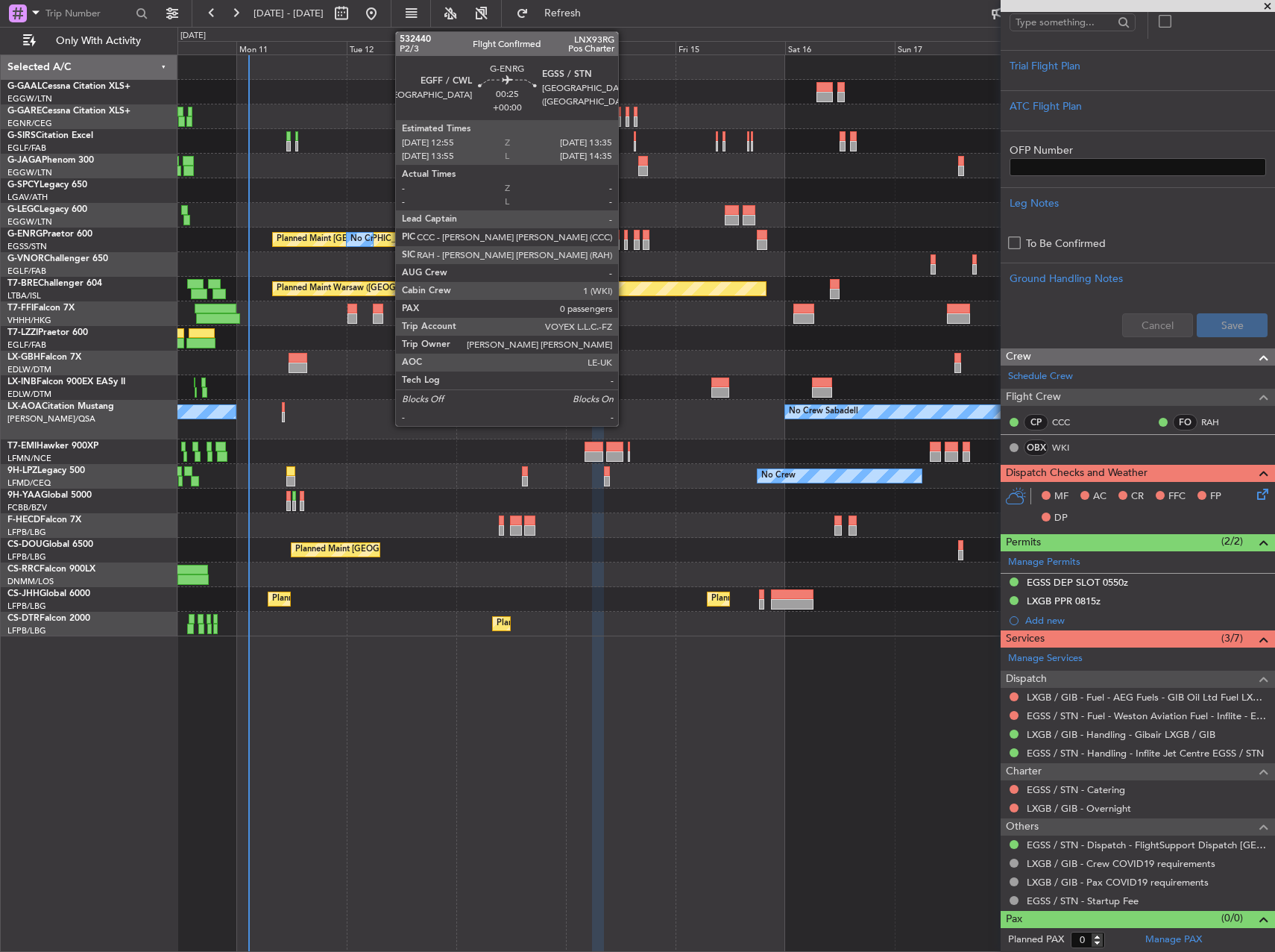
click at [625, 235] on div at bounding box center [626, 235] width 4 height 11
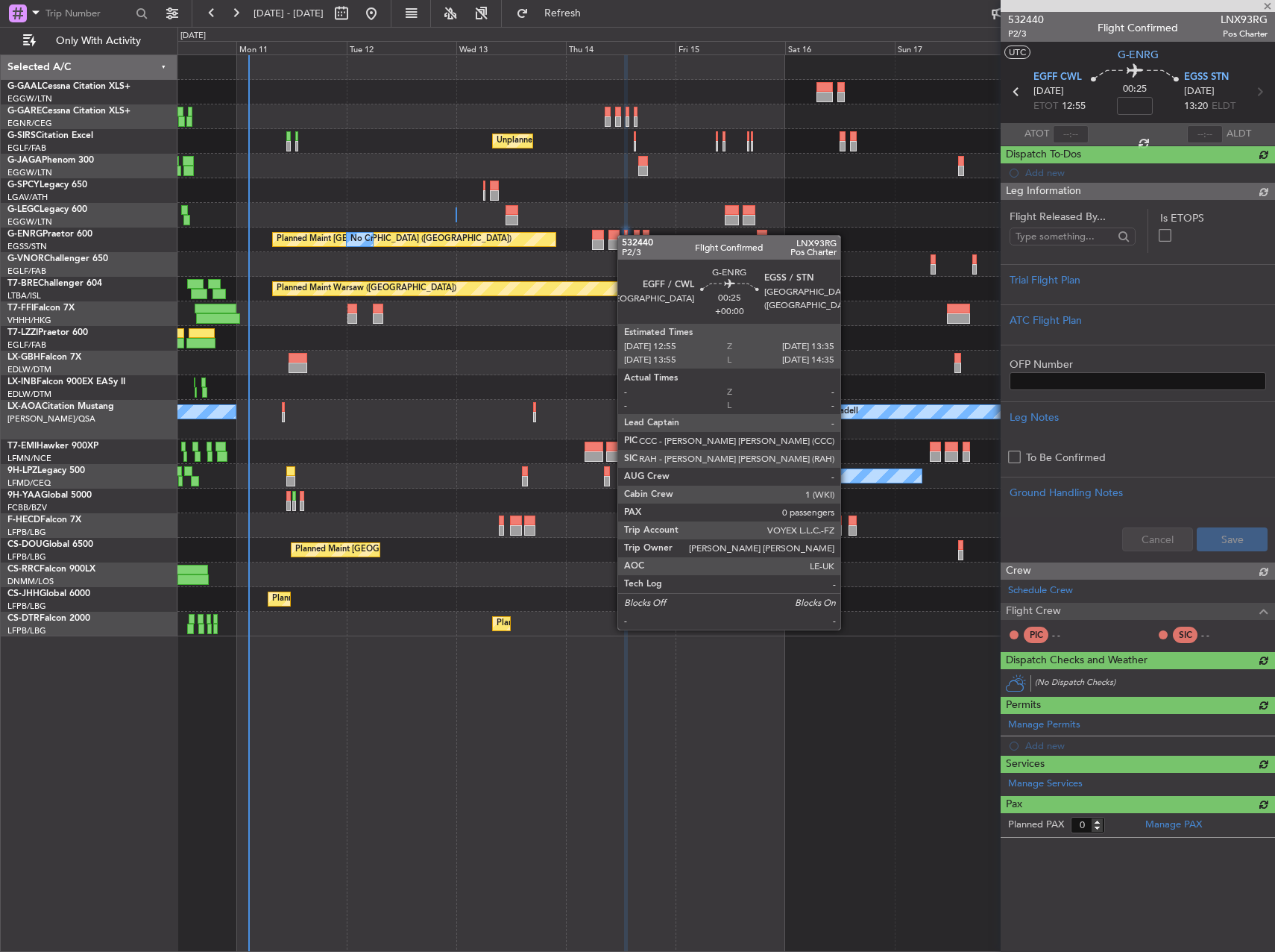
scroll to position [0, 0]
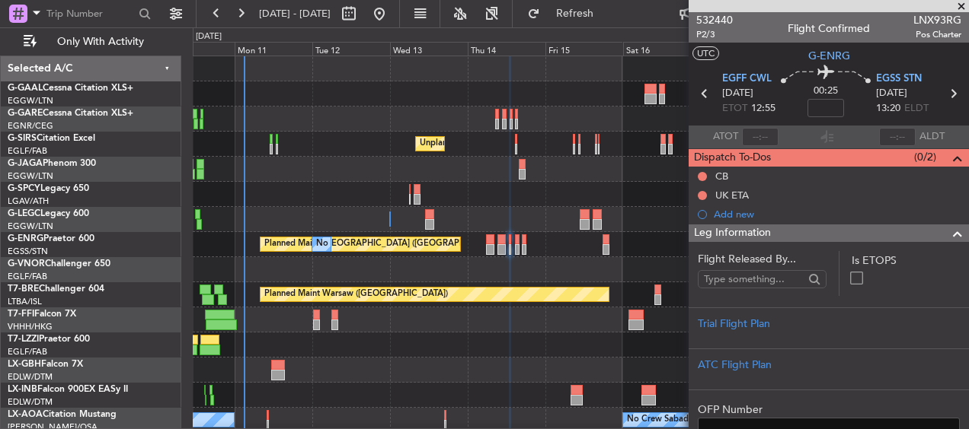
click at [955, 6] on span at bounding box center [960, 7] width 15 height 14
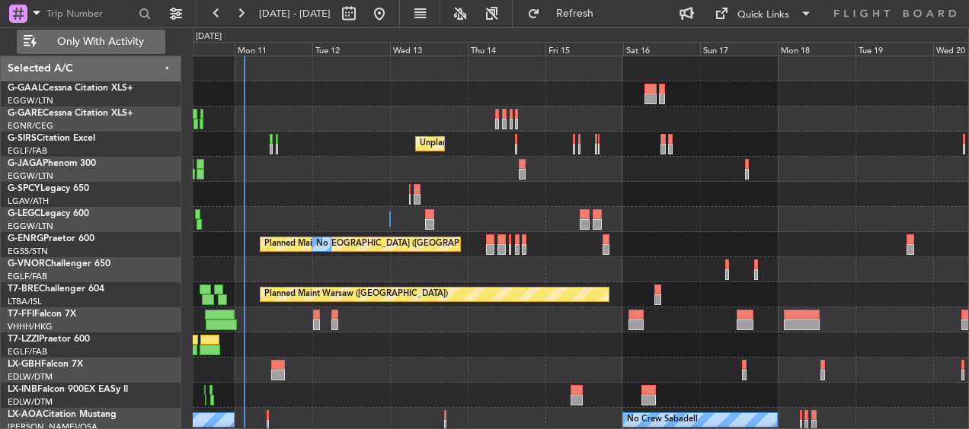
click at [148, 34] on button "Only With Activity" at bounding box center [91, 42] width 148 height 24
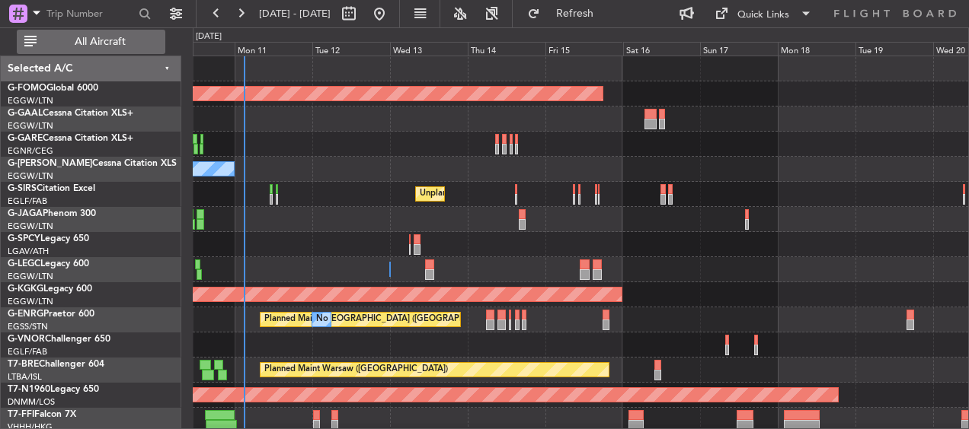
click at [148, 34] on button "All Aircraft" at bounding box center [91, 42] width 148 height 24
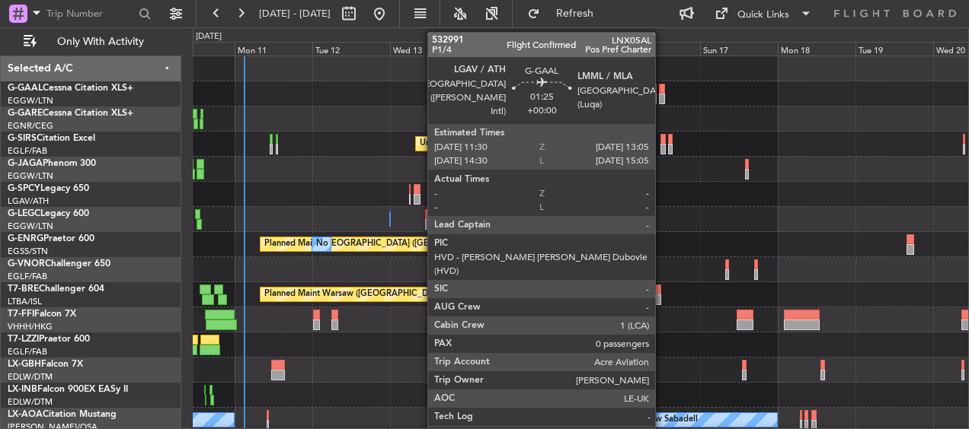
click at [662, 88] on div at bounding box center [661, 89] width 5 height 11
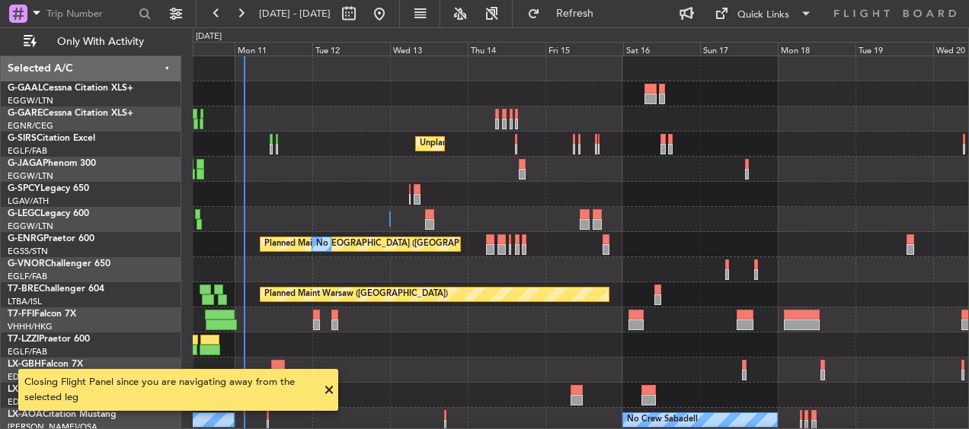
click at [642, 83] on div "No Crew" at bounding box center [580, 93] width 775 height 25
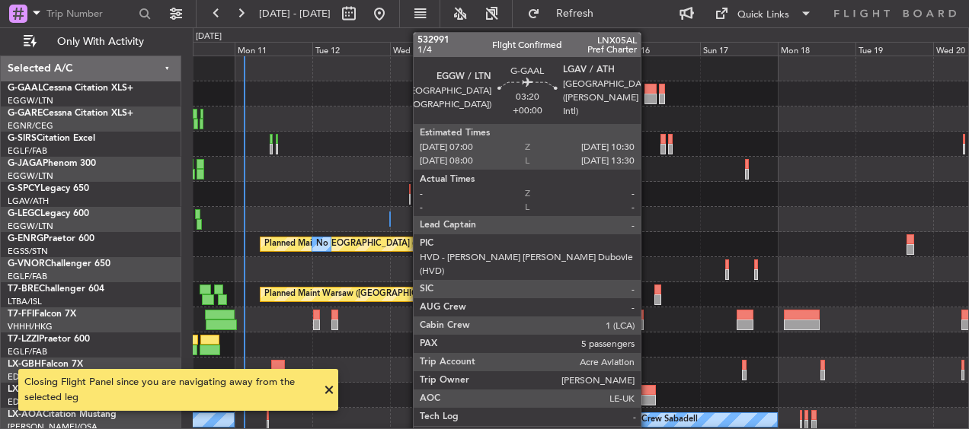
click at [647, 87] on div at bounding box center [649, 89] width 11 height 11
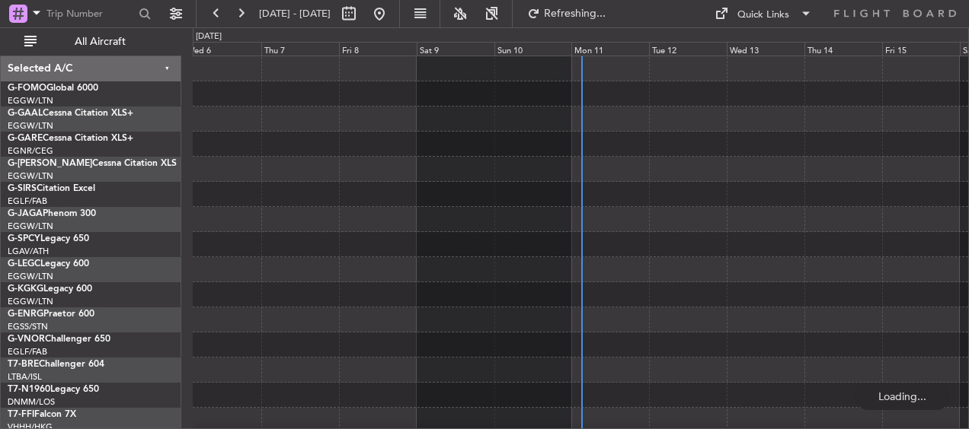
click at [97, 41] on span "All Aircraft" at bounding box center [100, 42] width 121 height 11
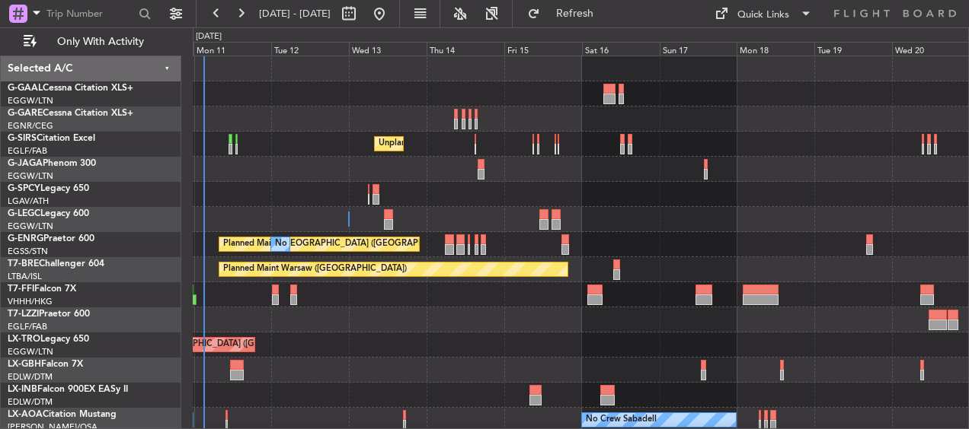
click at [433, 179] on div at bounding box center [580, 169] width 775 height 25
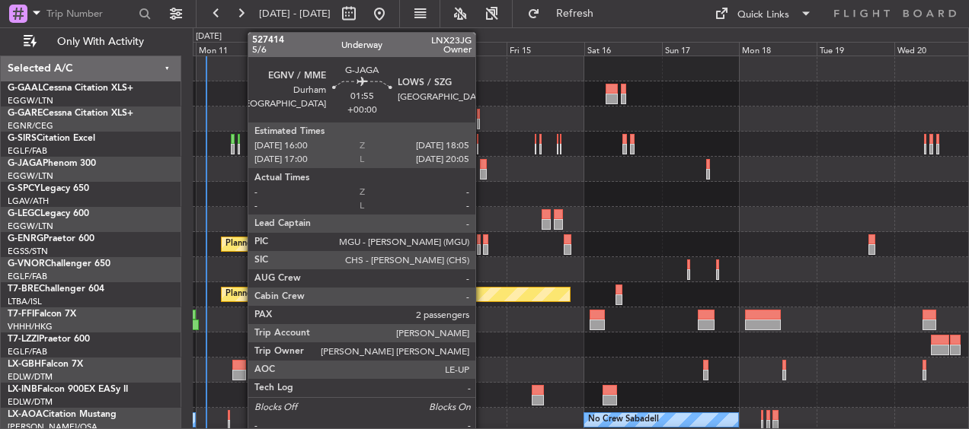
click at [482, 163] on div at bounding box center [483, 164] width 7 height 11
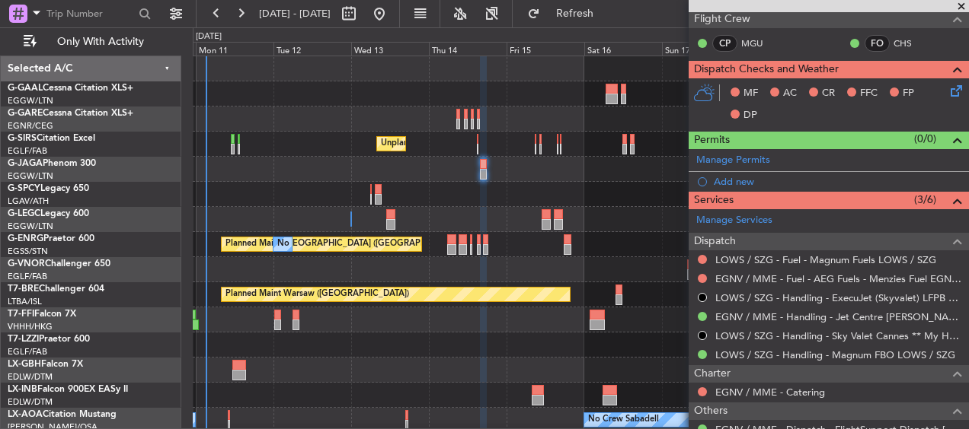
scroll to position [451, 0]
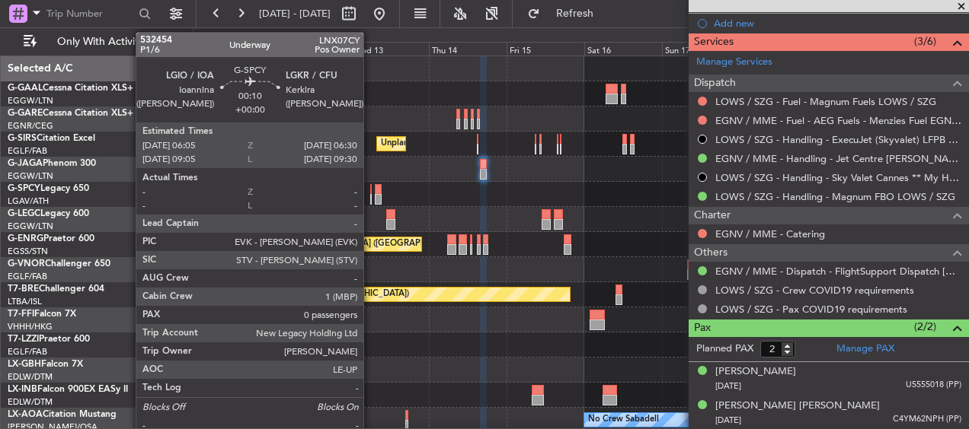
click at [370, 191] on div at bounding box center [371, 189] width 2 height 11
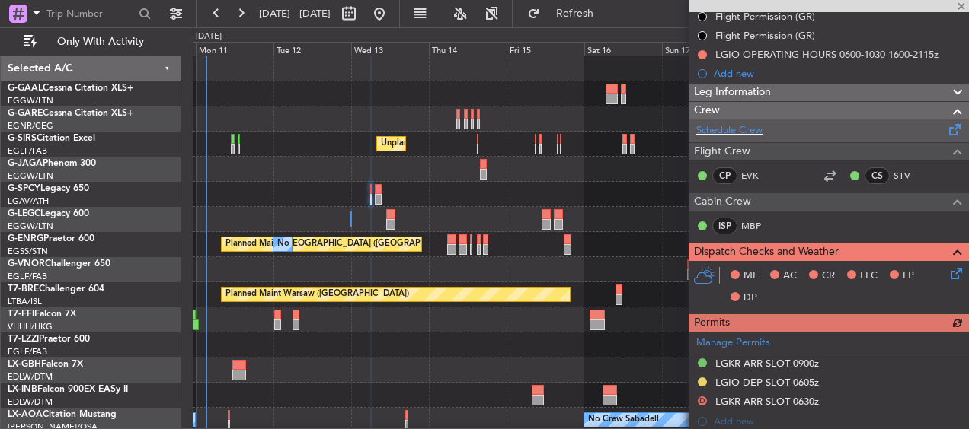
scroll to position [0, 0]
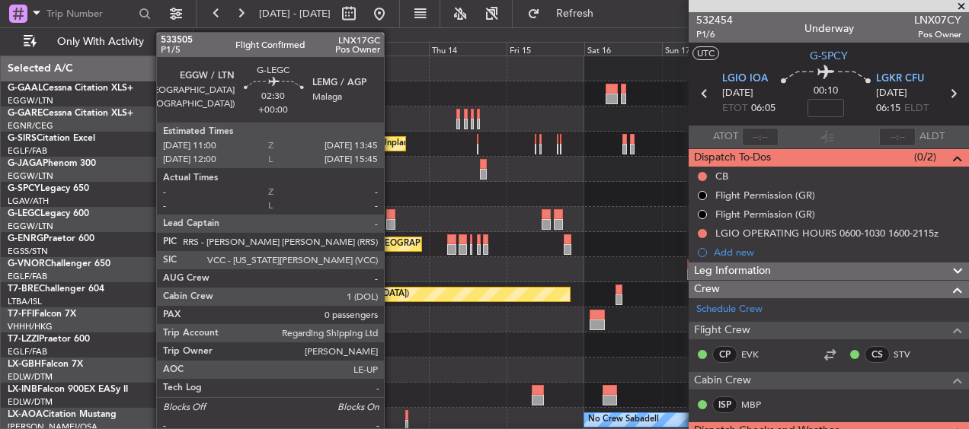
click at [392, 215] on div at bounding box center [390, 214] width 9 height 11
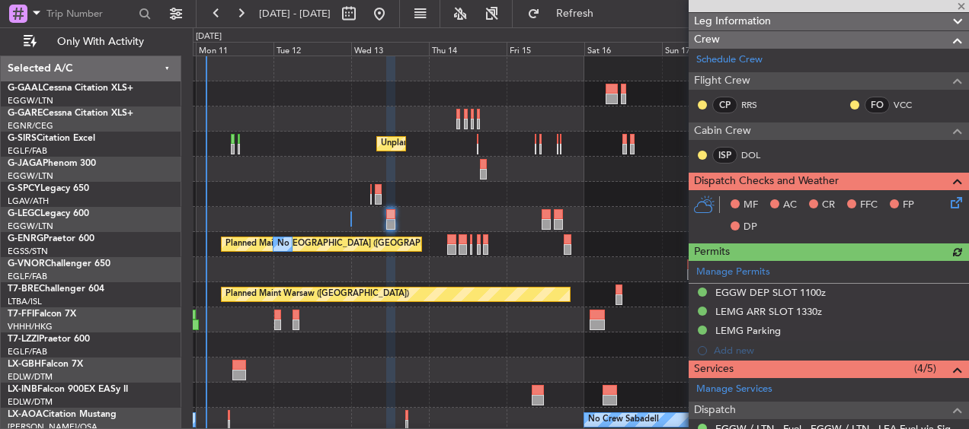
scroll to position [381, 0]
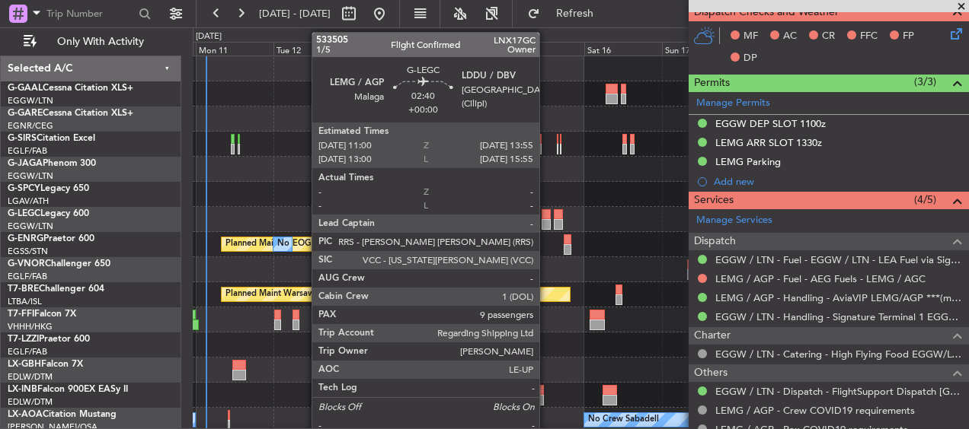
click at [546, 220] on div at bounding box center [546, 224] width 10 height 11
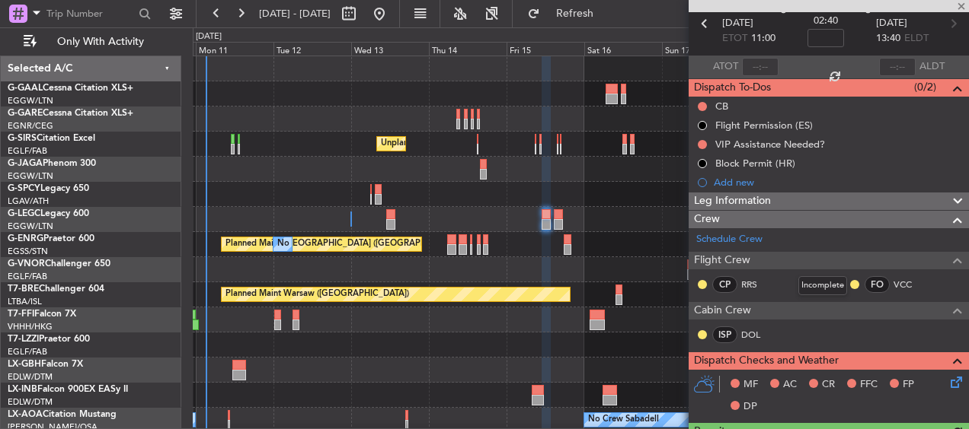
scroll to position [38, 0]
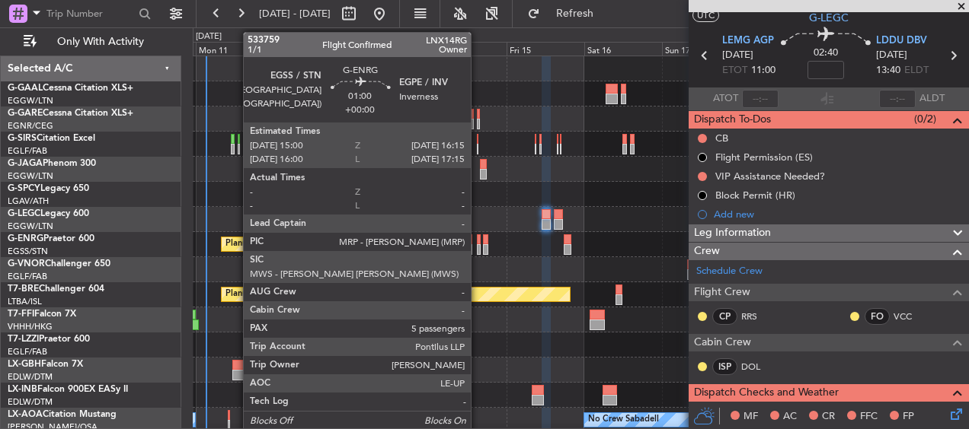
click at [477, 243] on div at bounding box center [479, 240] width 5 height 11
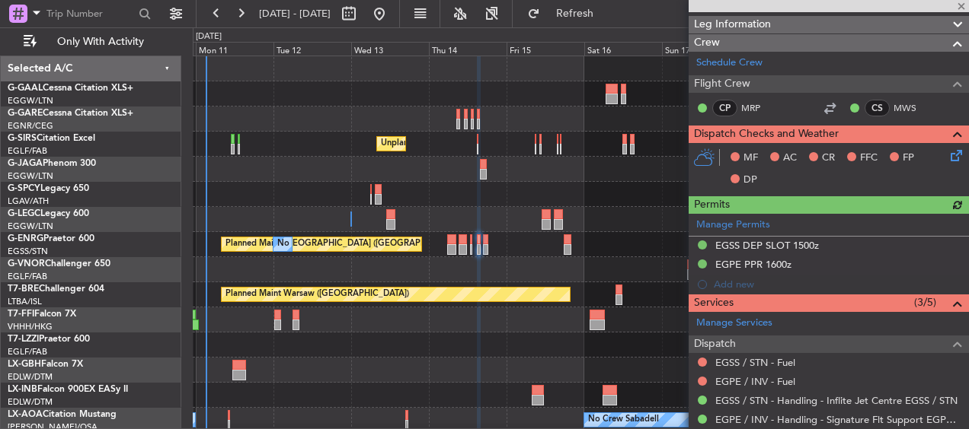
scroll to position [266, 0]
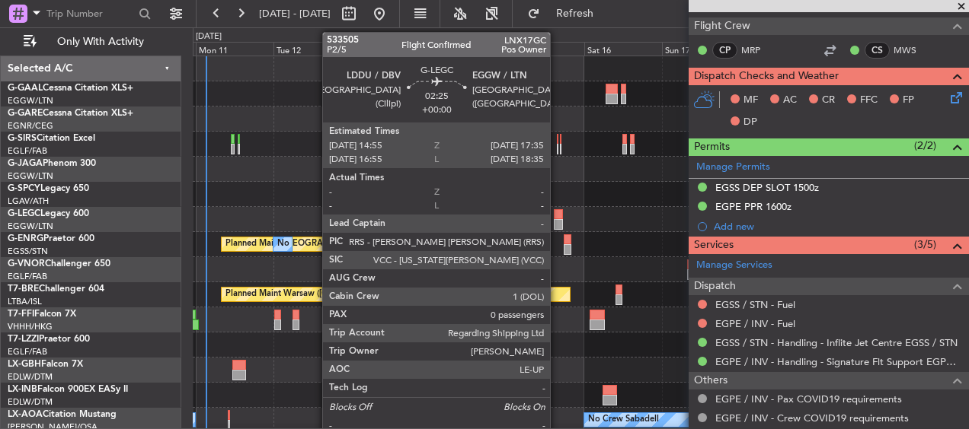
click at [557, 215] on div at bounding box center [558, 214] width 9 height 11
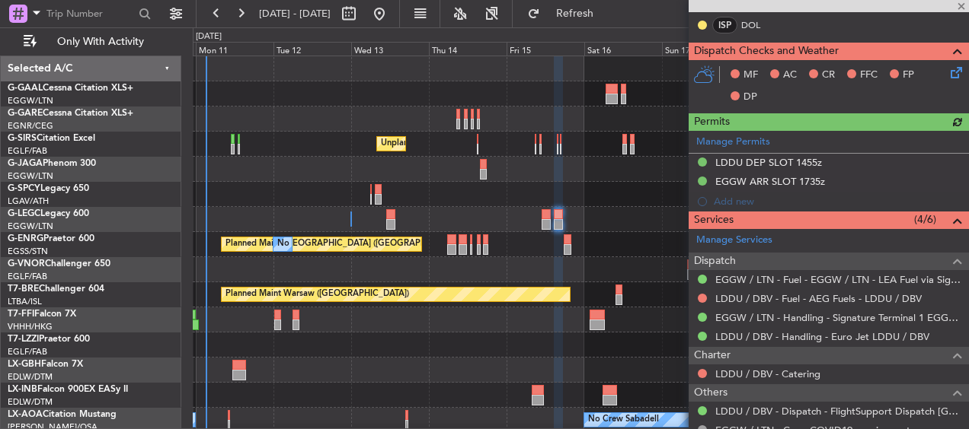
scroll to position [375, 0]
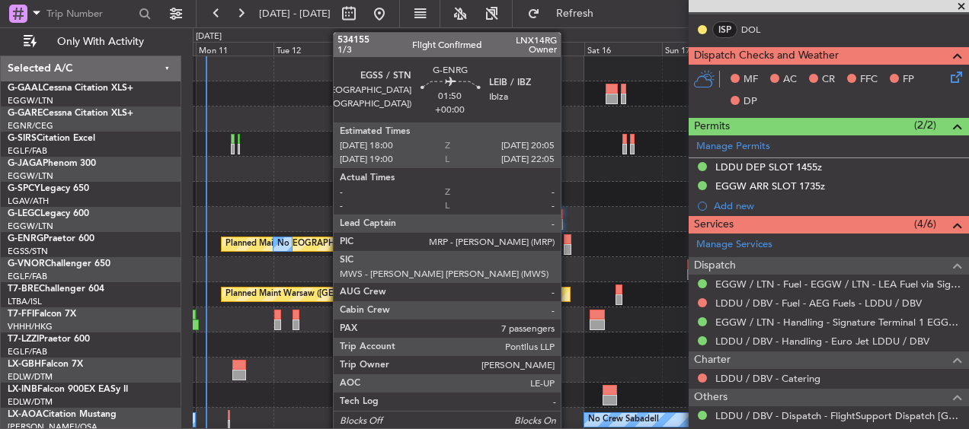
click at [567, 239] on div at bounding box center [566, 240] width 7 height 11
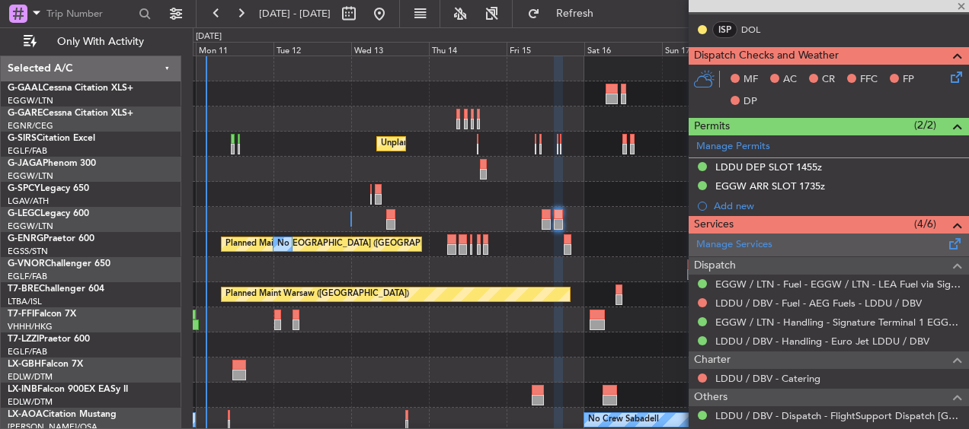
type input "7"
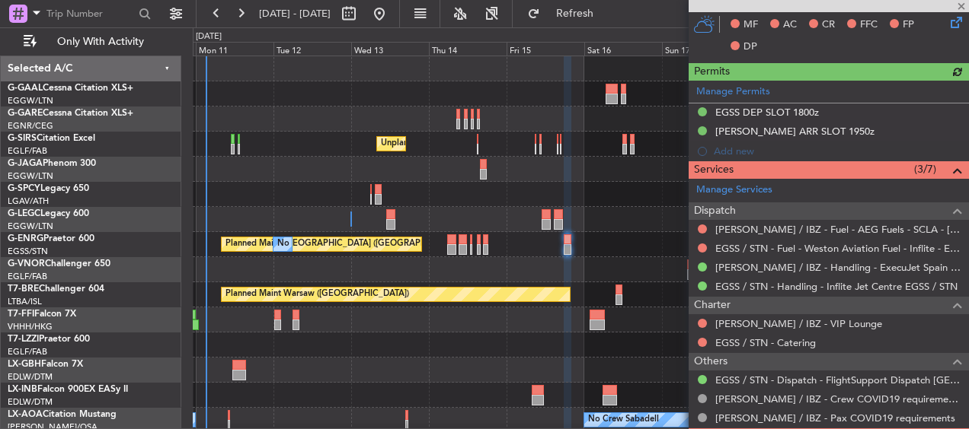
scroll to position [402, 0]
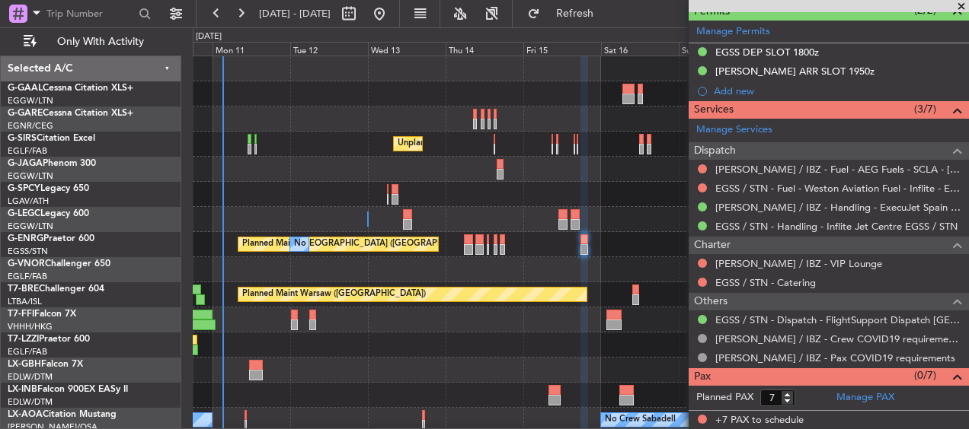
click at [625, 232] on div "No Crew Unplanned Maint [GEOGRAPHIC_DATA] ([GEOGRAPHIC_DATA]) A/C Unavailable […" at bounding box center [580, 327] width 775 height 543
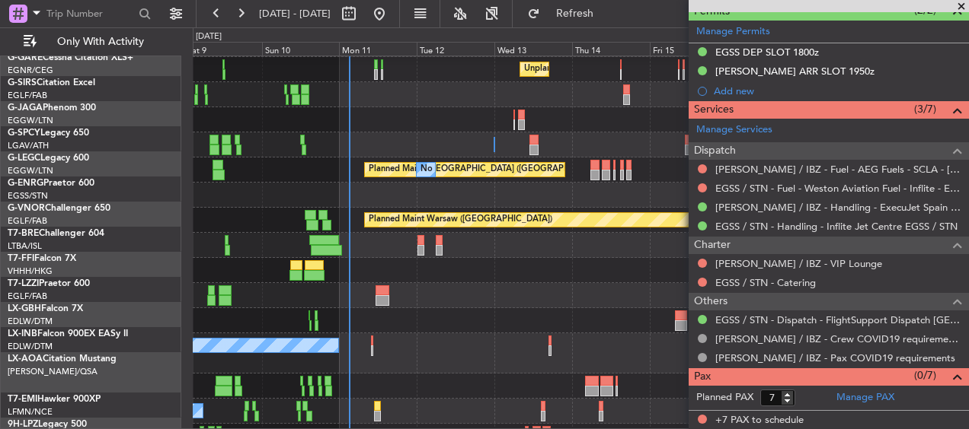
scroll to position [75, 0]
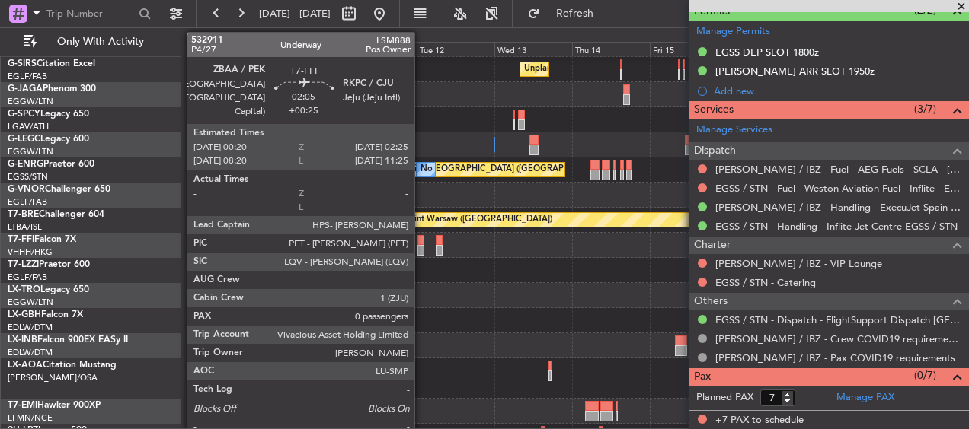
click at [421, 243] on div at bounding box center [420, 240] width 7 height 11
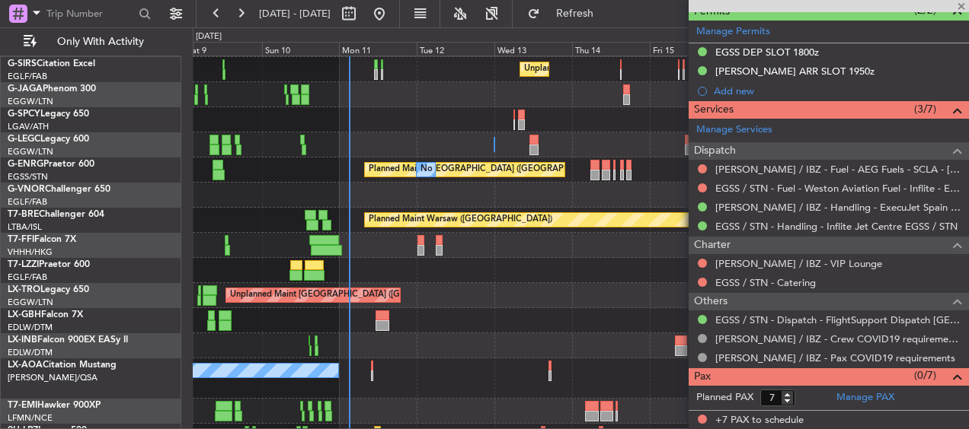
type input "+00:25"
type input "0"
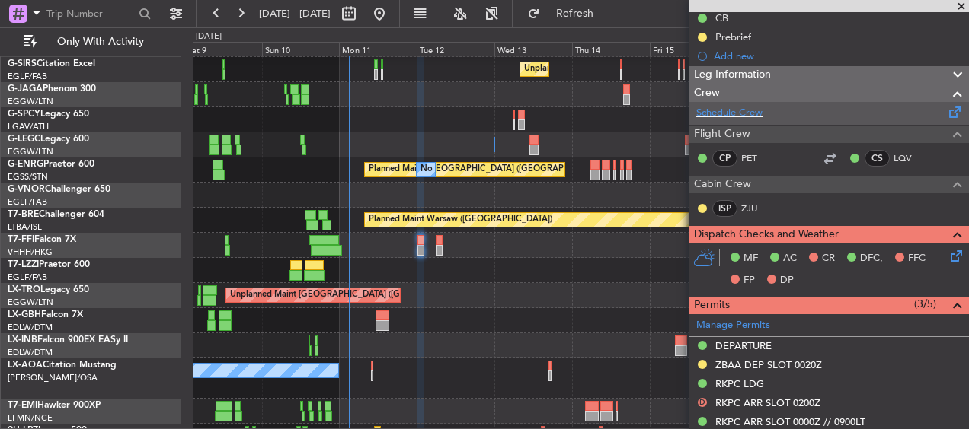
scroll to position [0, 0]
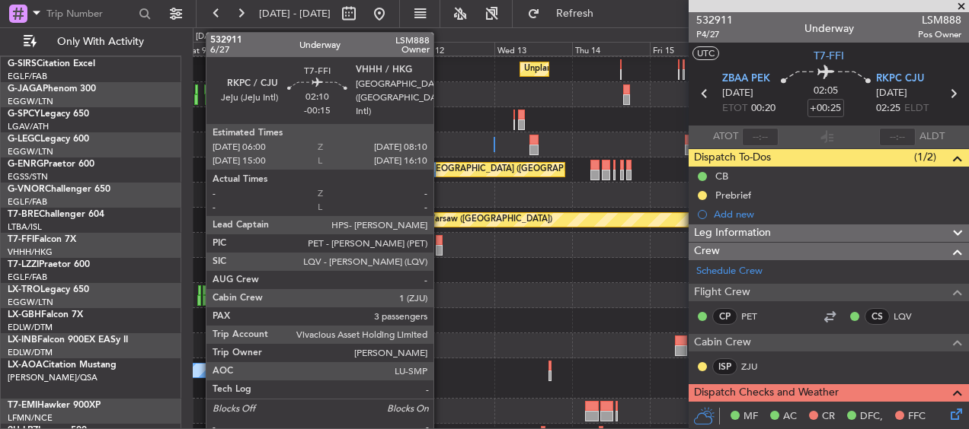
click at [440, 251] on div at bounding box center [440, 250] width 8 height 11
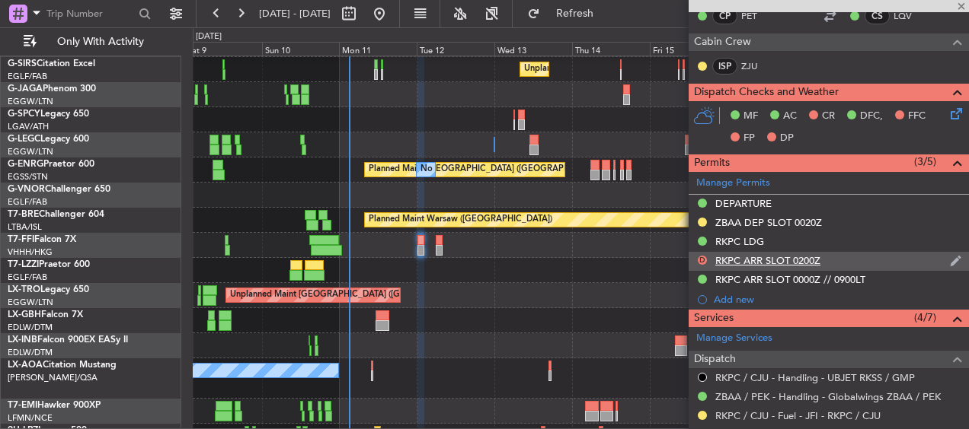
scroll to position [305, 0]
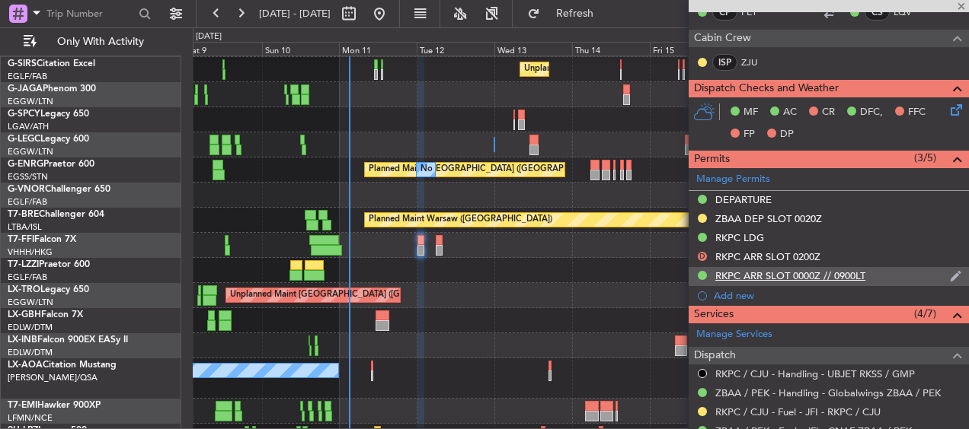
type input "-00:15"
type input "3"
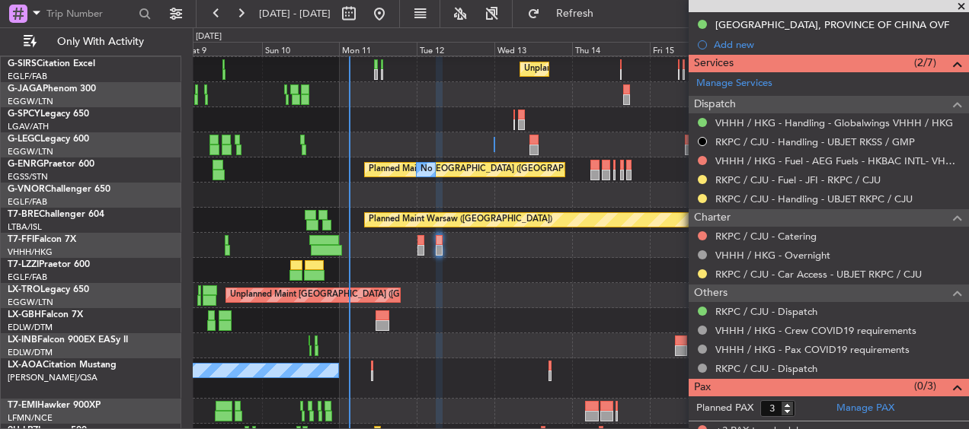
scroll to position [662, 0]
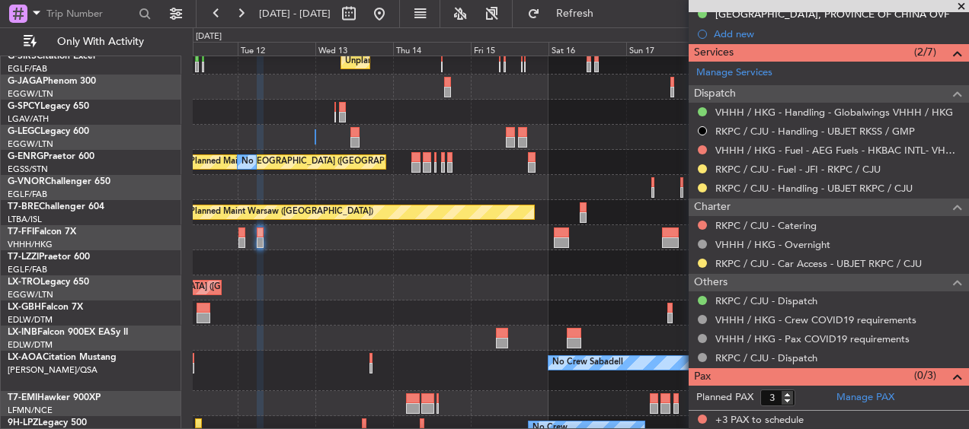
click at [400, 241] on div at bounding box center [580, 237] width 775 height 25
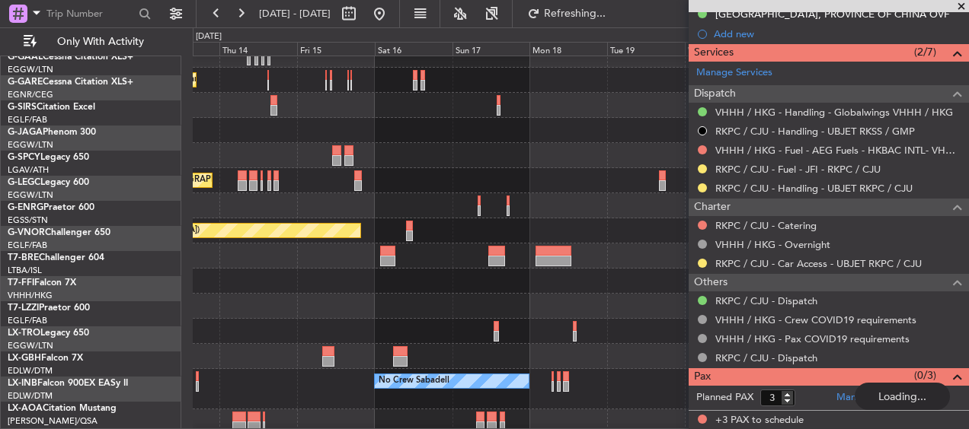
scroll to position [64, 0]
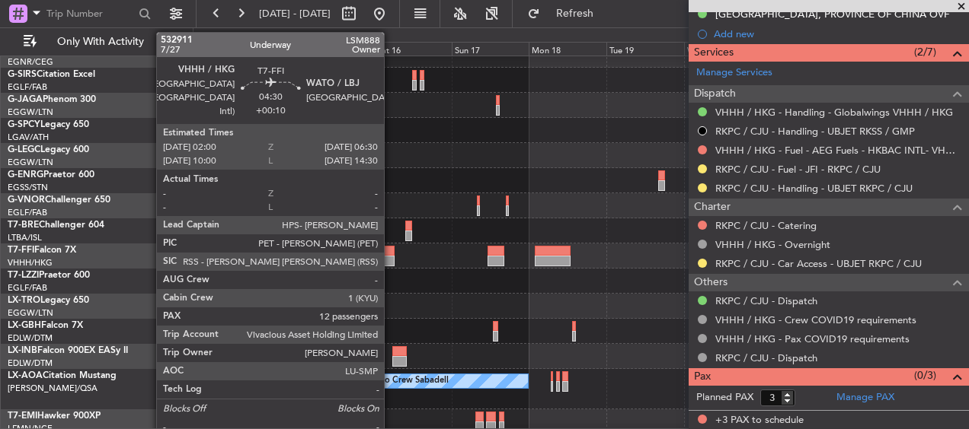
click at [391, 255] on div at bounding box center [386, 251] width 15 height 11
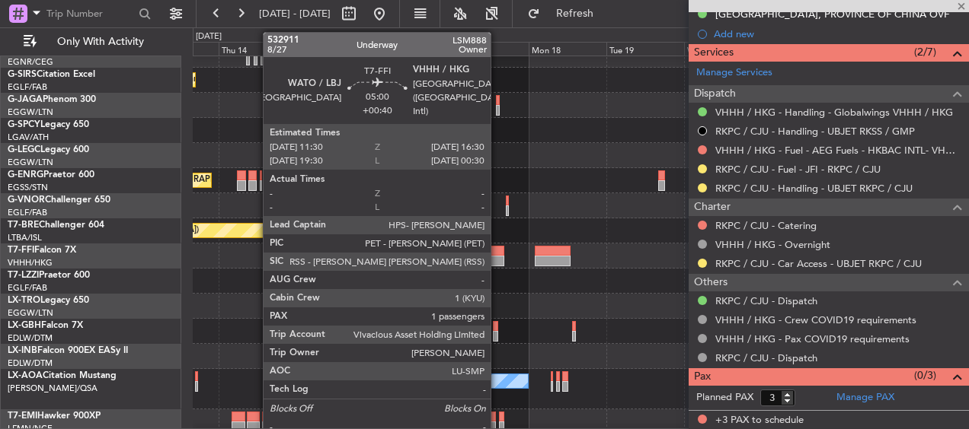
type input "+00:10"
type input "12"
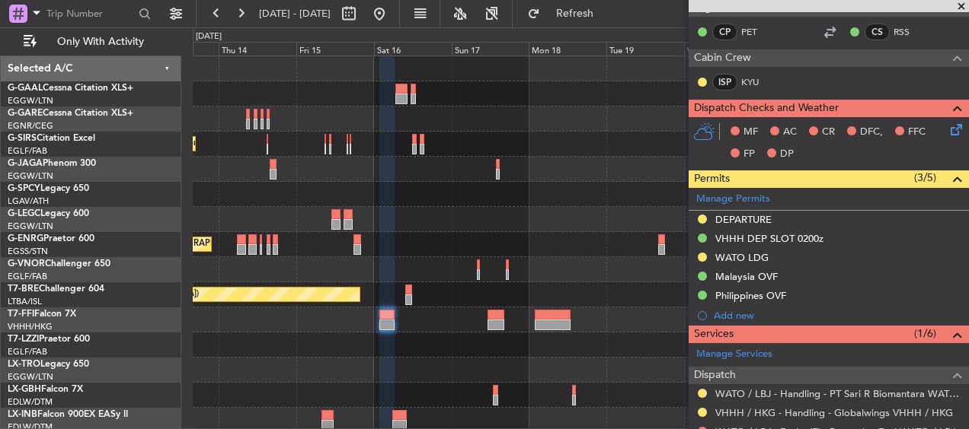
scroll to position [281, 0]
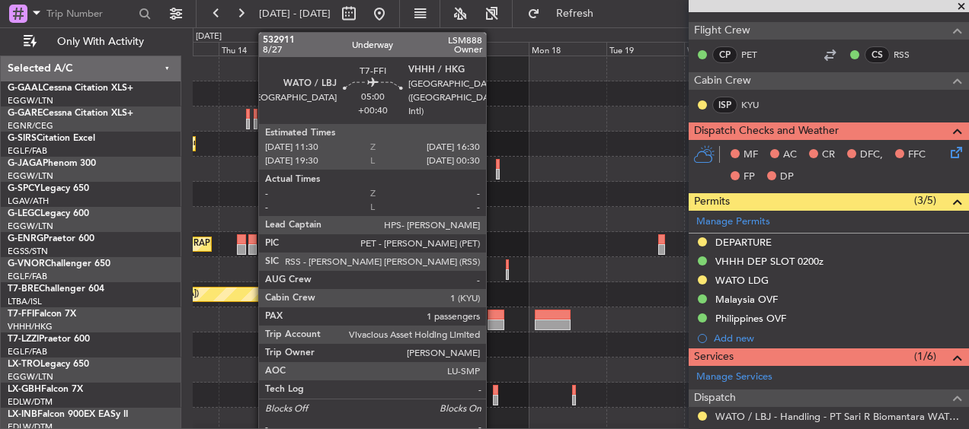
click at [493, 314] on div at bounding box center [495, 315] width 17 height 11
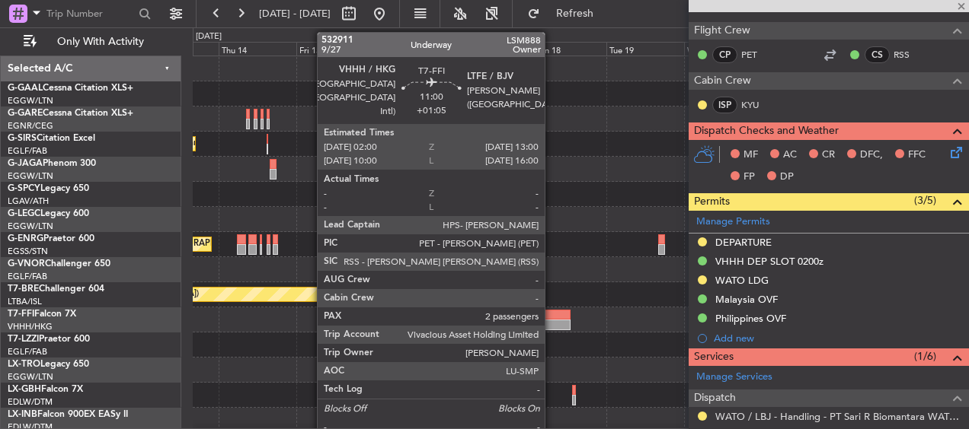
click at [549, 318] on div at bounding box center [553, 315] width 36 height 11
type input "+00:40"
type input "1"
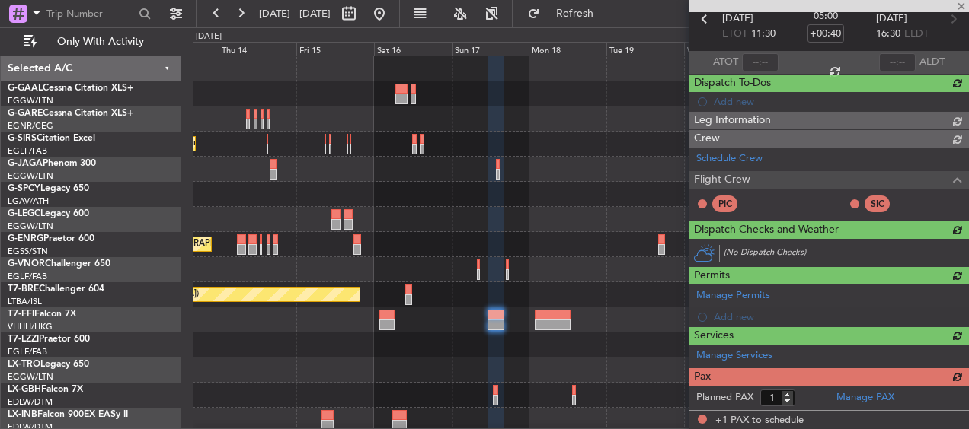
scroll to position [338, 0]
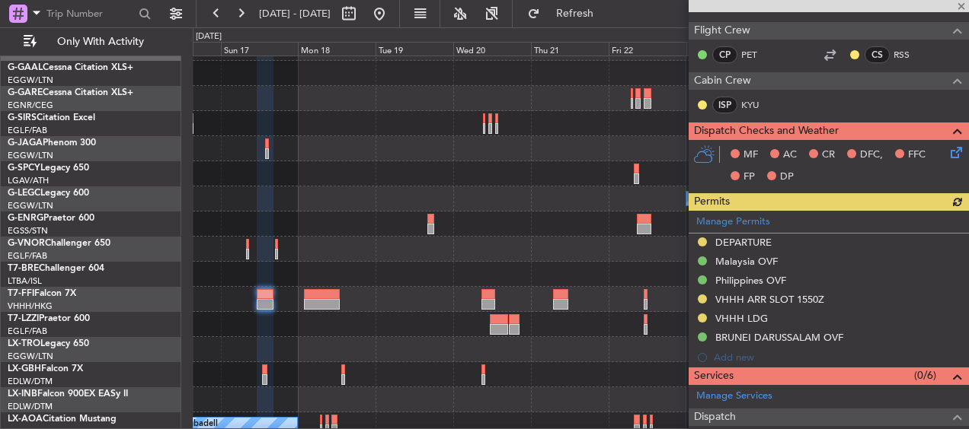
type input "+01:05"
type input "2"
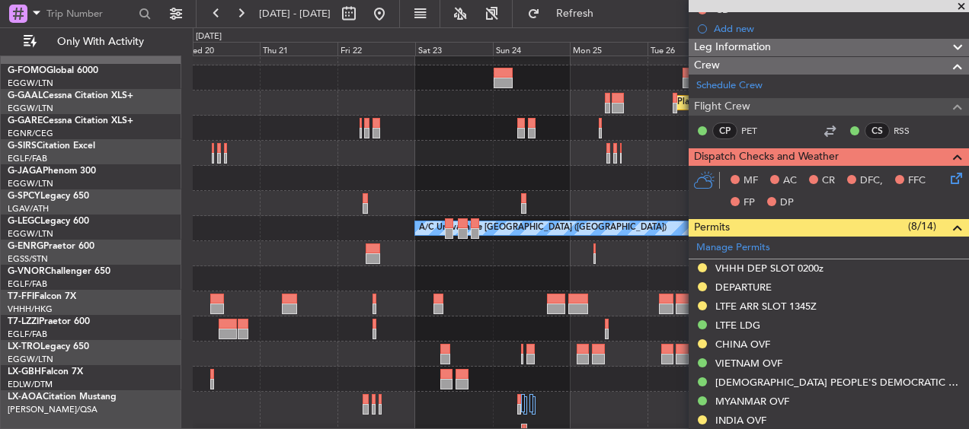
scroll to position [16, 0]
click at [383, 290] on div at bounding box center [580, 278] width 775 height 25
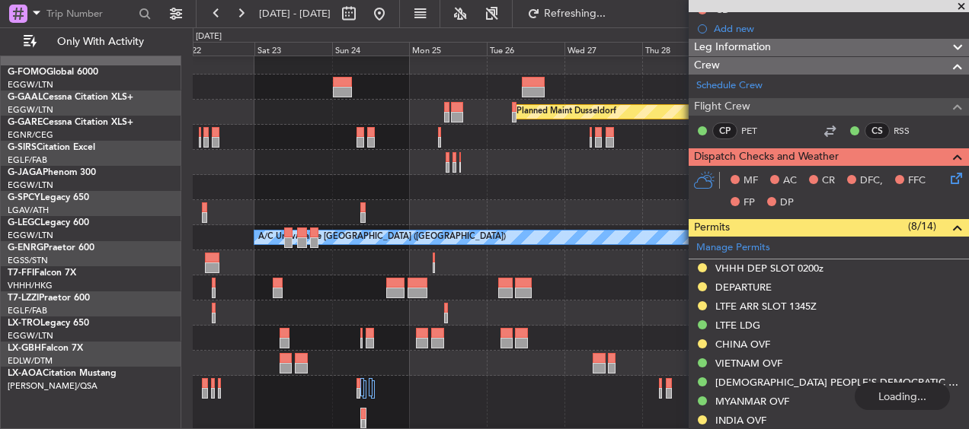
scroll to position [8, 0]
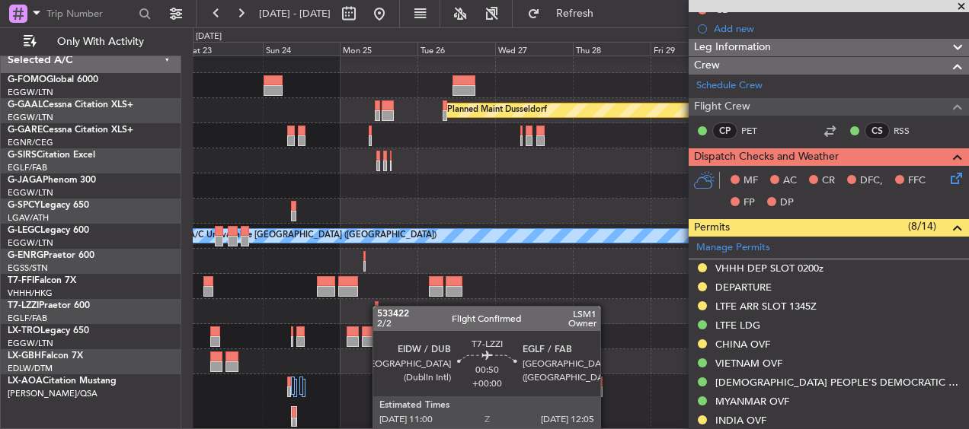
click at [378, 306] on div "Owner [GEOGRAPHIC_DATA] ([GEOGRAPHIC_DATA])" at bounding box center [580, 311] width 775 height 25
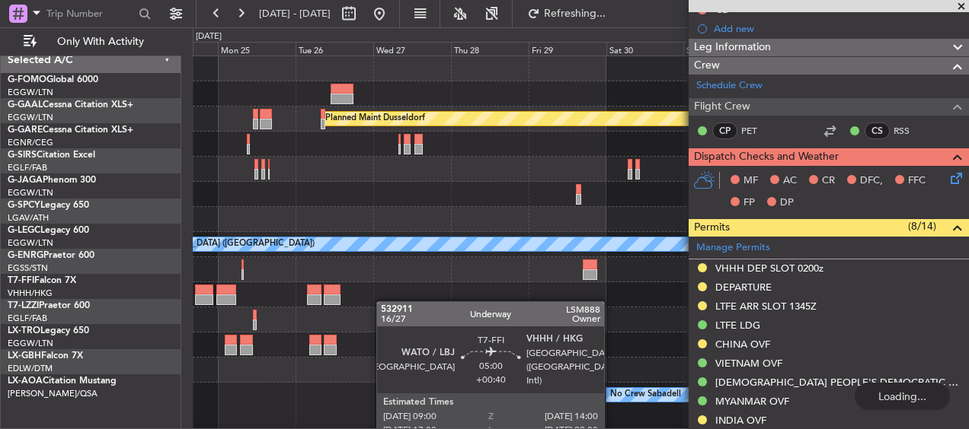
scroll to position [0, 0]
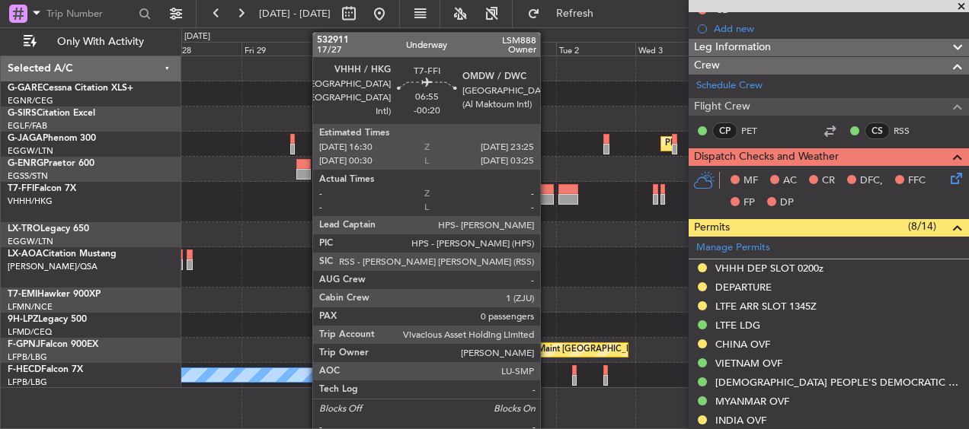
click at [547, 193] on div at bounding box center [542, 189] width 23 height 11
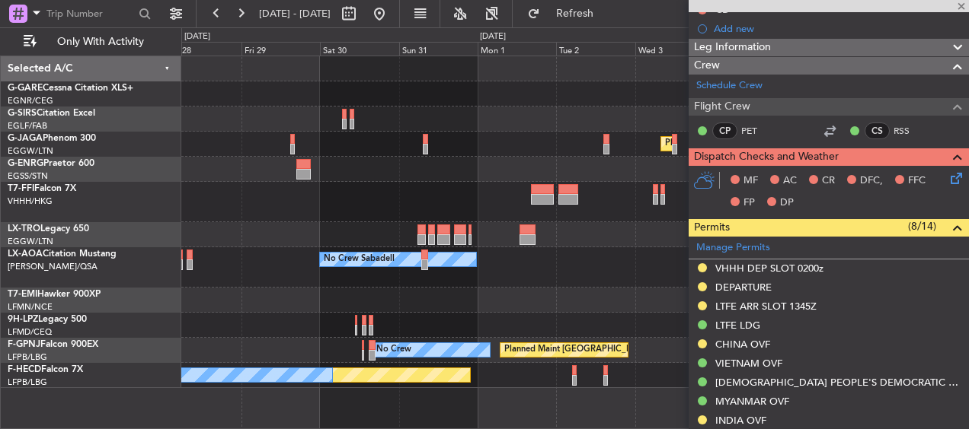
type input "-00:20"
type input "0"
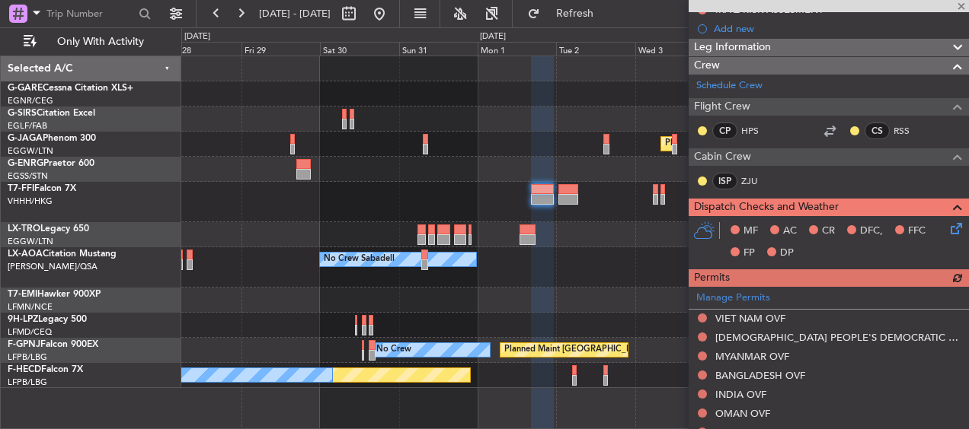
scroll to position [357, 0]
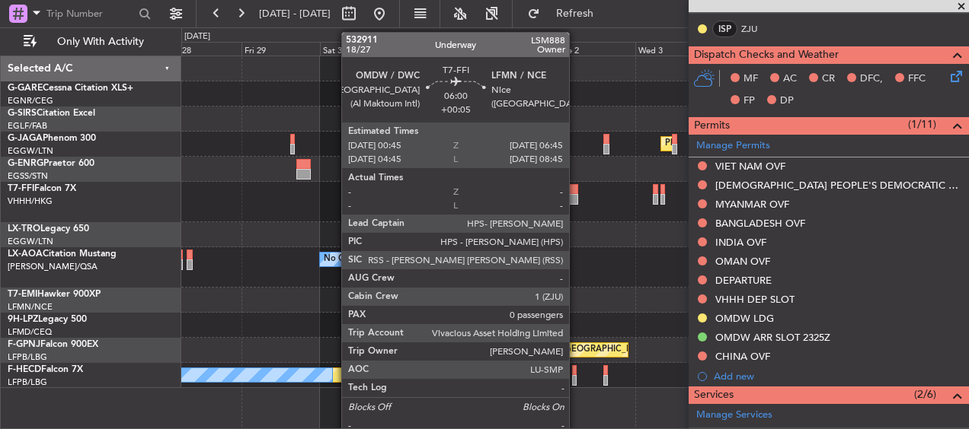
click at [576, 196] on div at bounding box center [568, 199] width 20 height 11
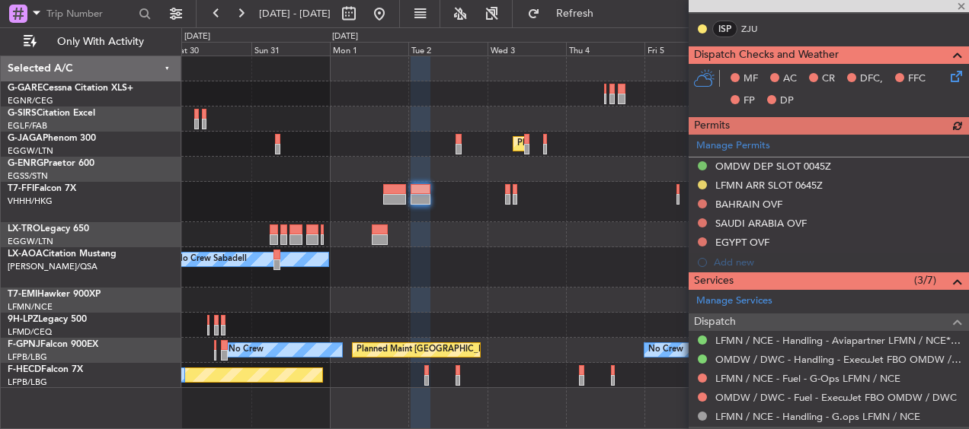
scroll to position [490, 0]
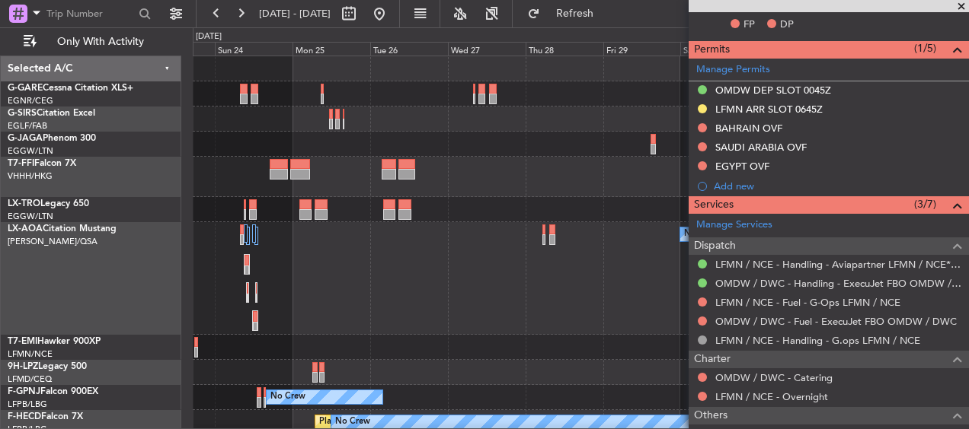
click at [816, 190] on fb-app "[DATE] - [DATE] Refresh Quick Links Only With Activity Planned Maint [GEOGRAPHI…" at bounding box center [484, 220] width 969 height 418
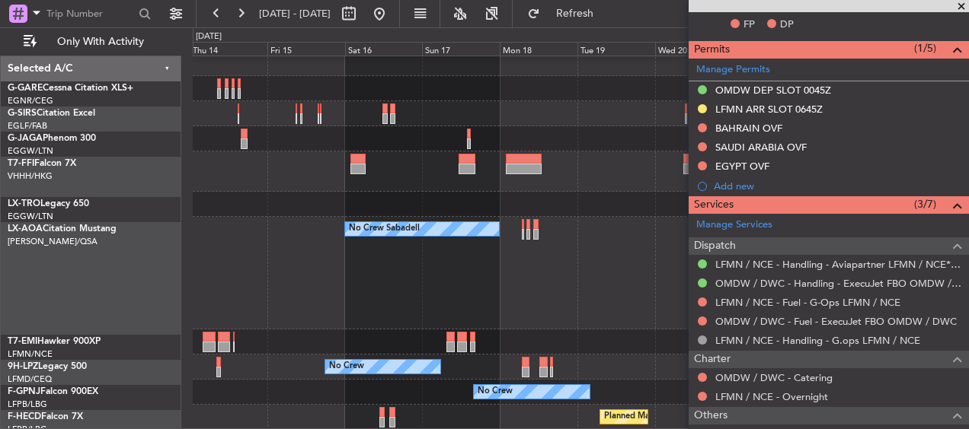
click at [716, 186] on fb-app "[DATE] - [DATE] Refresh Quick Links Only With Activity Unplanned Maint [GEOGRAP…" at bounding box center [484, 220] width 969 height 418
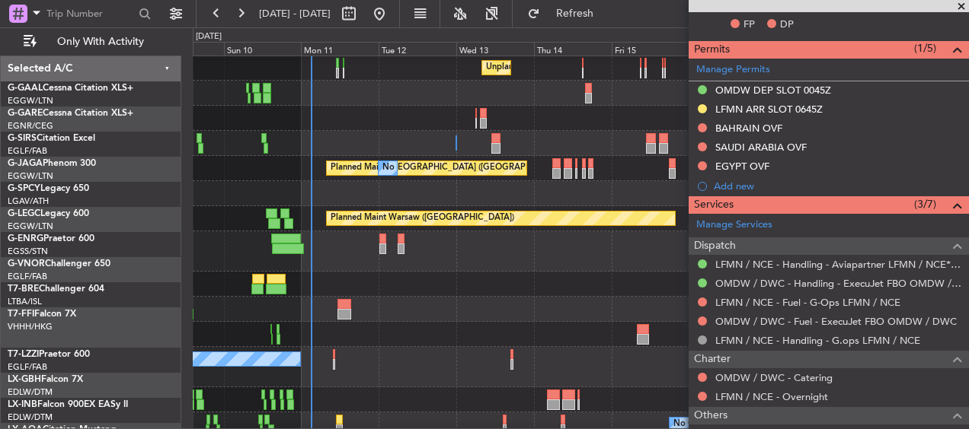
scroll to position [152, 0]
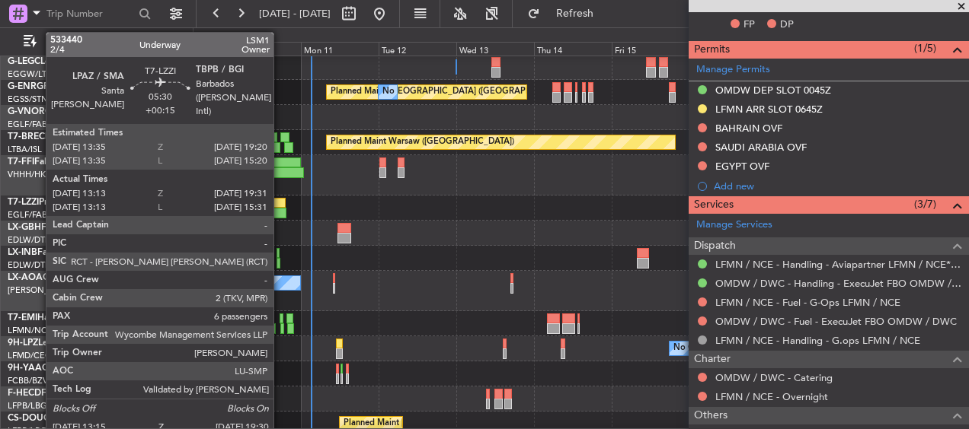
click at [280, 209] on div at bounding box center [276, 213] width 21 height 11
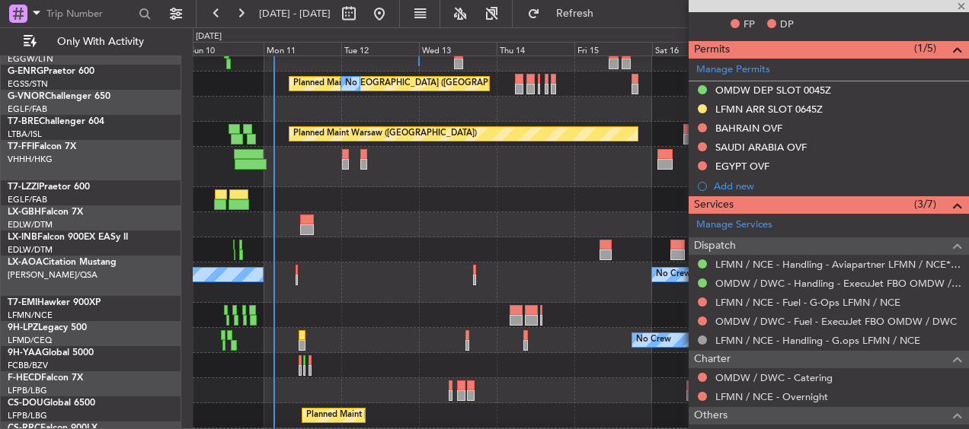
type input "+00:15"
type input "13:23"
type input "19:26"
type input "6"
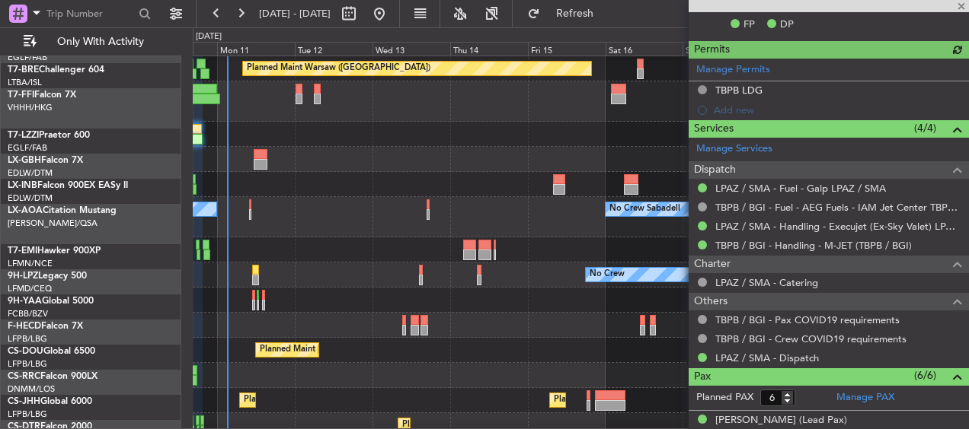
scroll to position [235, 0]
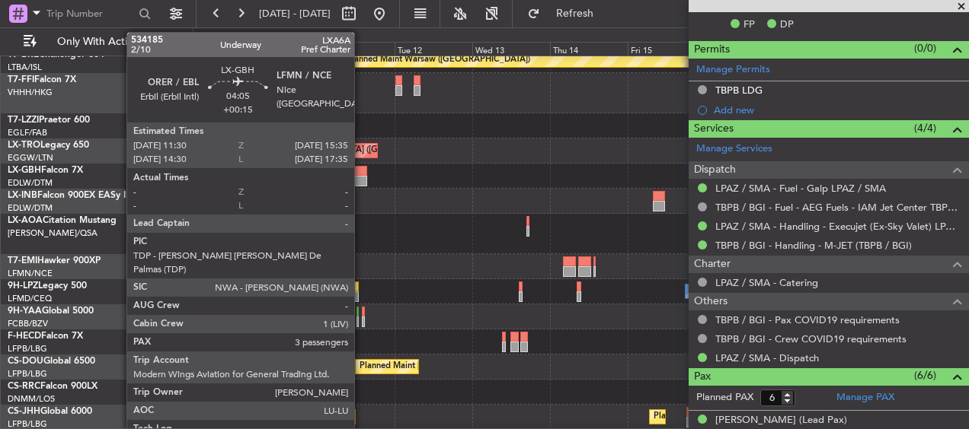
click at [361, 177] on div at bounding box center [360, 181] width 14 height 11
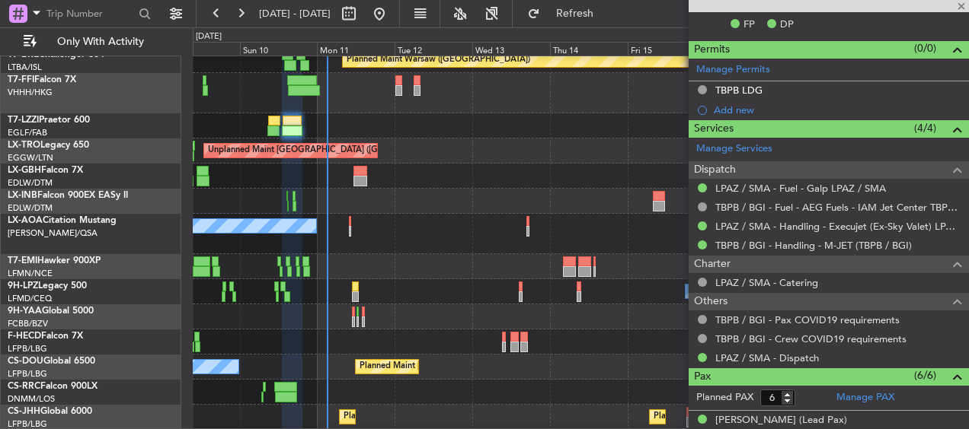
type input "3"
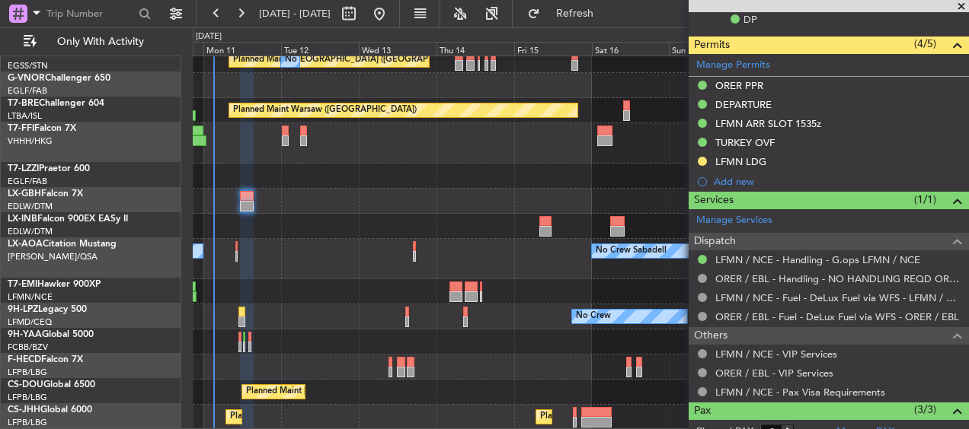
scroll to position [184, 0]
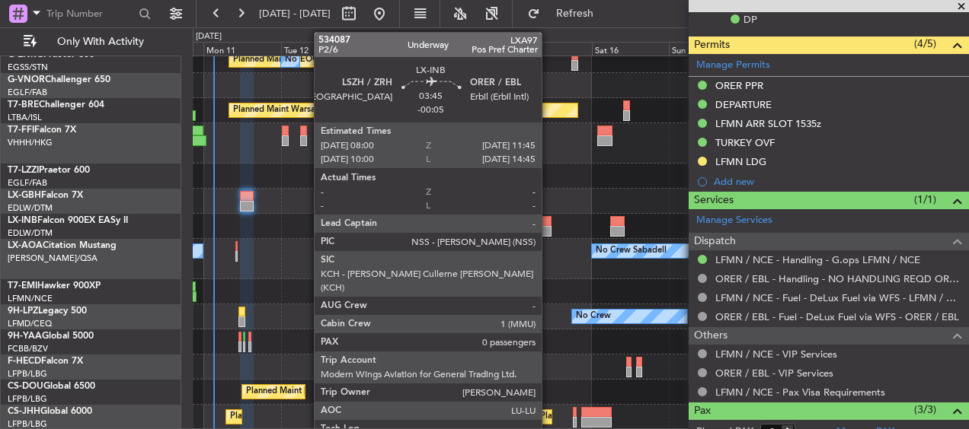
click at [548, 229] on div at bounding box center [545, 231] width 12 height 11
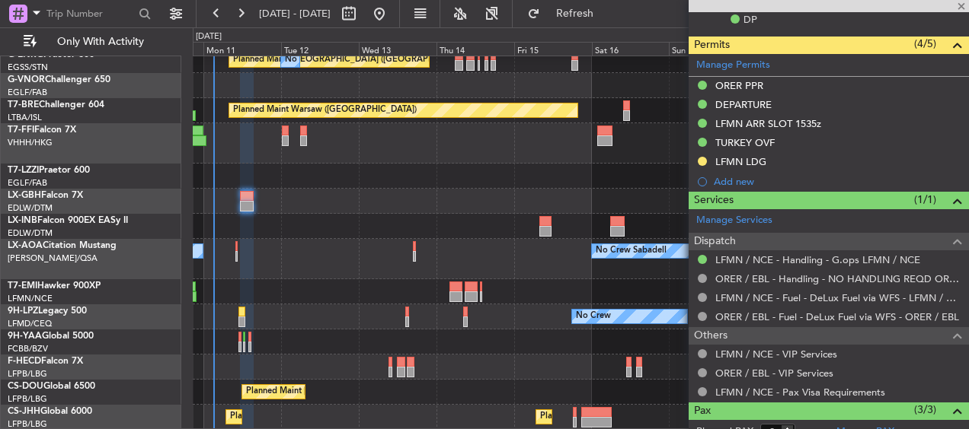
type input "-00:05"
type input "0"
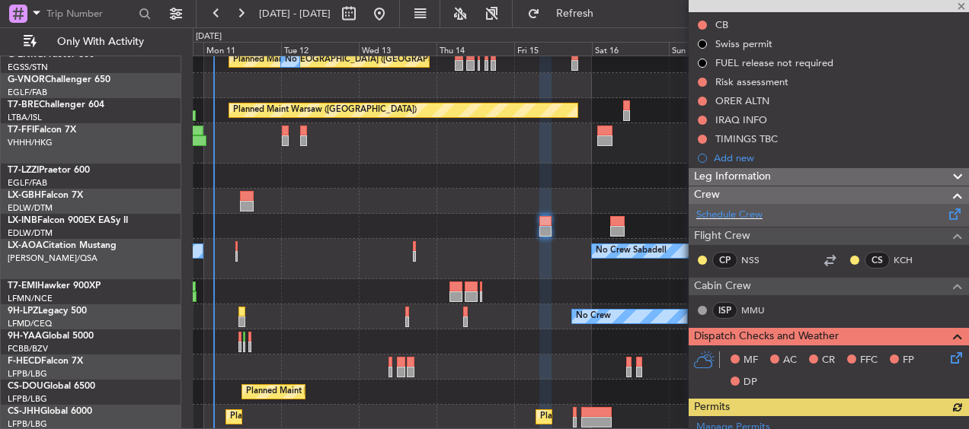
scroll to position [148, 0]
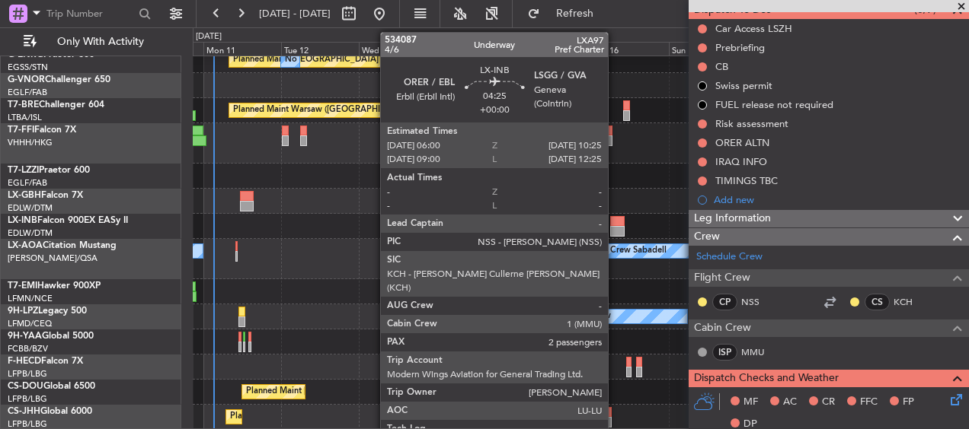
click at [614, 222] on div at bounding box center [617, 221] width 14 height 11
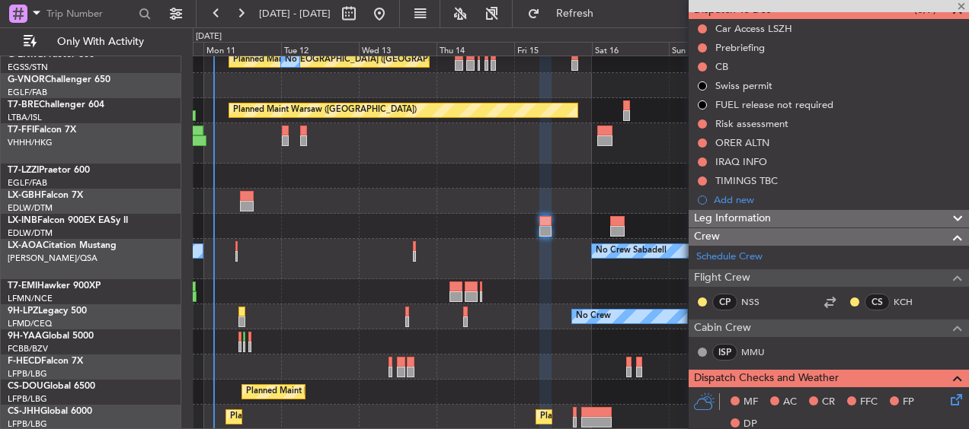
type input "2"
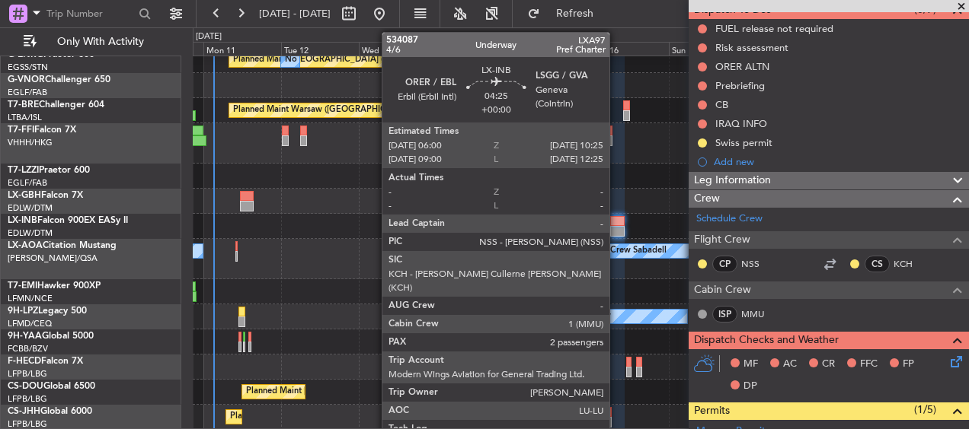
click at [616, 225] on div at bounding box center [617, 221] width 14 height 11
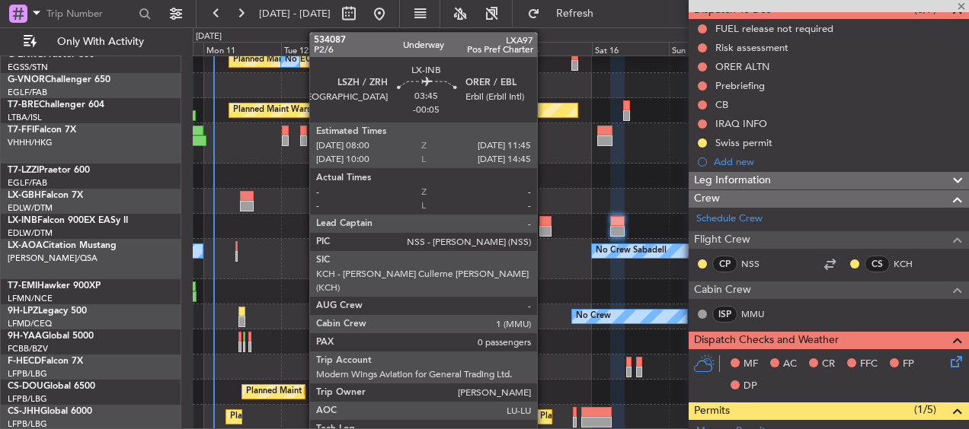
click at [544, 222] on div at bounding box center [545, 221] width 12 height 11
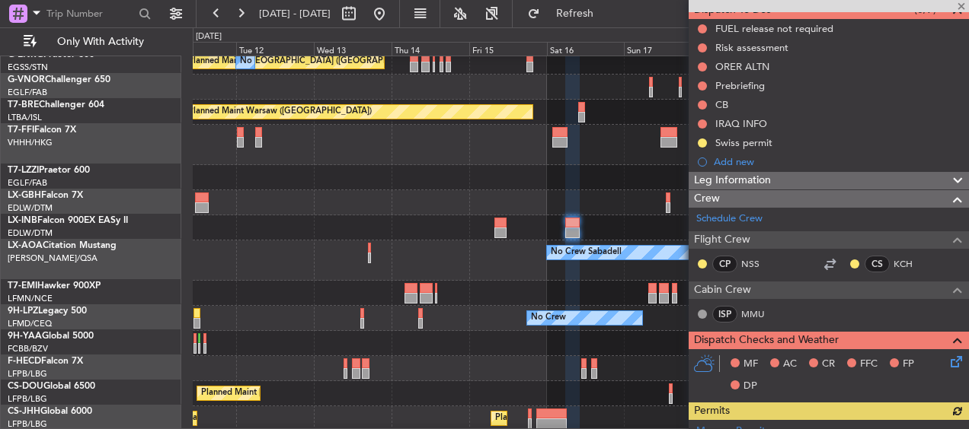
scroll to position [183, 0]
click at [559, 219] on div at bounding box center [580, 227] width 775 height 25
type input "-00:05"
type input "0"
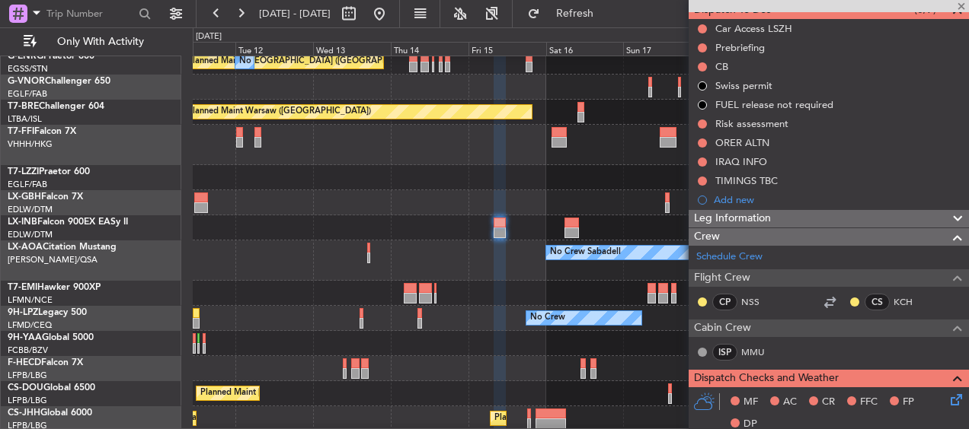
scroll to position [178, 0]
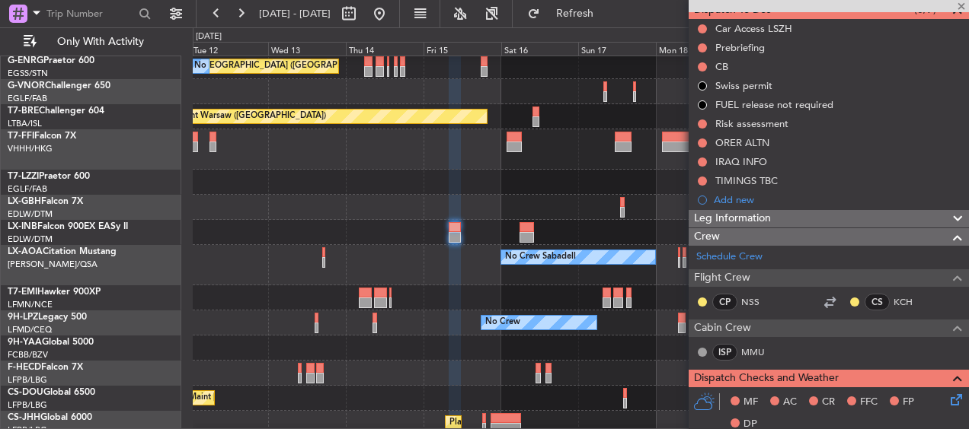
click at [544, 223] on div at bounding box center [580, 232] width 775 height 25
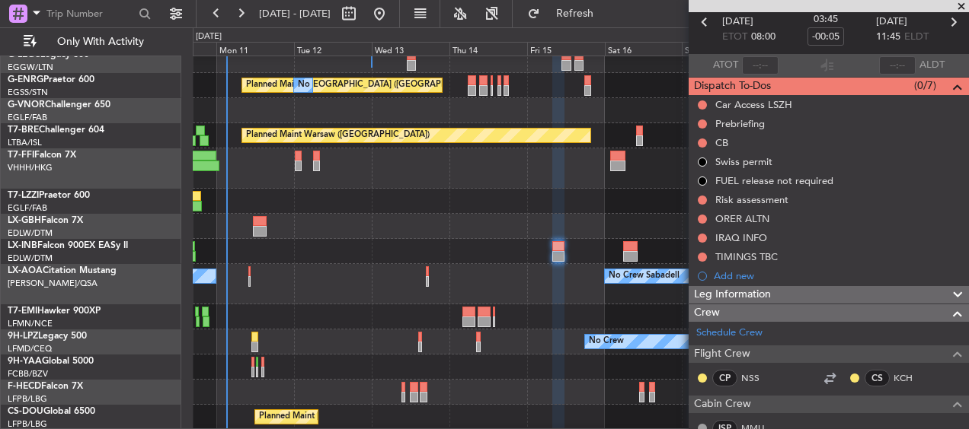
scroll to position [235, 0]
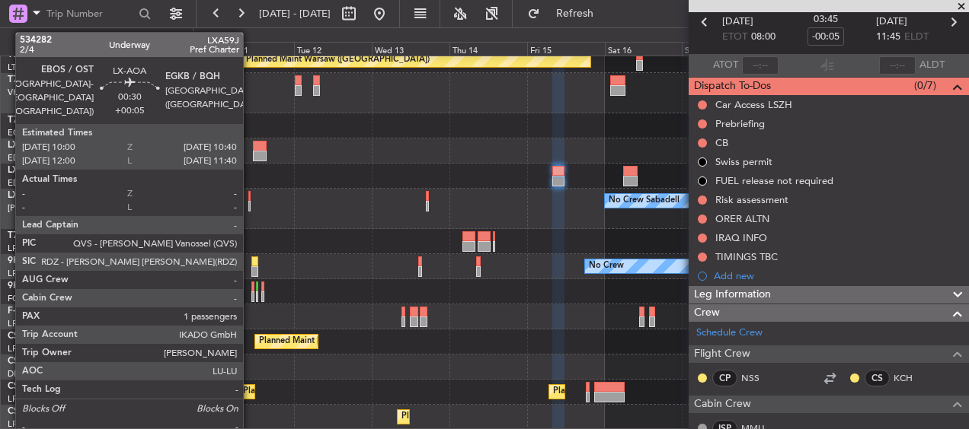
click at [251, 198] on div "No Crew Sabadell No Crew Sabadell" at bounding box center [580, 209] width 775 height 40
click at [248, 198] on div at bounding box center [249, 196] width 2 height 11
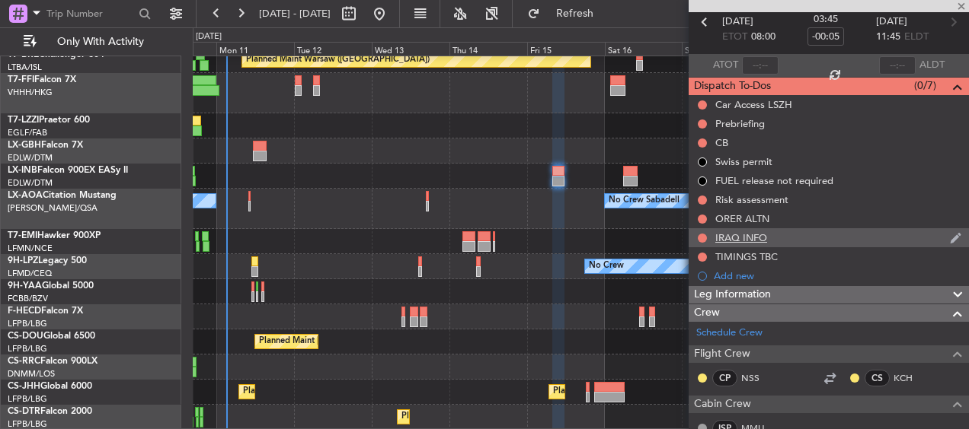
type input "+00:05"
type input "1"
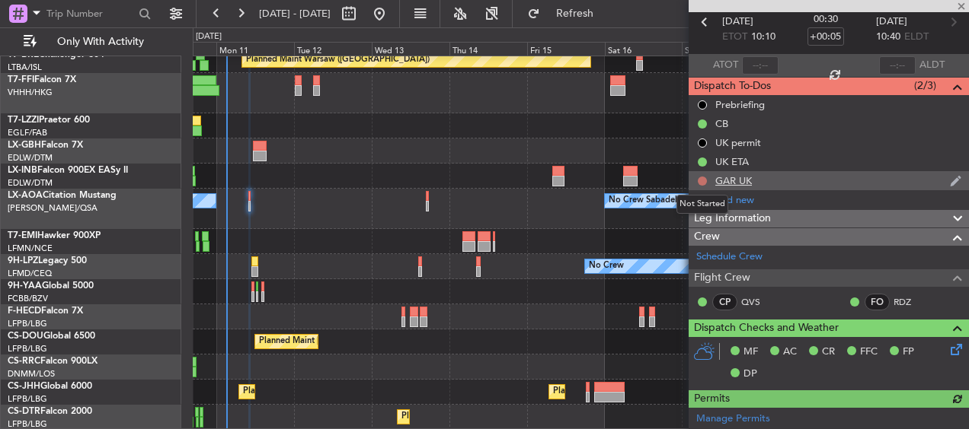
click at [702, 179] on button at bounding box center [701, 181] width 9 height 9
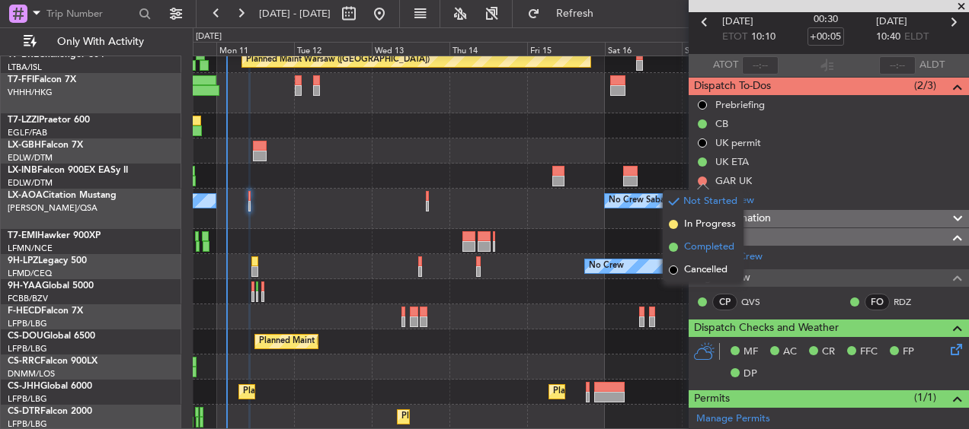
click at [699, 244] on span "Completed" at bounding box center [709, 247] width 50 height 15
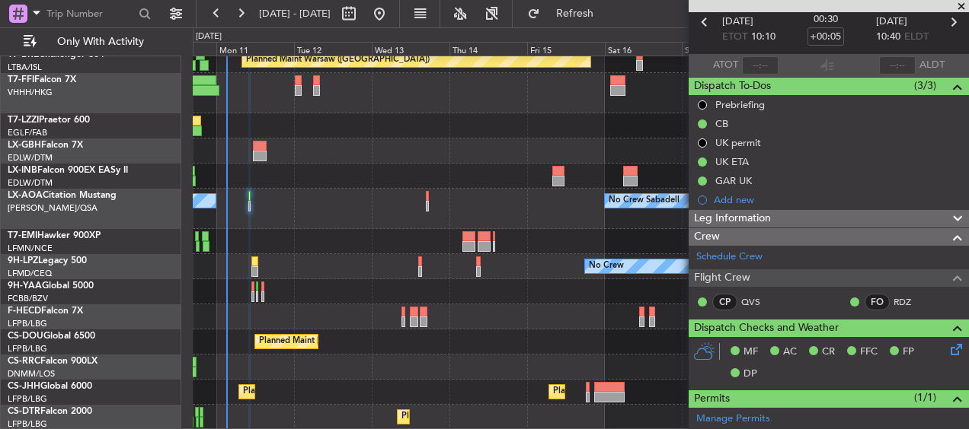
click at [498, 213] on div "No Crew Sabadell No Crew Sabadell" at bounding box center [580, 209] width 775 height 40
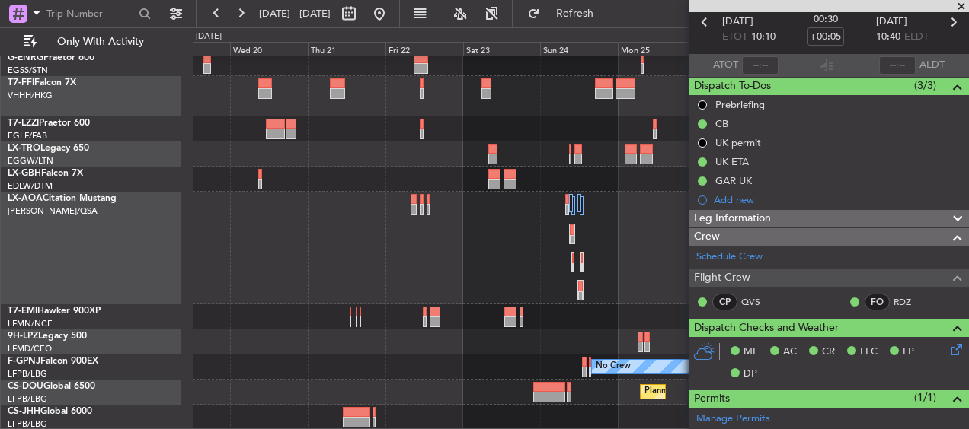
scroll to position [181, 0]
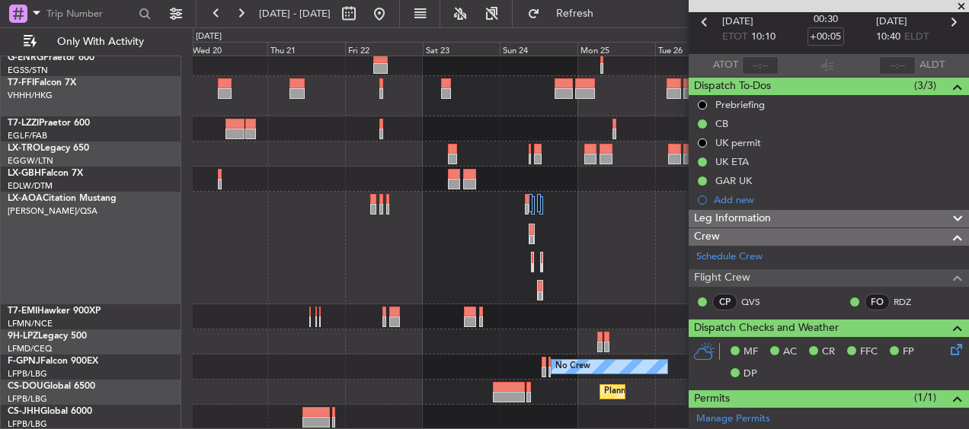
click at [469, 236] on div "No Crew Sabadell No Crew Sabadell" at bounding box center [580, 248] width 775 height 113
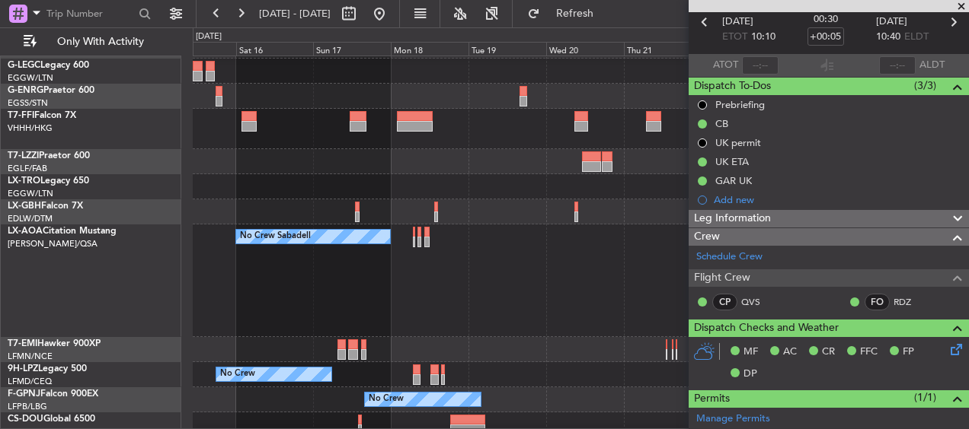
click at [669, 279] on div "No Crew Sabadell" at bounding box center [580, 281] width 775 height 113
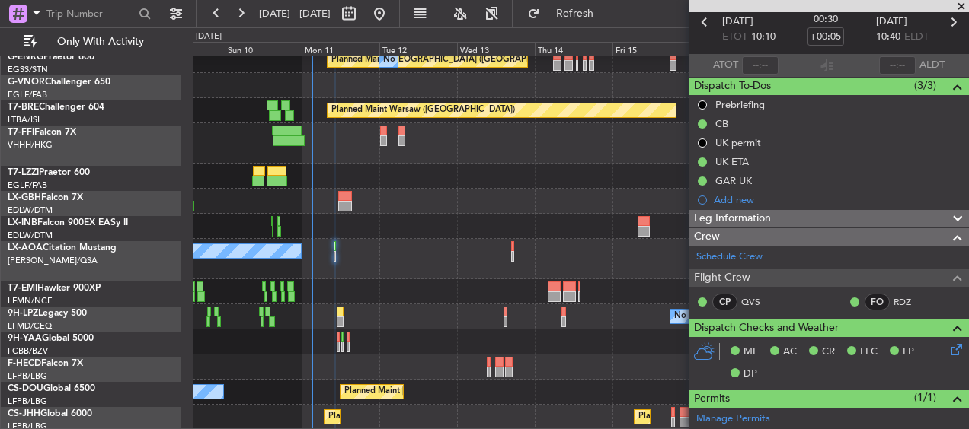
scroll to position [184, 0]
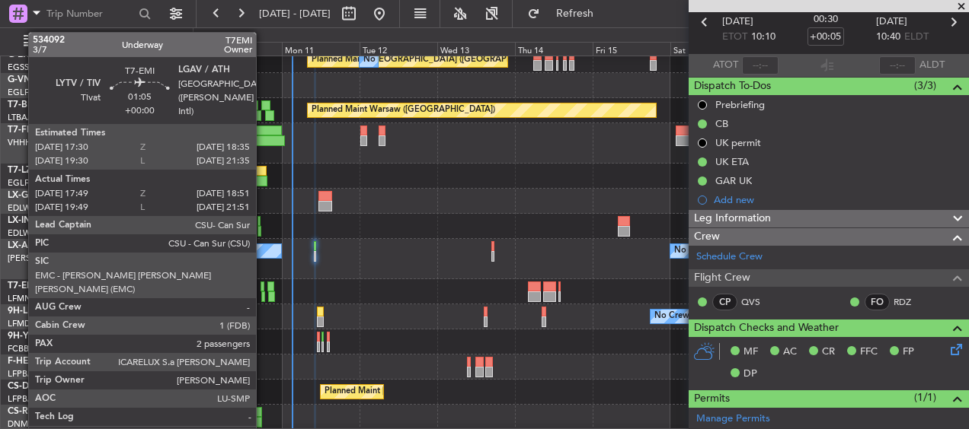
click at [263, 290] on div at bounding box center [262, 287] width 4 height 11
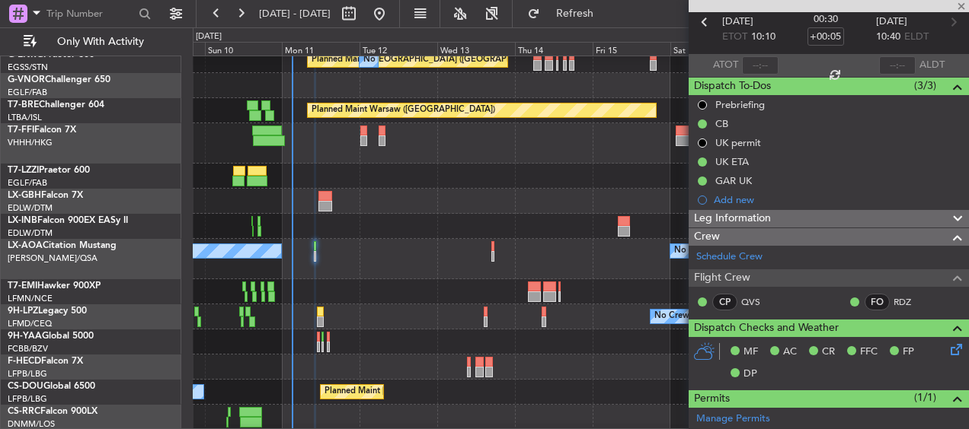
type input "17:49"
type input "18:51"
type input "2"
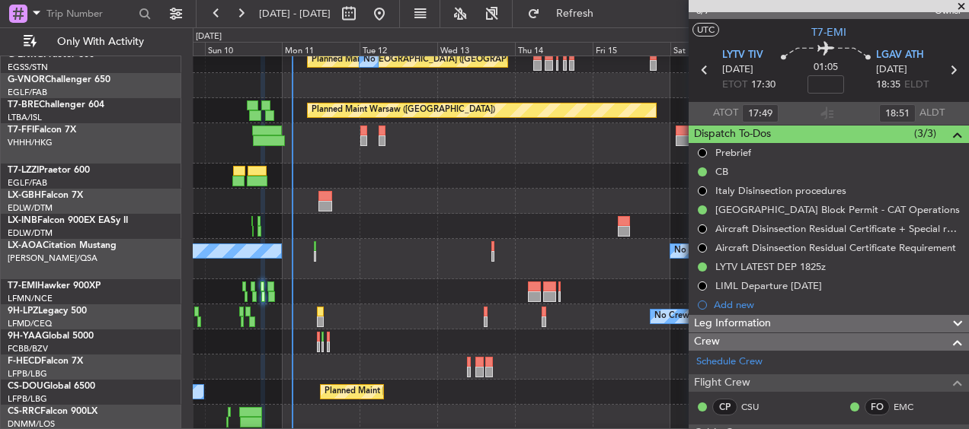
scroll to position [0, 0]
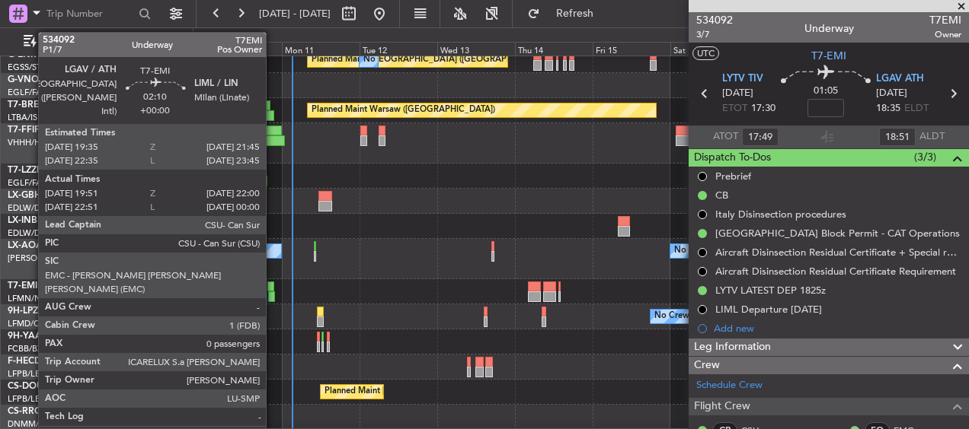
click at [273, 294] on div at bounding box center [272, 297] width 8 height 11
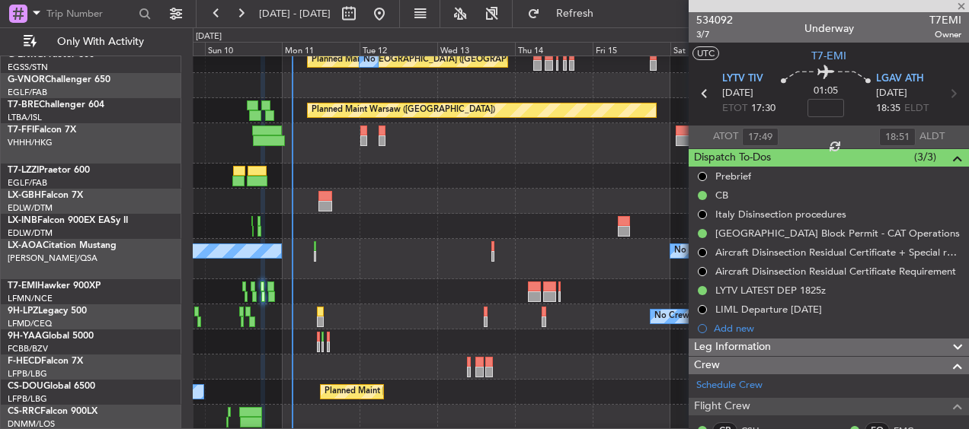
type input "19:51"
type input "22:00"
type input "0"
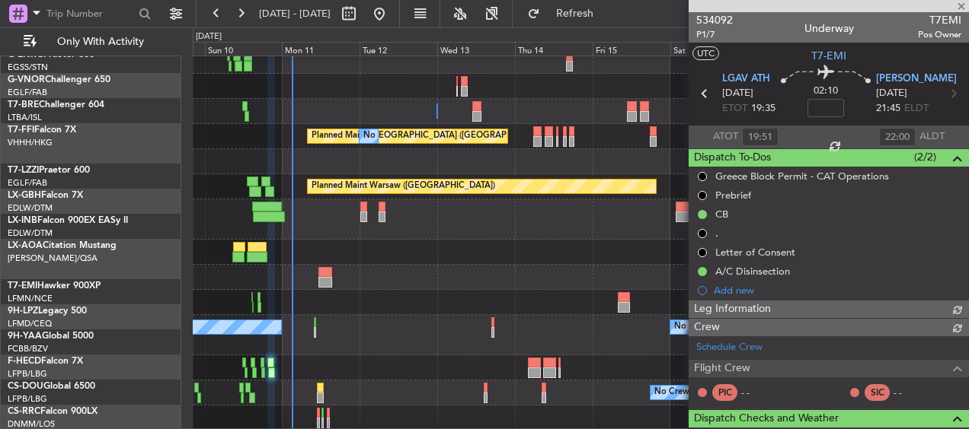
scroll to position [108, 0]
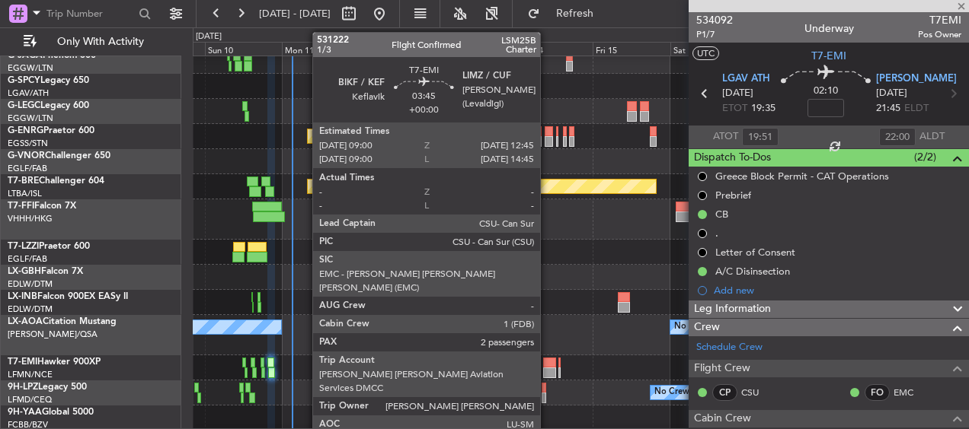
click at [547, 363] on div at bounding box center [549, 363] width 12 height 11
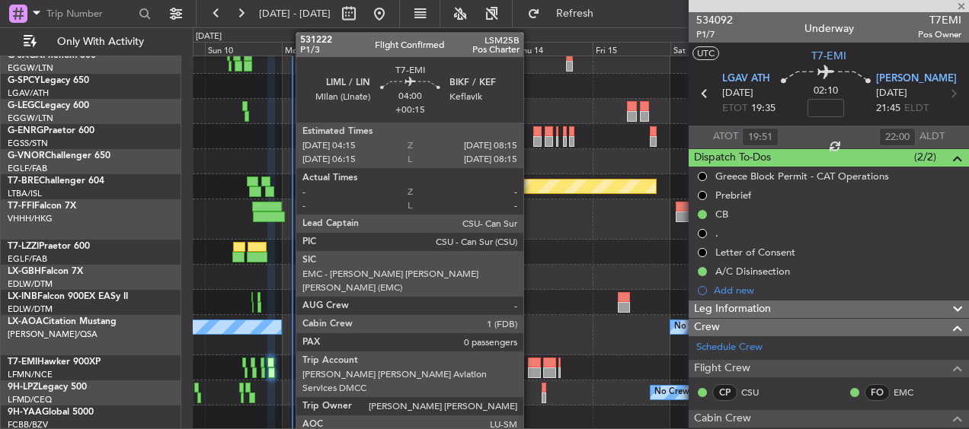
type input "2"
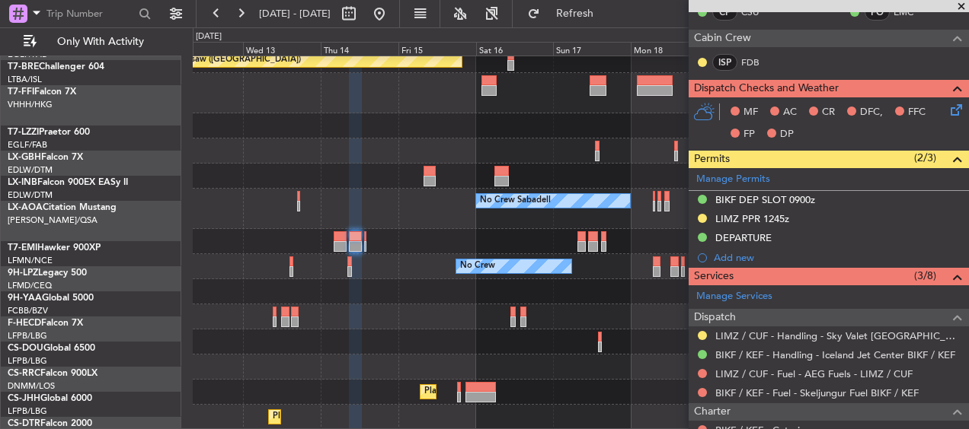
scroll to position [235, 0]
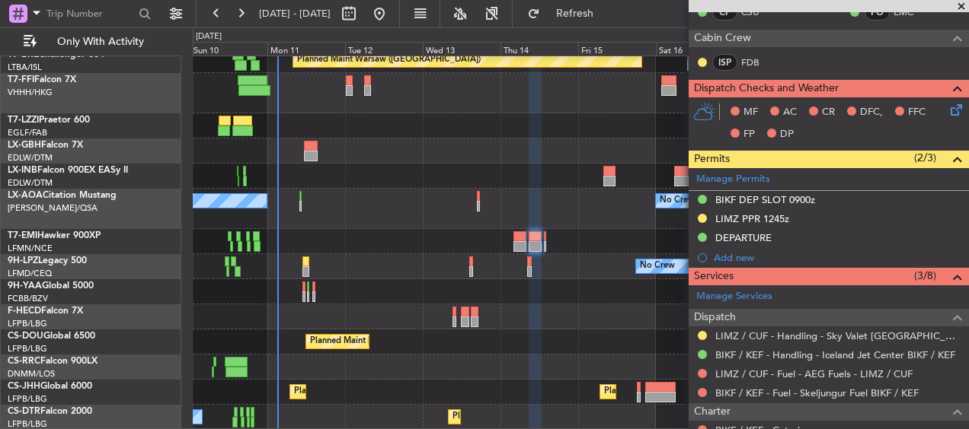
click at [572, 150] on div "Planned Maint Warsaw ([GEOGRAPHIC_DATA]) Planned Maint Geneva ([GEOGRAPHIC_DATA…" at bounding box center [580, 126] width 775 height 608
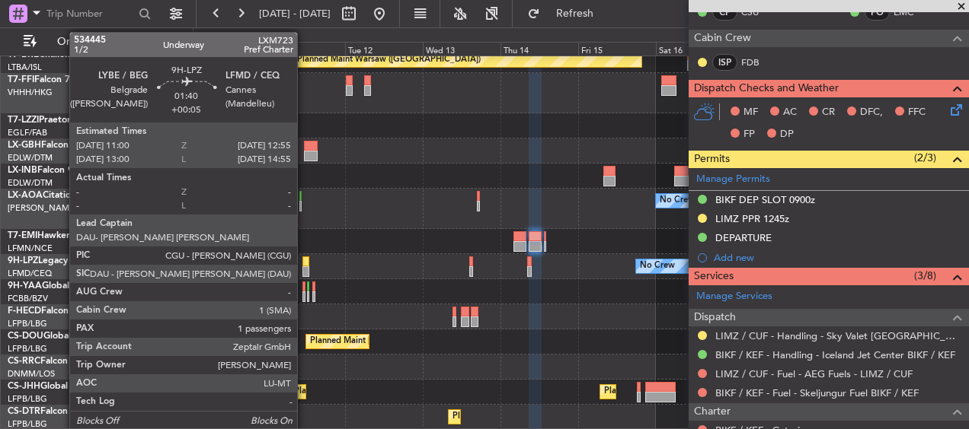
click at [304, 272] on div at bounding box center [305, 271] width 7 height 11
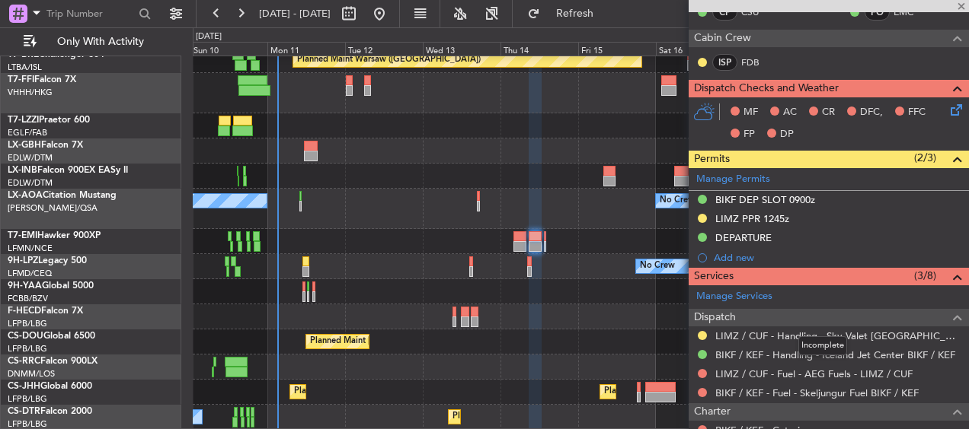
type input "+00:05"
type input "1"
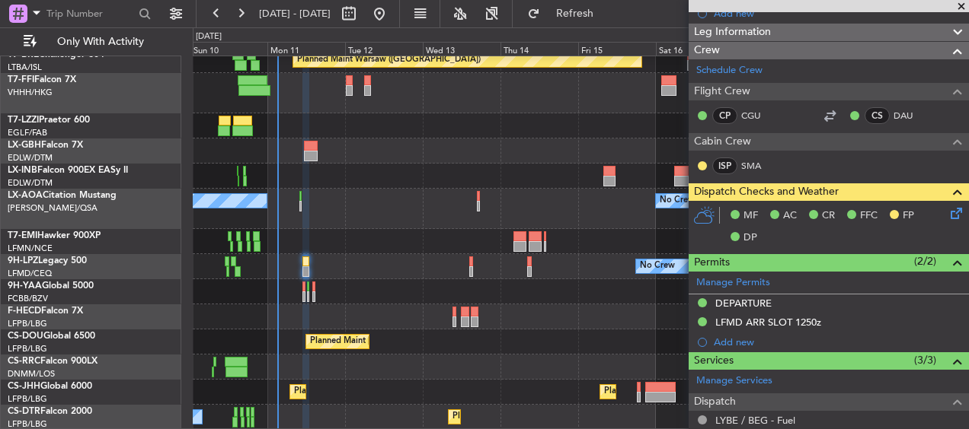
scroll to position [448, 0]
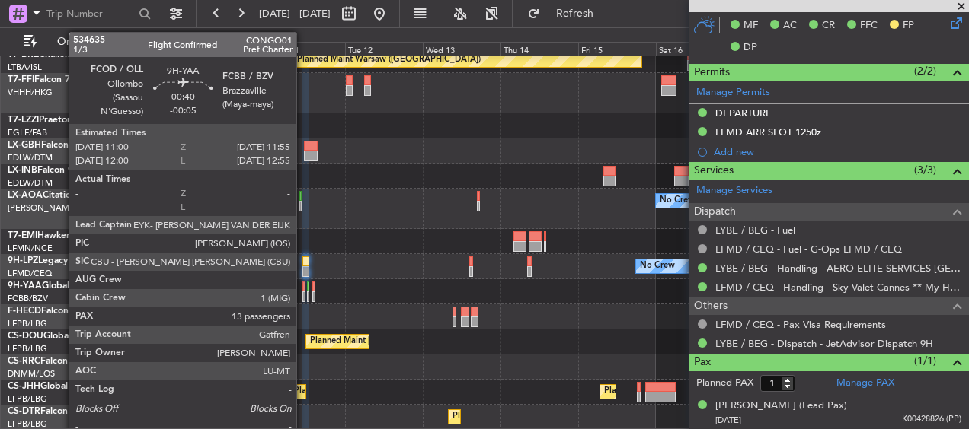
click at [303, 295] on div at bounding box center [303, 297] width 3 height 11
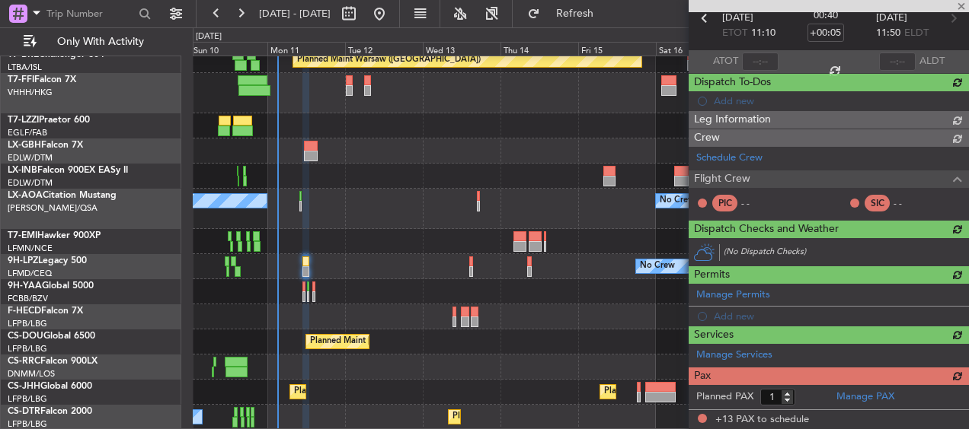
type input "-00:05"
type input "13"
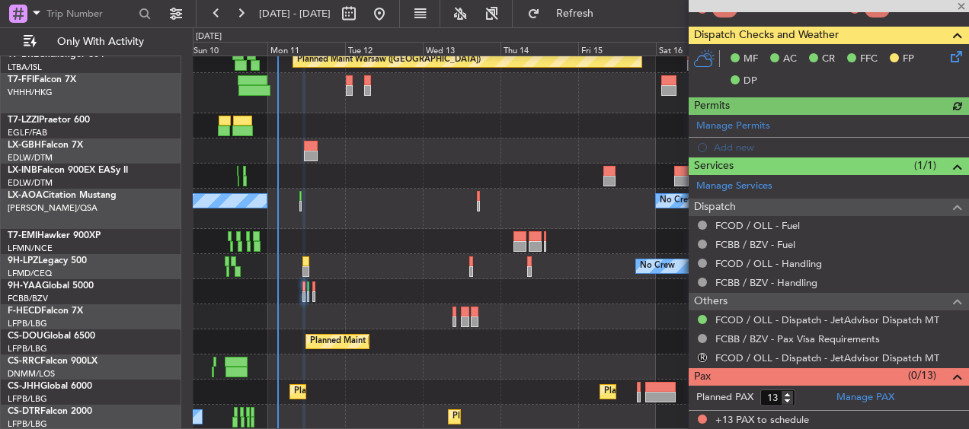
scroll to position [358, 0]
click at [702, 353] on button "R" at bounding box center [701, 357] width 9 height 9
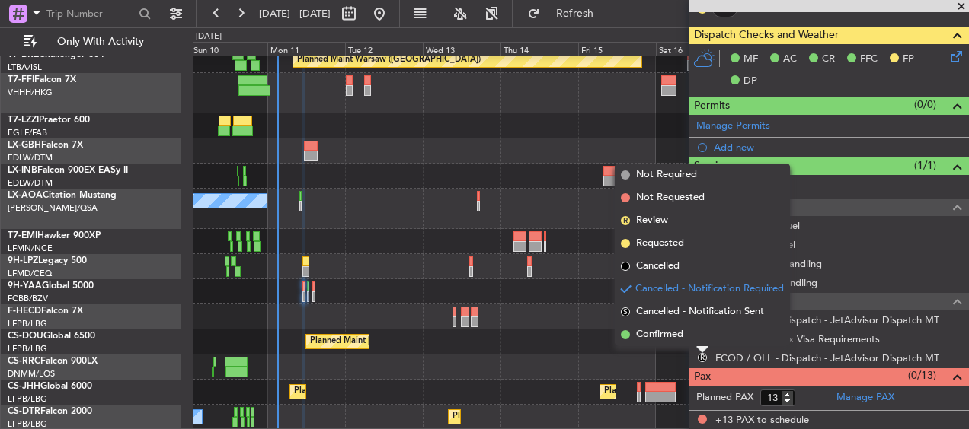
drag, startPoint x: 656, startPoint y: 267, endPoint x: 710, endPoint y: 289, distance: 58.1
click at [656, 267] on span "Cancelled" at bounding box center [657, 266] width 43 height 15
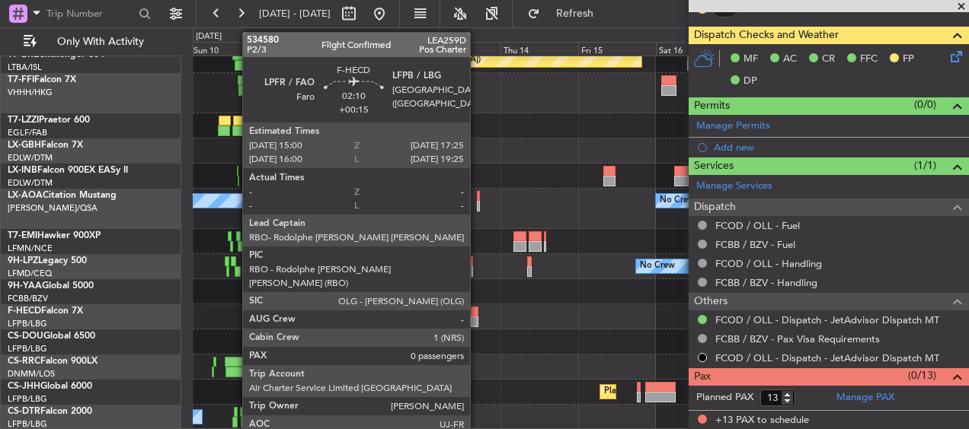
click at [477, 312] on div at bounding box center [475, 312] width 8 height 11
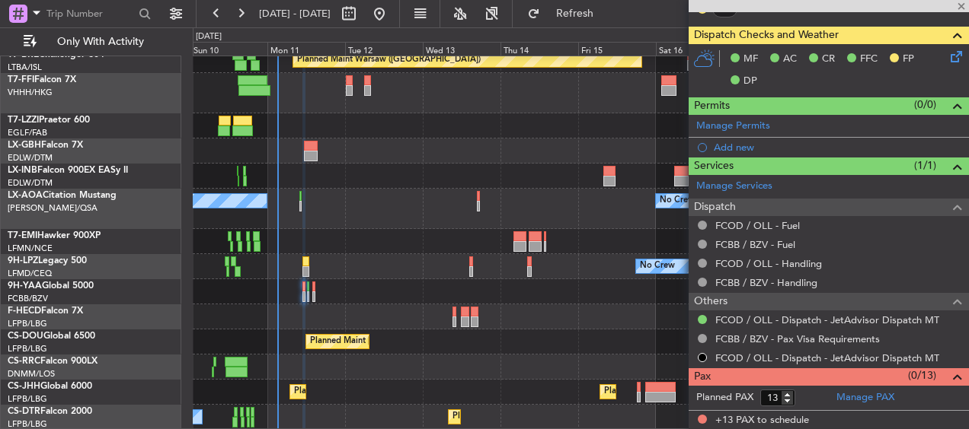
type input "+00:15"
type input "0"
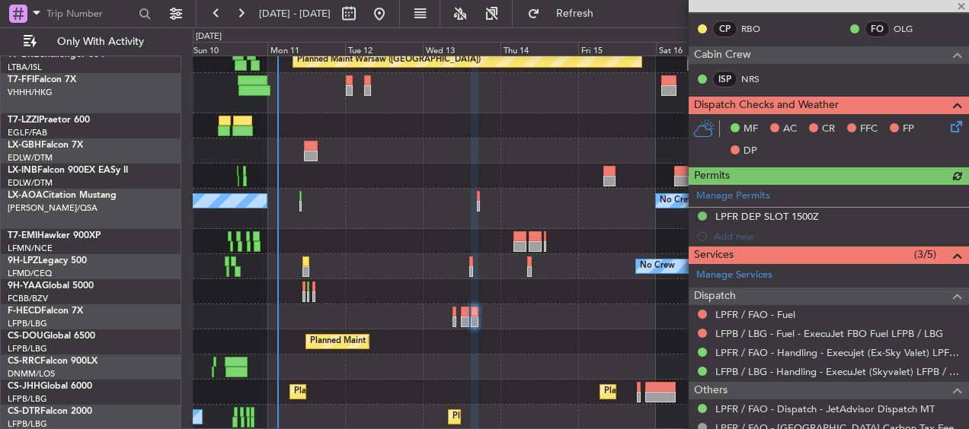
scroll to position [357, 0]
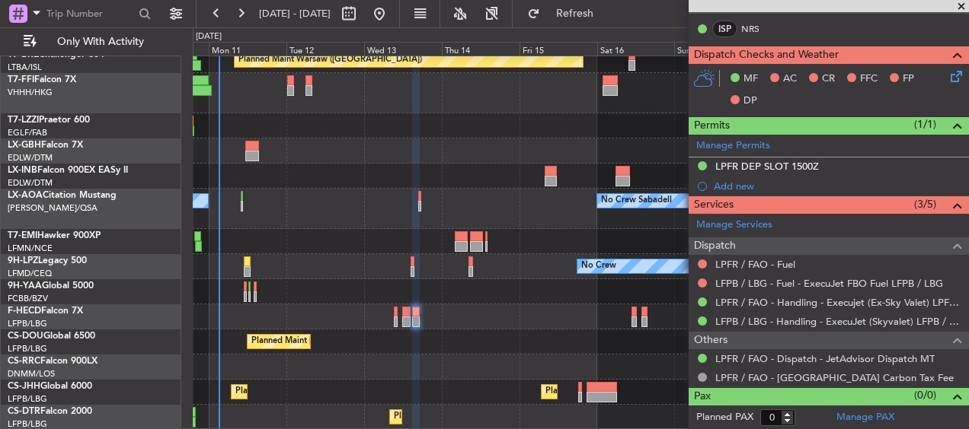
click at [368, 251] on div "Planned Maint Warsaw ([GEOGRAPHIC_DATA]) Planned Maint Geneva ([GEOGRAPHIC_DATA…" at bounding box center [580, 126] width 775 height 608
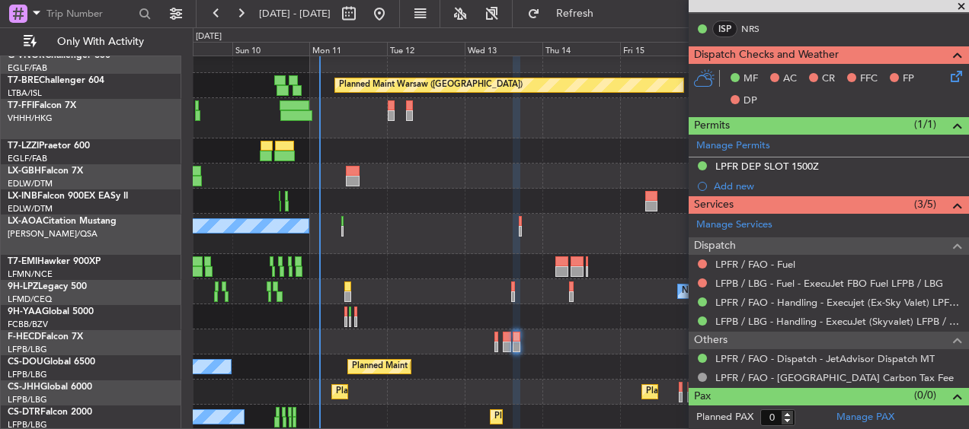
scroll to position [209, 0]
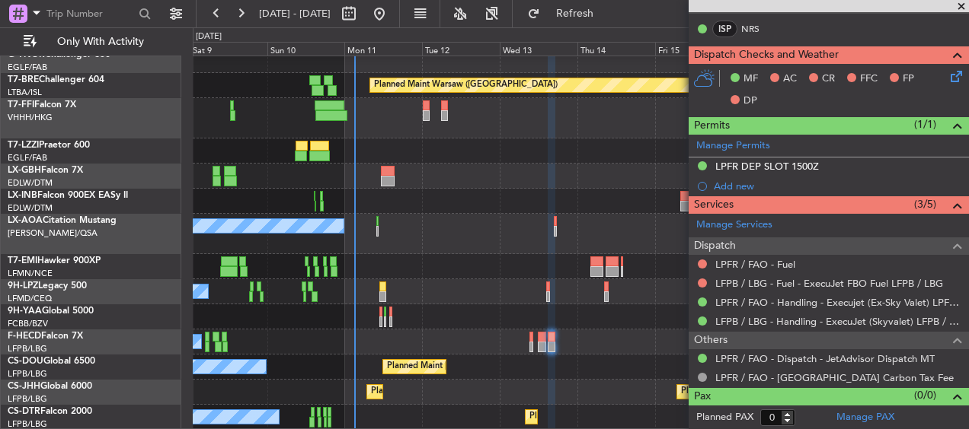
click at [484, 230] on div "Planned Maint [GEOGRAPHIC_DATA] ([GEOGRAPHIC_DATA]) No Crew No Crew Planned Mai…" at bounding box center [580, 138] width 775 height 583
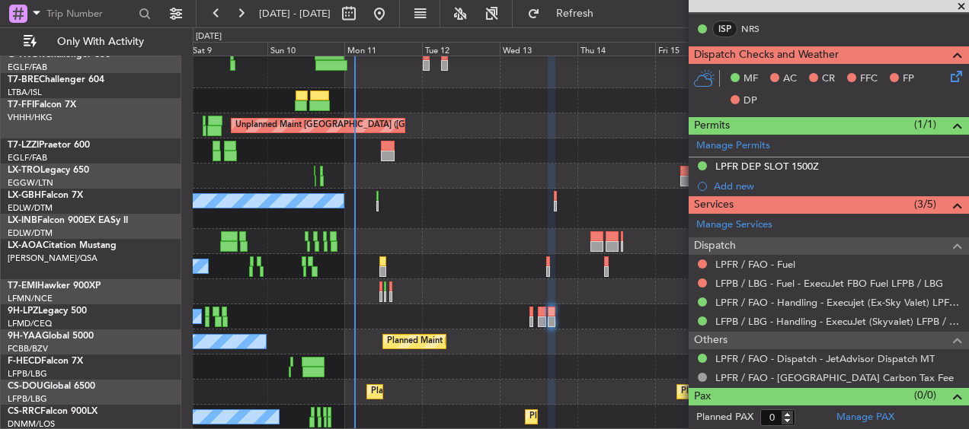
scroll to position [260, 0]
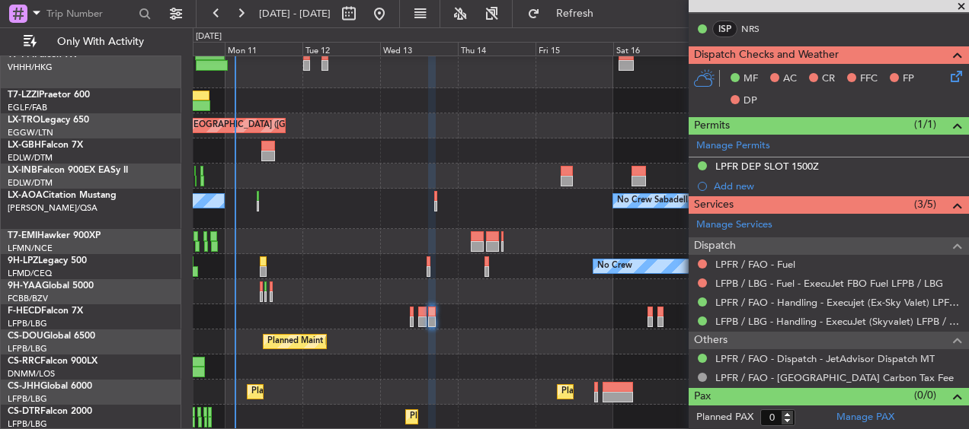
click at [365, 292] on div "Planned Maint Warsaw ([GEOGRAPHIC_DATA]) Planned Maint Geneva ([GEOGRAPHIC_DATA…" at bounding box center [580, 113] width 775 height 633
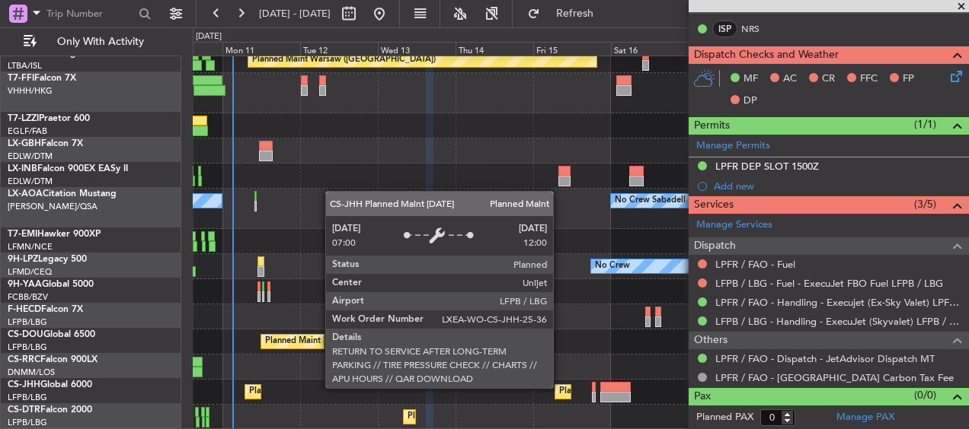
scroll to position [235, 0]
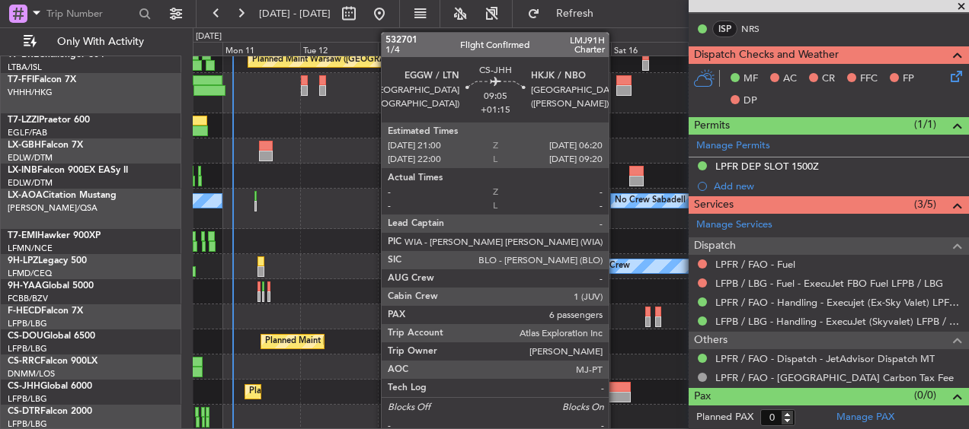
click at [614, 383] on div at bounding box center [615, 387] width 30 height 11
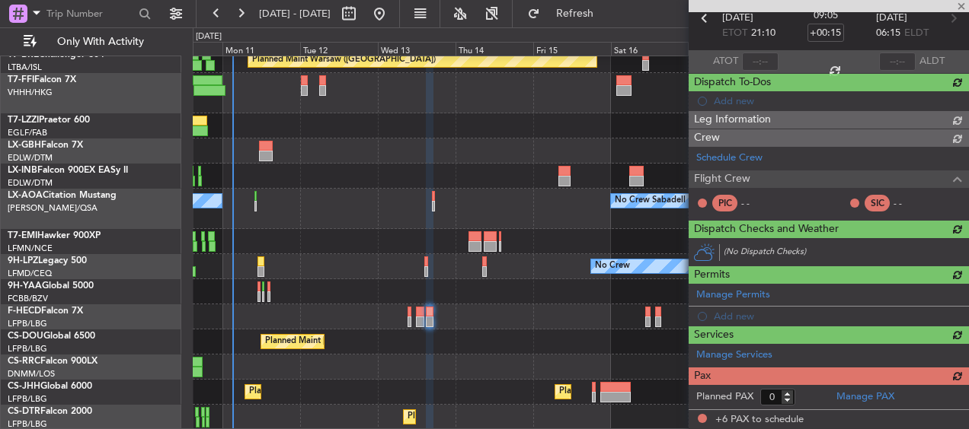
type input "+01:15"
type input "6"
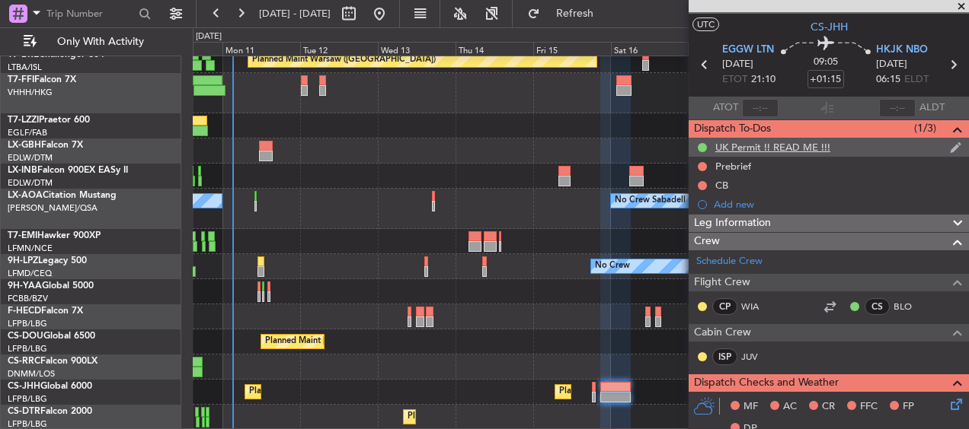
scroll to position [0, 0]
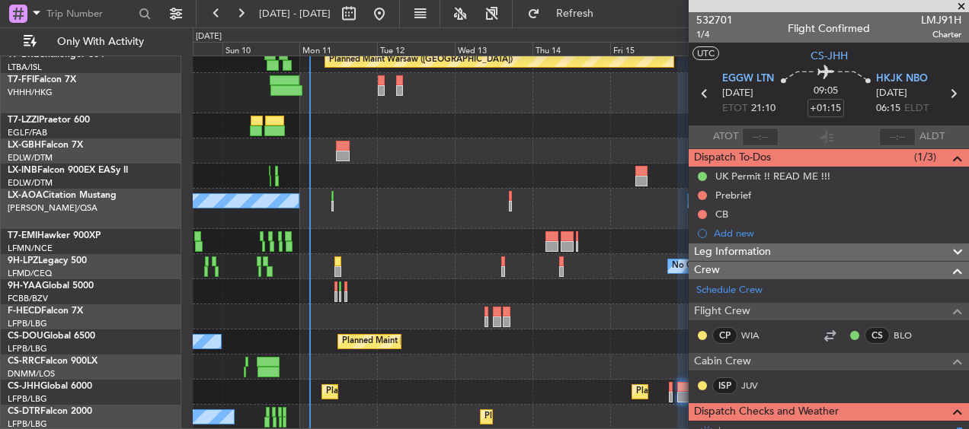
click at [442, 294] on div "Planned Maint Warsaw ([GEOGRAPHIC_DATA]) Planned Maint Geneva ([GEOGRAPHIC_DATA…" at bounding box center [580, 126] width 775 height 608
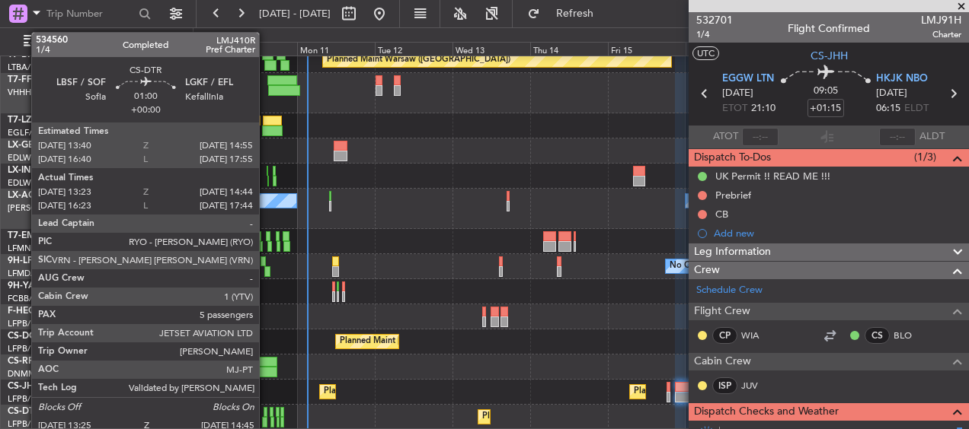
click at [266, 414] on div at bounding box center [265, 412] width 5 height 11
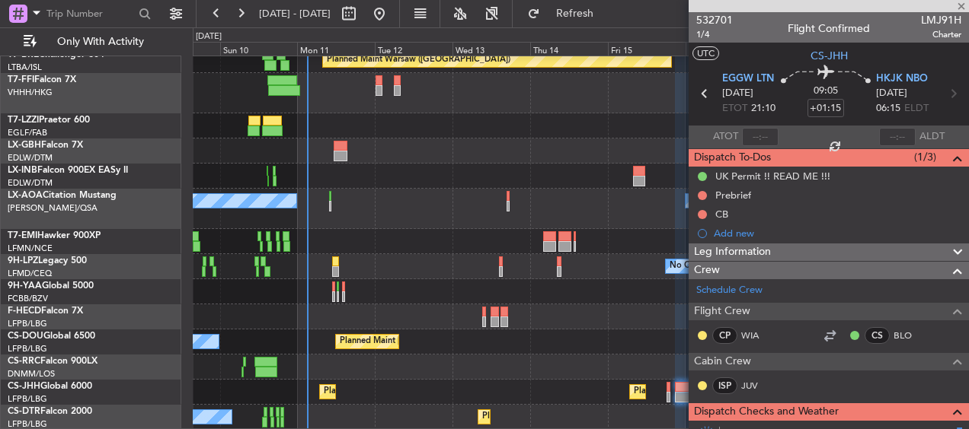
type input "13:33"
type input "14:39"
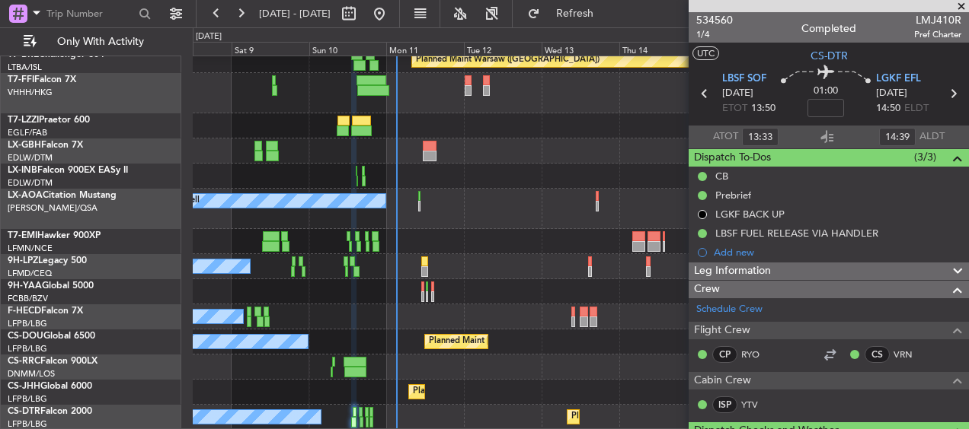
click at [613, 272] on div "Planned Maint Warsaw ([GEOGRAPHIC_DATA]) Planned Maint Geneva ([GEOGRAPHIC_DATA…" at bounding box center [580, 126] width 775 height 608
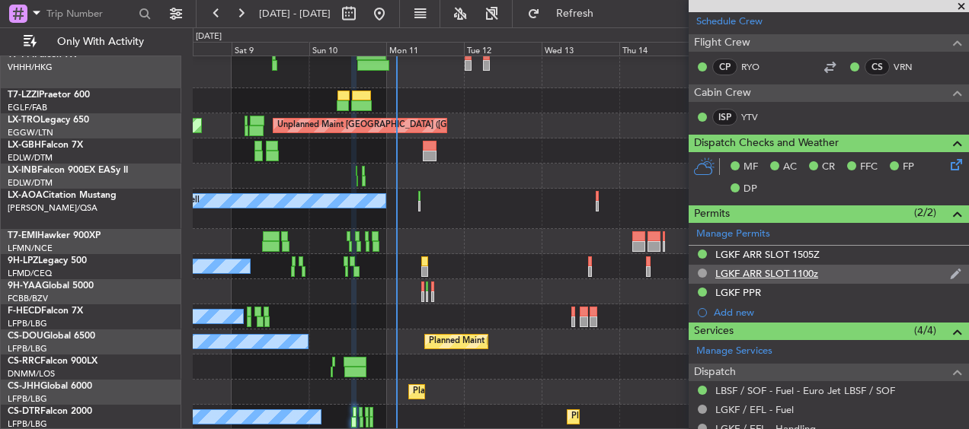
scroll to position [457, 0]
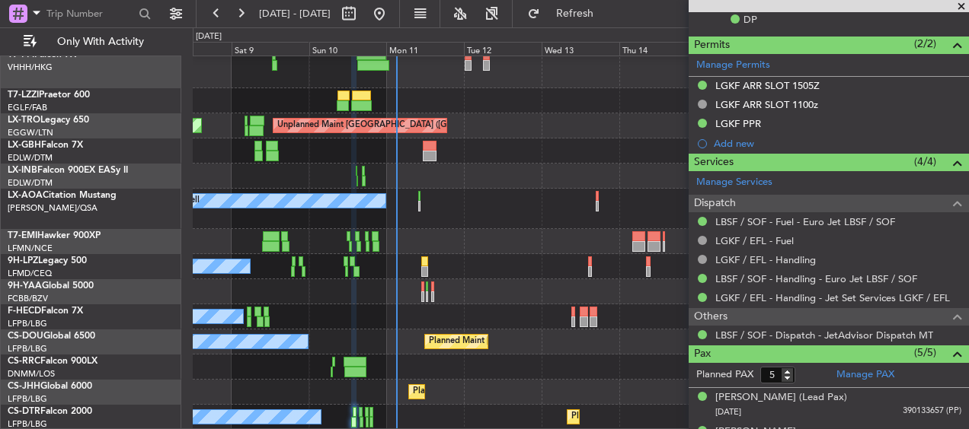
click at [327, 414] on div "Planned Maint Sofia No Crew Planned Maint Sofia No Crew" at bounding box center [580, 417] width 775 height 25
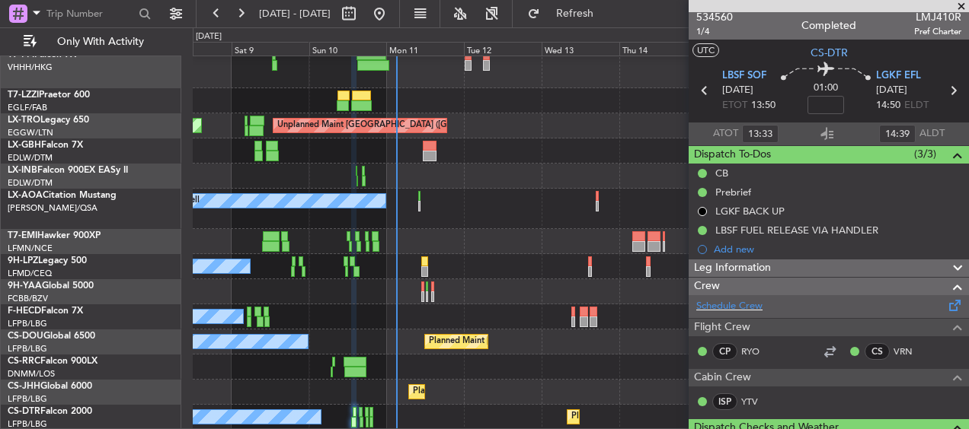
scroll to position [0, 0]
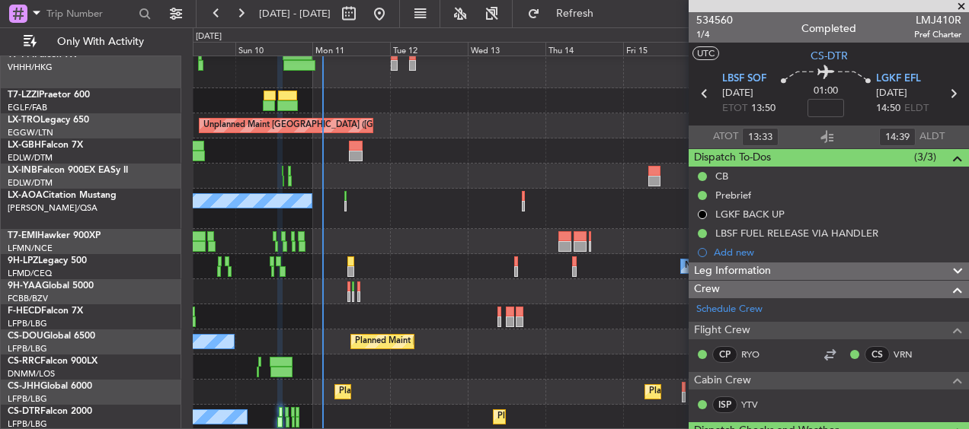
click at [440, 328] on div "Planned Maint Warsaw ([GEOGRAPHIC_DATA]) Planned Maint Geneva ([GEOGRAPHIC_DATA…" at bounding box center [580, 113] width 775 height 633
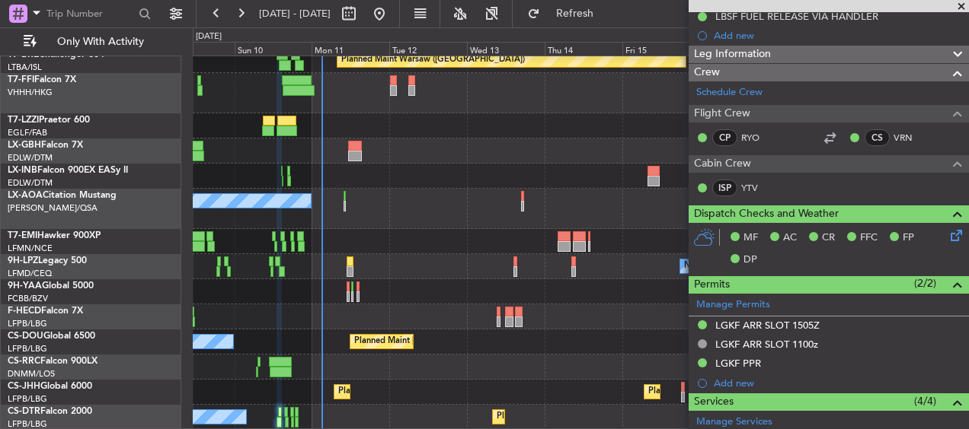
scroll to position [228, 0]
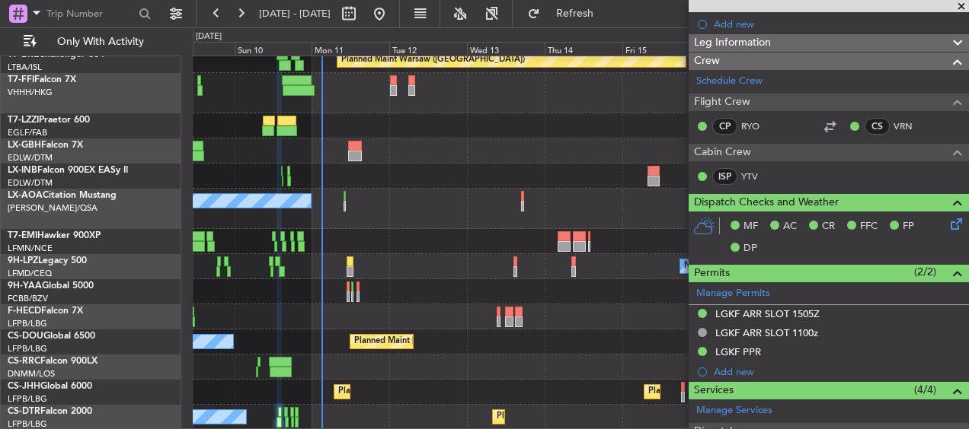
click at [956, 5] on span at bounding box center [960, 7] width 15 height 14
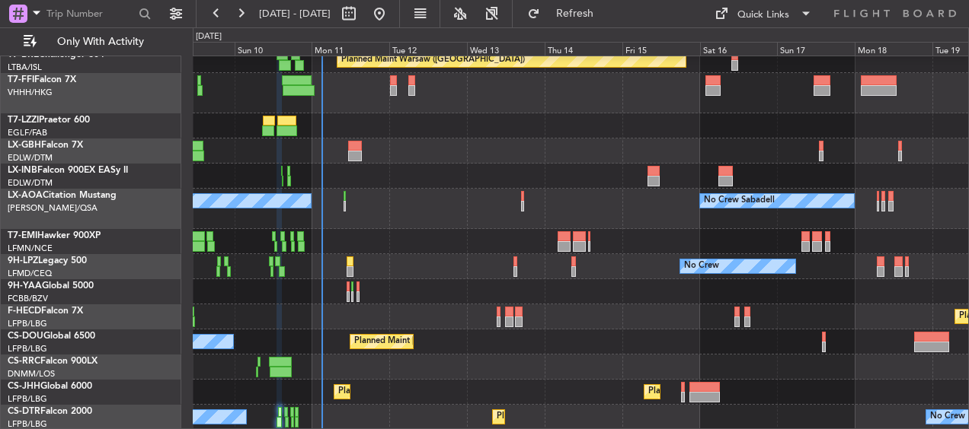
type input "0"
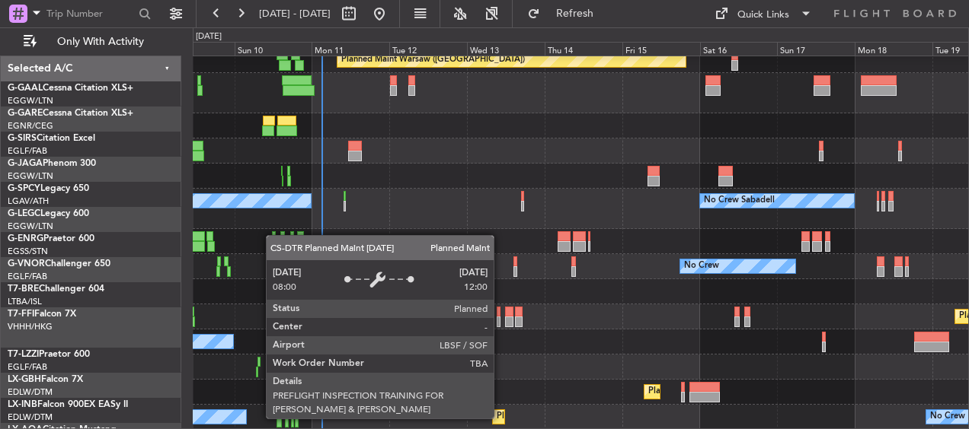
scroll to position [235, 0]
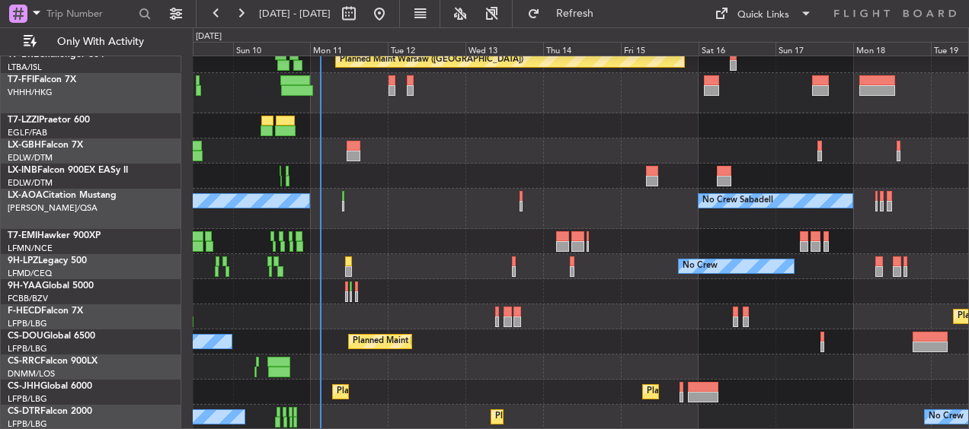
click at [564, 311] on div "Planned Maint Warsaw (Modlin) Planned Maint Geneva (Cointrin) Unplanned Maint N…" at bounding box center [580, 126] width 775 height 608
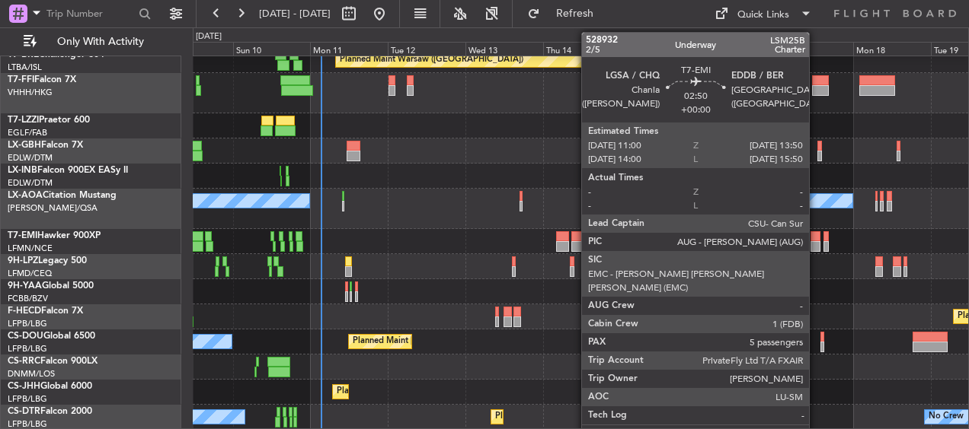
click at [815, 243] on div at bounding box center [815, 246] width 10 height 11
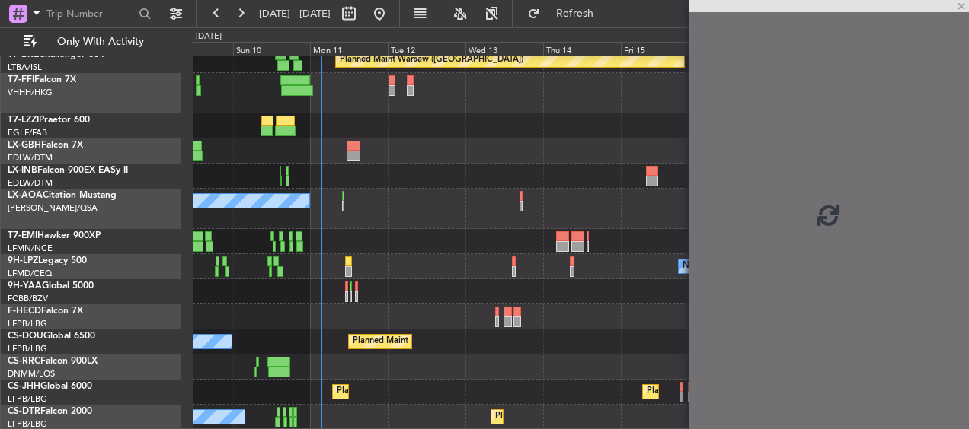
drag, startPoint x: 825, startPoint y: 243, endPoint x: 448, endPoint y: 248, distance: 376.9
click at [448, 248] on fb-app "09 Aug 2025 - 19 Aug 2025 Refresh Quick Links Only With Activity Planned Maint …" at bounding box center [484, 220] width 969 height 418
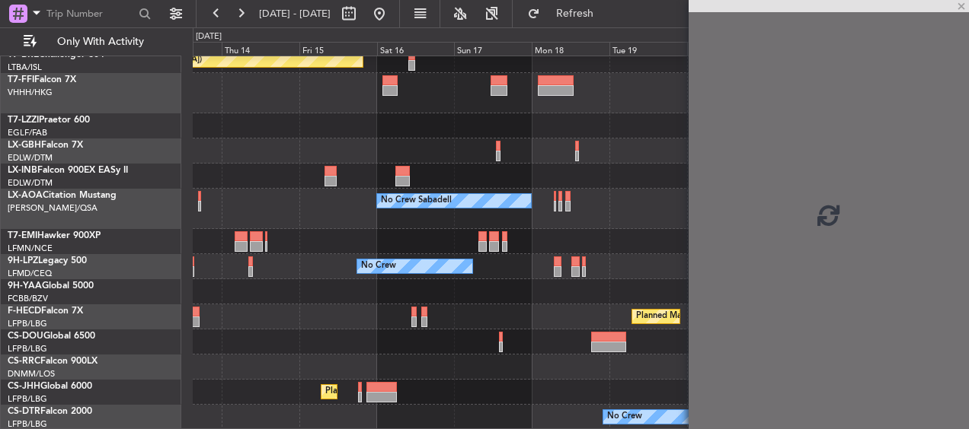
click at [158, 217] on div "Planned Maint Warsaw (Modlin) No Crew Sabadell No Crew Planned Maint Paris (Le …" at bounding box center [484, 228] width 969 height 402
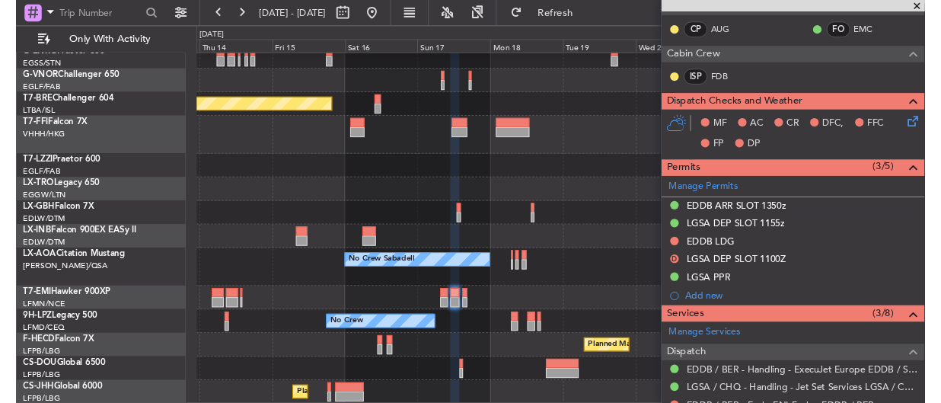
scroll to position [305, 0]
